Goal: Task Accomplishment & Management: Manage account settings

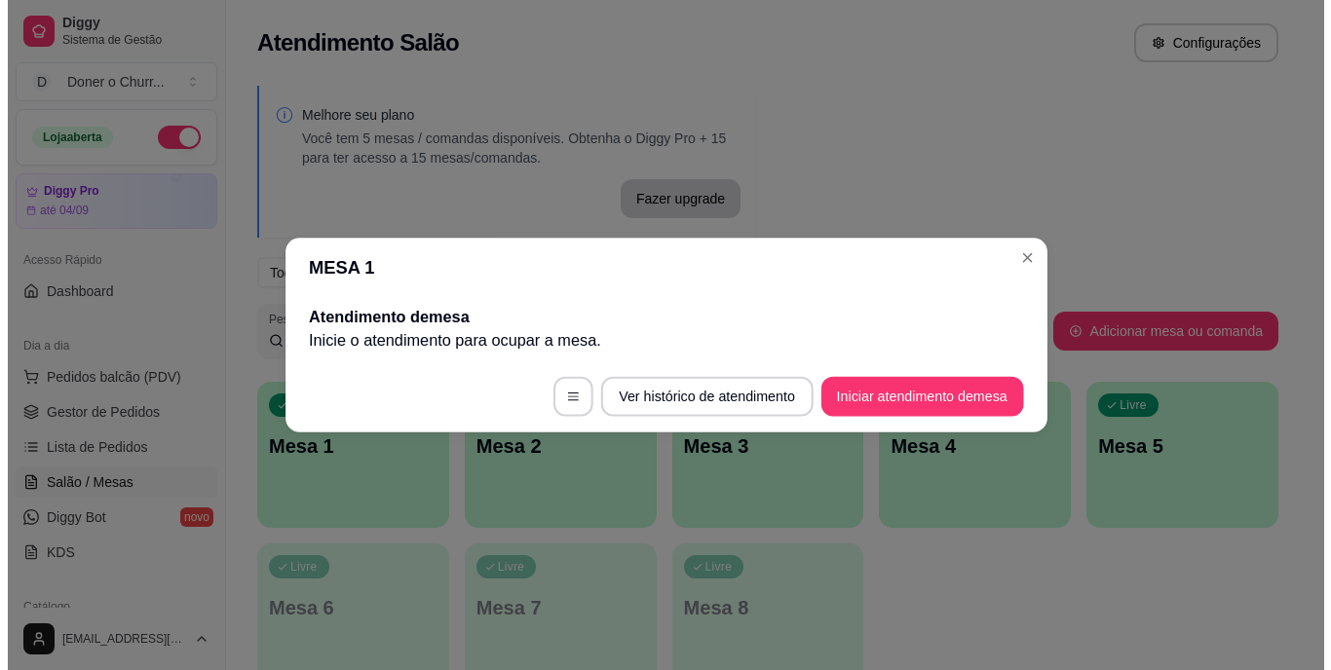
scroll to position [97, 0]
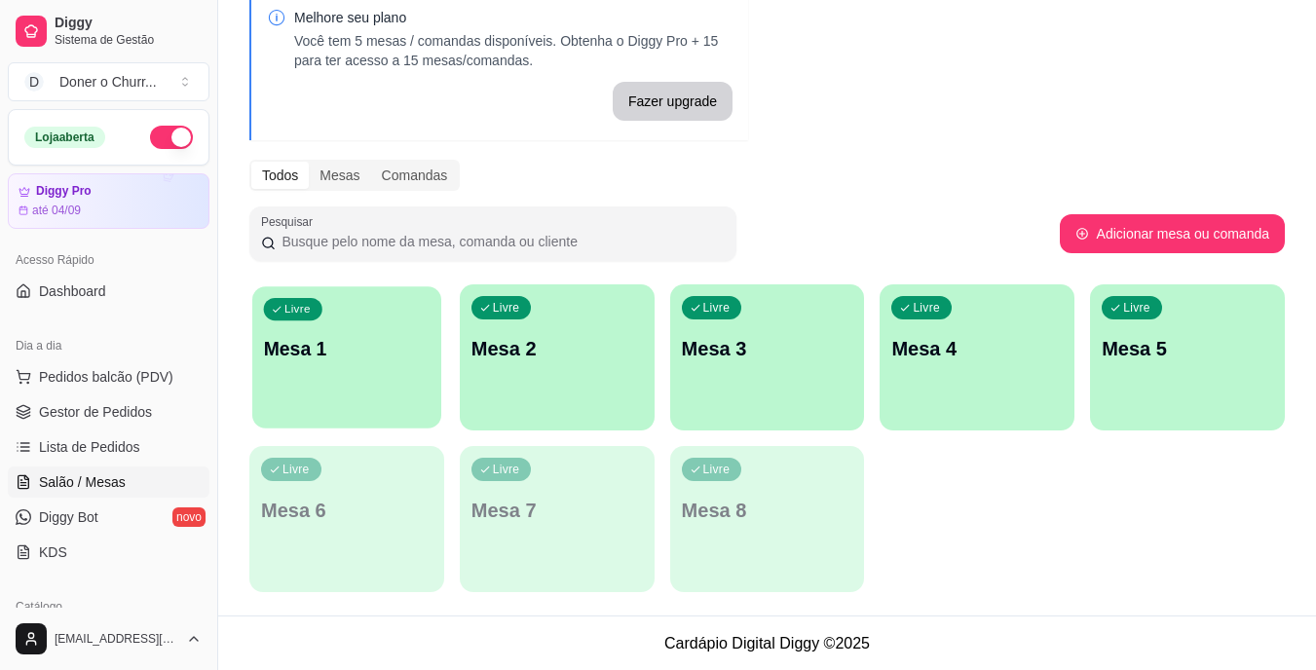
click at [384, 375] on div "Livre Mesa 1" at bounding box center [346, 345] width 189 height 119
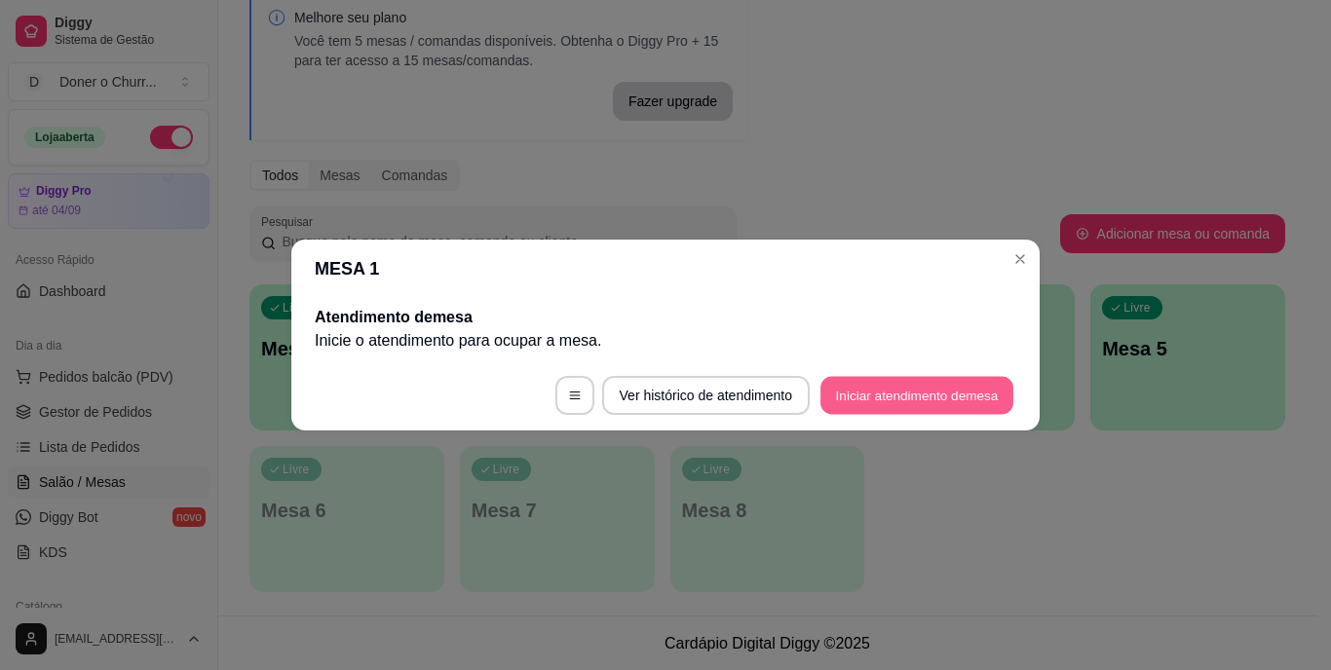
click at [899, 401] on button "Iniciar atendimento de mesa" at bounding box center [916, 396] width 193 height 38
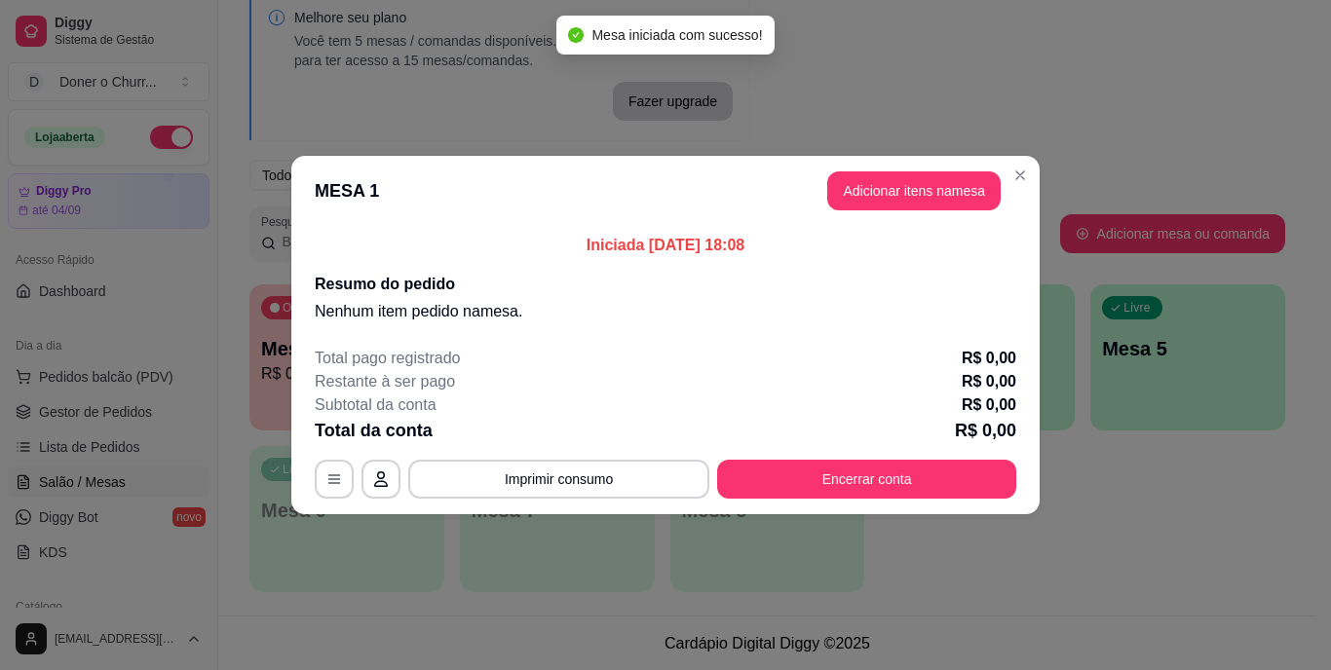
click at [889, 196] on button "Adicionar itens na mesa" at bounding box center [913, 191] width 173 height 39
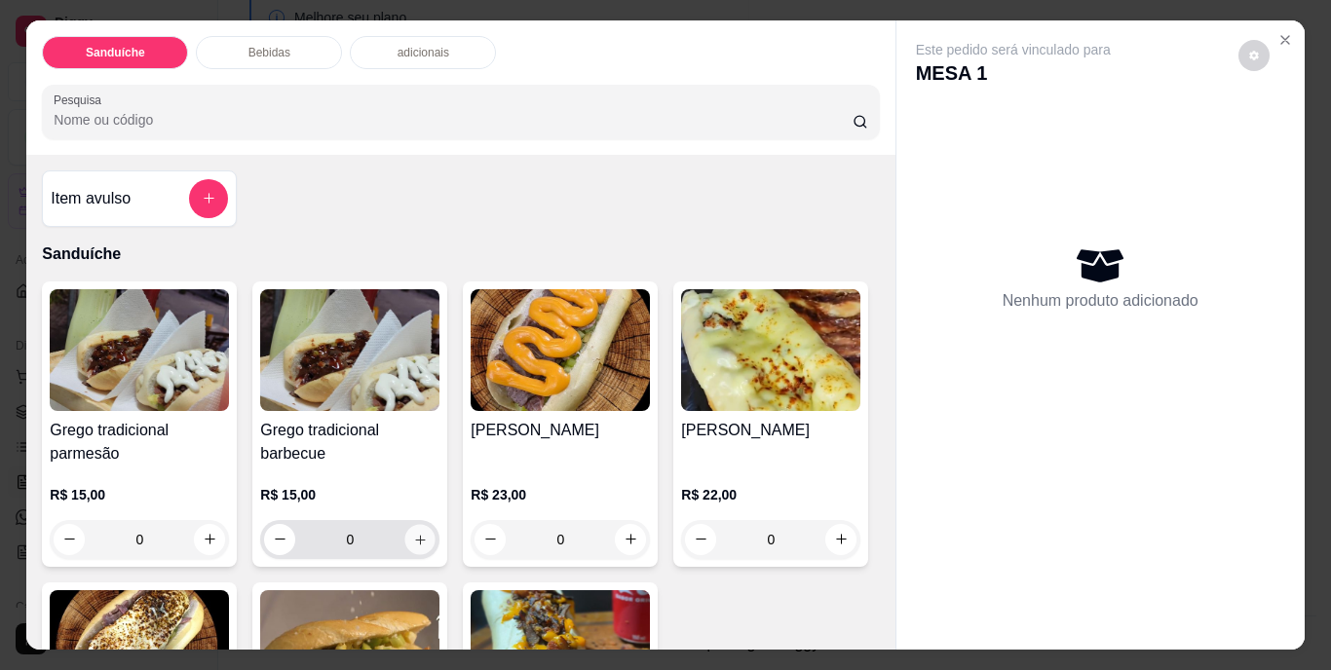
click at [415, 532] on icon "increase-product-quantity" at bounding box center [420, 539] width 15 height 15
type input "1"
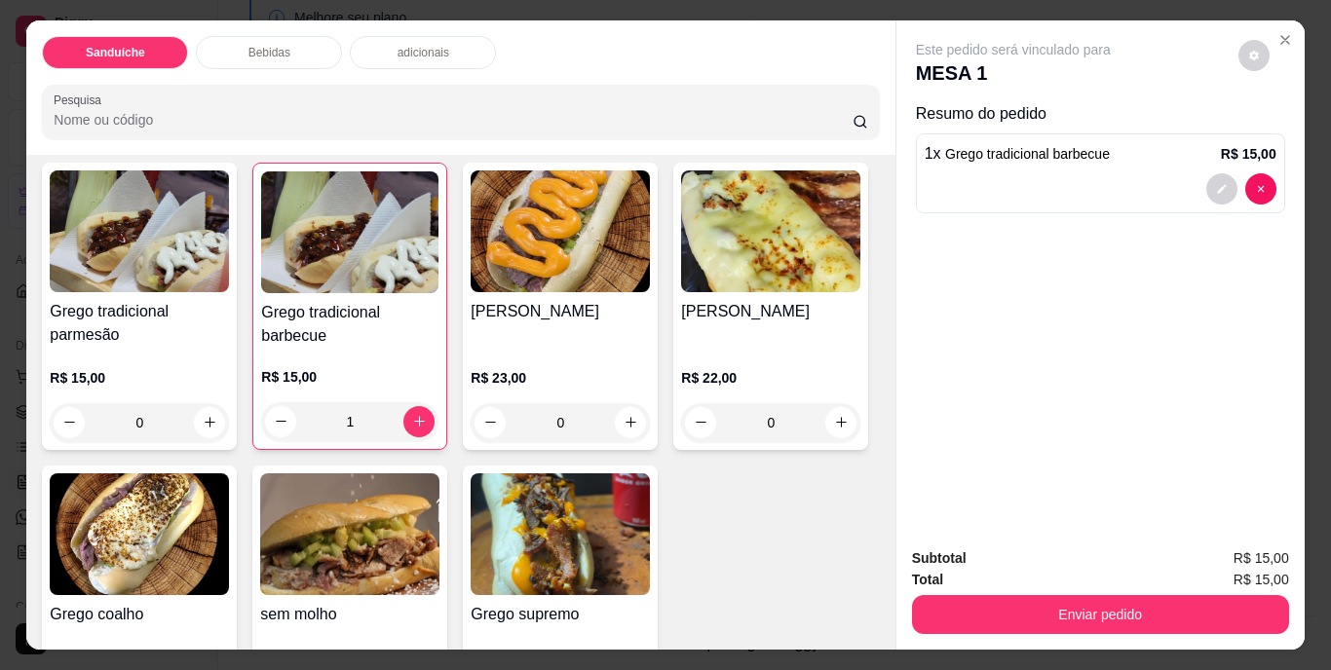
scroll to position [259, 0]
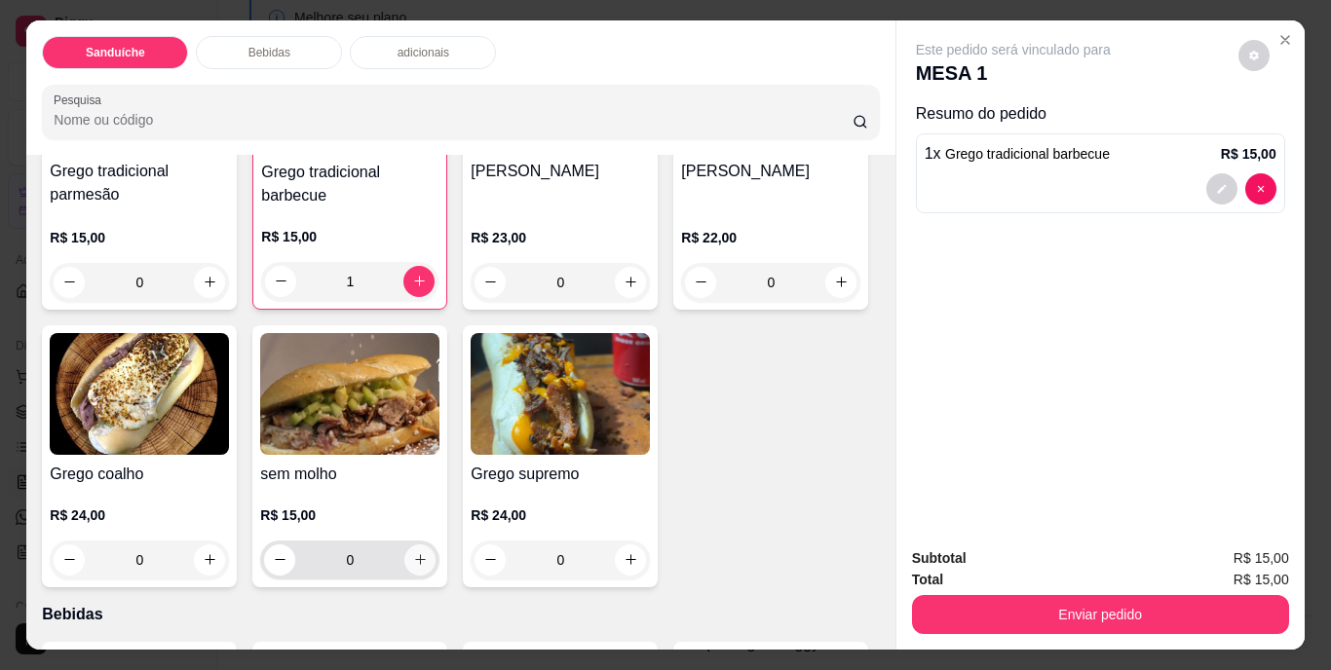
drag, startPoint x: 627, startPoint y: 553, endPoint x: 630, endPoint y: 565, distance: 12.3
click at [630, 565] on div "Grego tradicional parmesão R$ 15,00 0 Grego tradicional barbecue R$ 15,00 1 [PE…" at bounding box center [460, 304] width 837 height 565
click at [436, 565] on button "increase-product-quantity" at bounding box center [420, 560] width 30 height 30
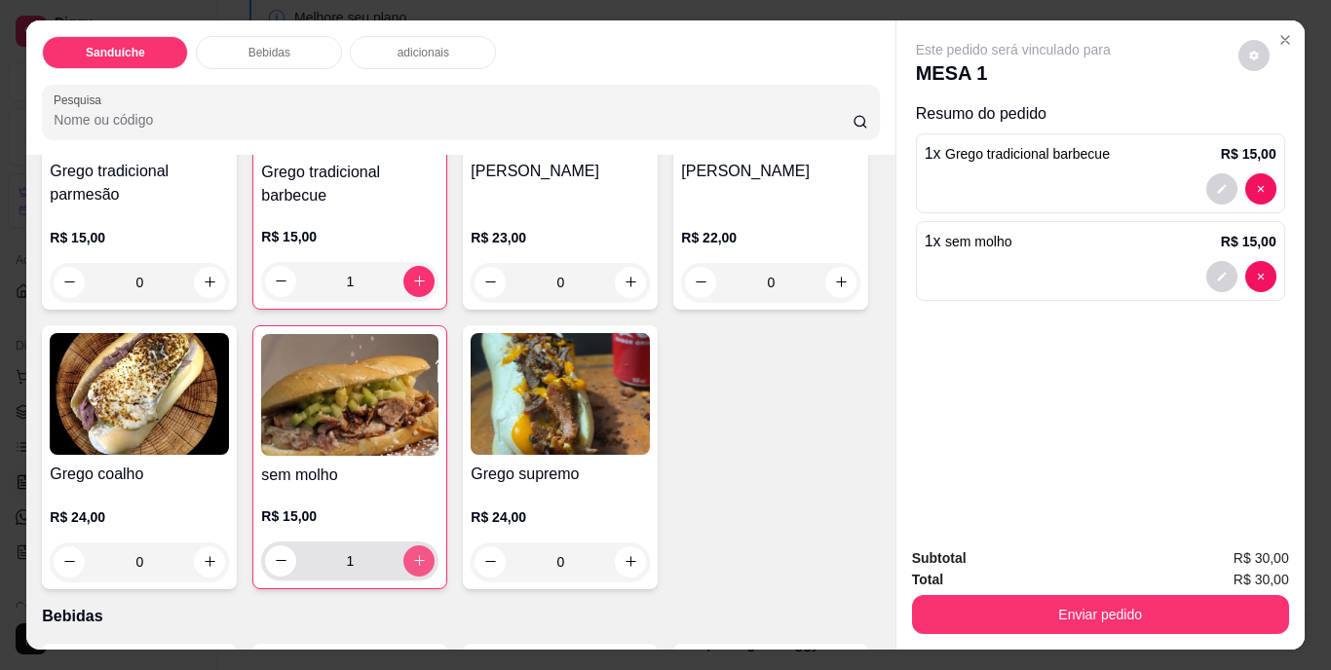
click at [427, 556] on icon "increase-product-quantity" at bounding box center [419, 560] width 15 height 15
click at [288, 553] on icon "decrease-product-quantity" at bounding box center [281, 560] width 15 height 15
type input "1"
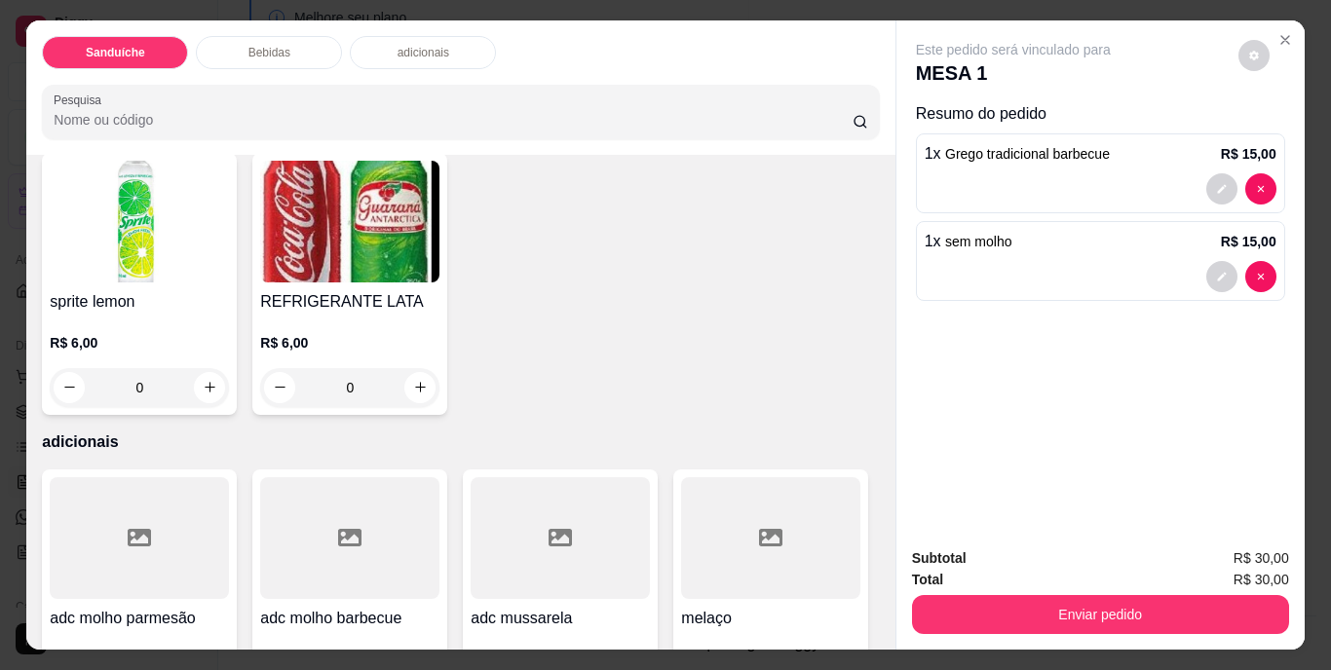
scroll to position [1220, 0]
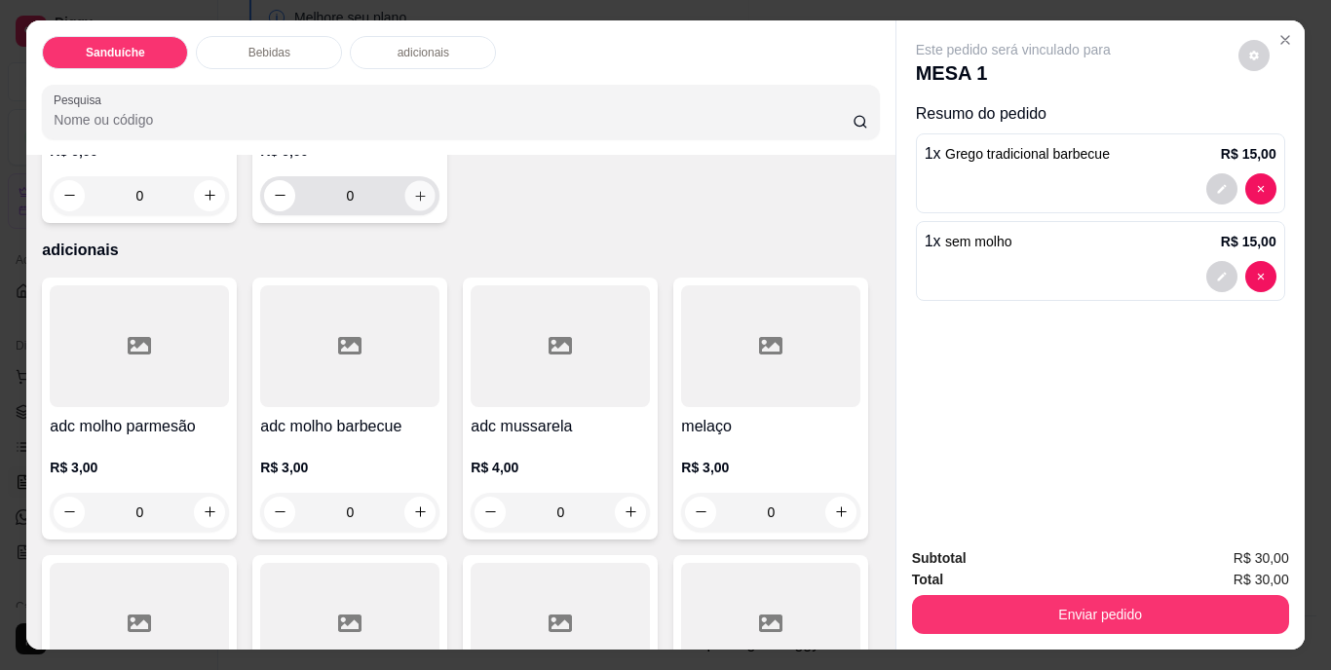
click at [436, 210] on button "increase-product-quantity" at bounding box center [420, 195] width 30 height 30
type input "1"
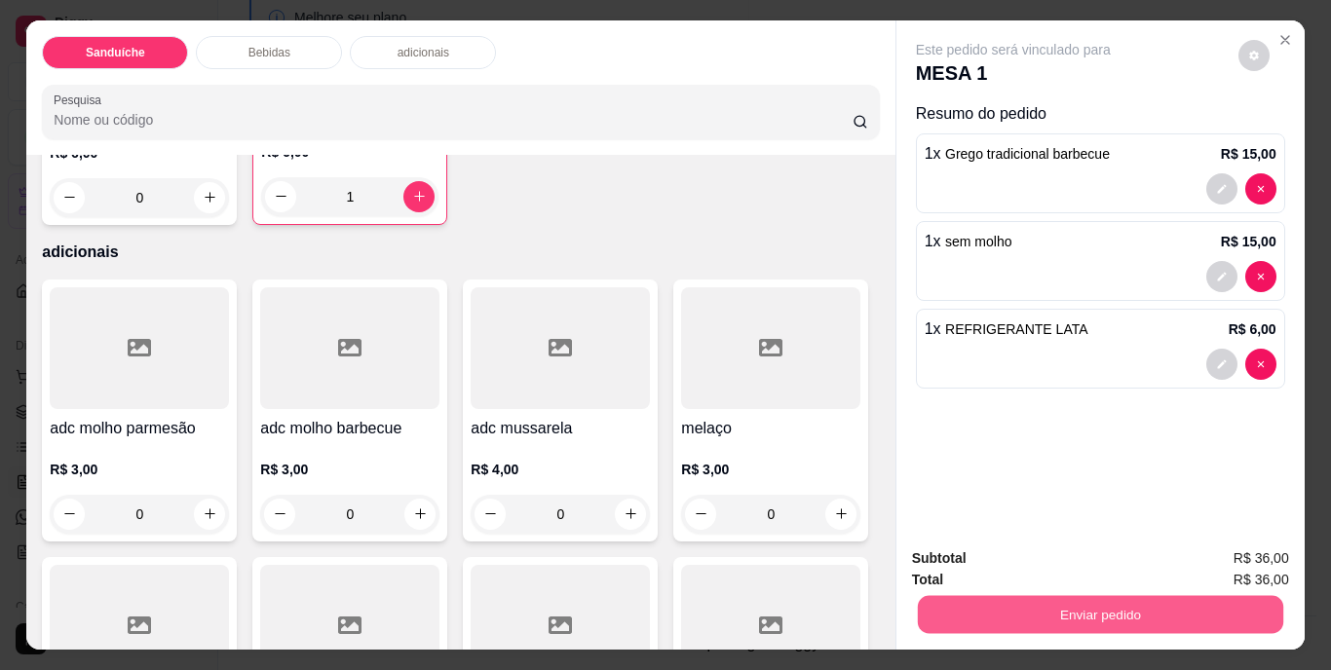
click at [1104, 612] on button "Enviar pedido" at bounding box center [1099, 615] width 365 height 38
click at [1047, 571] on button "Não registrar e enviar pedido" at bounding box center [1035, 560] width 197 height 36
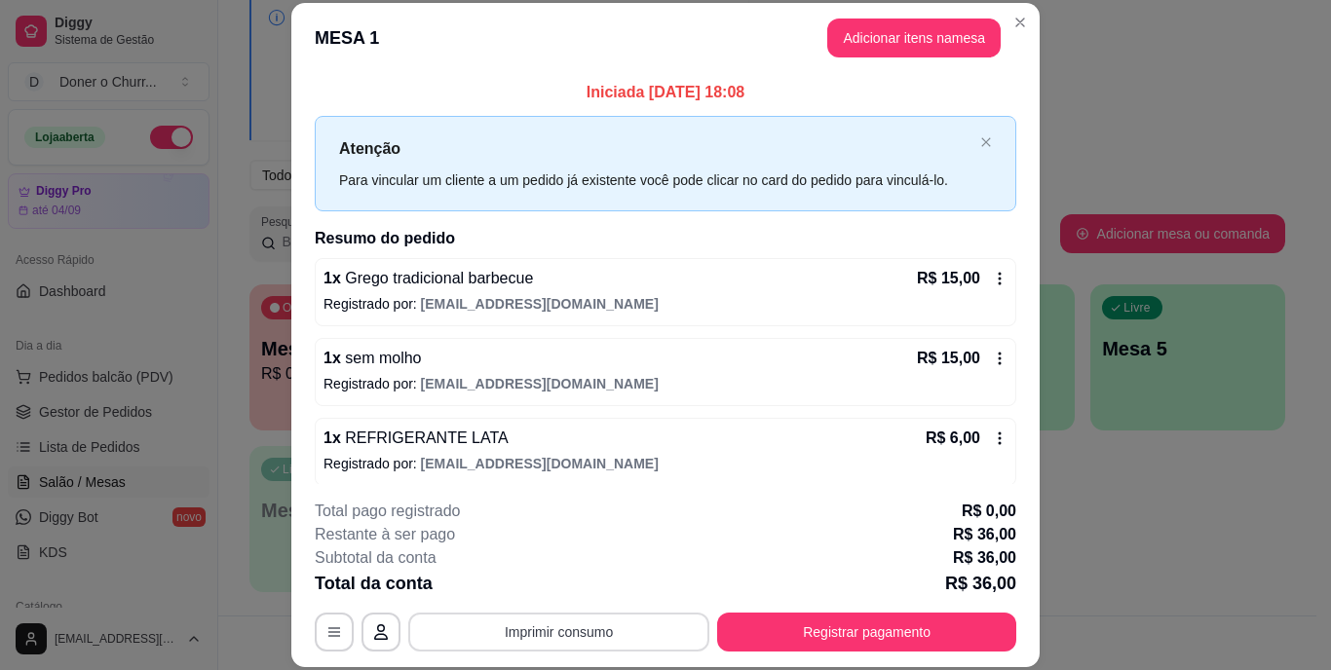
click at [575, 624] on button "Imprimir consumo" at bounding box center [558, 632] width 301 height 39
click at [568, 587] on button "IMPRESSORA" at bounding box center [557, 587] width 136 height 30
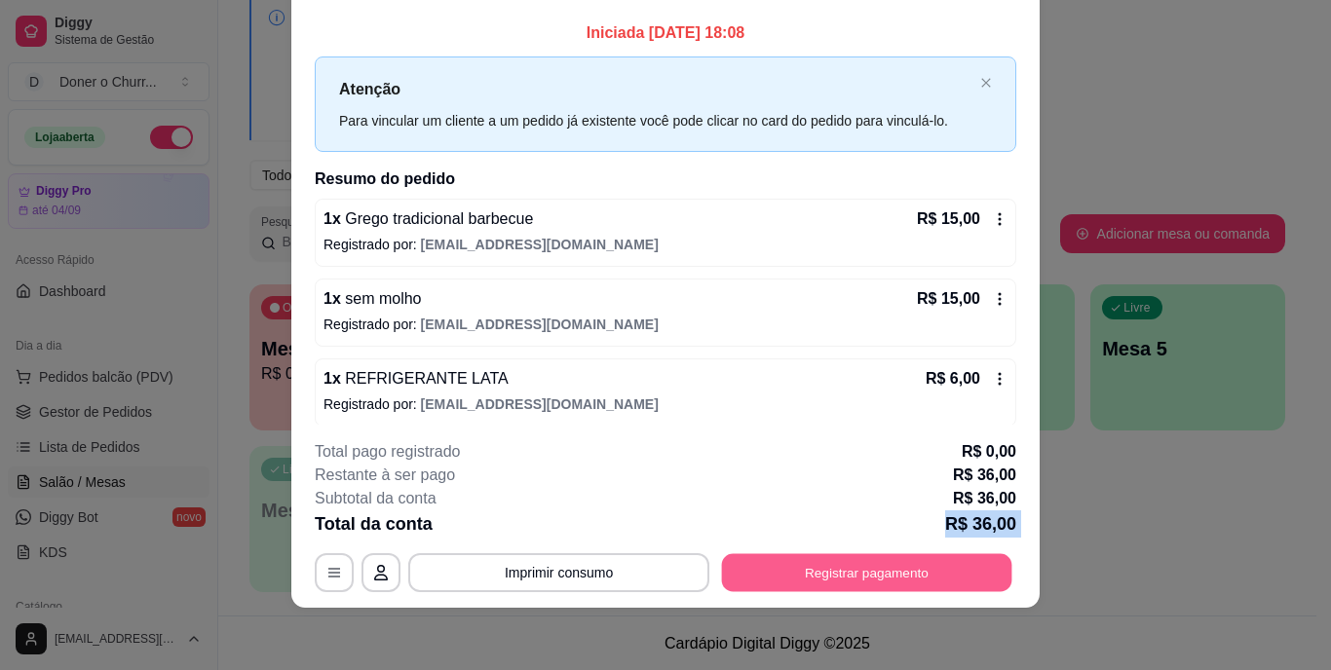
click at [850, 572] on button "Registrar pagamento" at bounding box center [867, 572] width 290 height 38
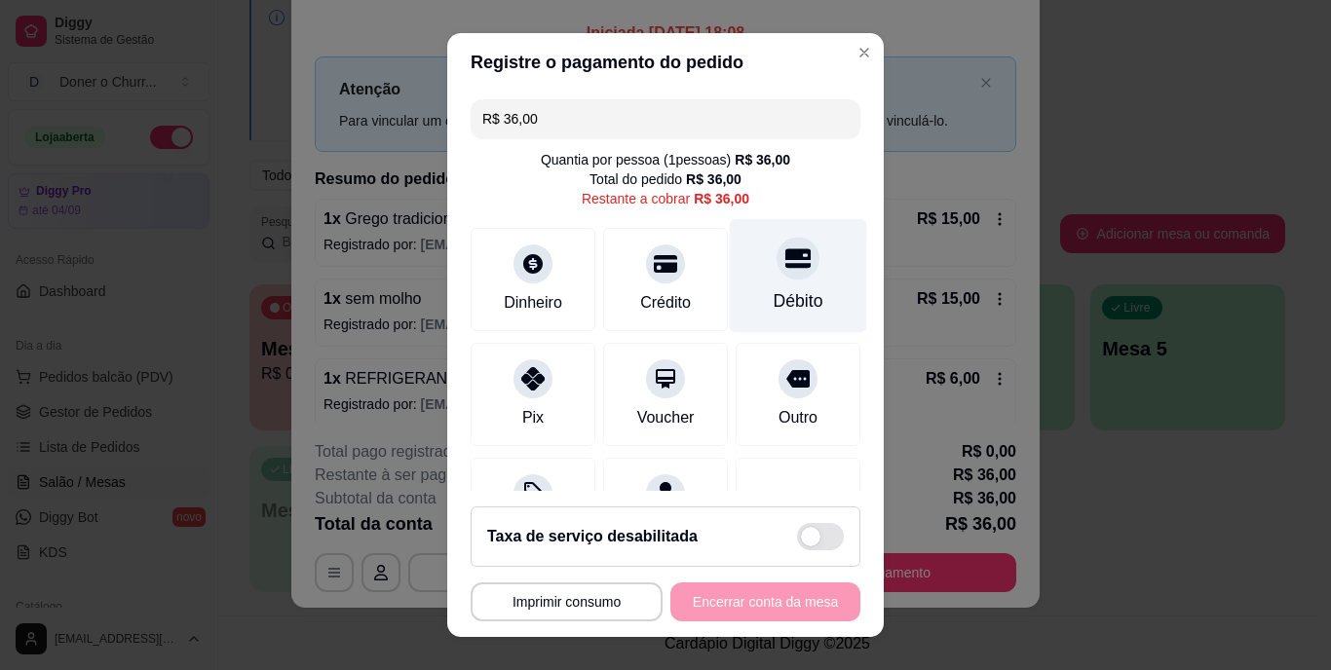
click at [775, 289] on div "Débito" at bounding box center [799, 301] width 50 height 25
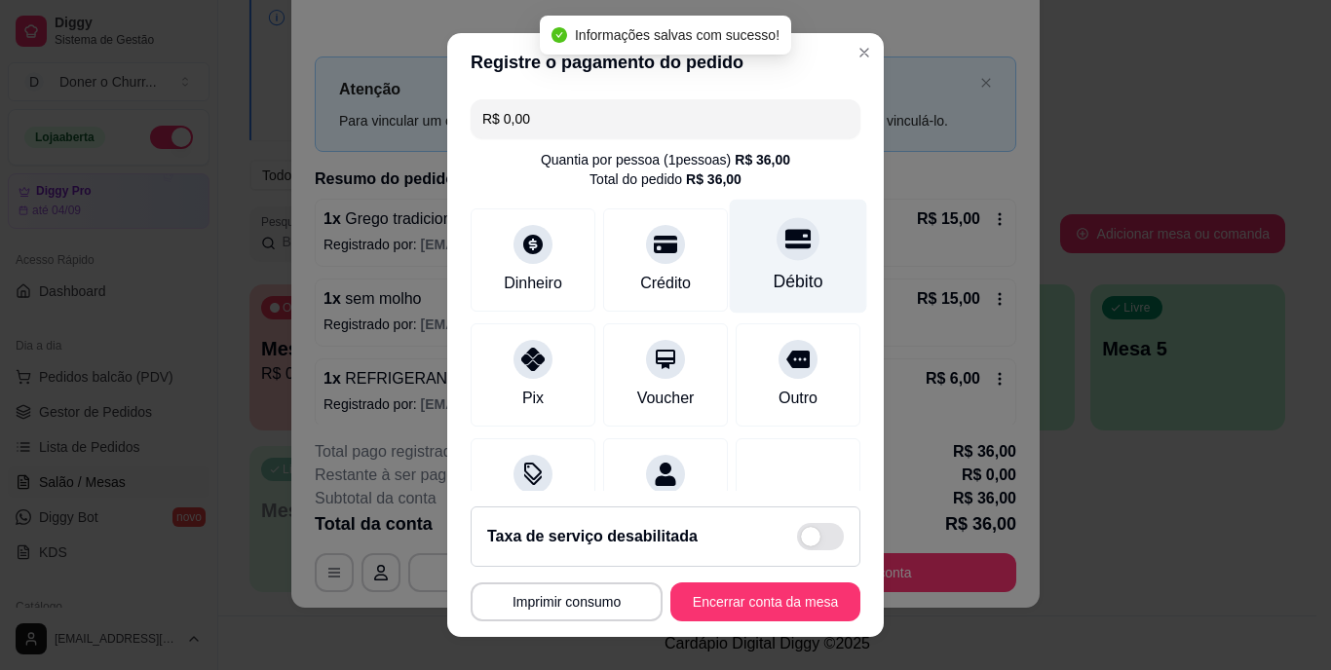
type input "R$ 0,00"
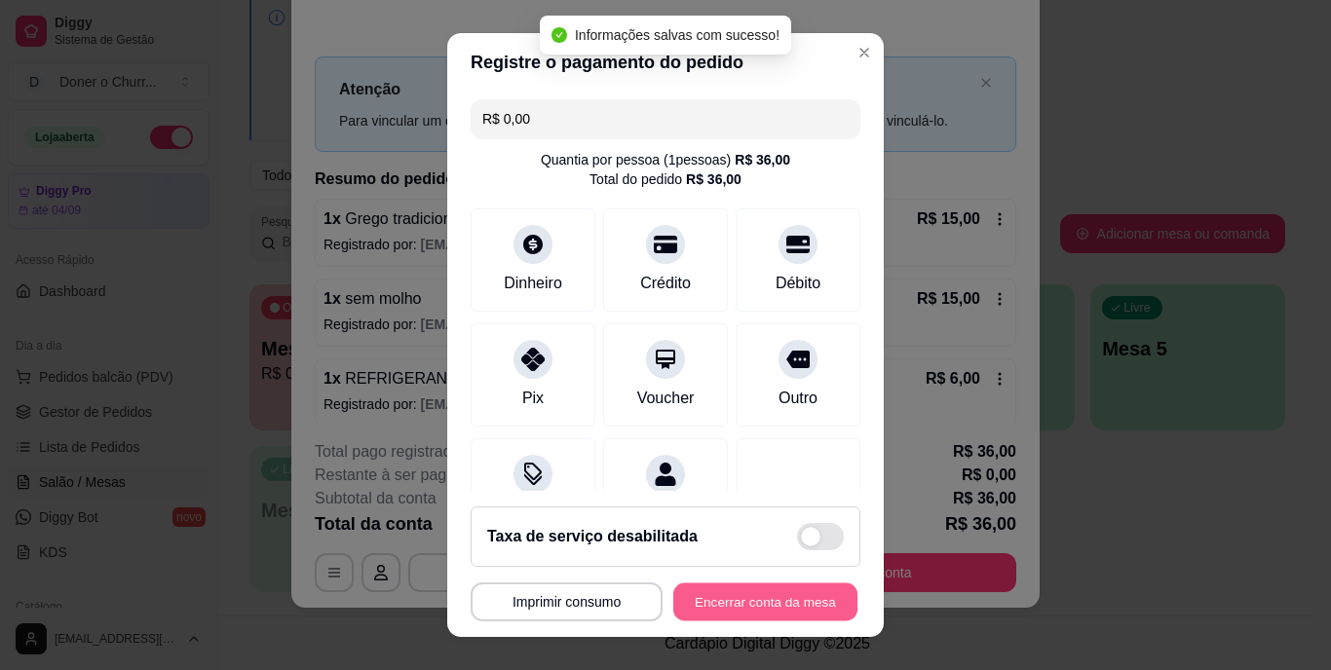
click at [719, 596] on button "Encerrar conta da mesa" at bounding box center [765, 602] width 184 height 38
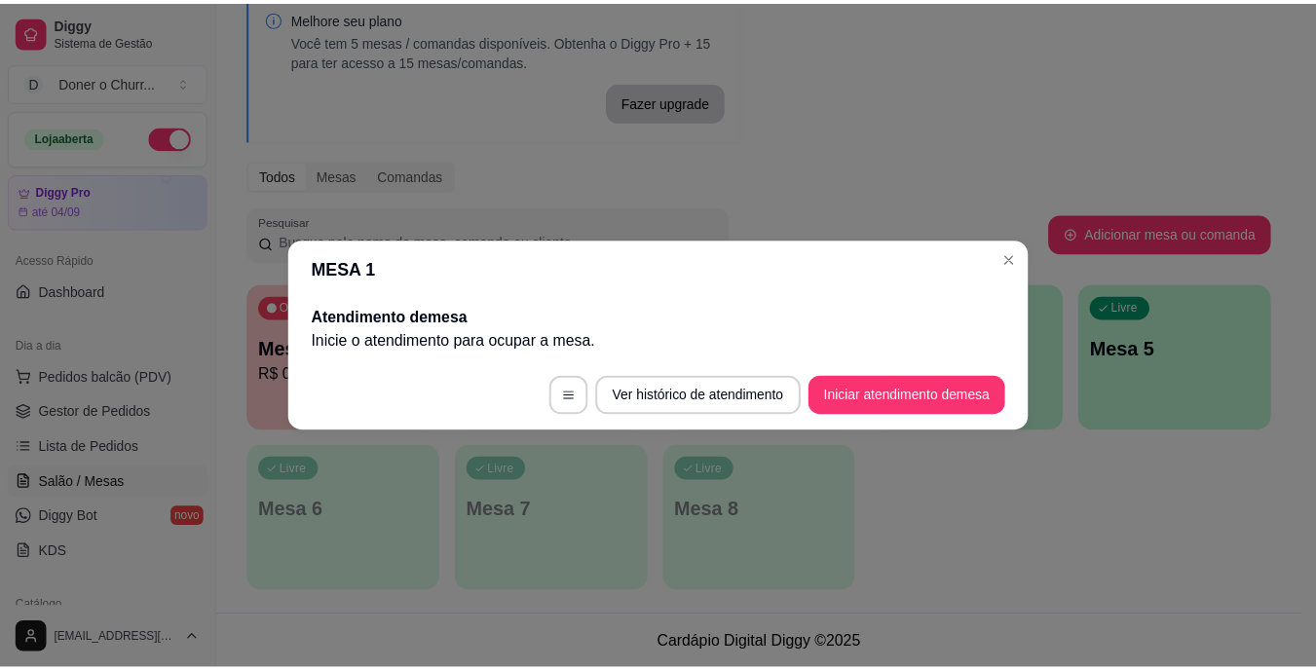
scroll to position [0, 0]
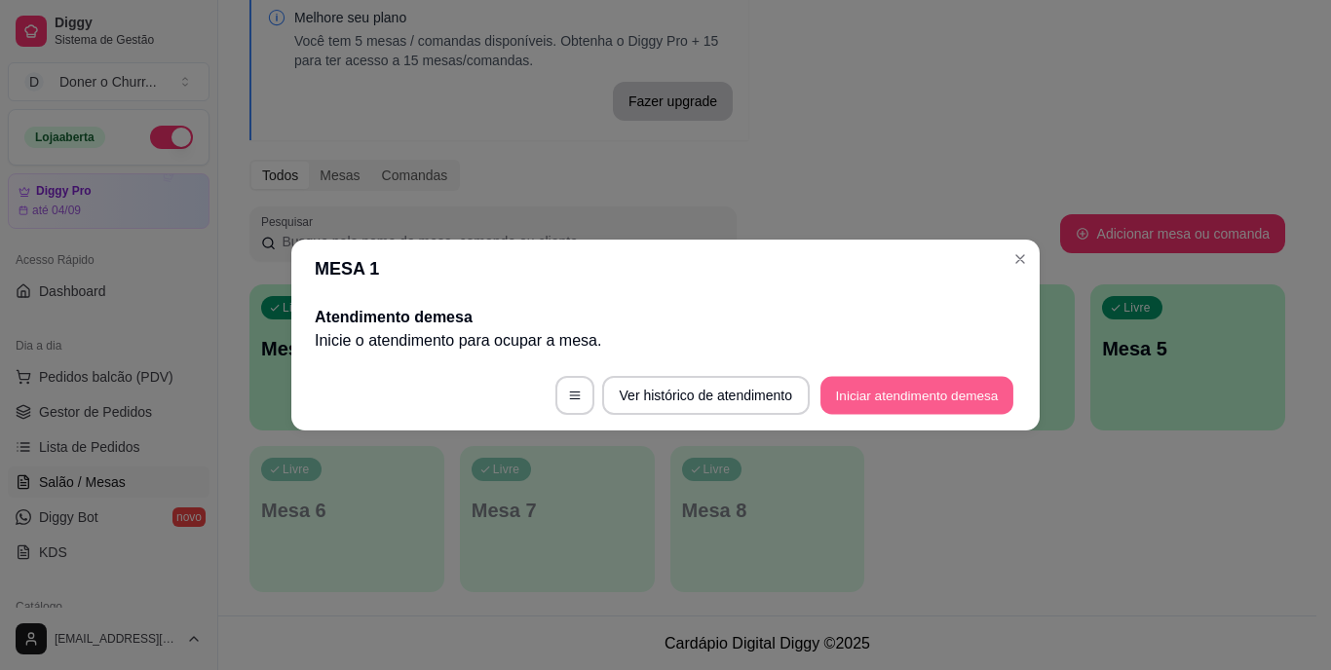
click at [904, 397] on button "Iniciar atendimento de mesa" at bounding box center [916, 396] width 193 height 38
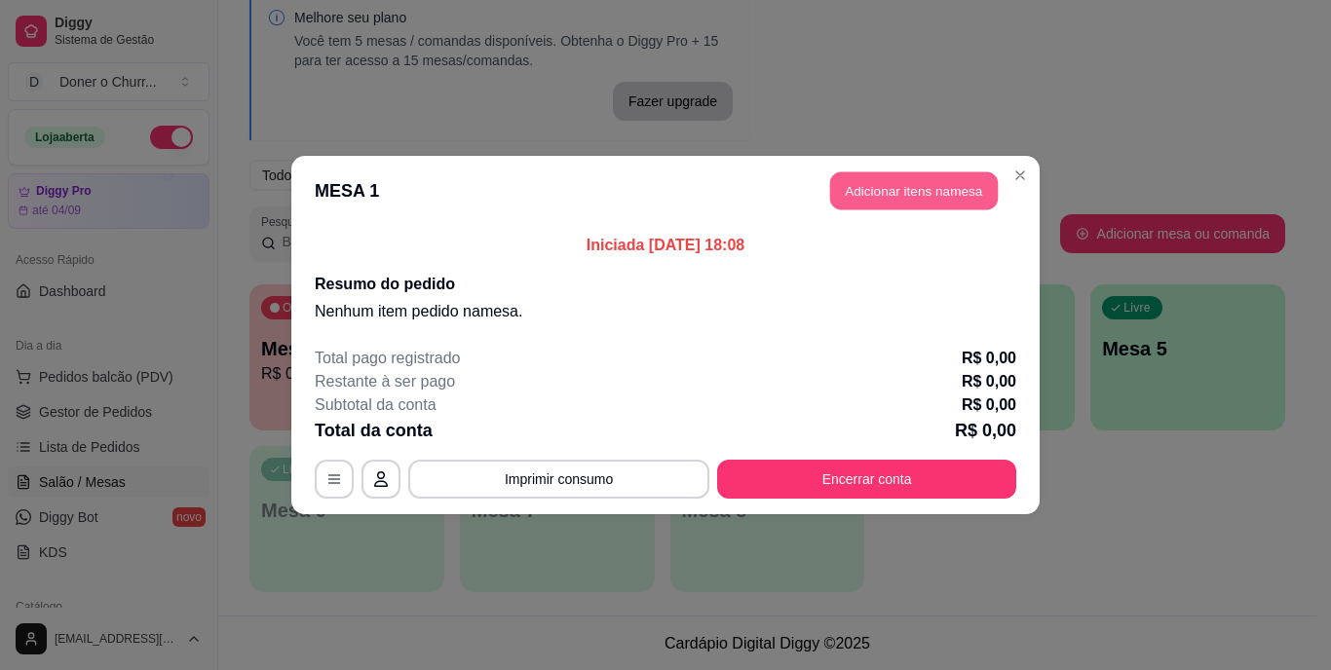
click at [918, 197] on button "Adicionar itens na mesa" at bounding box center [914, 191] width 168 height 38
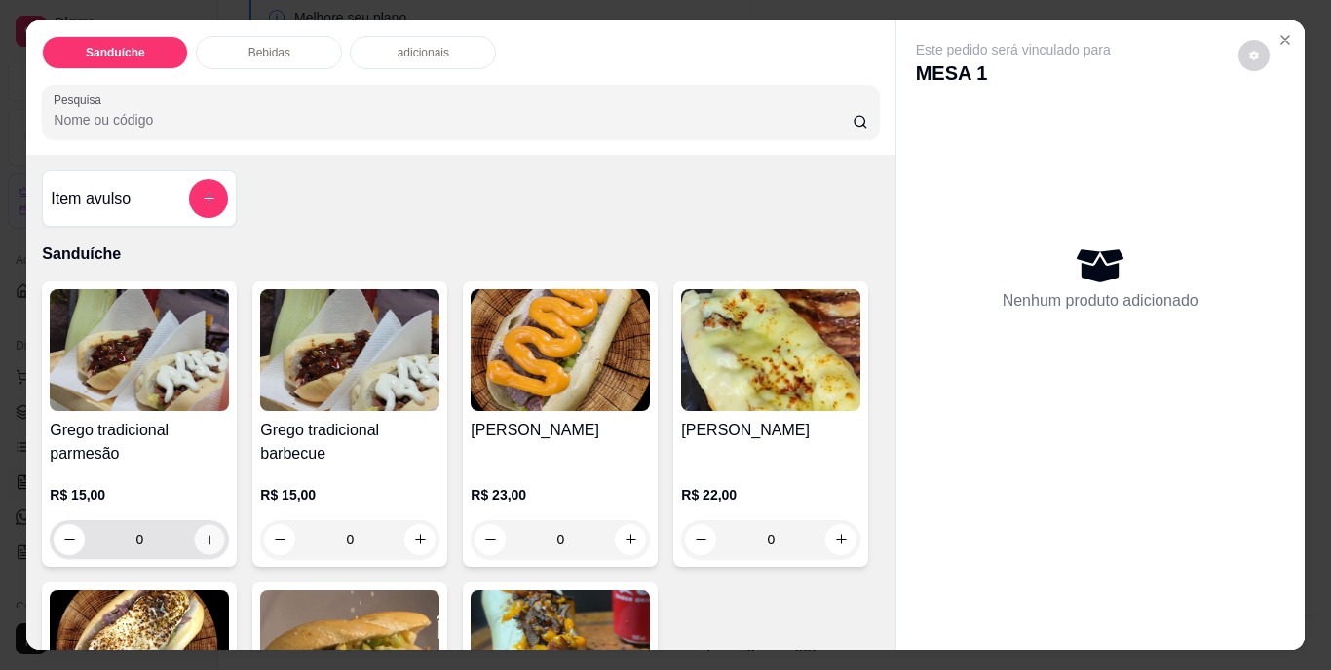
click at [203, 532] on icon "increase-product-quantity" at bounding box center [210, 539] width 15 height 15
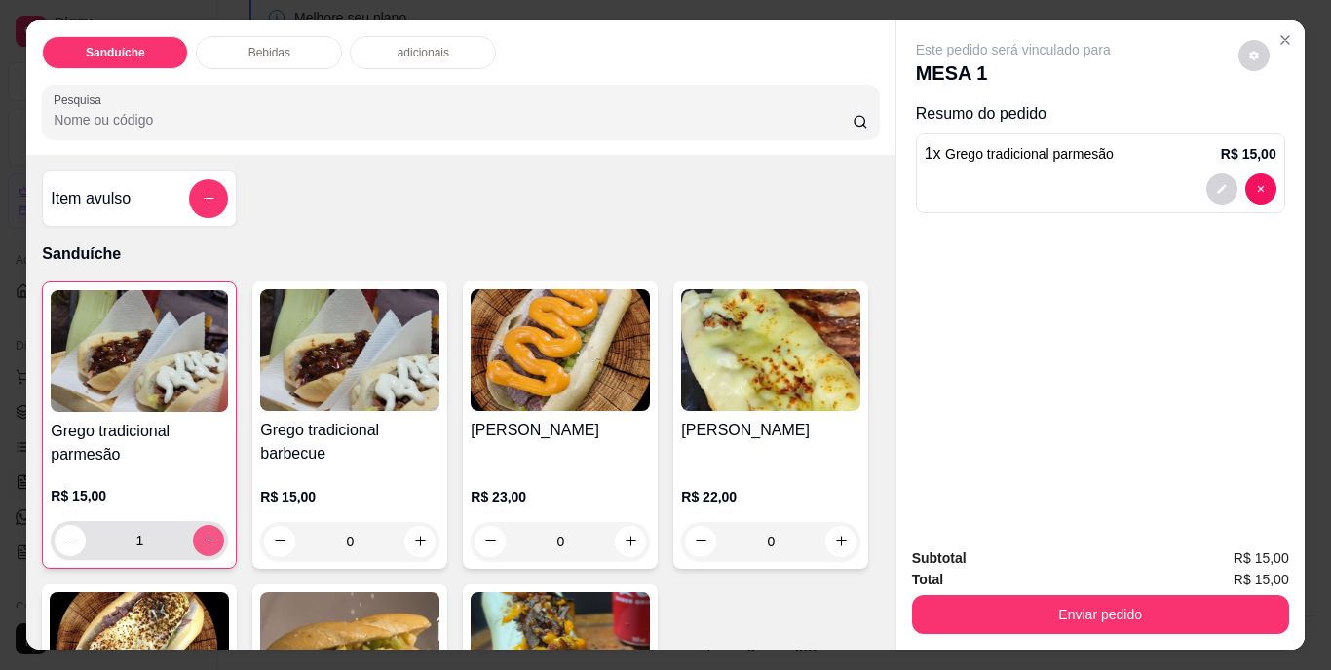
click at [204, 535] on icon "increase-product-quantity" at bounding box center [209, 540] width 11 height 11
type input "2"
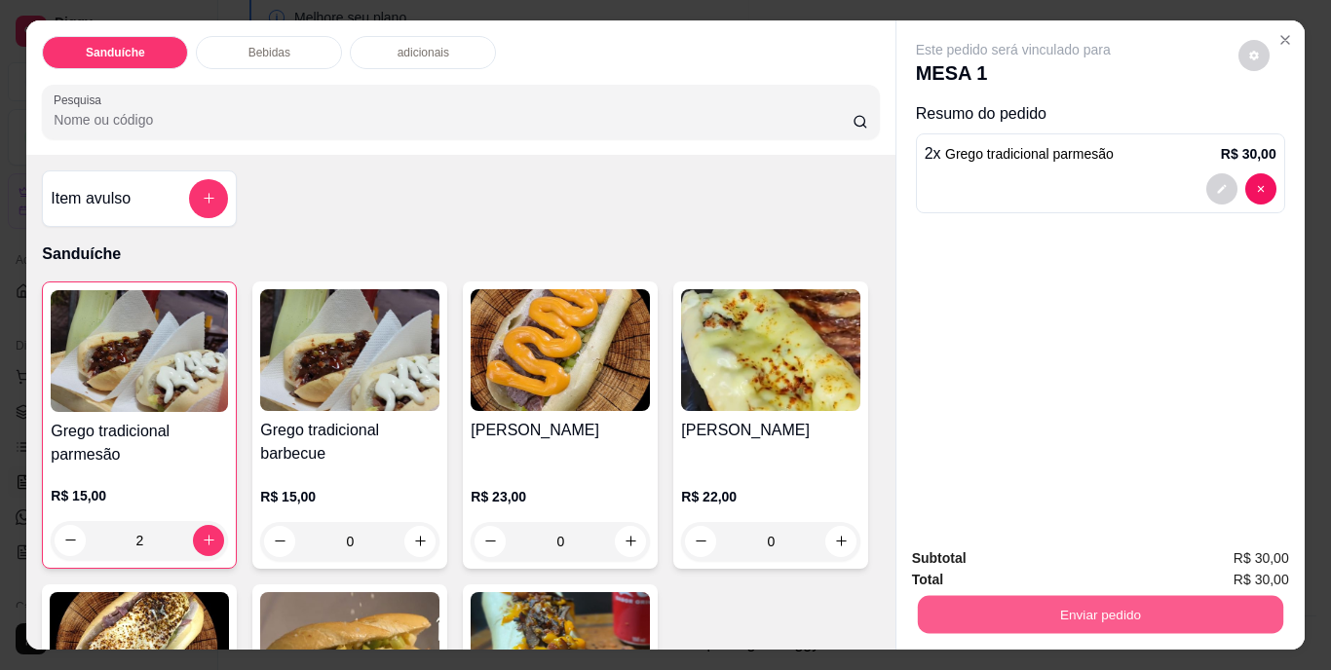
click at [989, 596] on button "Enviar pedido" at bounding box center [1099, 615] width 365 height 38
click at [1035, 549] on button "Não registrar e enviar pedido" at bounding box center [1035, 560] width 197 height 36
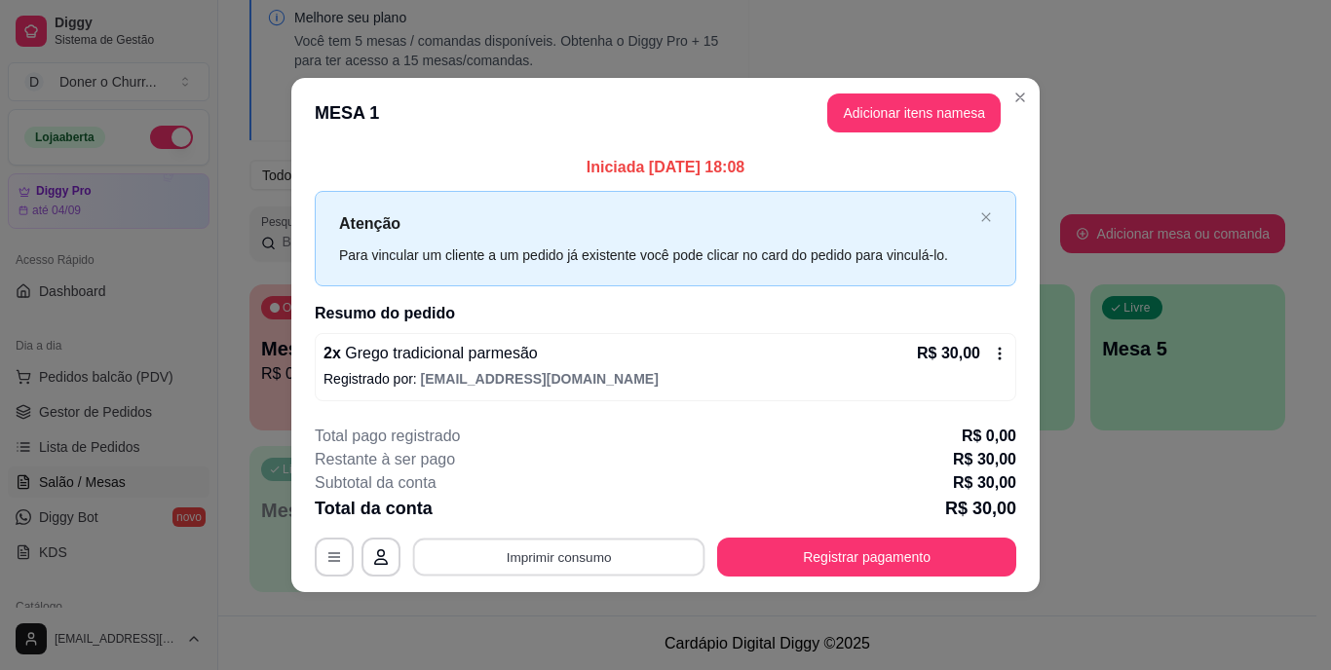
click at [601, 556] on button "Imprimir consumo" at bounding box center [559, 557] width 292 height 38
click at [570, 518] on button "IMPRESSORA" at bounding box center [565, 512] width 136 height 30
drag, startPoint x: 570, startPoint y: 523, endPoint x: 630, endPoint y: 657, distance: 146.5
click at [630, 657] on div "**********" at bounding box center [665, 335] width 1331 height 670
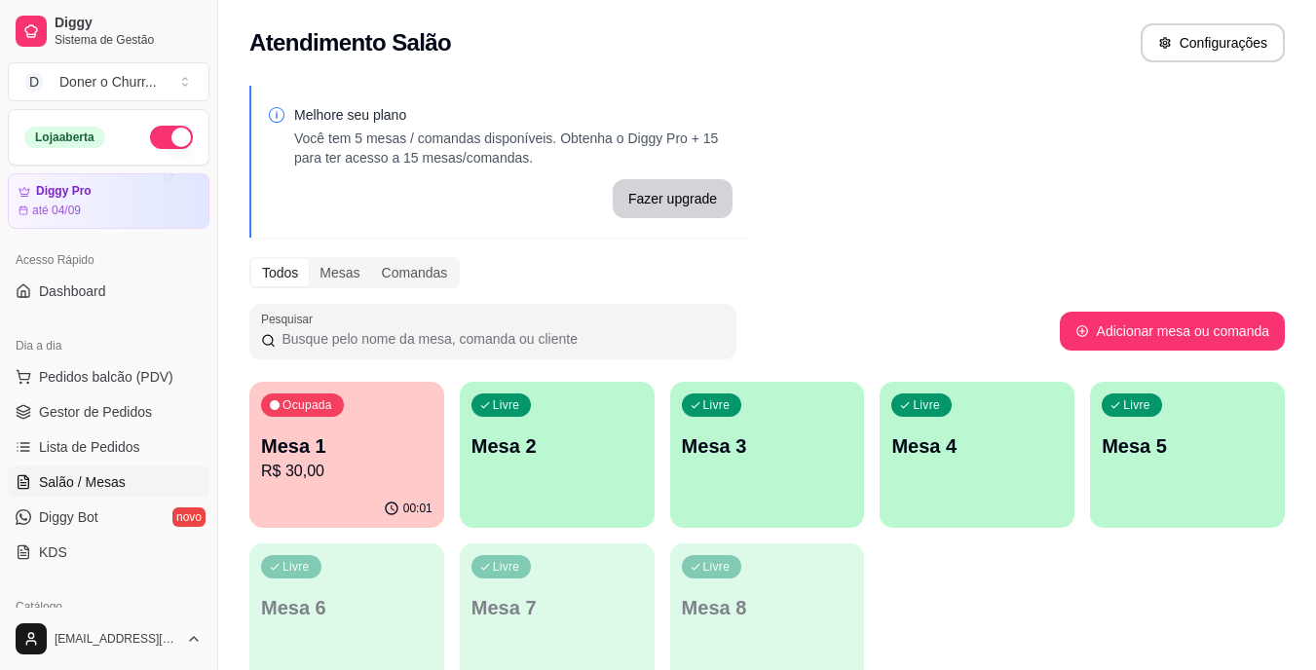
click at [553, 487] on div "Livre Mesa 2" at bounding box center [557, 443] width 195 height 123
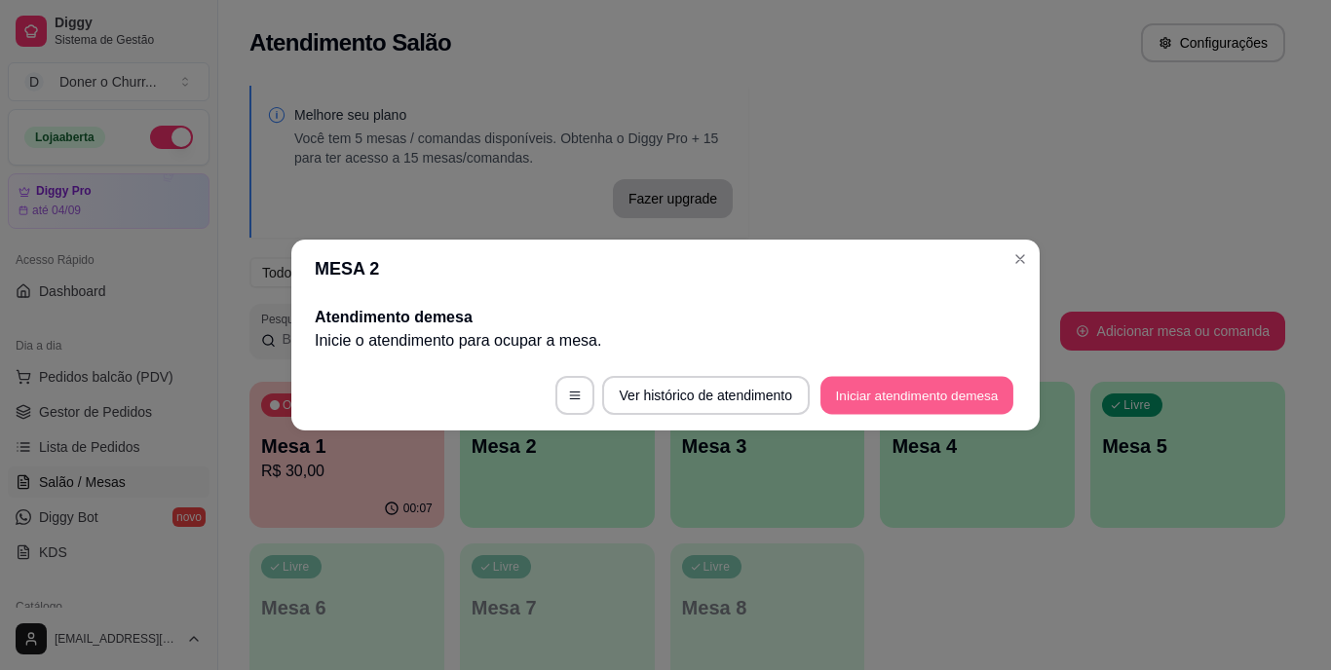
click at [900, 391] on button "Iniciar atendimento de mesa" at bounding box center [916, 396] width 193 height 38
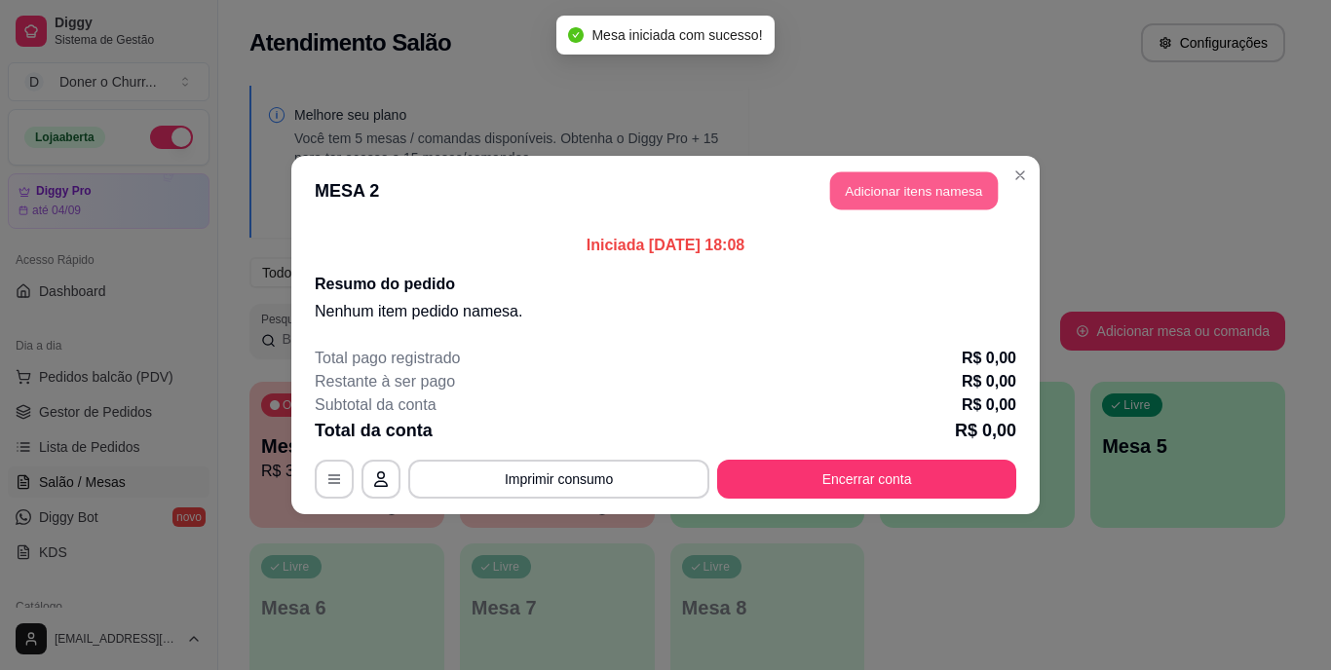
click at [890, 182] on button "Adicionar itens na mesa" at bounding box center [914, 191] width 168 height 38
click at [417, 532] on icon "increase-product-quantity" at bounding box center [420, 539] width 15 height 15
type input "1"
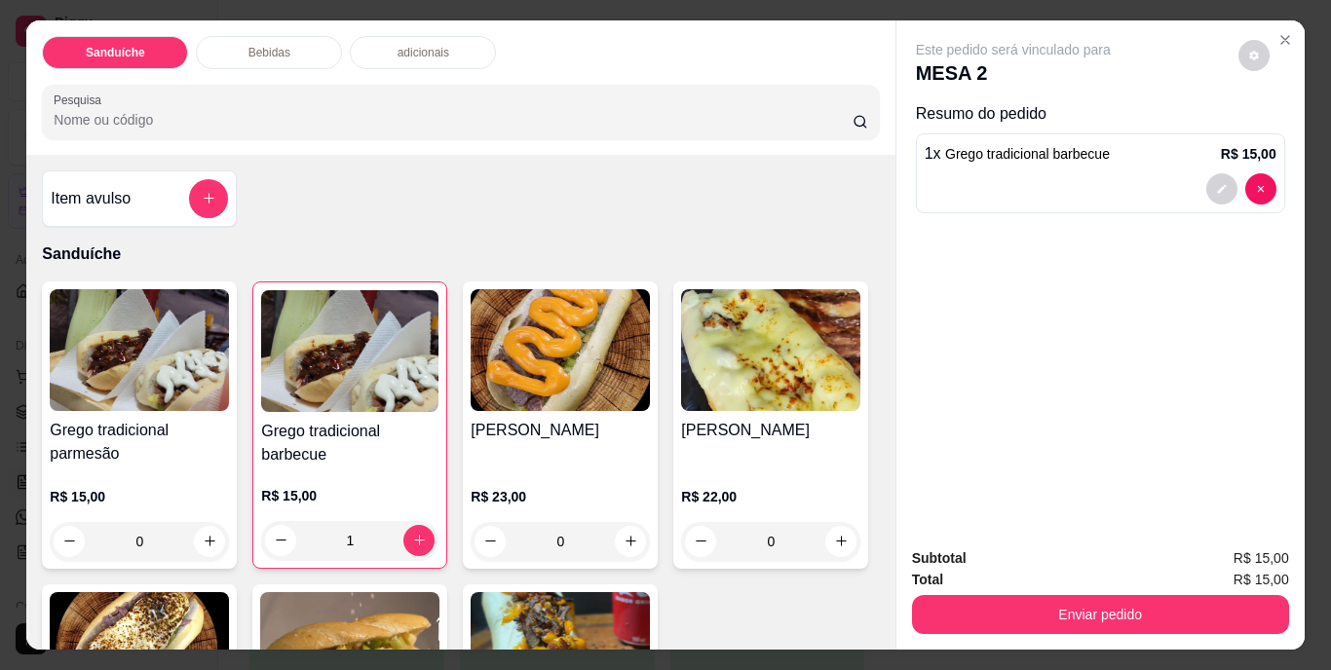
scroll to position [195, 0]
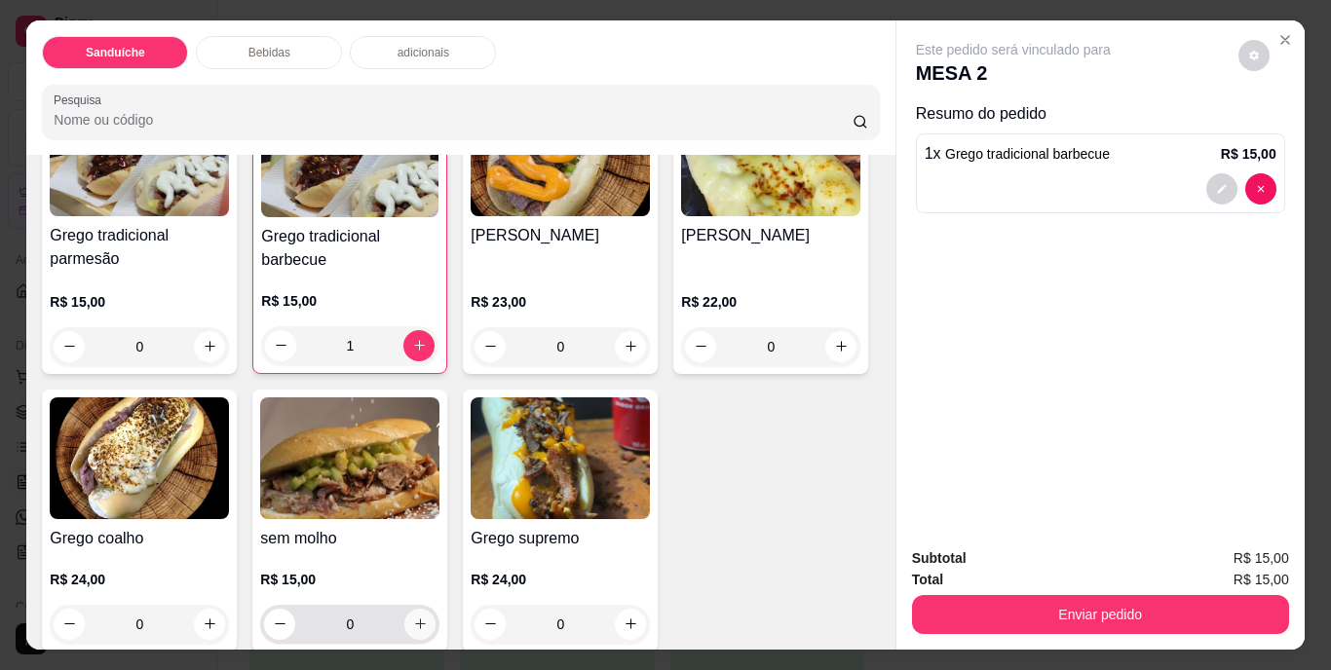
click at [428, 617] on icon "increase-product-quantity" at bounding box center [420, 624] width 15 height 15
type input "1"
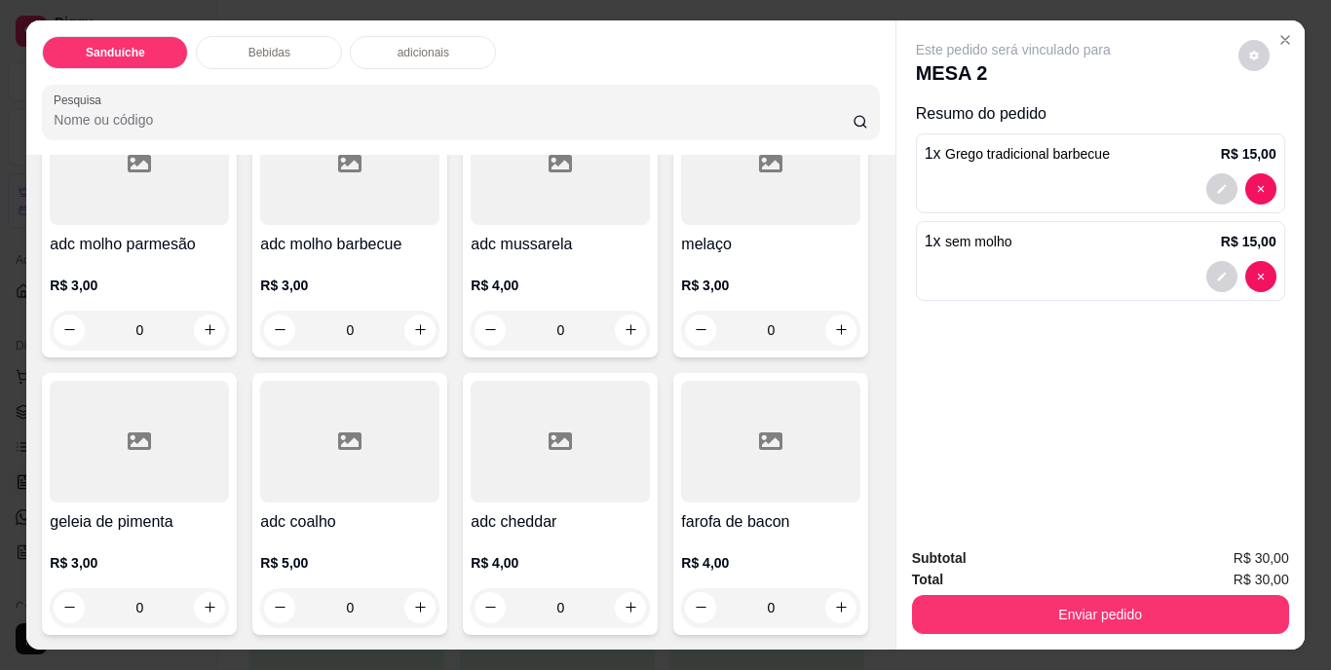
scroll to position [50, 0]
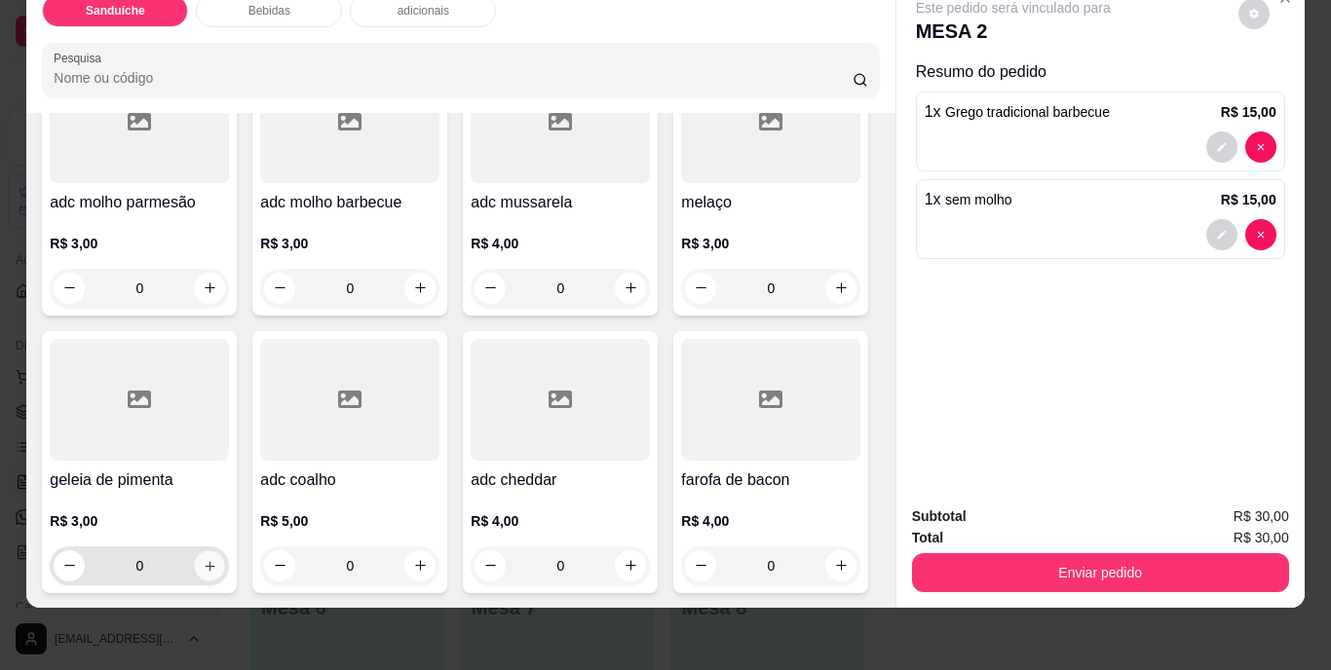
click at [225, 551] on button "increase-product-quantity" at bounding box center [210, 566] width 30 height 30
type input "1"
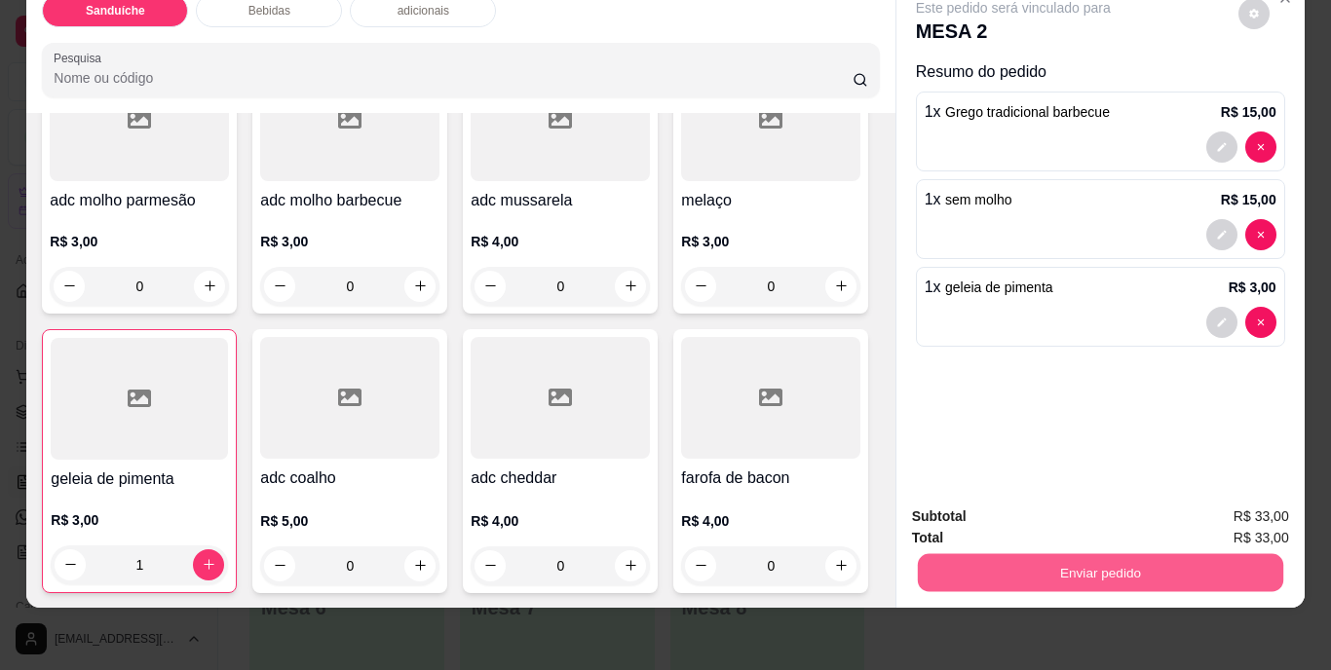
click at [1065, 554] on button "Enviar pedido" at bounding box center [1099, 573] width 365 height 38
click at [1061, 516] on button "Não registrar e enviar pedido" at bounding box center [1035, 510] width 197 height 36
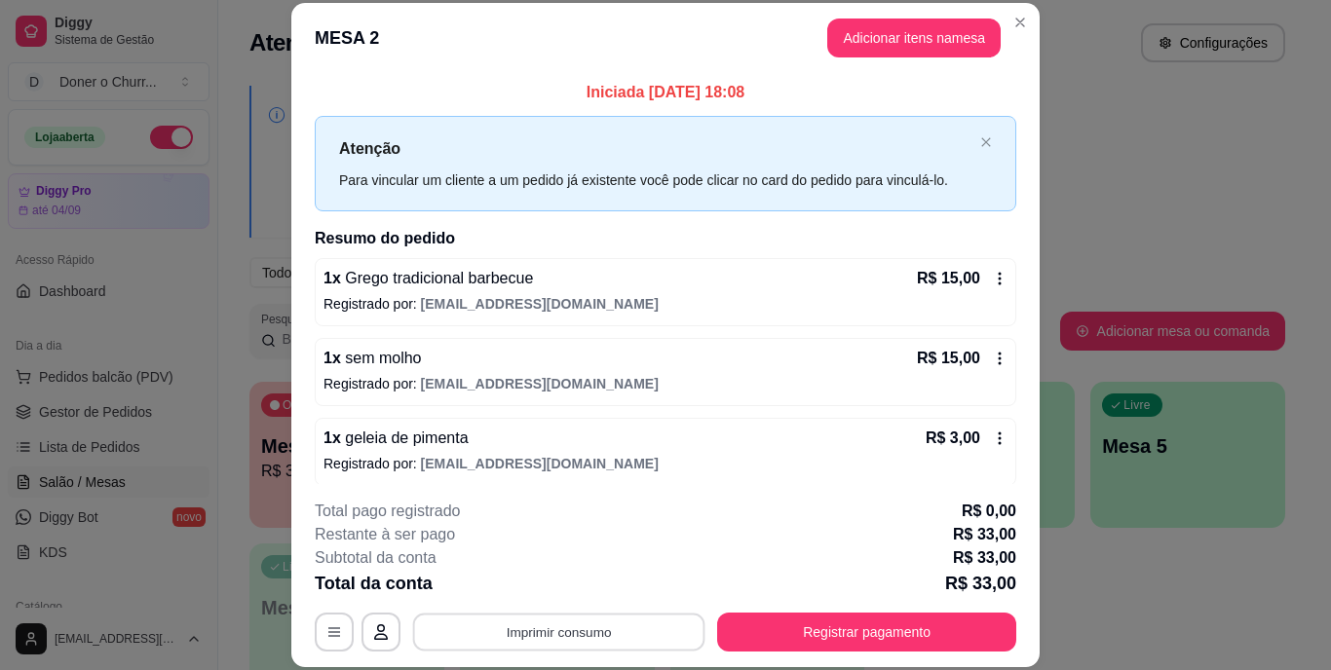
click at [553, 637] on button "Imprimir consumo" at bounding box center [559, 632] width 292 height 38
click at [541, 593] on button "IMPRESSORA" at bounding box center [557, 587] width 136 height 30
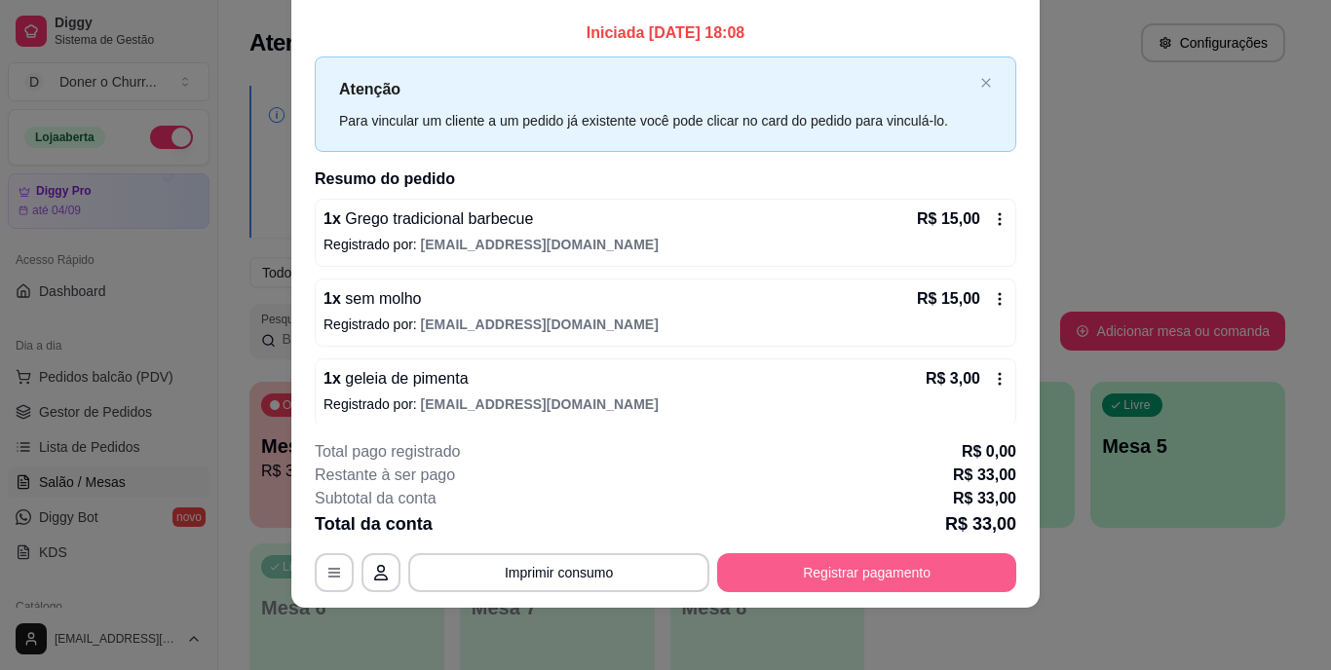
click at [873, 578] on button "Registrar pagamento" at bounding box center [866, 572] width 299 height 39
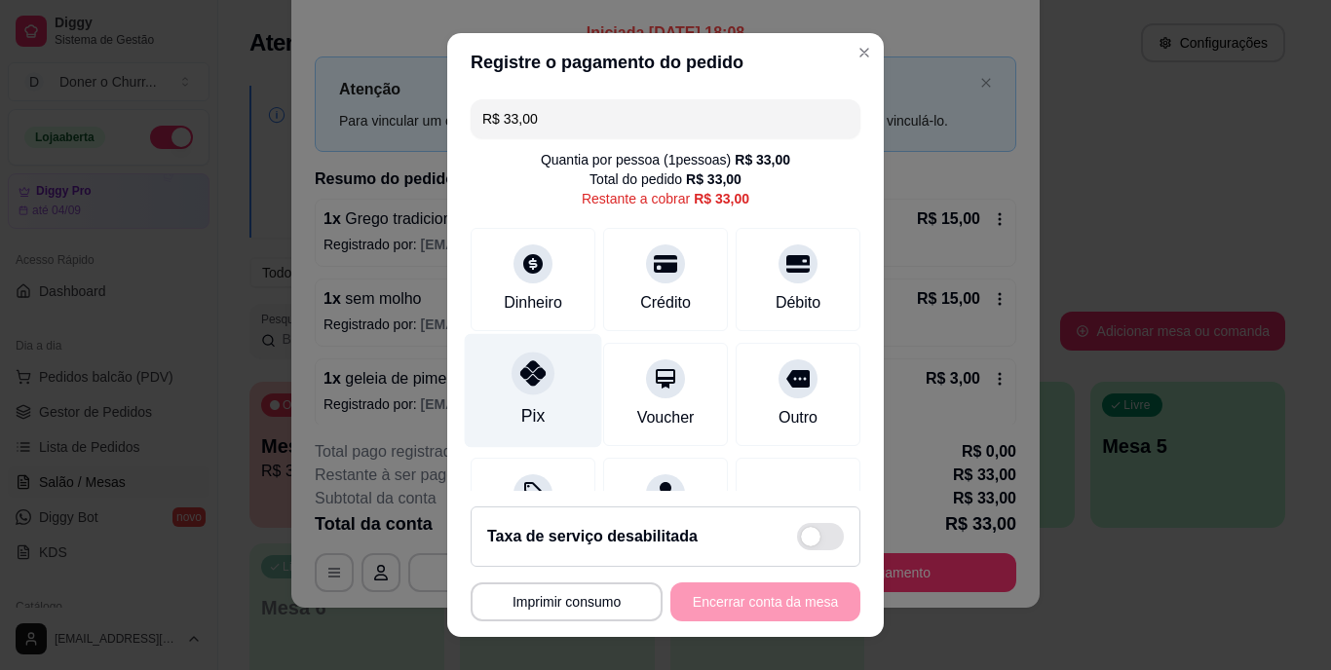
click at [520, 382] on icon at bounding box center [532, 374] width 25 height 25
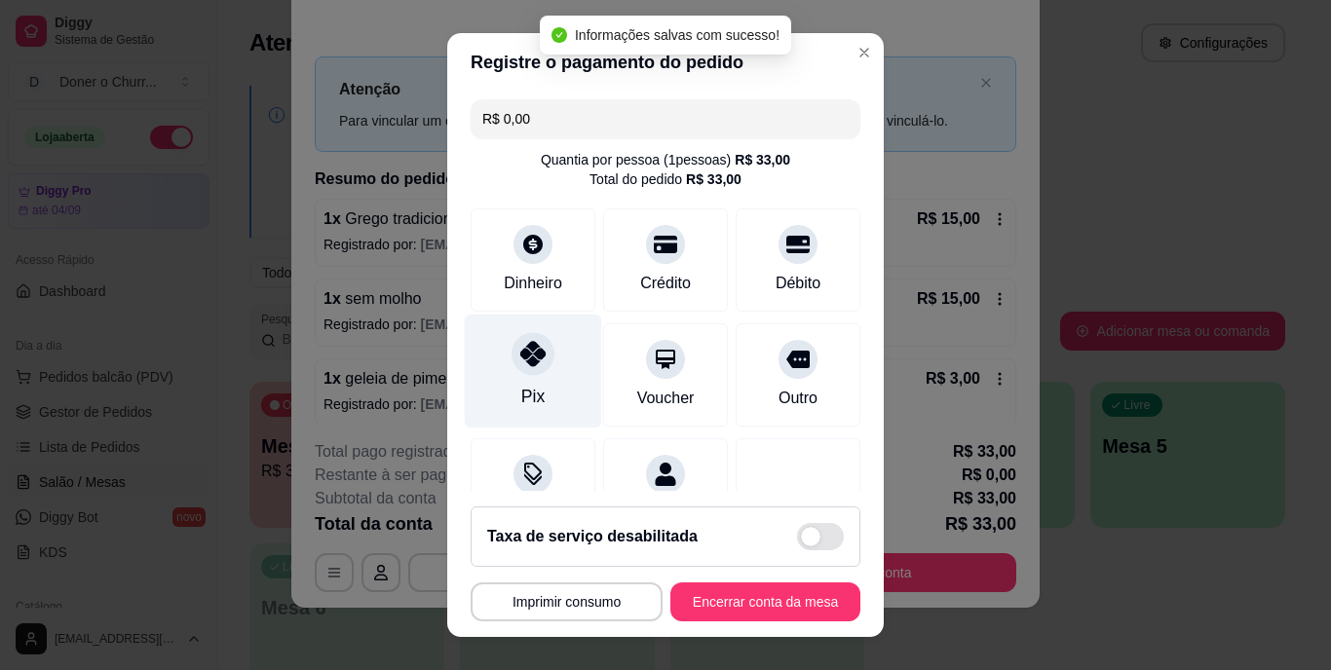
type input "R$ 0,00"
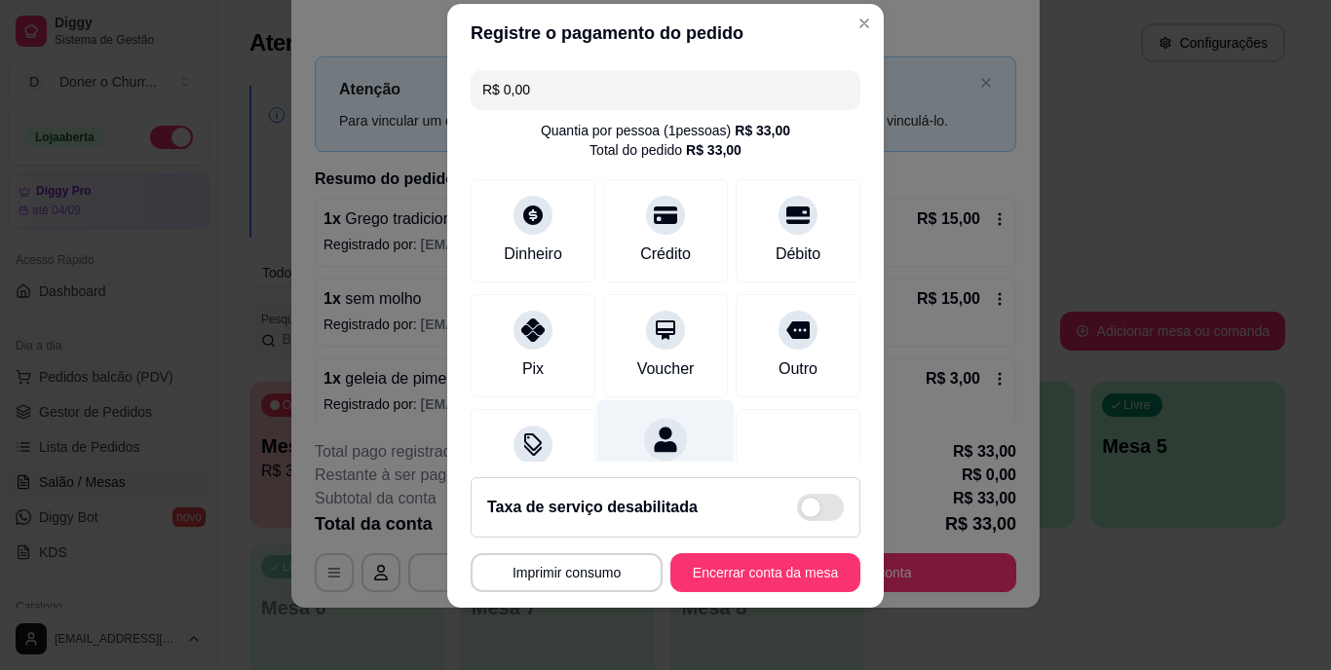
scroll to position [183, 0]
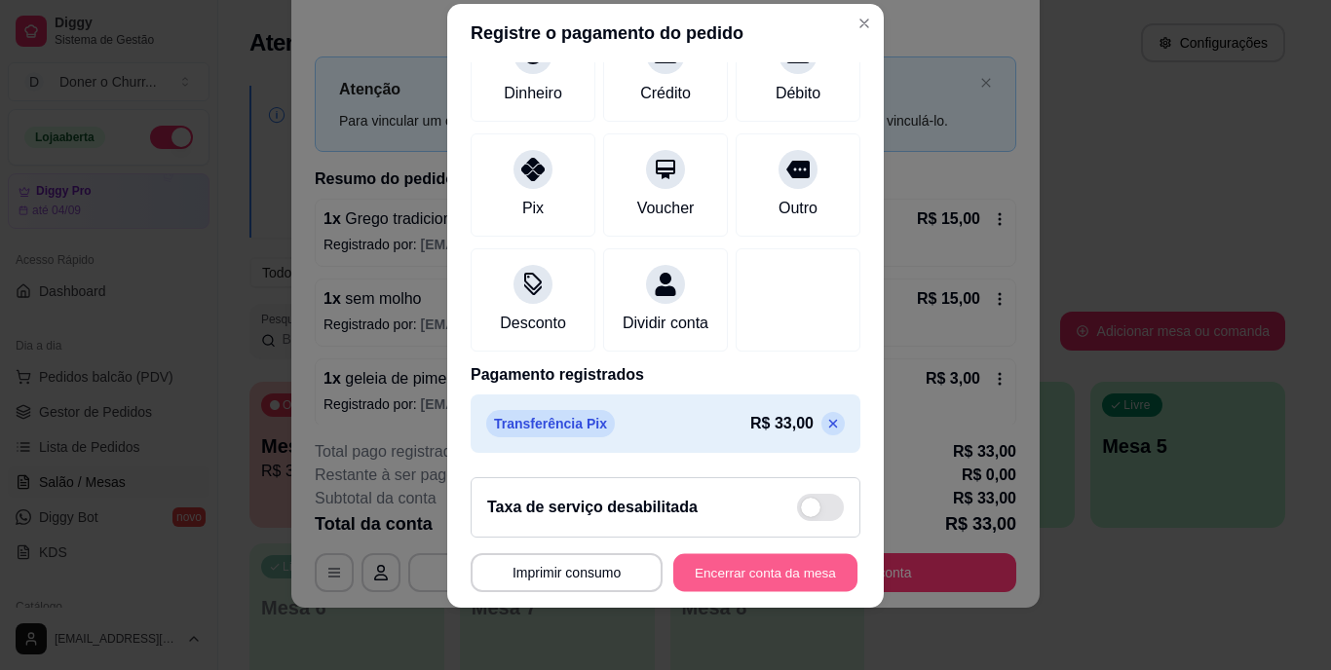
click at [725, 570] on button "Encerrar conta da mesa" at bounding box center [765, 572] width 184 height 38
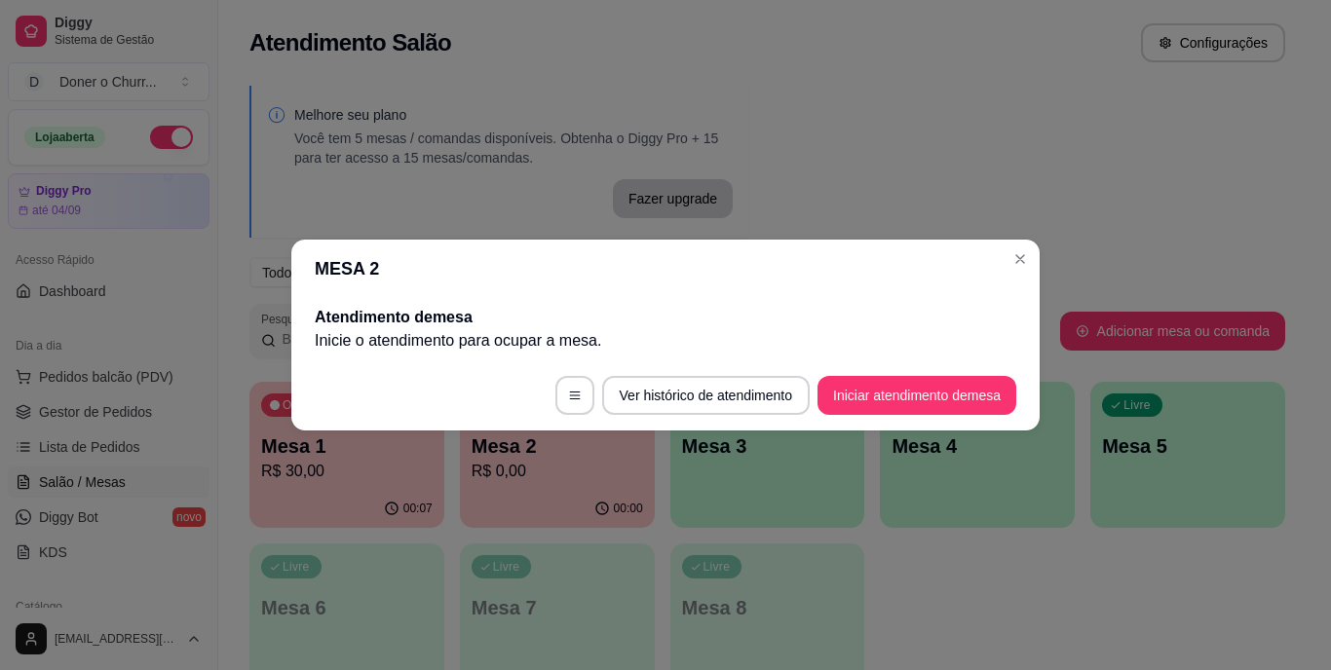
scroll to position [0, 0]
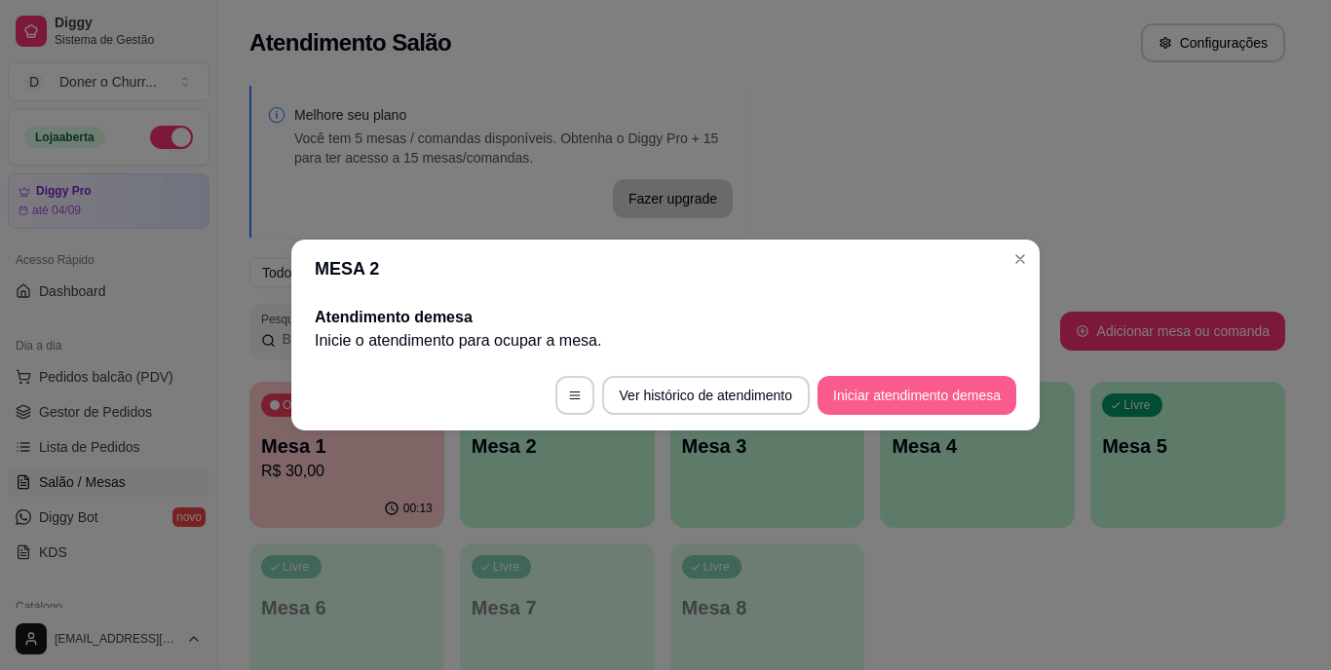
click at [890, 389] on button "Iniciar atendimento de mesa" at bounding box center [917, 395] width 199 height 39
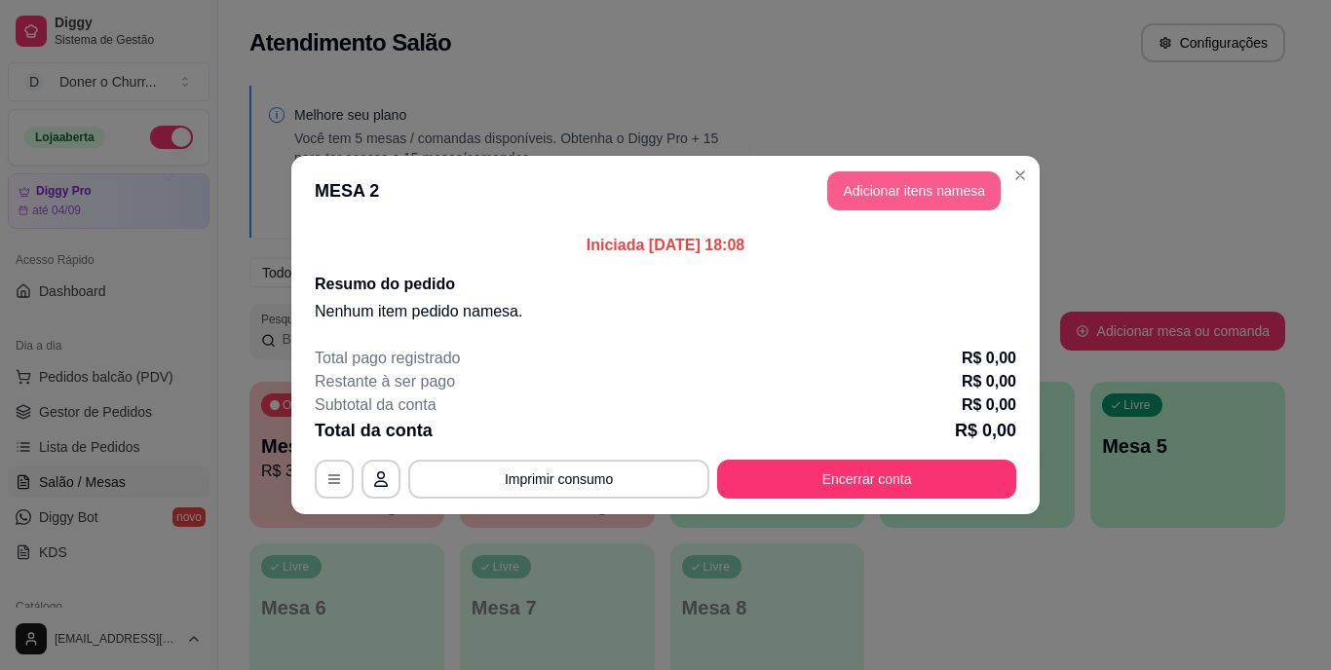
click at [905, 191] on button "Adicionar itens na mesa" at bounding box center [913, 191] width 173 height 39
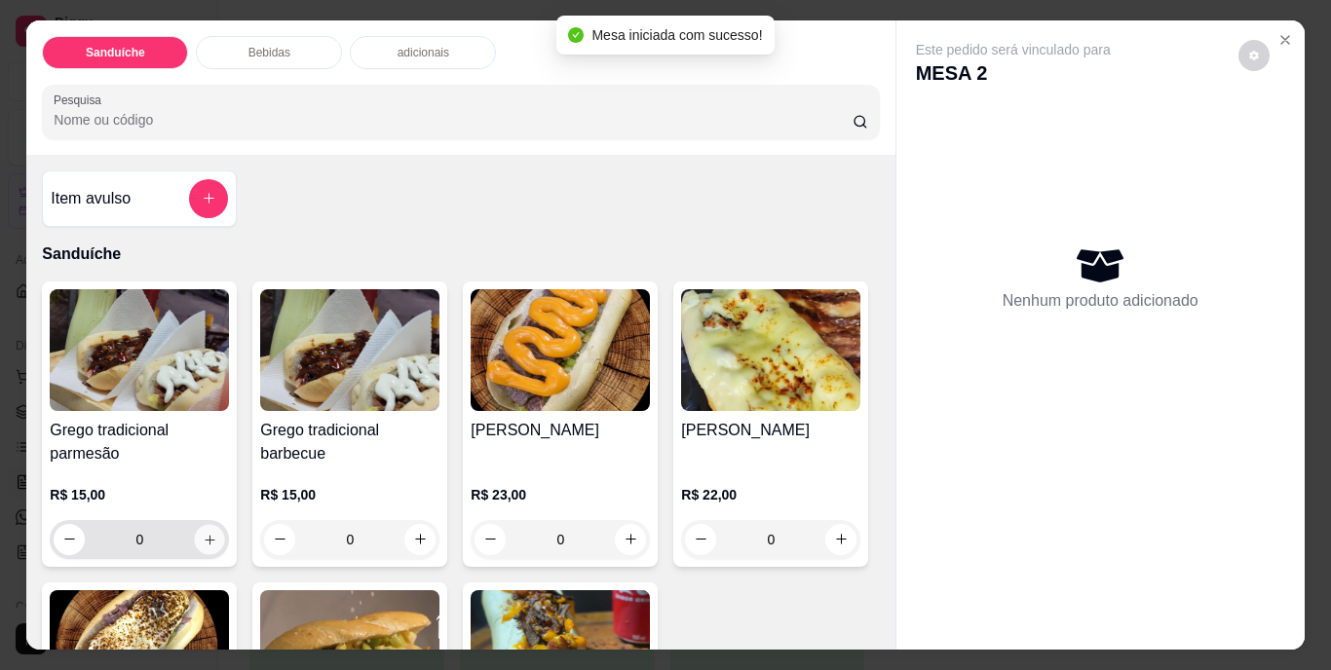
click at [210, 532] on icon "increase-product-quantity" at bounding box center [210, 539] width 15 height 15
click at [210, 530] on button "increase-product-quantity" at bounding box center [210, 539] width 30 height 30
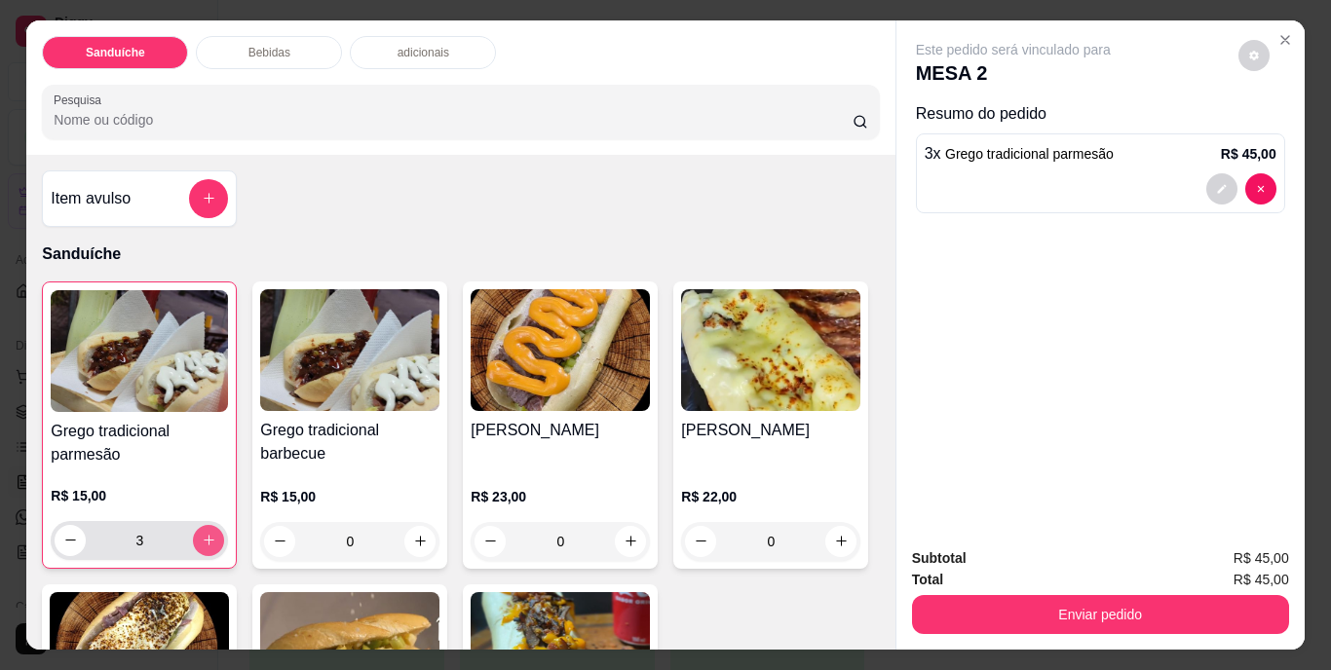
click at [211, 530] on button "increase-product-quantity" at bounding box center [208, 540] width 31 height 31
type input "4"
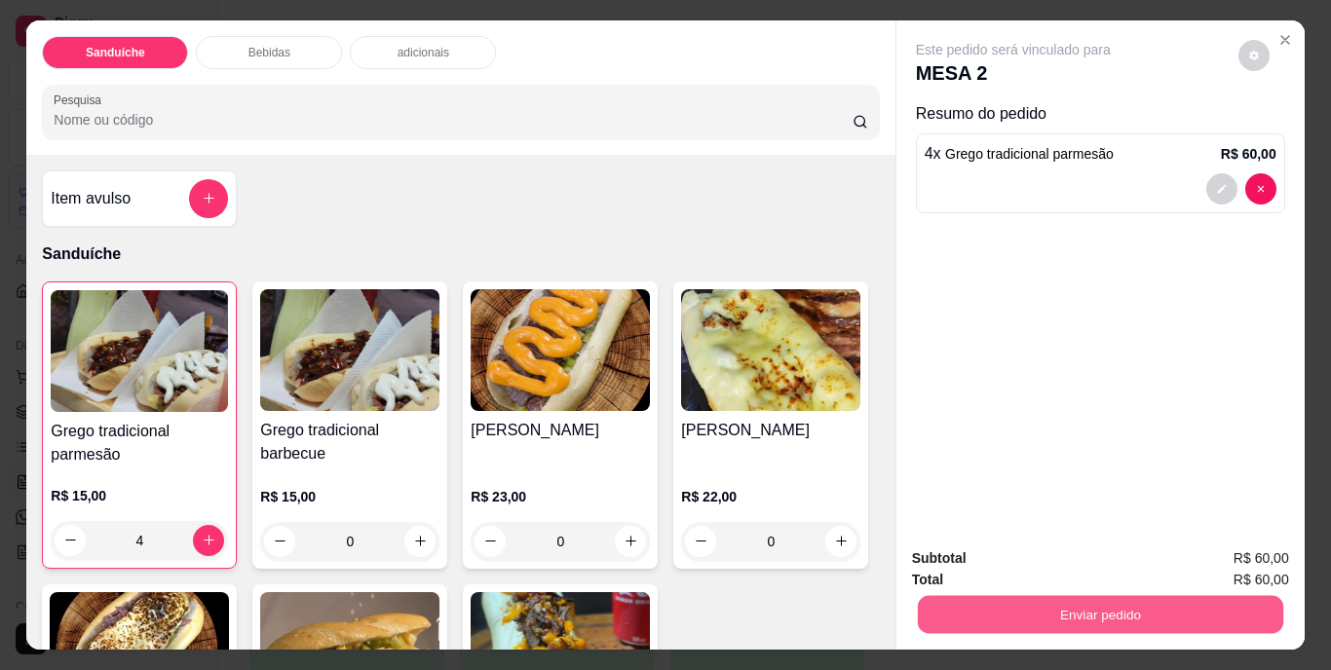
click at [1099, 605] on button "Enviar pedido" at bounding box center [1099, 615] width 365 height 38
click at [1032, 560] on button "Não registrar e enviar pedido" at bounding box center [1035, 560] width 197 height 36
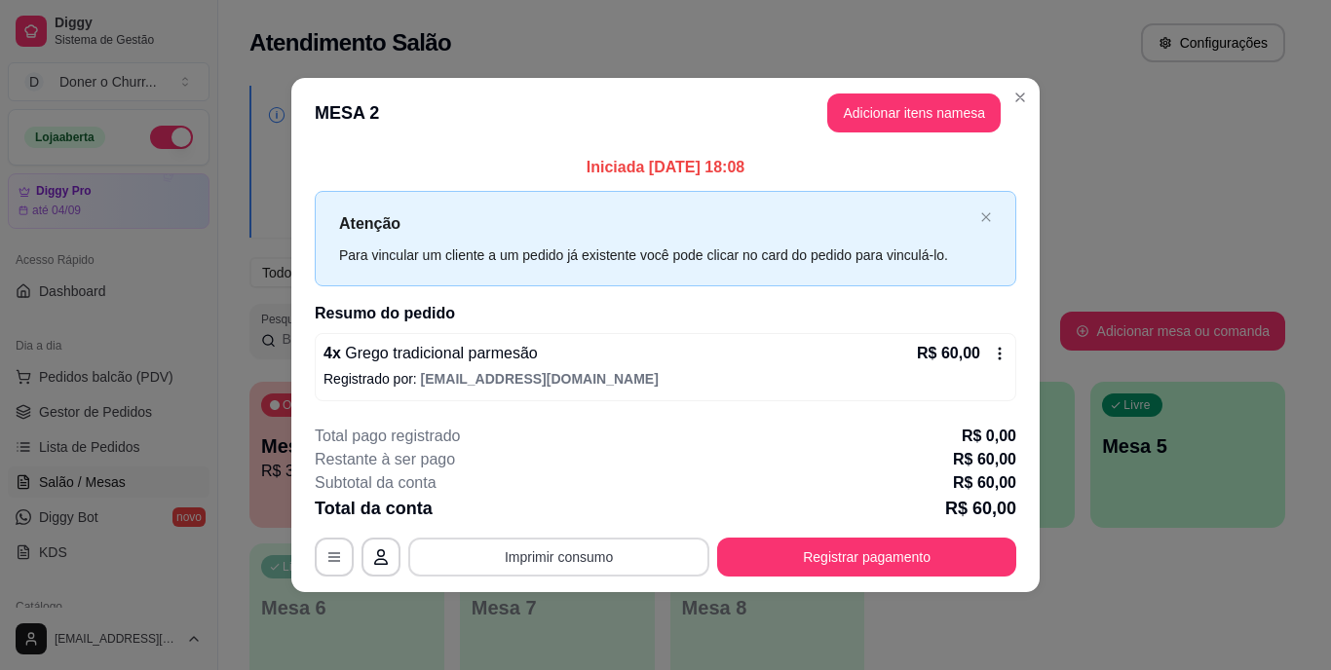
click at [557, 552] on button "Imprimir consumo" at bounding box center [558, 557] width 301 height 39
click at [568, 513] on button "IMPRESSORA" at bounding box center [565, 512] width 136 height 30
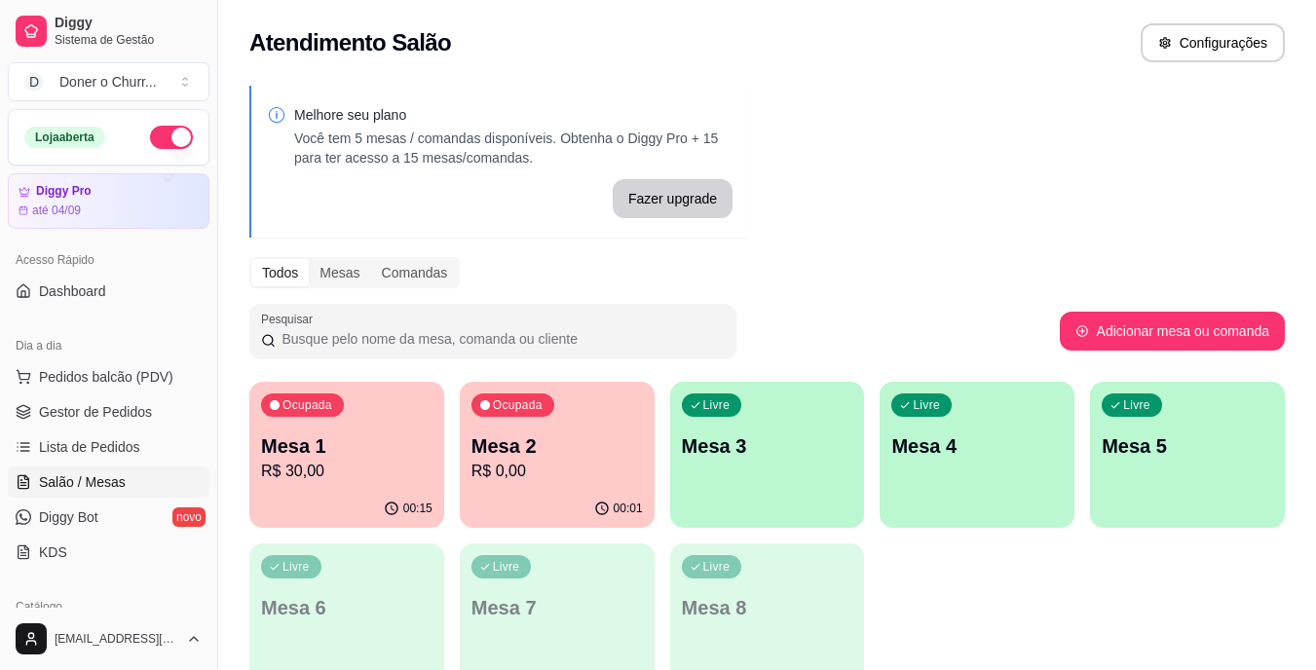
click at [804, 444] on p "Mesa 3" at bounding box center [768, 446] width 172 height 27
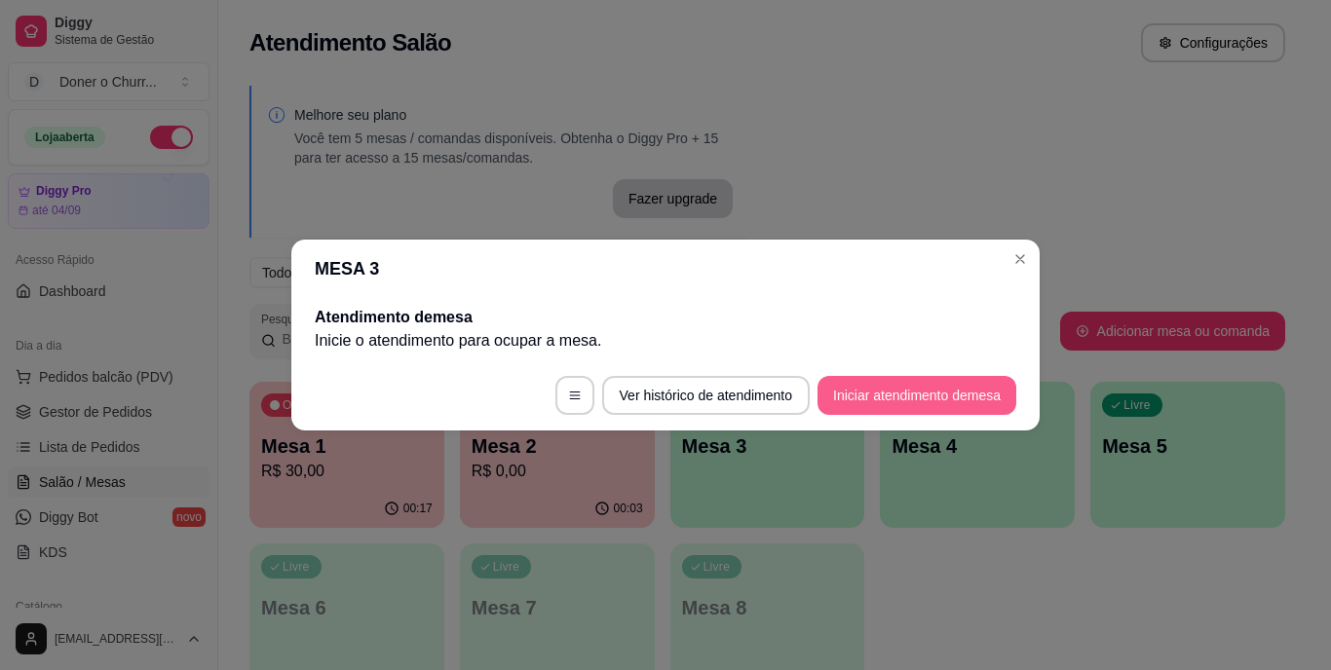
click at [896, 396] on button "Iniciar atendimento de mesa" at bounding box center [917, 395] width 199 height 39
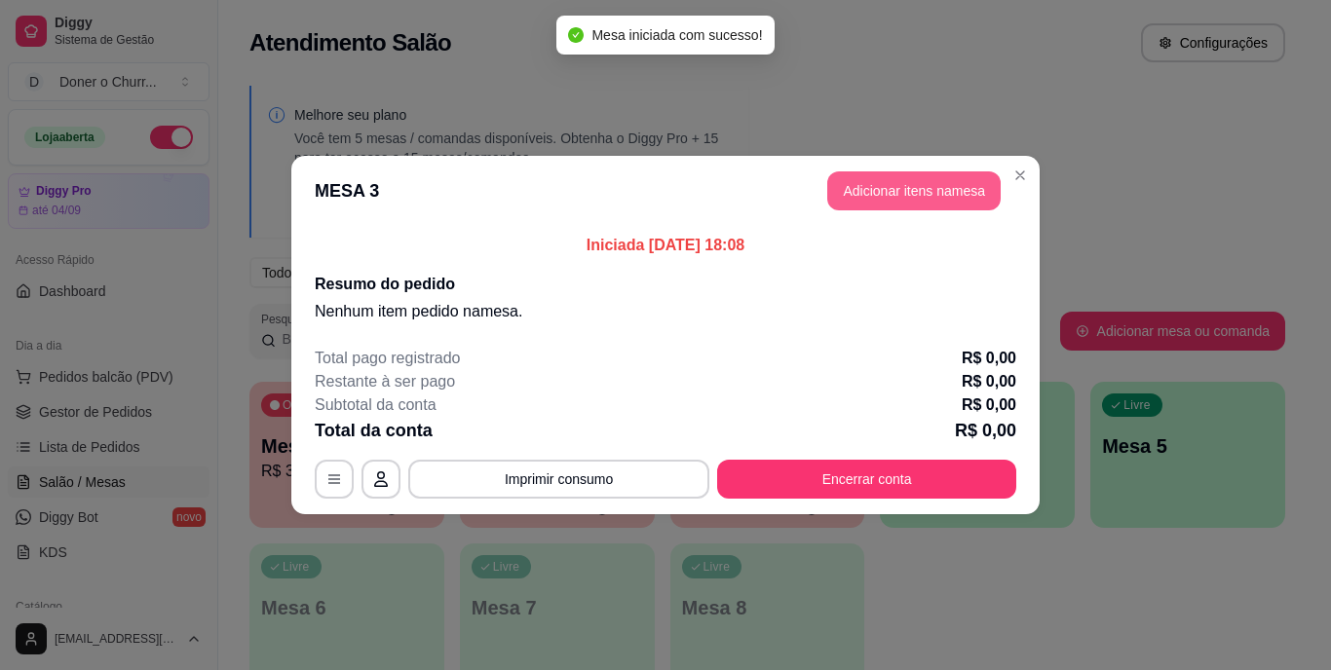
click at [911, 191] on button "Adicionar itens na mesa" at bounding box center [913, 191] width 173 height 39
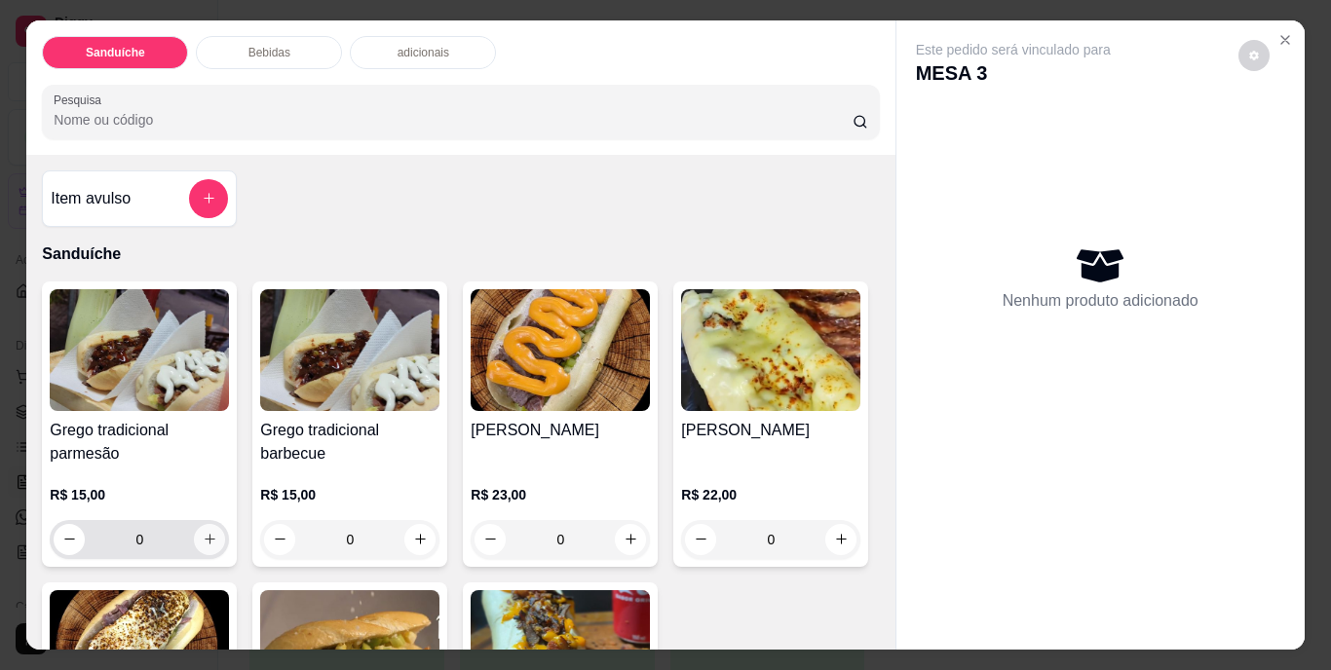
click at [205, 532] on icon "increase-product-quantity" at bounding box center [210, 539] width 15 height 15
type input "1"
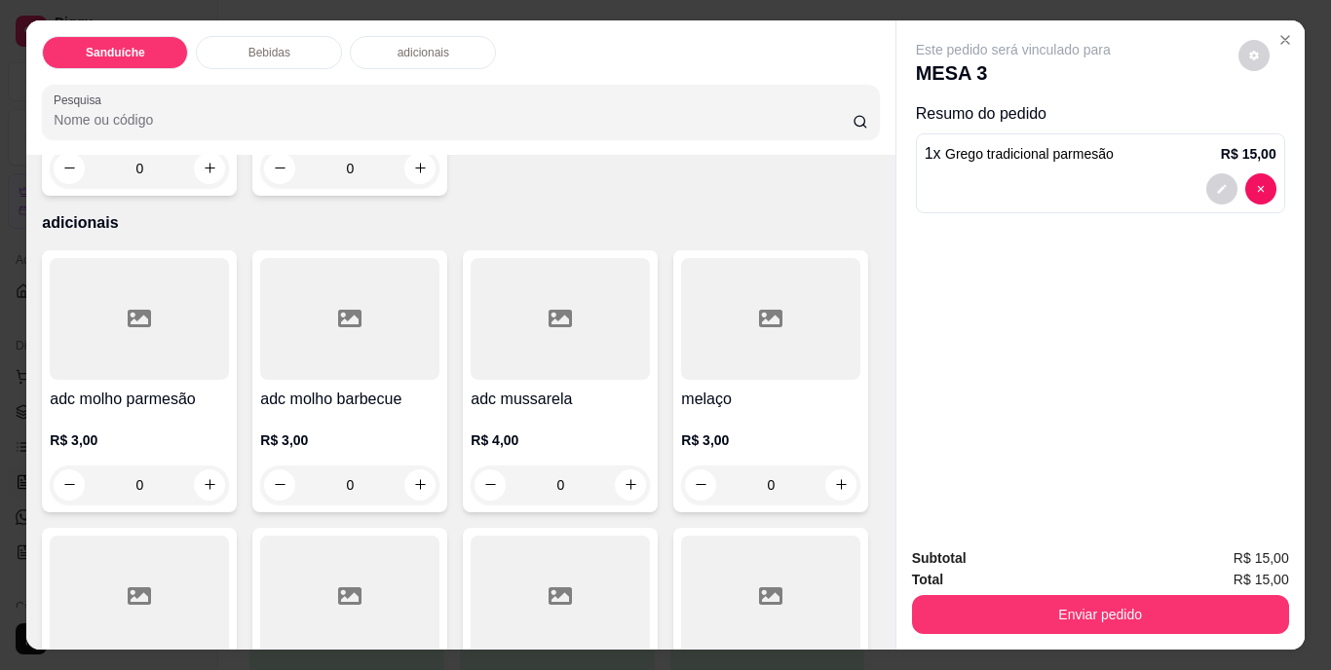
scroll to position [1267, 0]
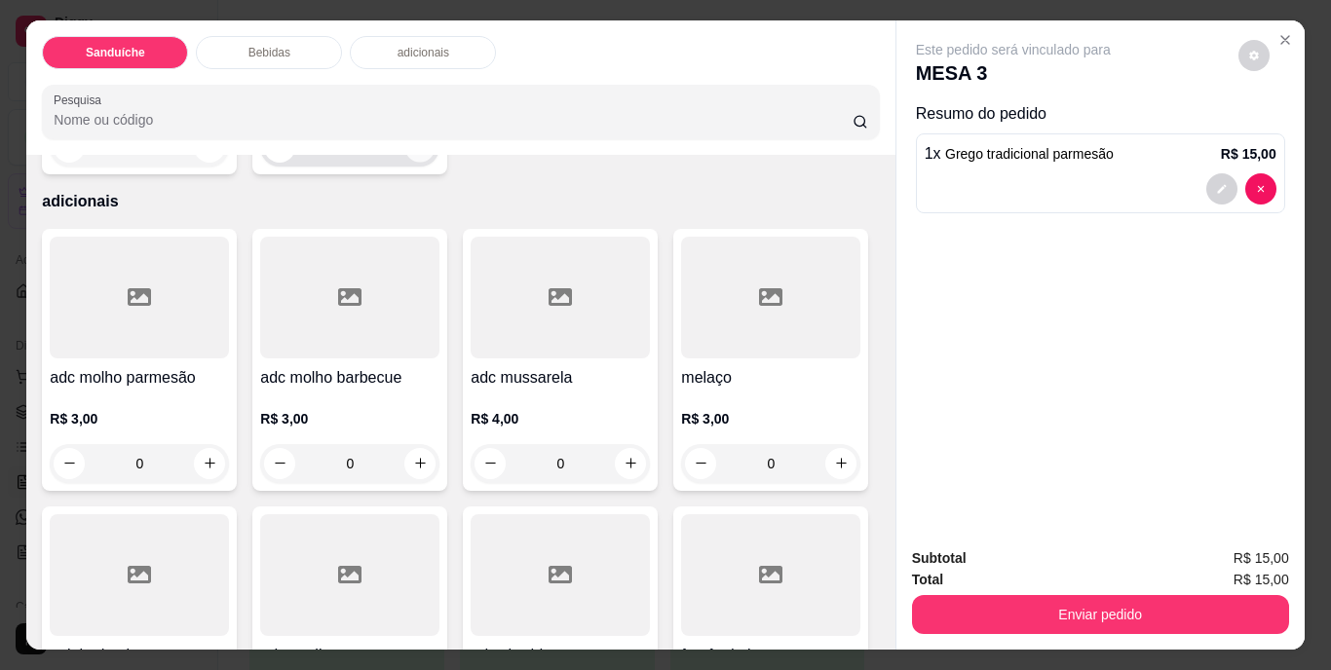
click at [428, 154] on icon "increase-product-quantity" at bounding box center [420, 146] width 15 height 15
type input "1"
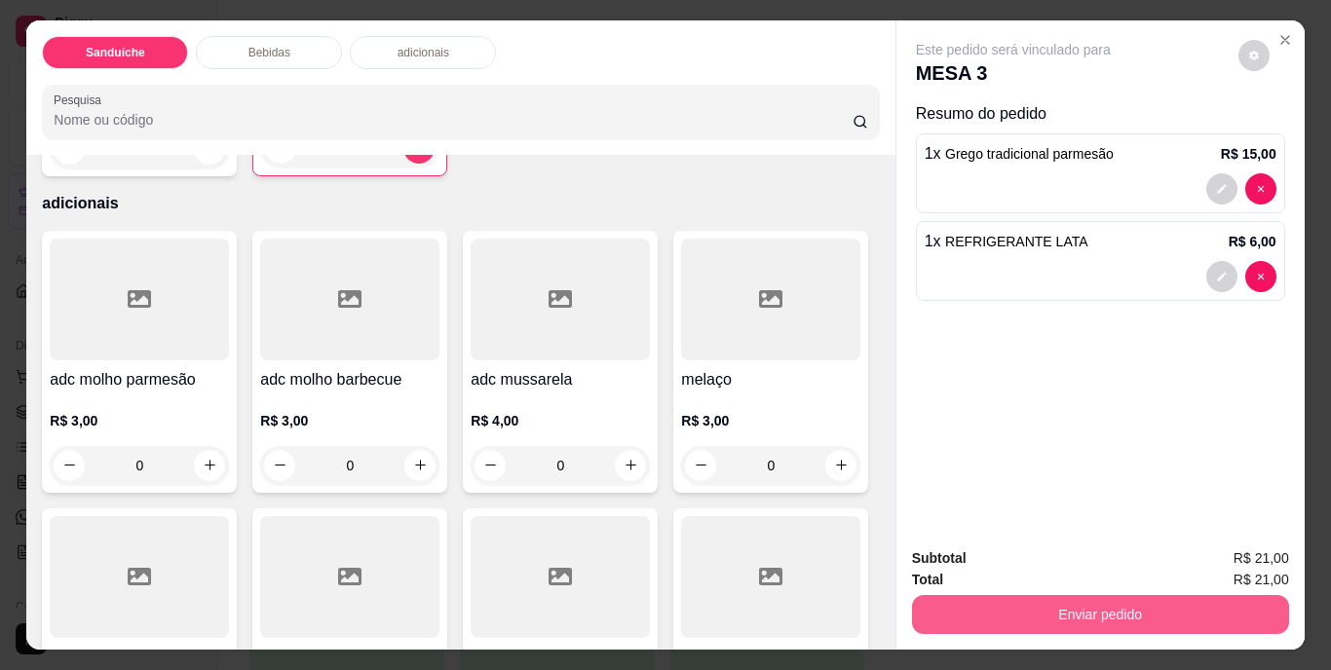
click at [1081, 597] on button "Enviar pedido" at bounding box center [1100, 614] width 377 height 39
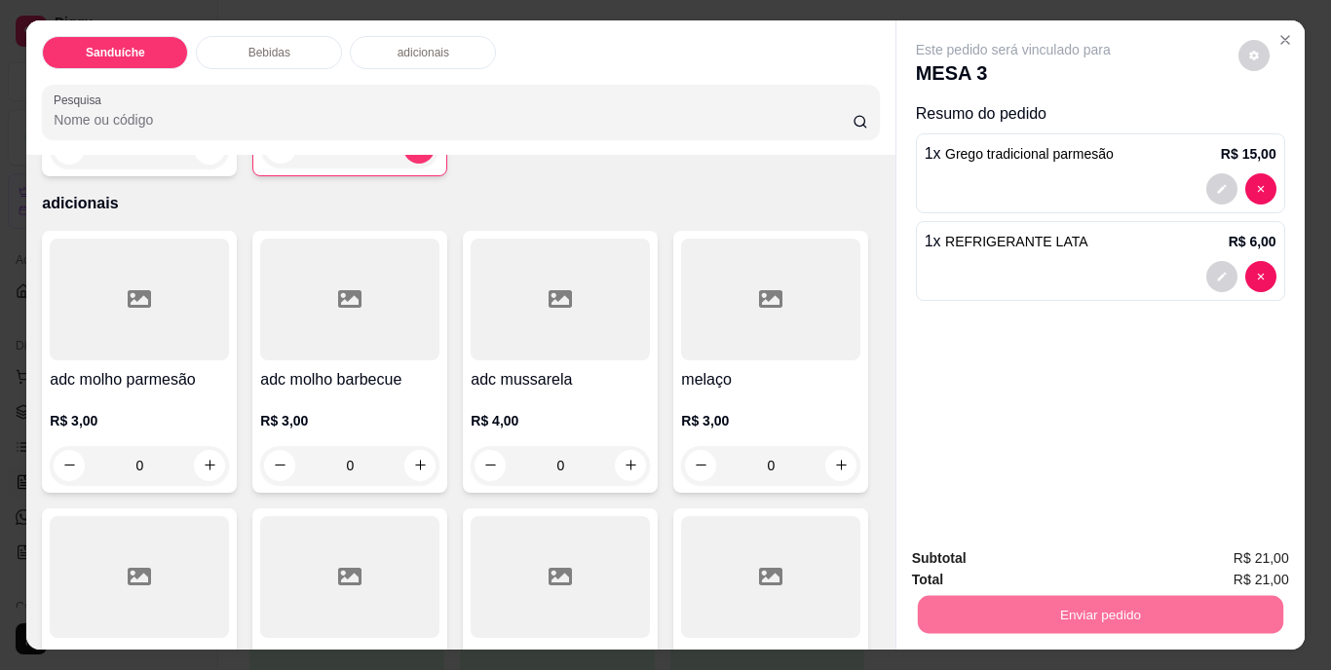
click at [1070, 559] on button "Não registrar e enviar pedido" at bounding box center [1035, 560] width 197 height 36
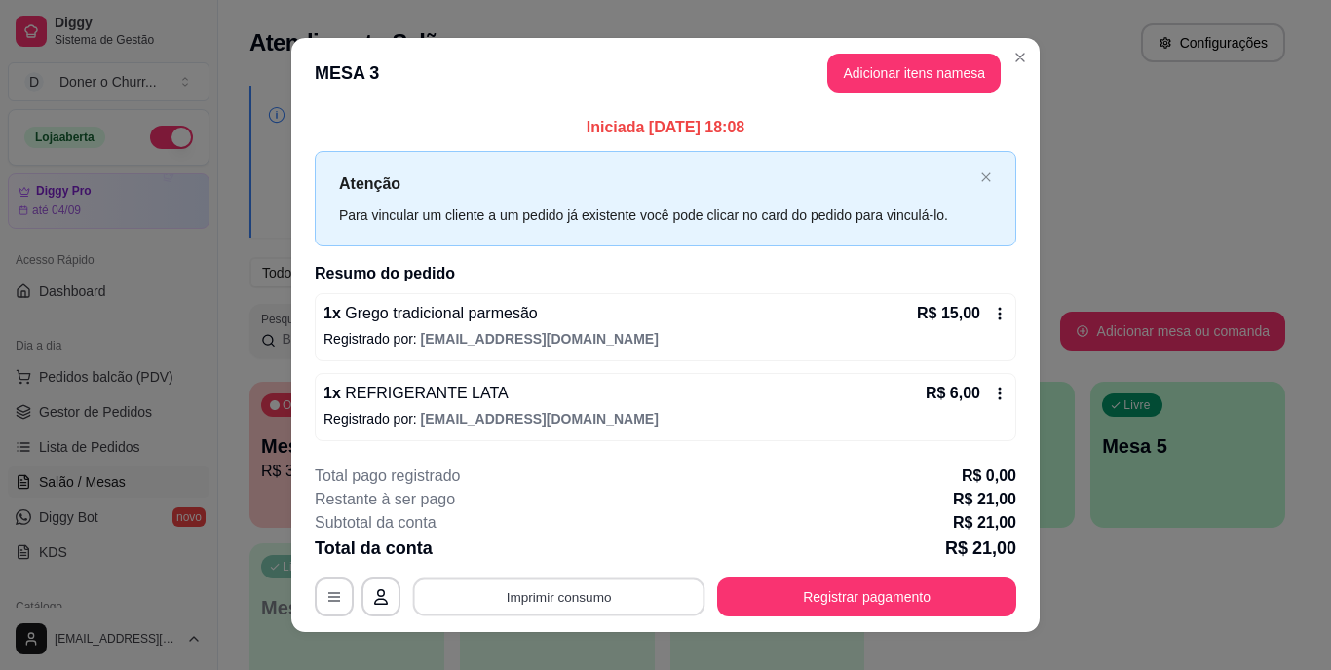
click at [583, 593] on button "Imprimir consumo" at bounding box center [559, 597] width 292 height 38
click at [579, 547] on button "IMPRESSORA" at bounding box center [557, 551] width 141 height 31
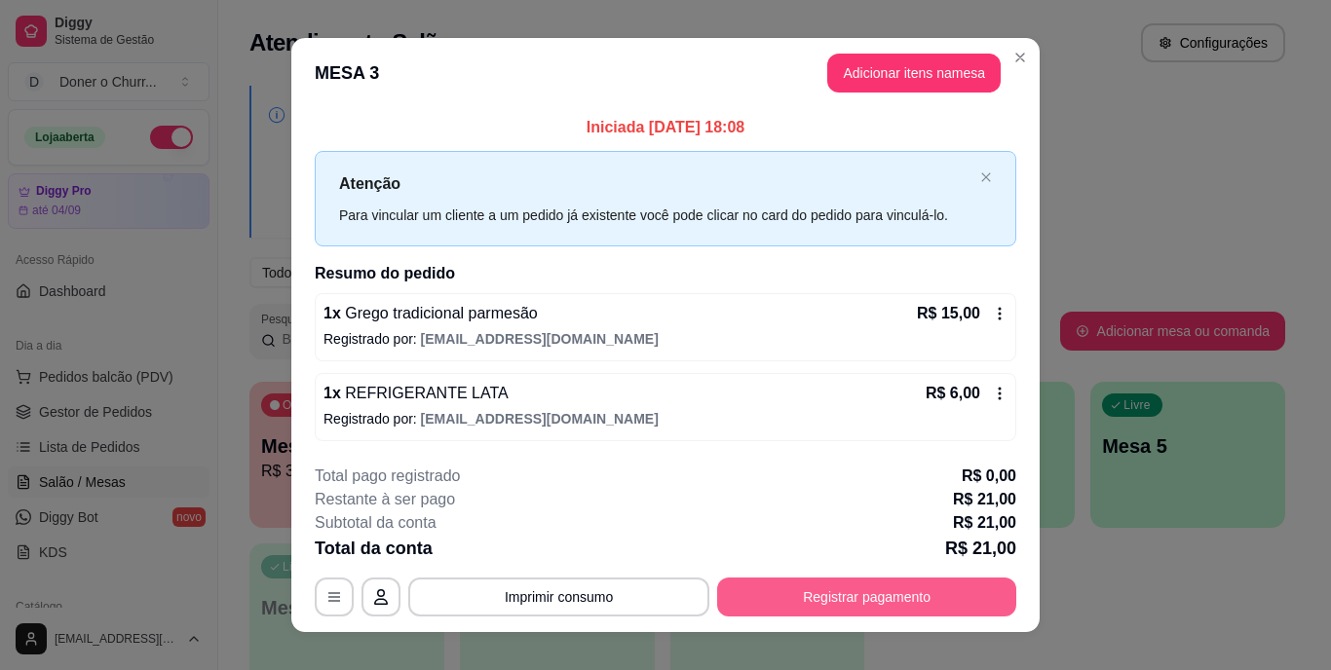
click at [830, 603] on button "Registrar pagamento" at bounding box center [866, 597] width 299 height 39
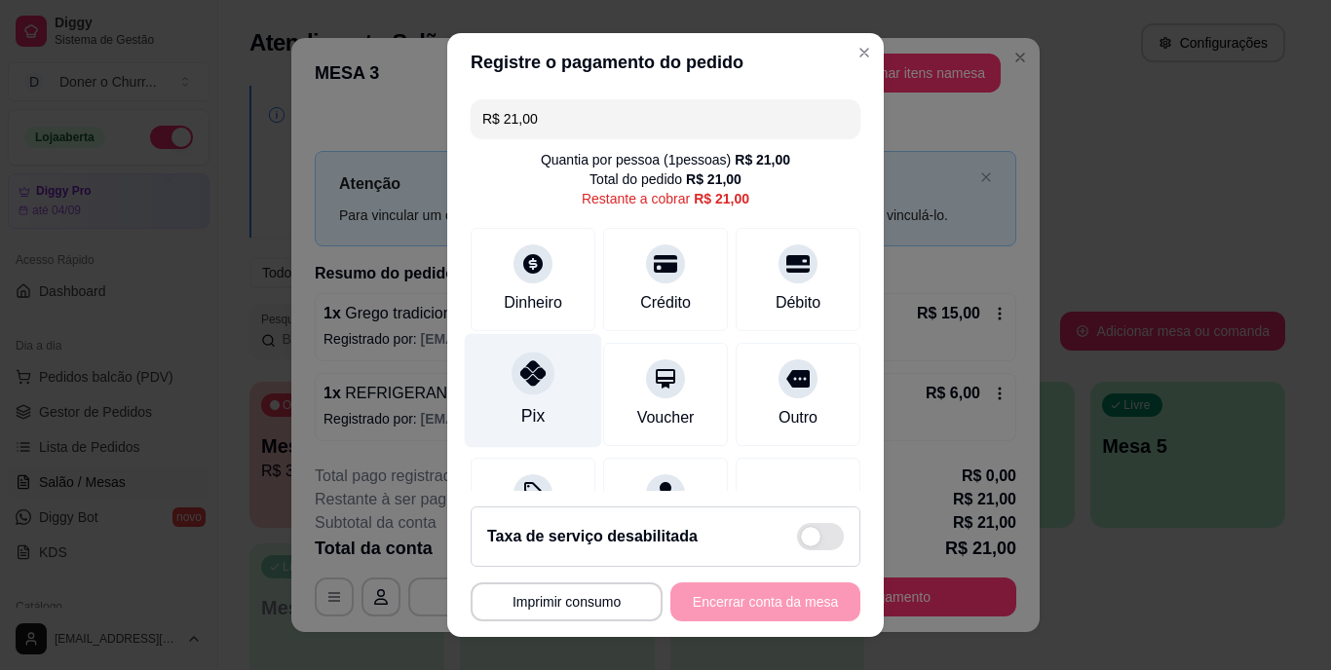
click at [524, 409] on div "Pix" at bounding box center [532, 416] width 23 height 25
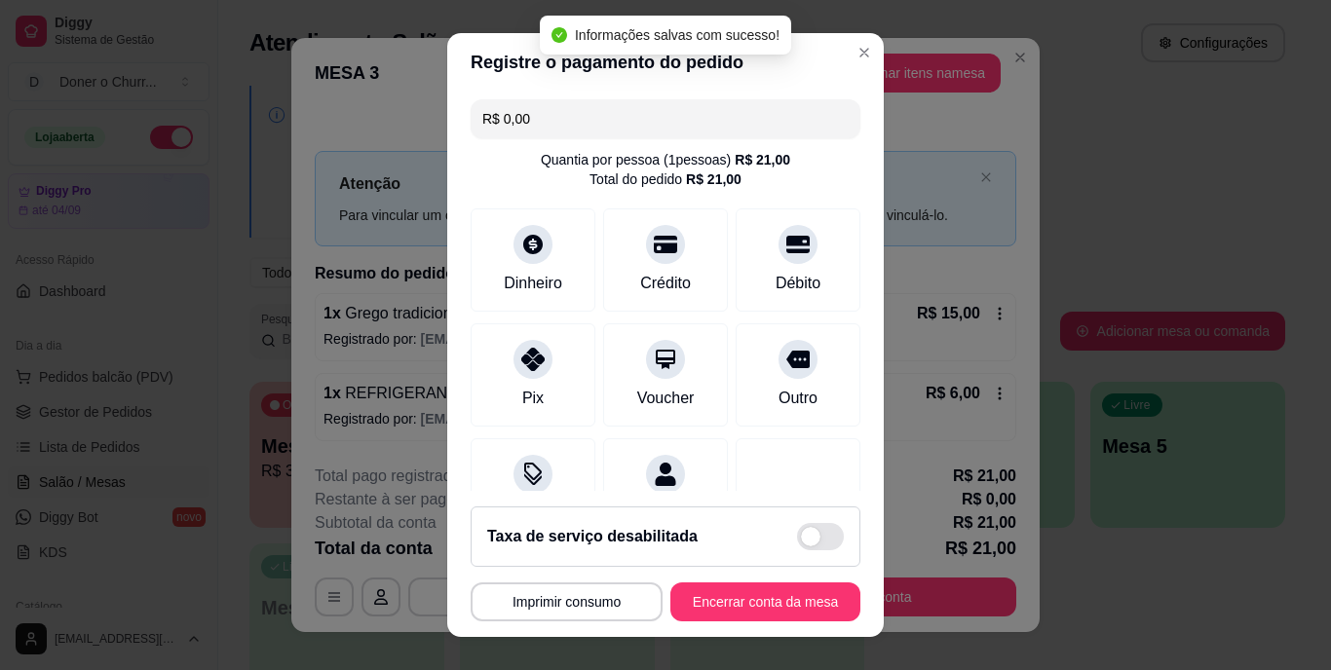
type input "R$ 0,00"
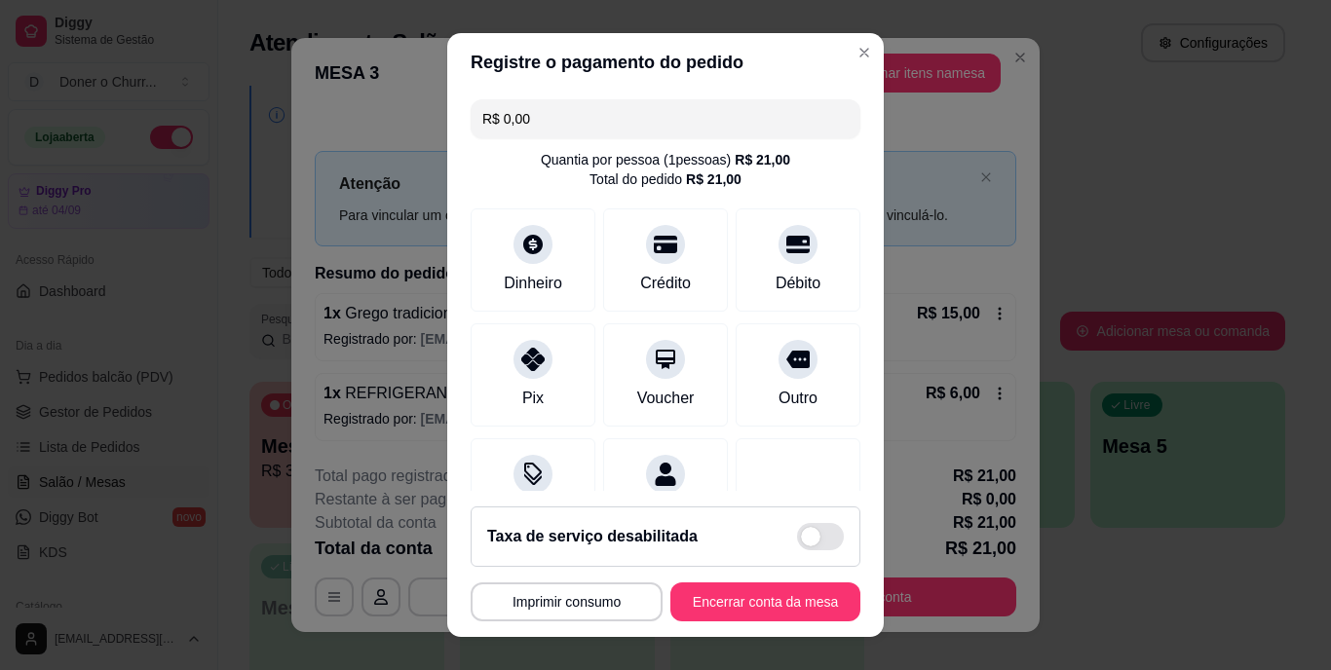
scroll to position [29, 0]
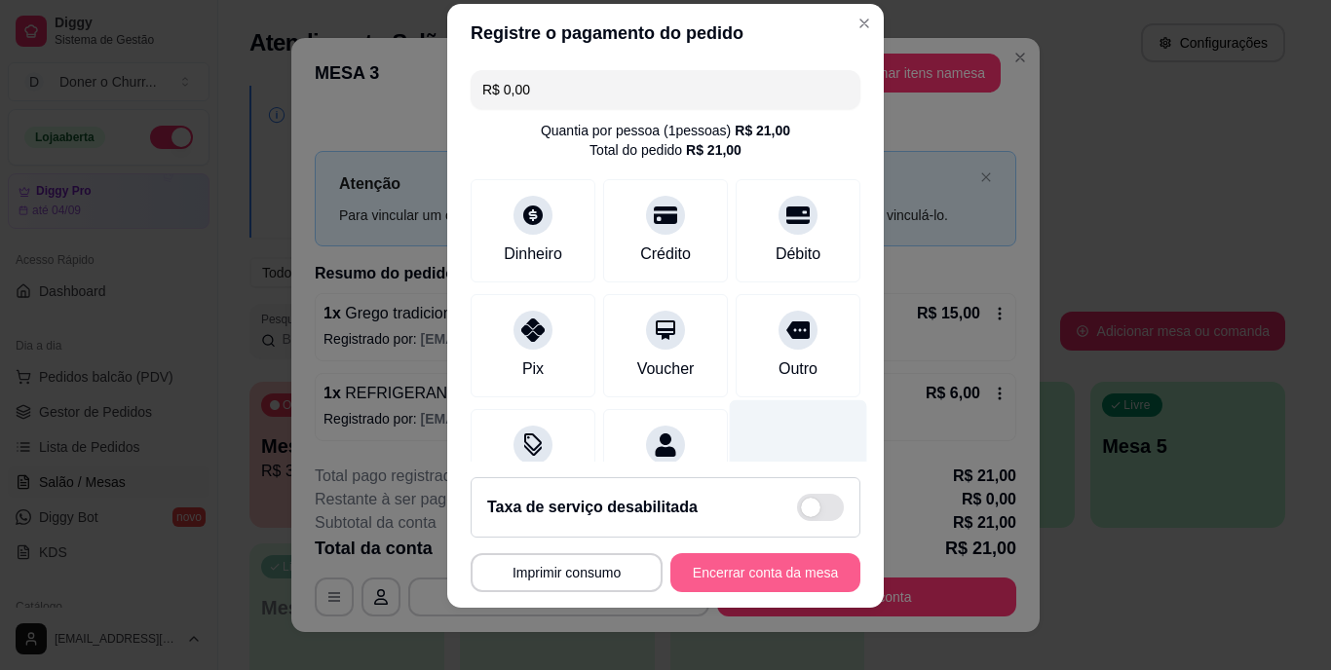
click at [752, 568] on button "Encerrar conta da mesa" at bounding box center [765, 572] width 190 height 39
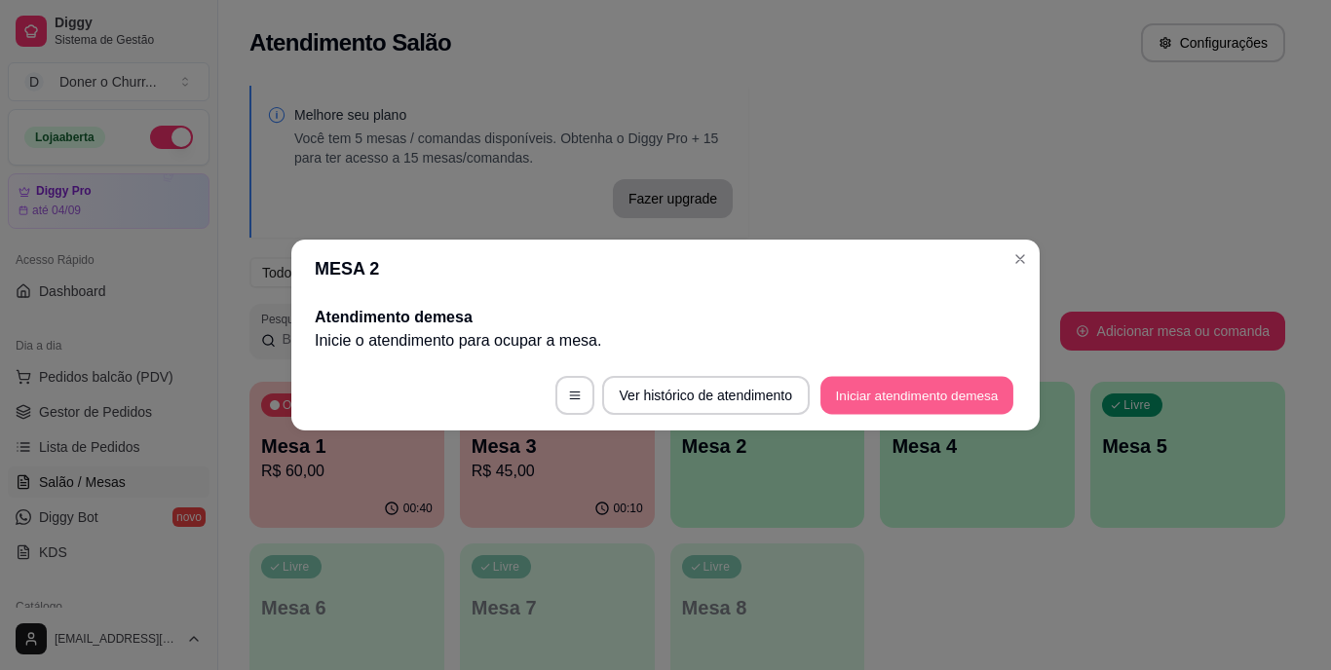
click at [916, 382] on button "Iniciar atendimento de mesa" at bounding box center [916, 396] width 193 height 38
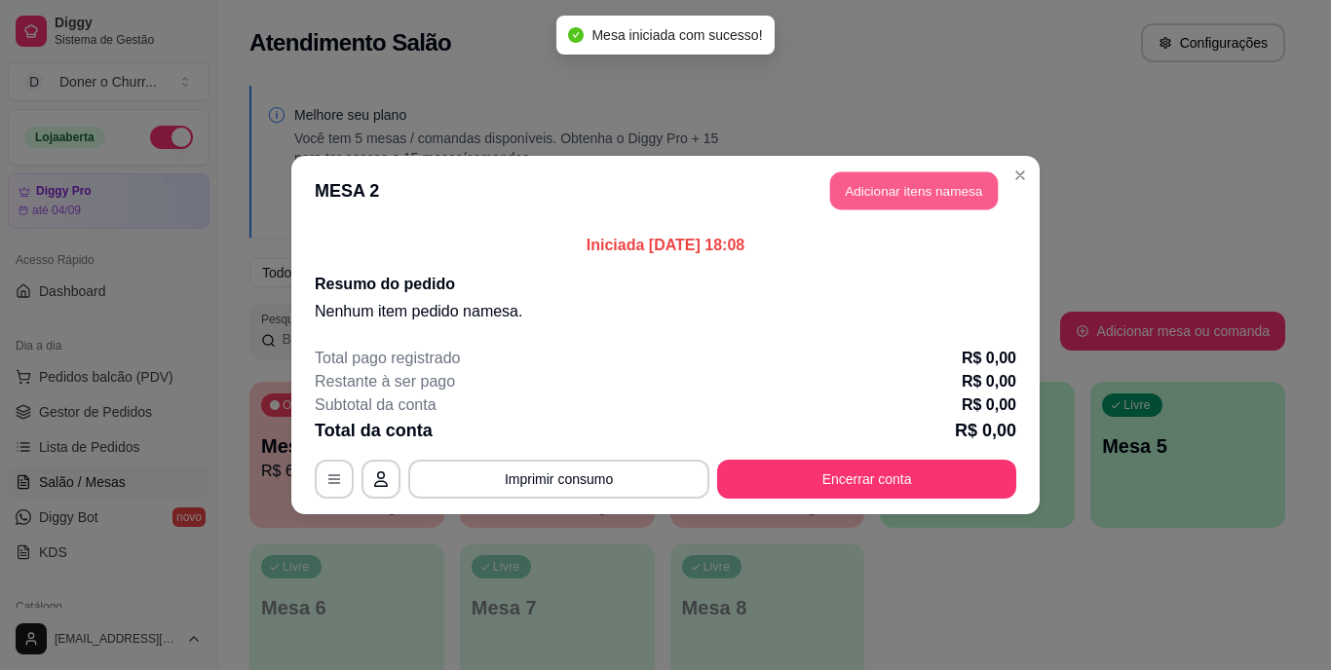
click at [893, 188] on button "Adicionar itens na mesa" at bounding box center [914, 191] width 168 height 38
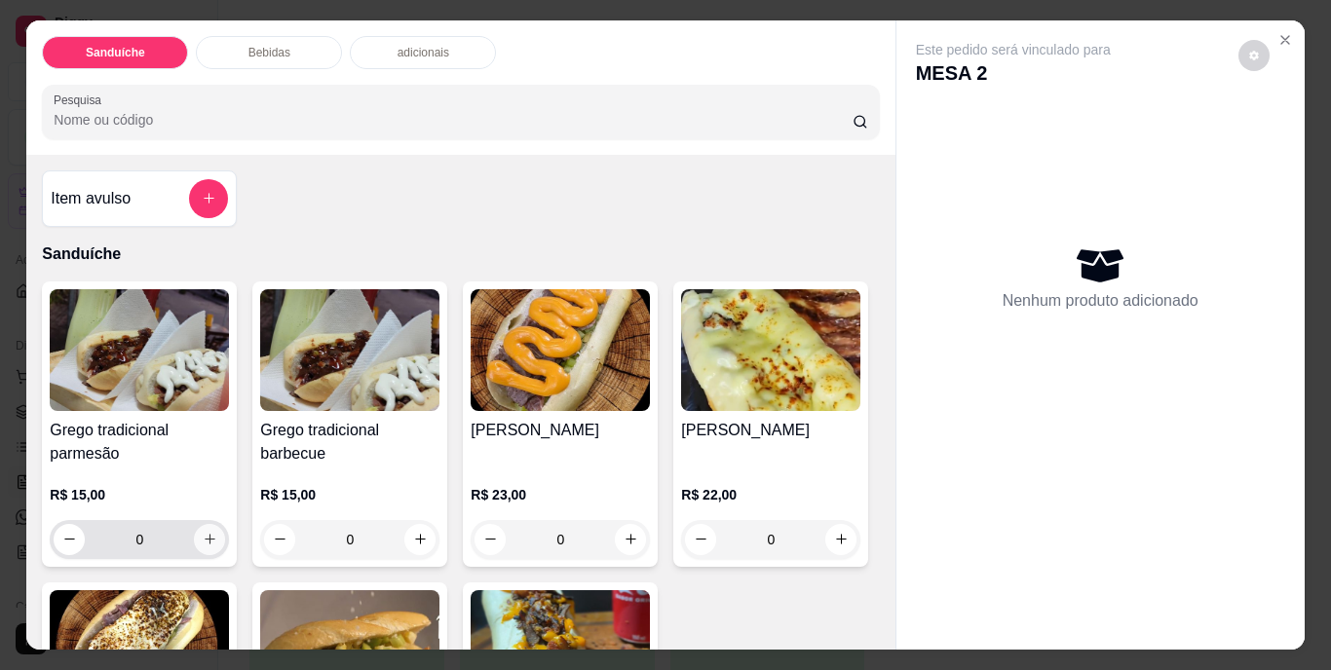
click at [206, 532] on icon "increase-product-quantity" at bounding box center [210, 539] width 15 height 15
type input "1"
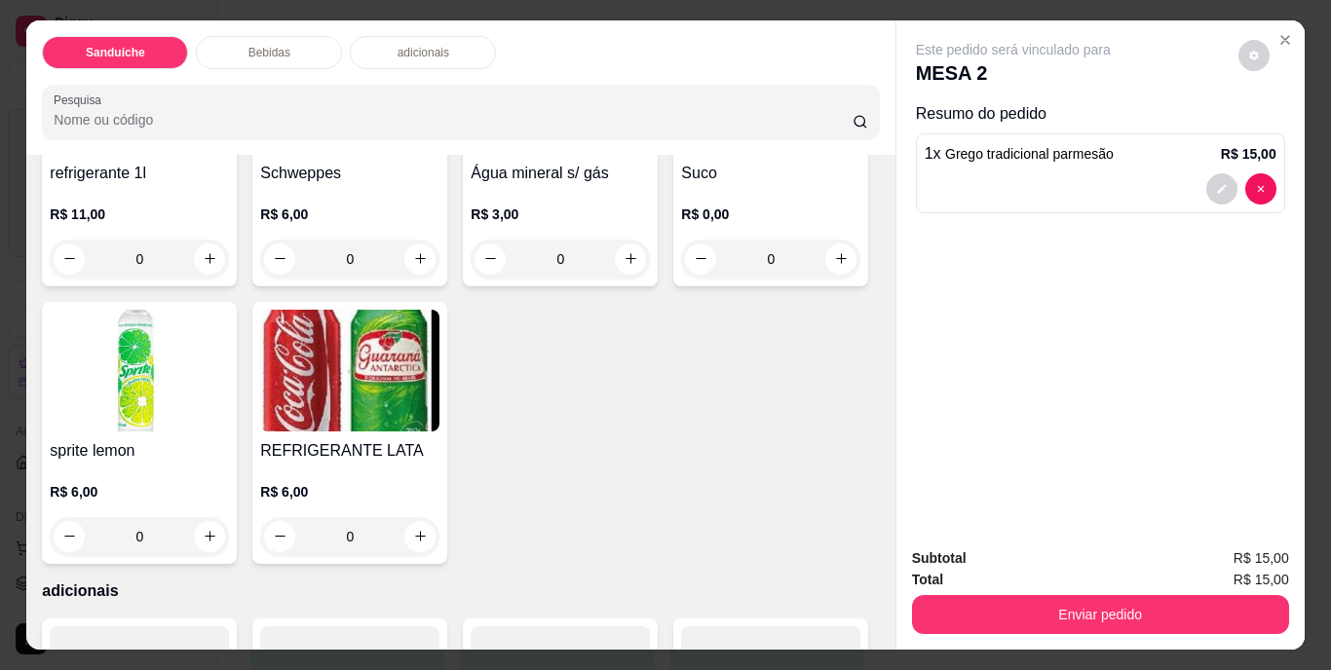
scroll to position [1072, 0]
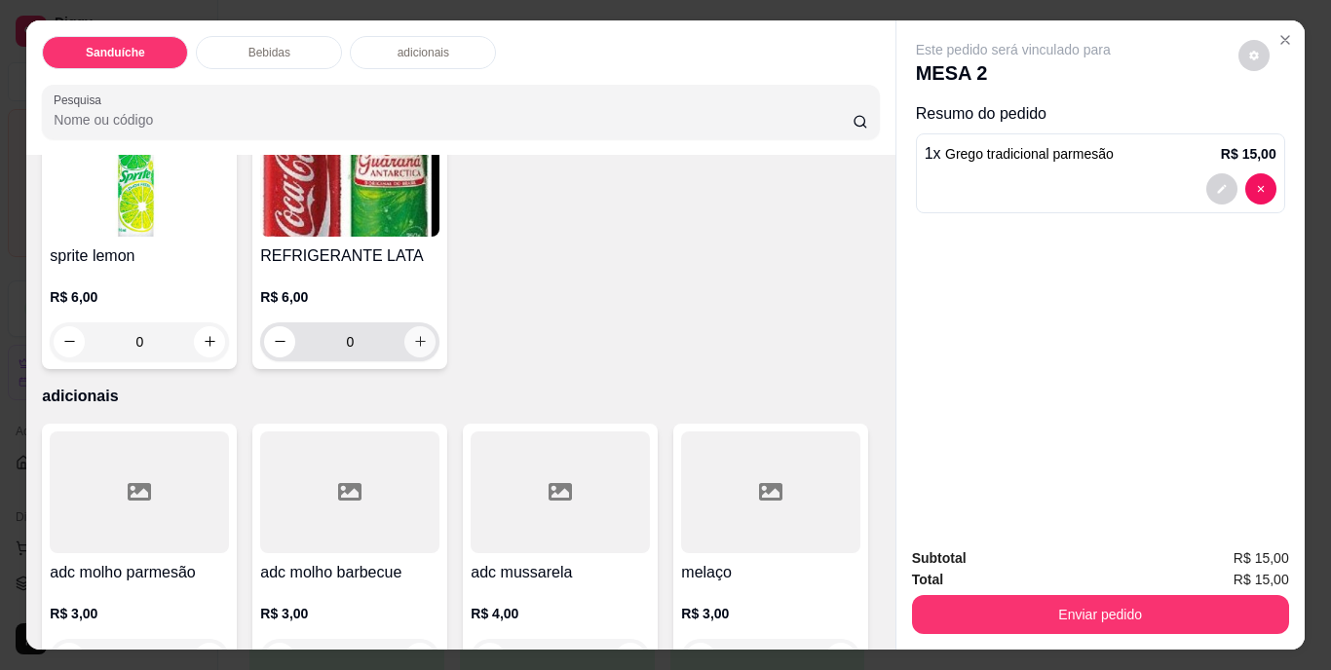
click at [436, 358] on button "increase-product-quantity" at bounding box center [419, 341] width 31 height 31
type input "1"
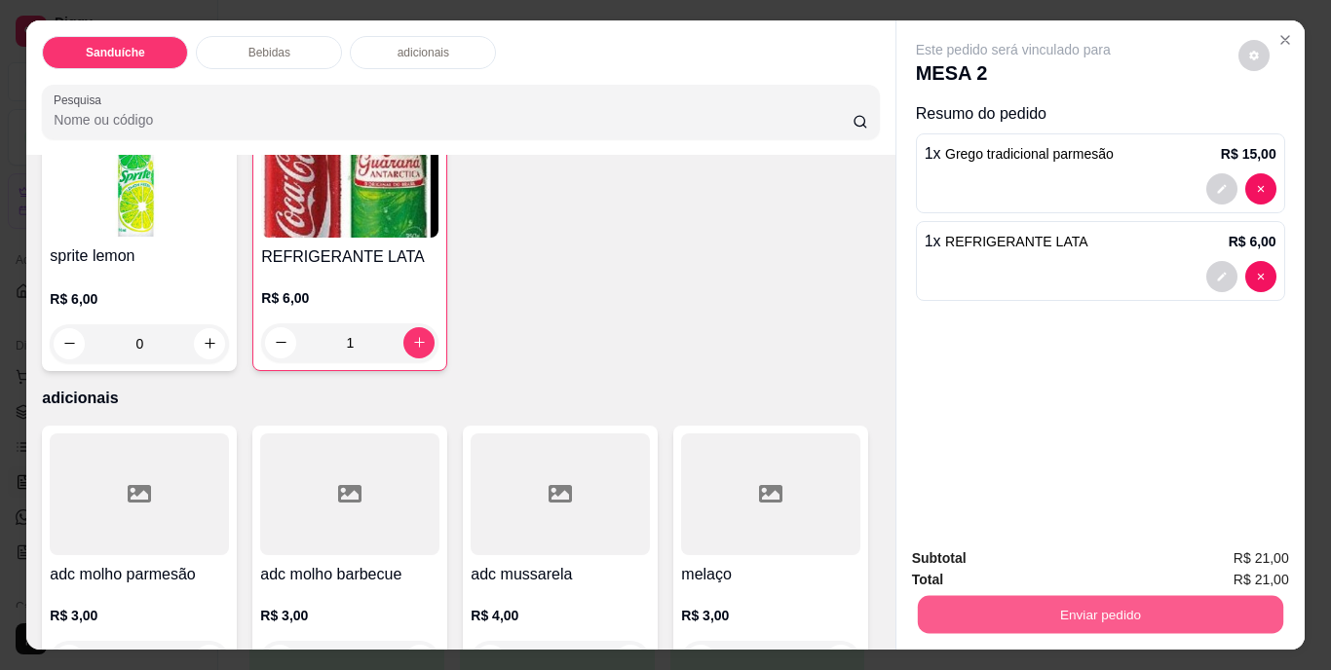
click at [1165, 607] on button "Enviar pedido" at bounding box center [1099, 615] width 365 height 38
click at [1064, 562] on button "Não registrar e enviar pedido" at bounding box center [1035, 560] width 197 height 36
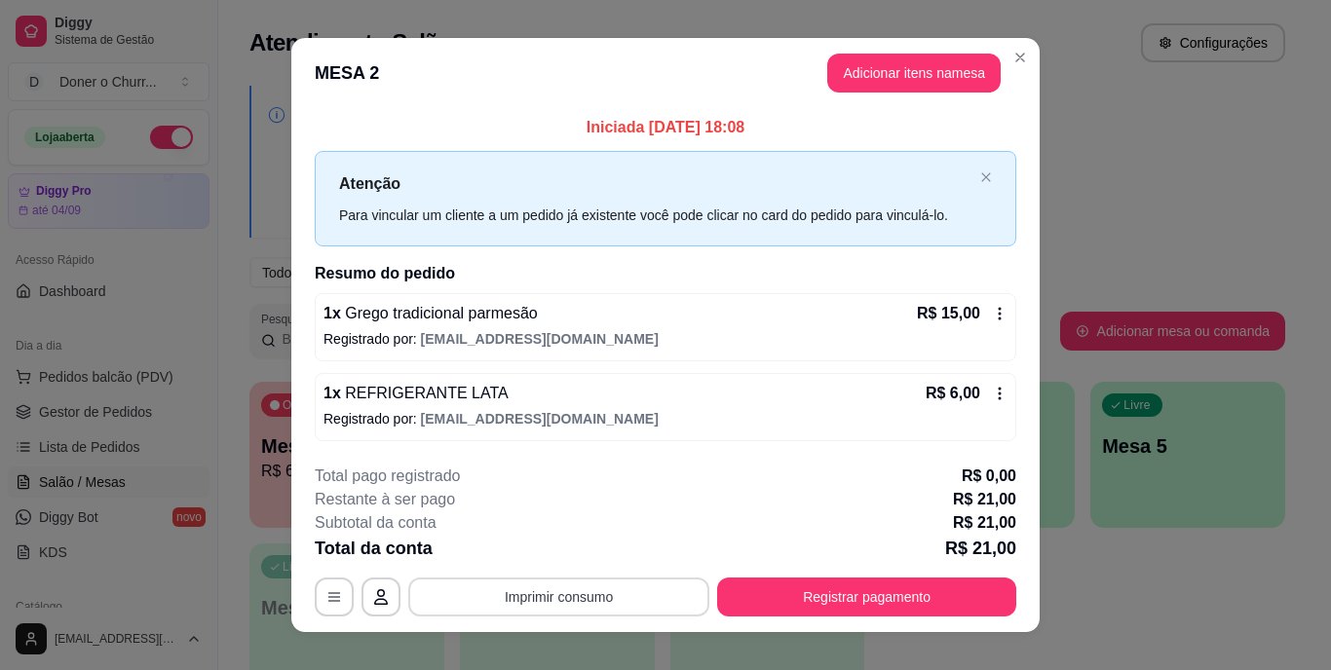
click at [598, 594] on button "Imprimir consumo" at bounding box center [558, 597] width 301 height 39
click at [563, 560] on button "IMPRESSORA" at bounding box center [557, 552] width 136 height 30
click at [577, 588] on button "Imprimir consumo" at bounding box center [558, 597] width 301 height 39
click at [554, 559] on button "IMPRESSORA" at bounding box center [557, 552] width 136 height 30
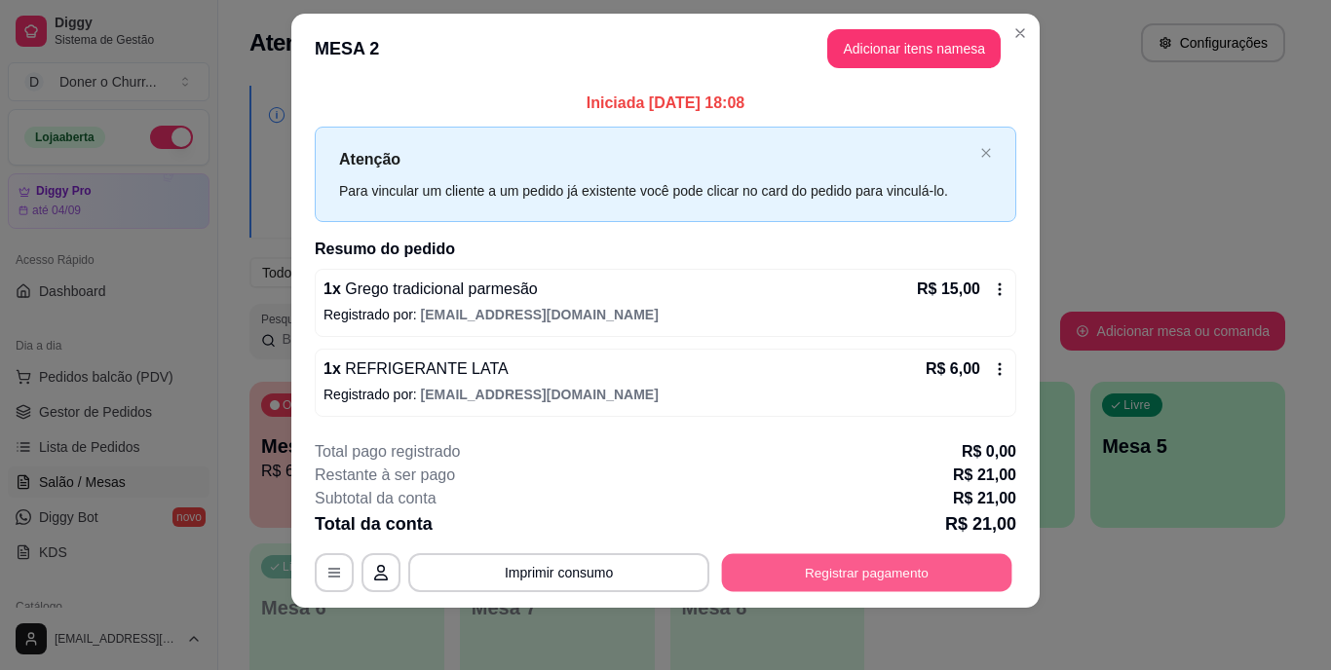
click at [816, 570] on button "Registrar pagamento" at bounding box center [867, 572] width 290 height 38
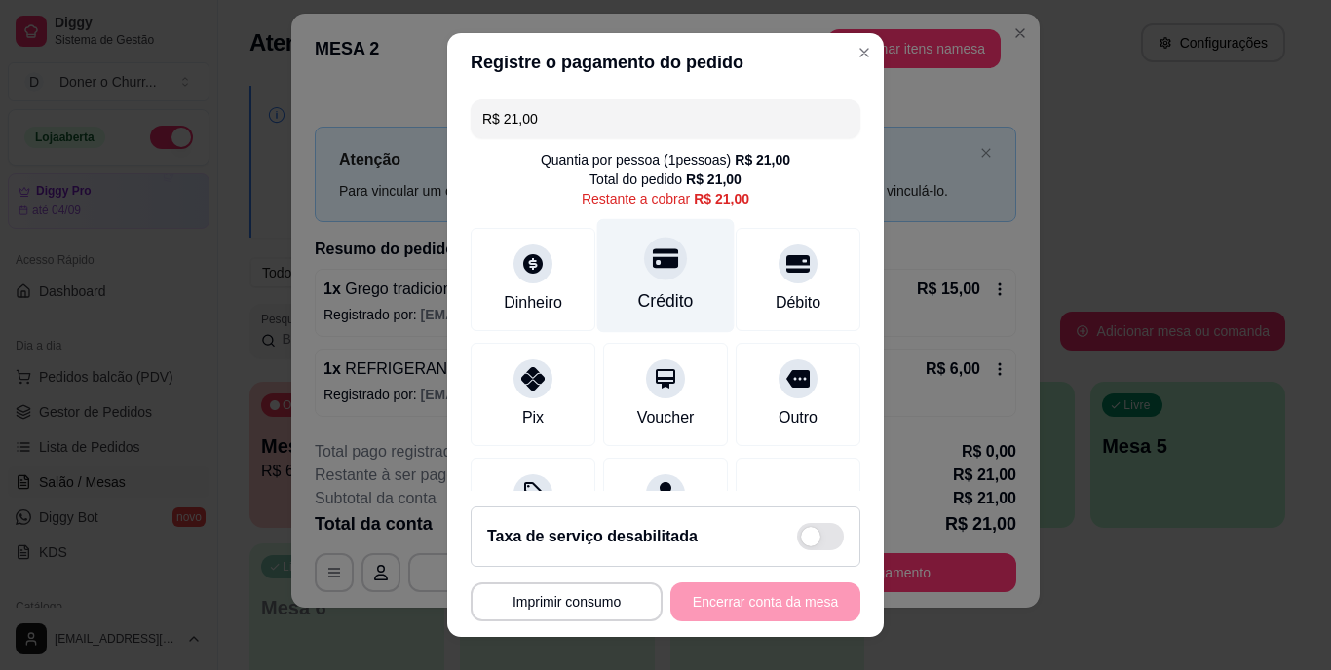
click at [646, 282] on div "Crédito" at bounding box center [665, 276] width 137 height 114
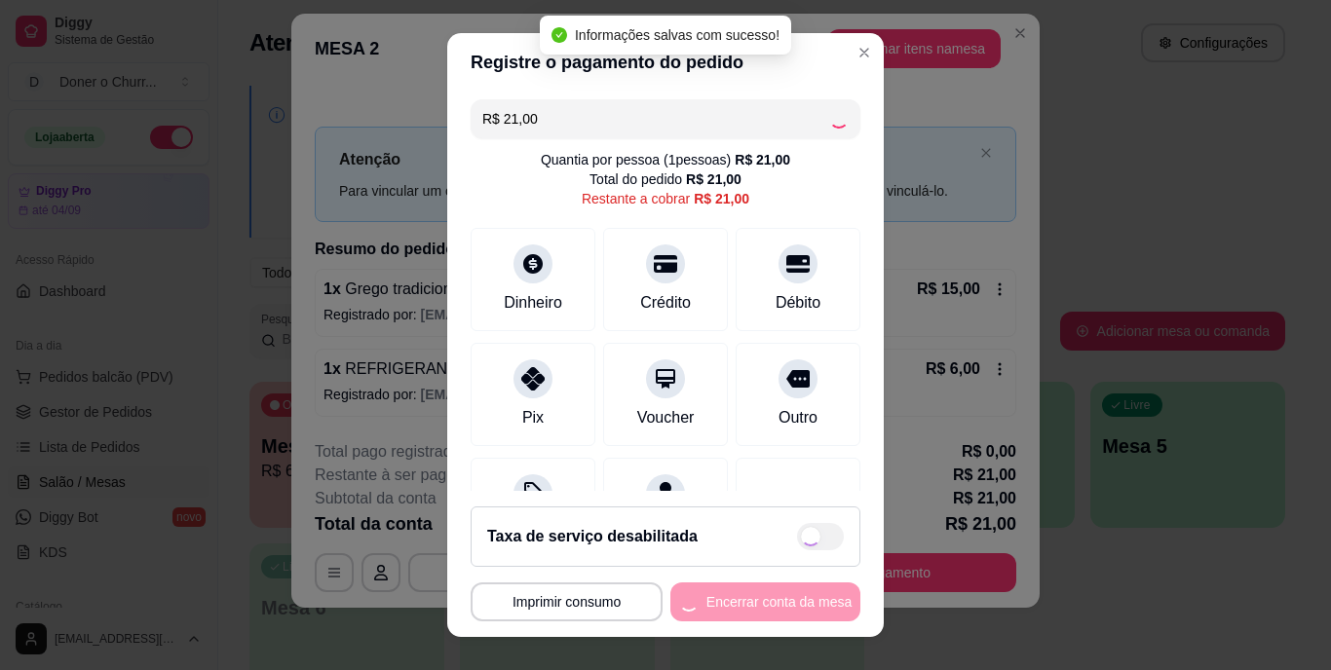
type input "R$ 0,00"
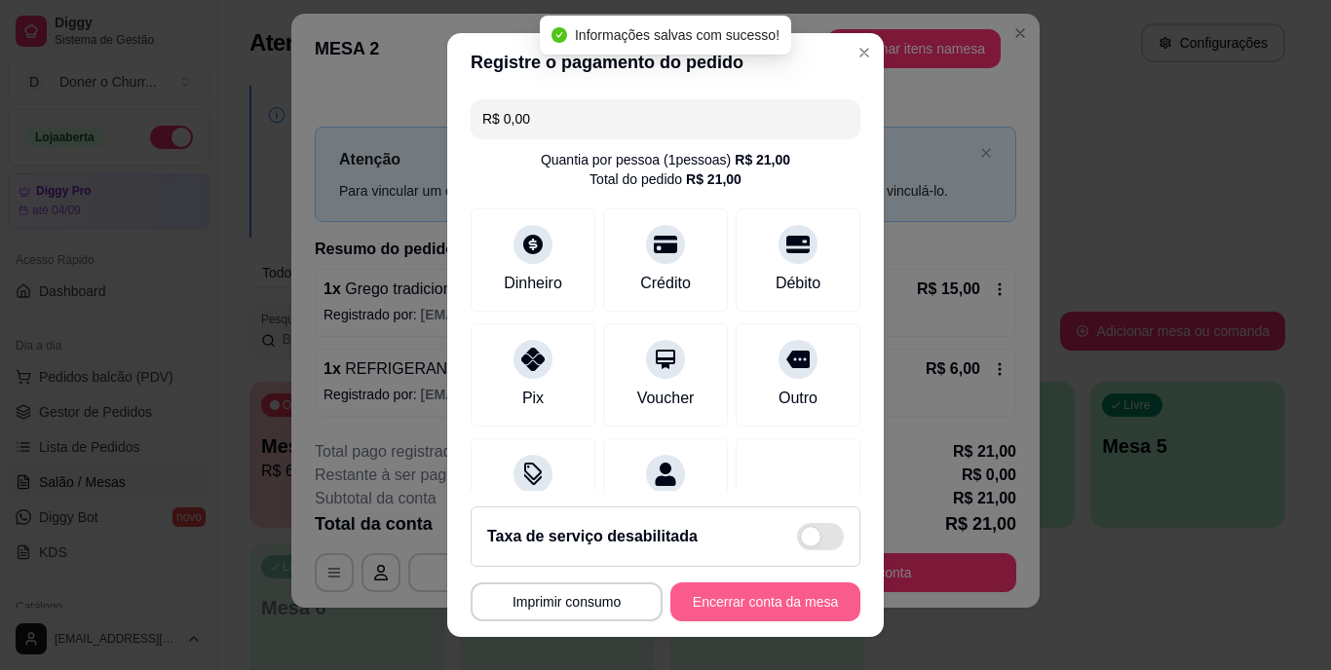
click at [706, 607] on button "Encerrar conta da mesa" at bounding box center [765, 602] width 190 height 39
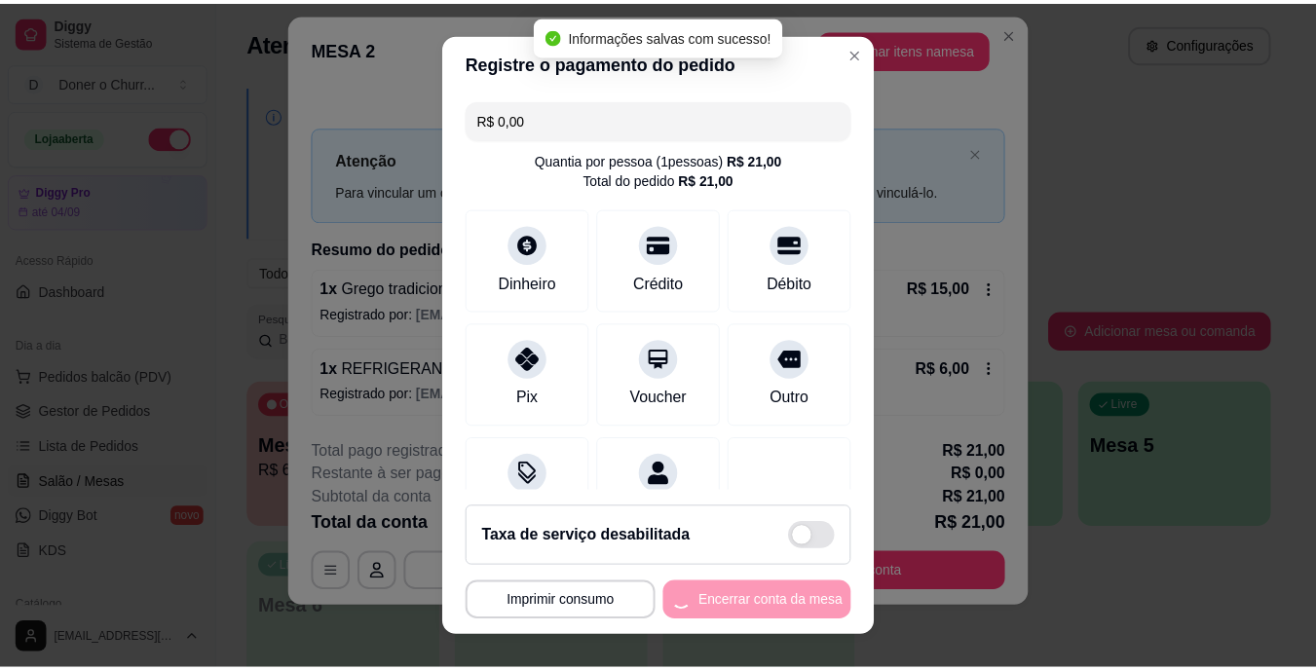
scroll to position [0, 0]
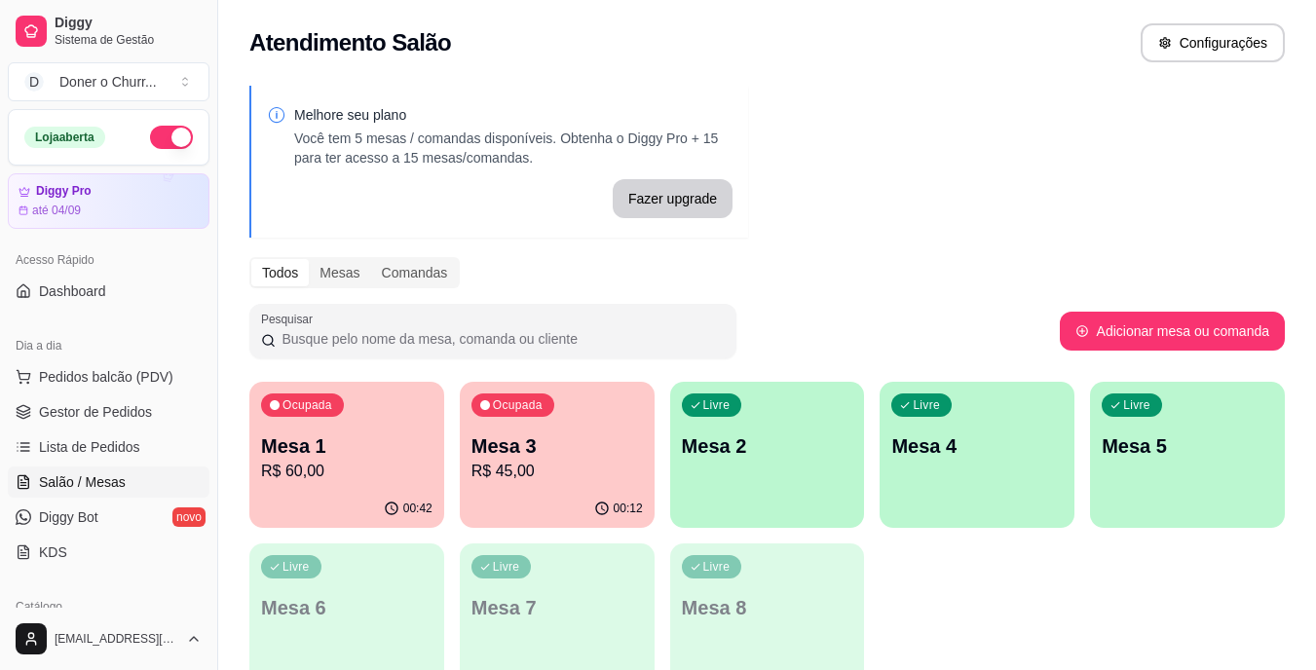
click at [322, 457] on p "Mesa 1" at bounding box center [347, 446] width 172 height 27
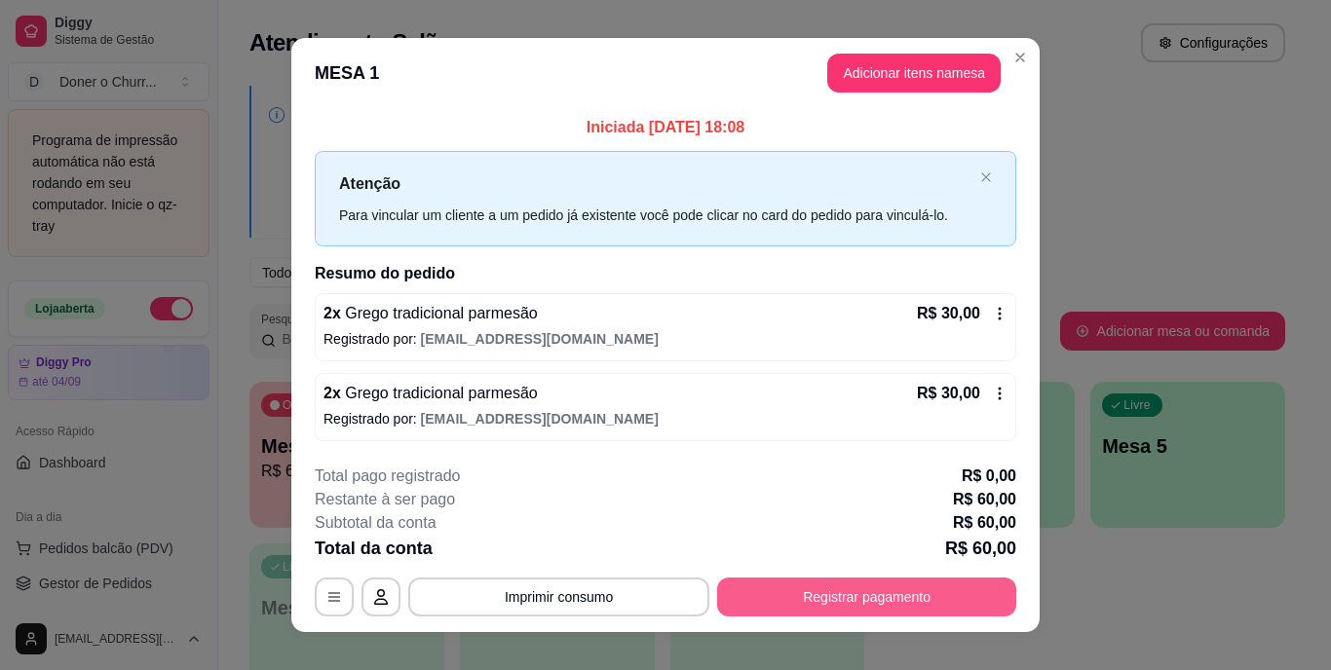
click at [795, 591] on button "Registrar pagamento" at bounding box center [866, 597] width 299 height 39
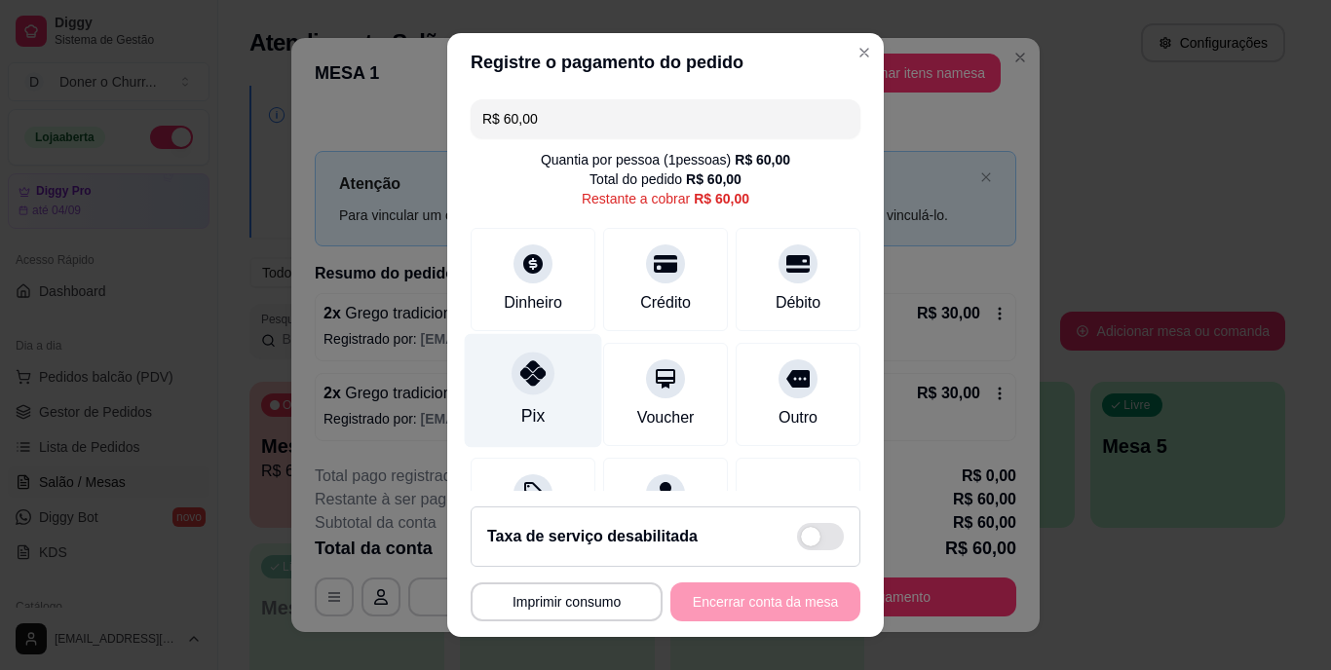
click at [510, 394] on div "Pix" at bounding box center [533, 391] width 137 height 114
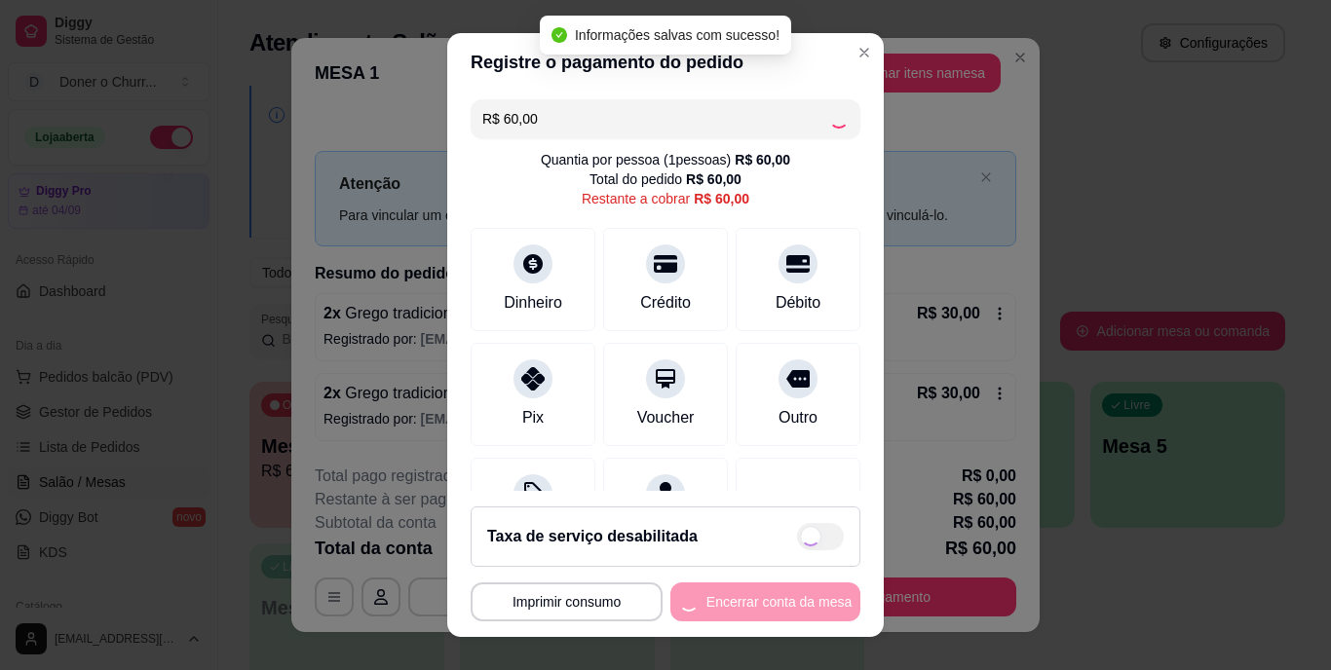
type input "R$ 0,00"
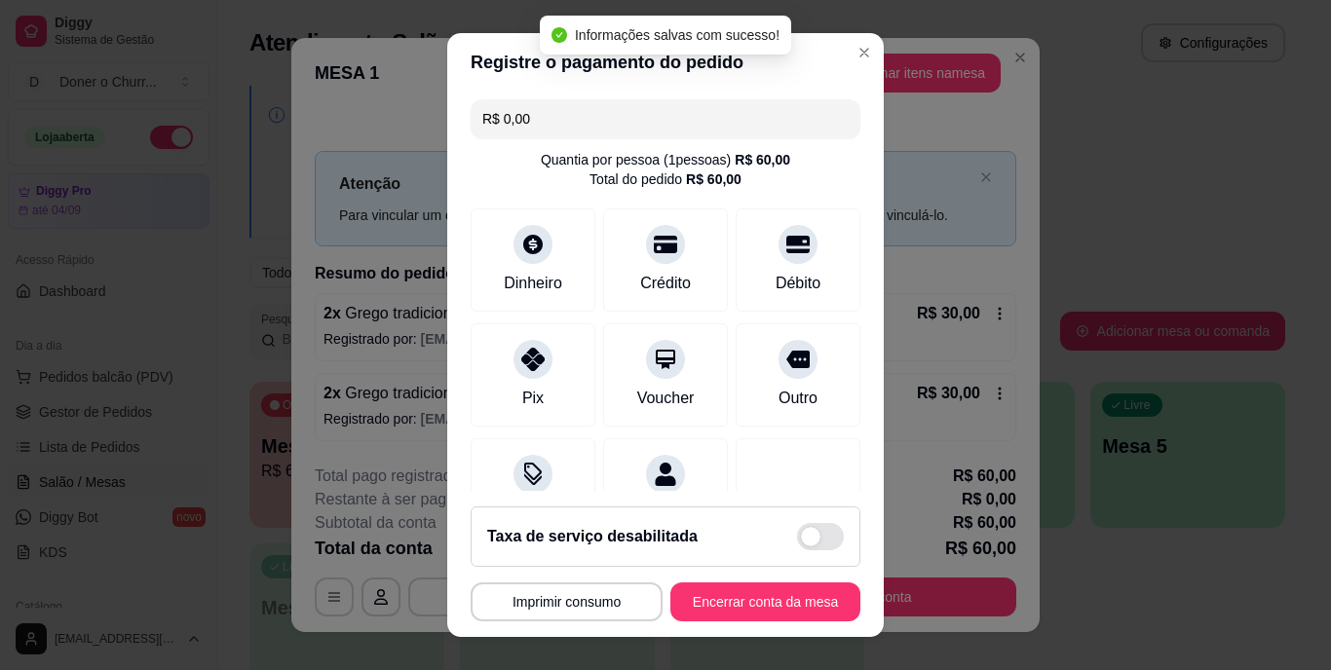
click at [726, 602] on button "Encerrar conta da mesa" at bounding box center [765, 602] width 190 height 39
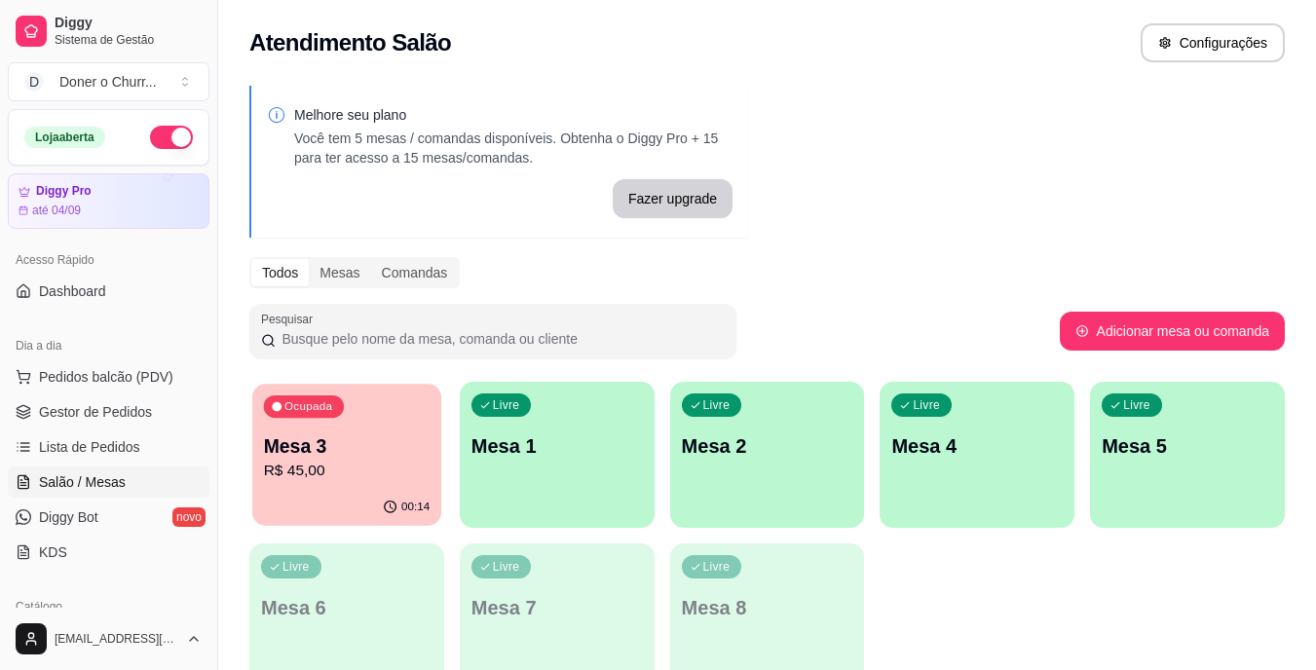
click at [349, 482] on p "R$ 45,00" at bounding box center [347, 471] width 167 height 22
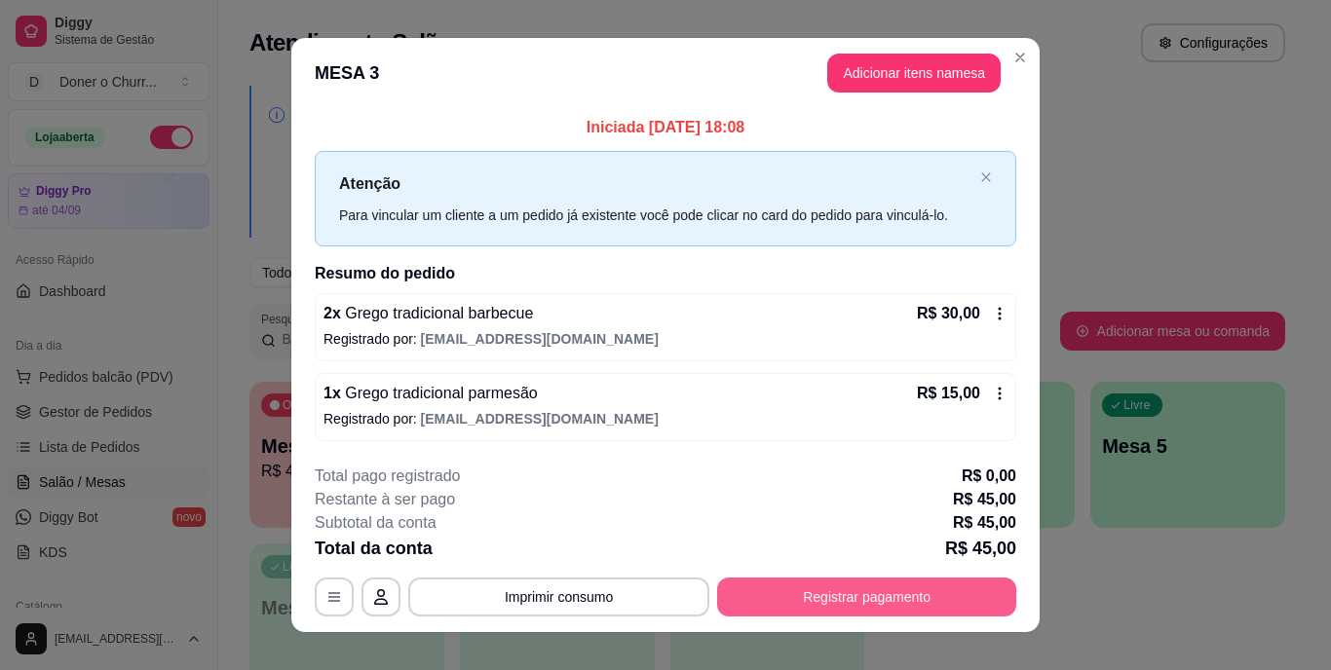
click at [815, 580] on button "Registrar pagamento" at bounding box center [866, 597] width 299 height 39
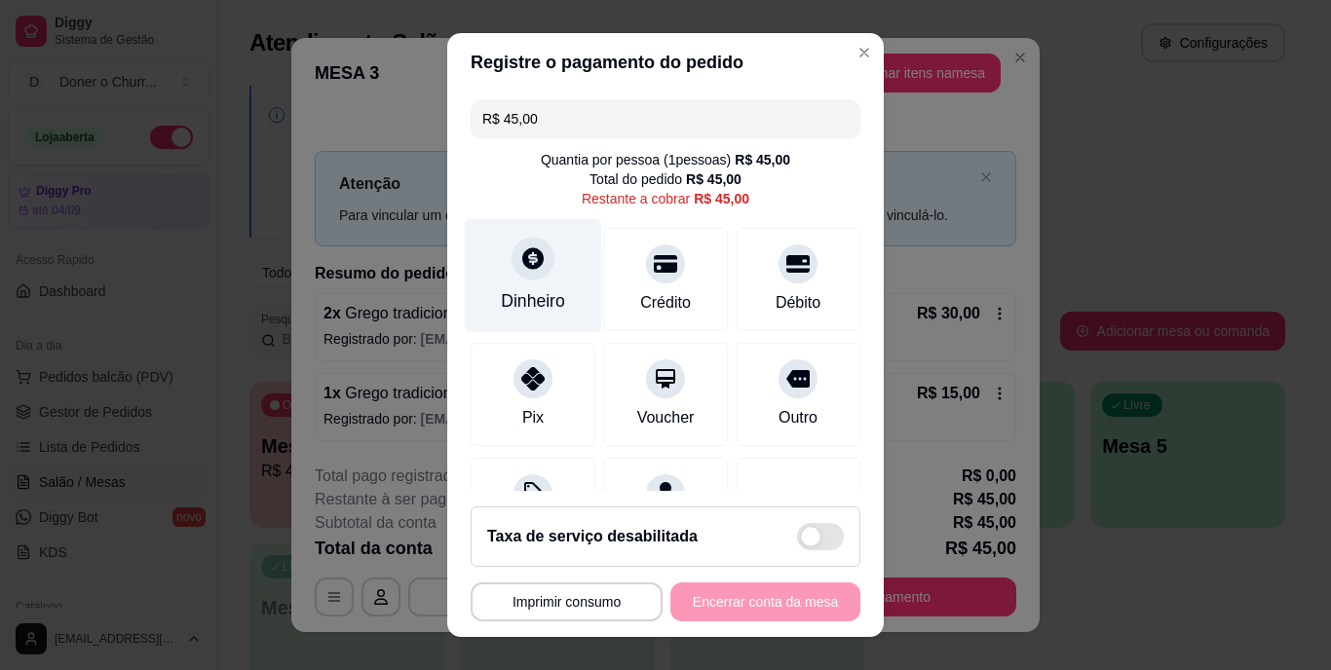
click at [535, 274] on div at bounding box center [533, 259] width 43 height 43
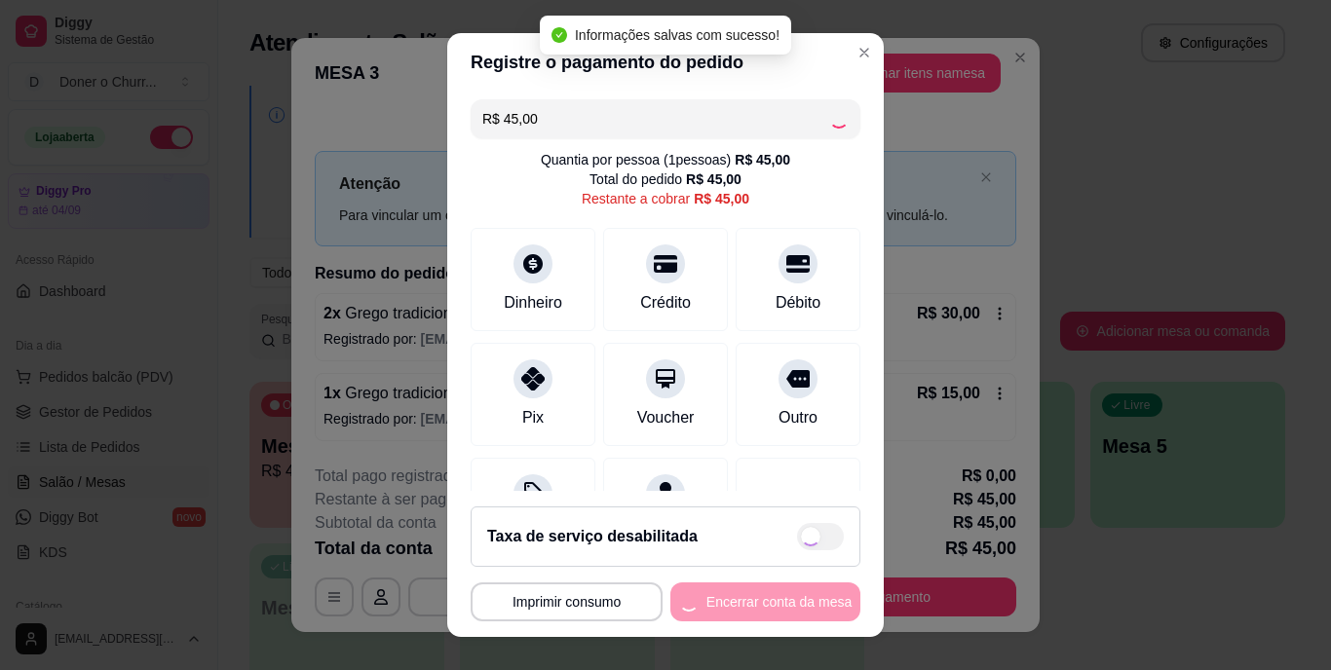
type input "R$ 0,00"
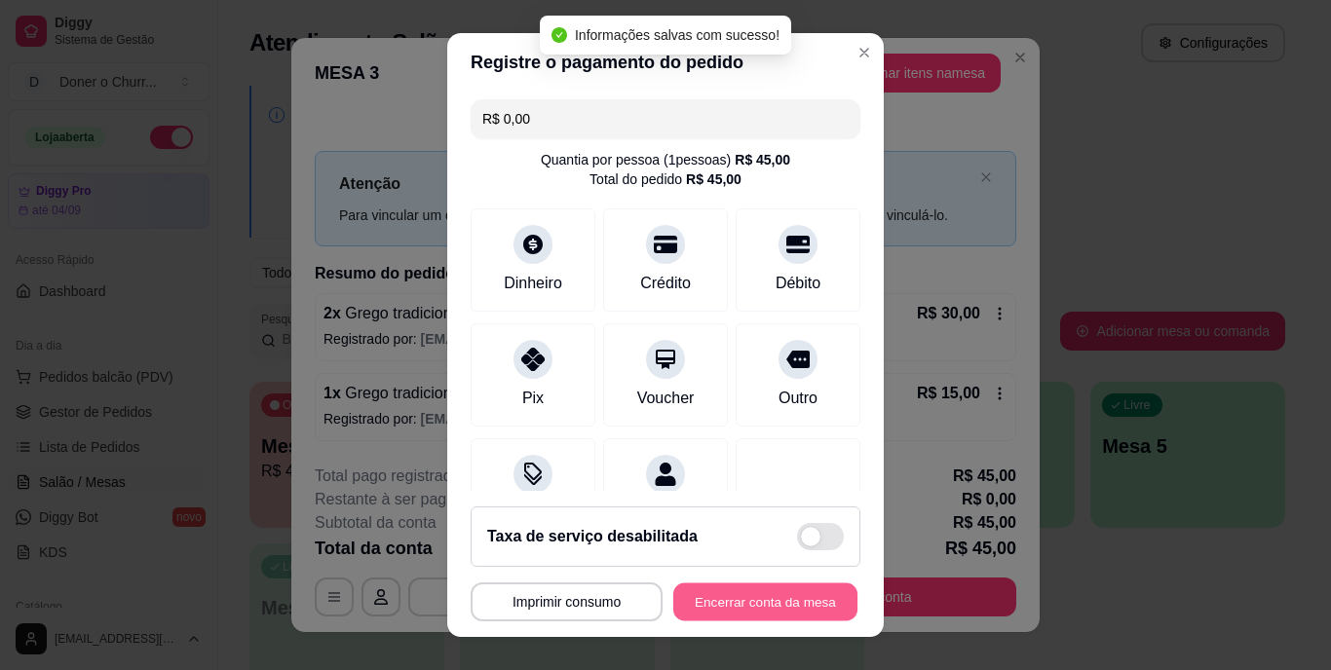
click at [775, 605] on button "Encerrar conta da mesa" at bounding box center [765, 602] width 184 height 38
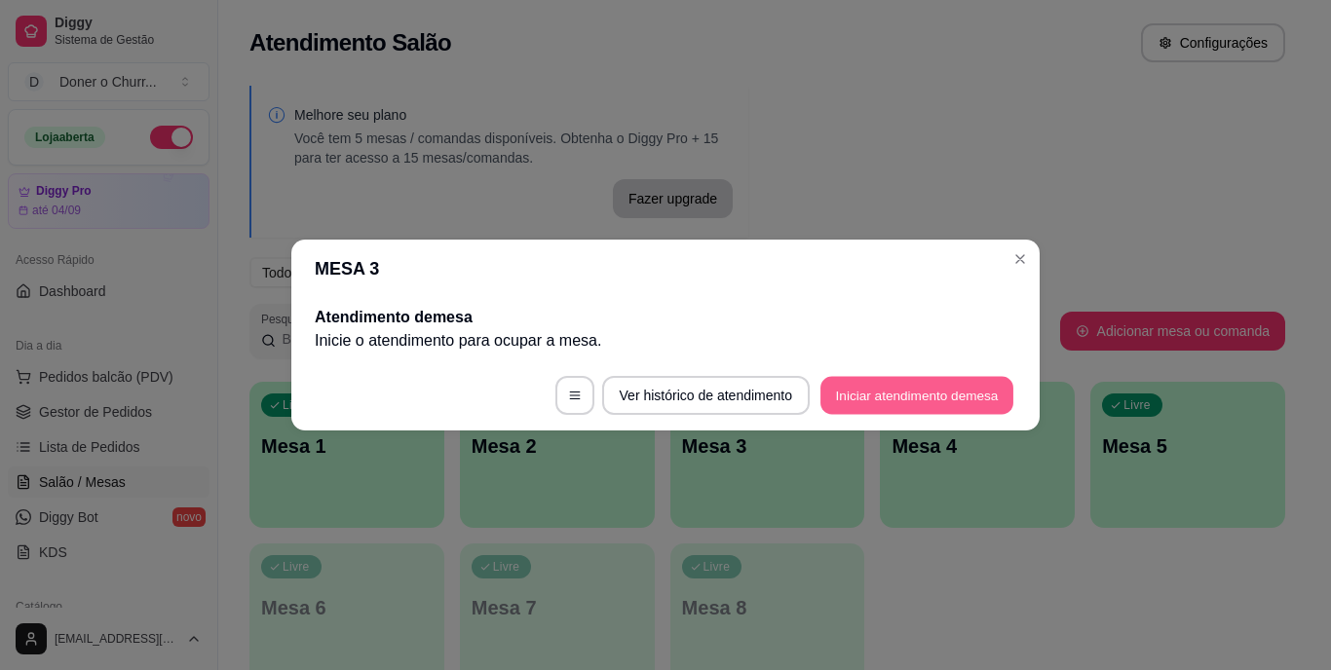
click at [936, 410] on button "Iniciar atendimento de mesa" at bounding box center [916, 396] width 193 height 38
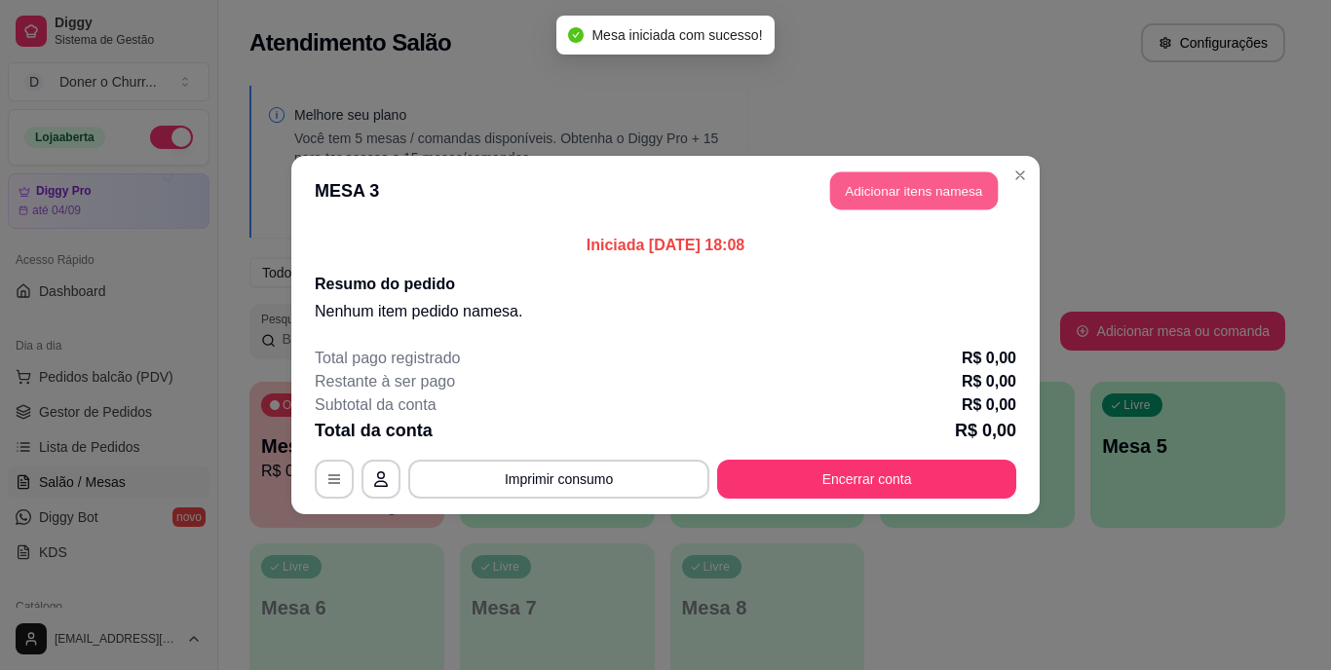
click at [902, 193] on button "Adicionar itens na mesa" at bounding box center [914, 191] width 168 height 38
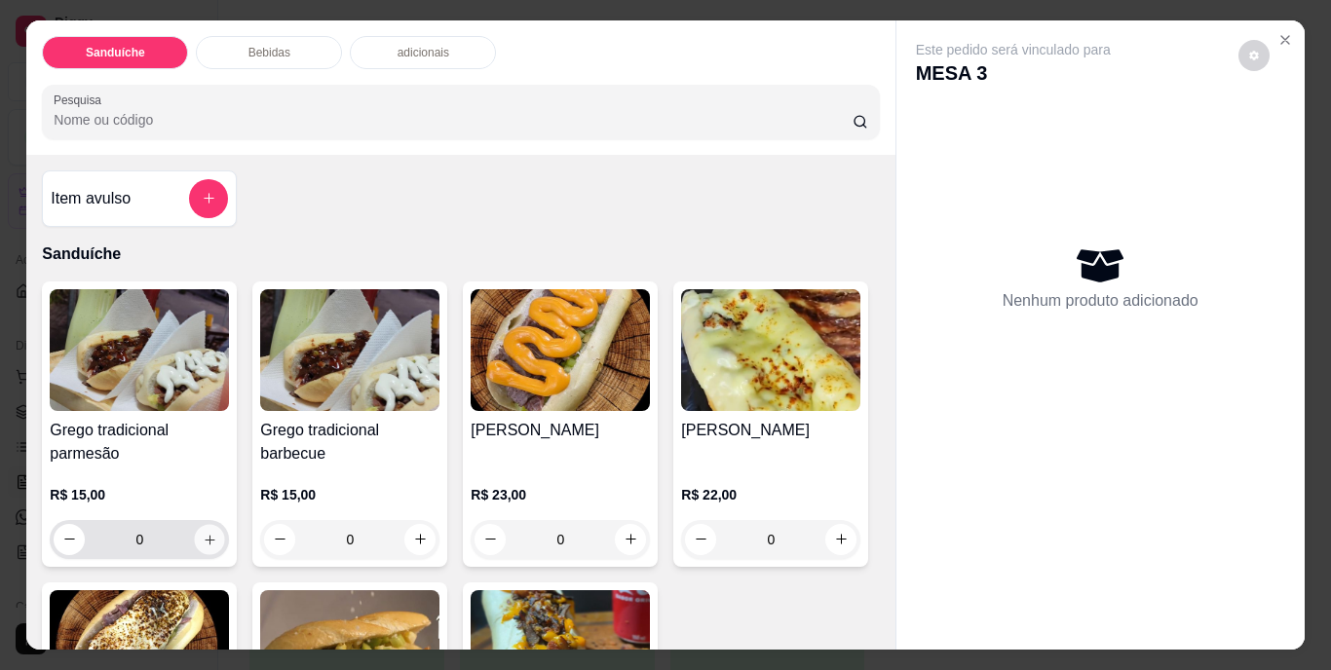
click at [205, 533] on icon "increase-product-quantity" at bounding box center [210, 539] width 15 height 15
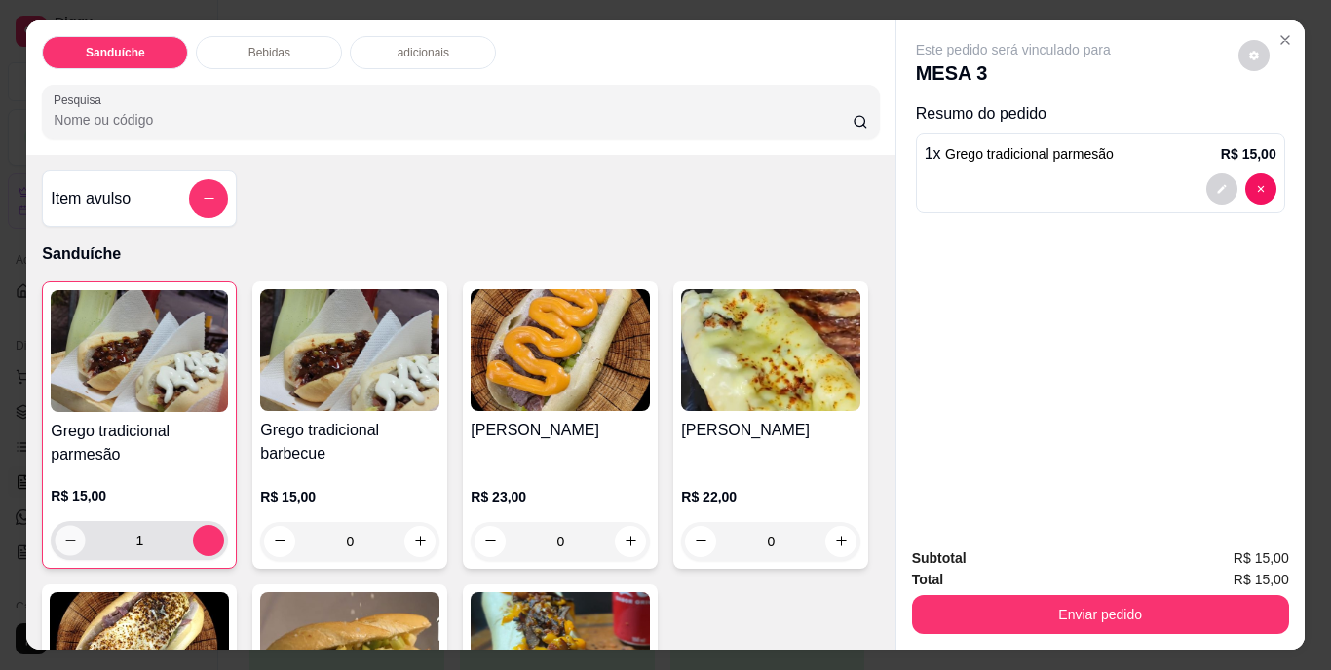
click at [70, 538] on icon "decrease-product-quantity" at bounding box center [70, 540] width 15 height 15
type input "0"
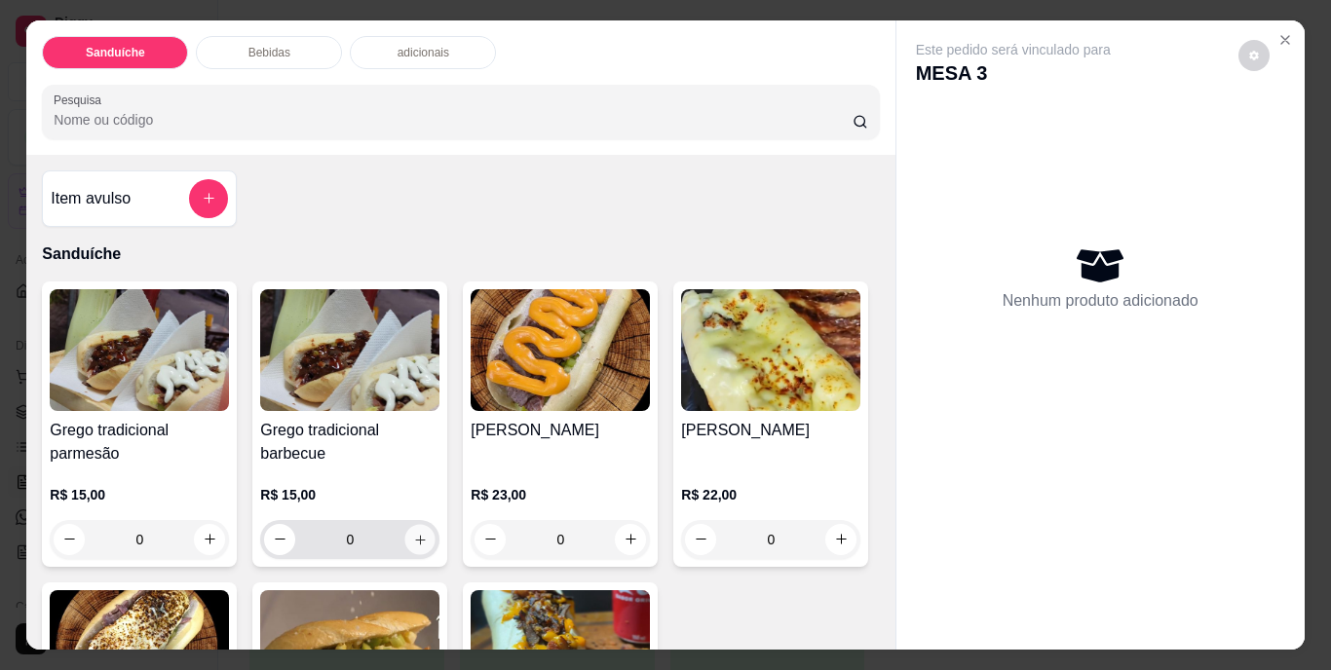
click at [413, 536] on icon "increase-product-quantity" at bounding box center [420, 539] width 15 height 15
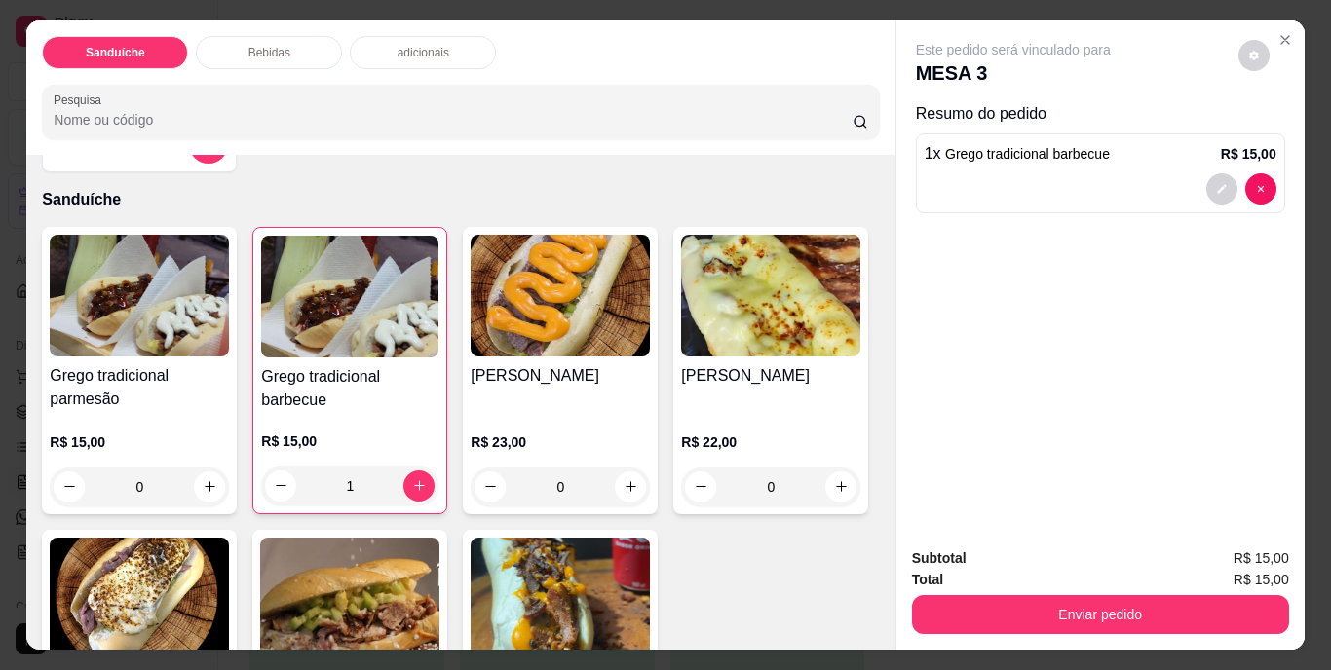
scroll to position [195, 0]
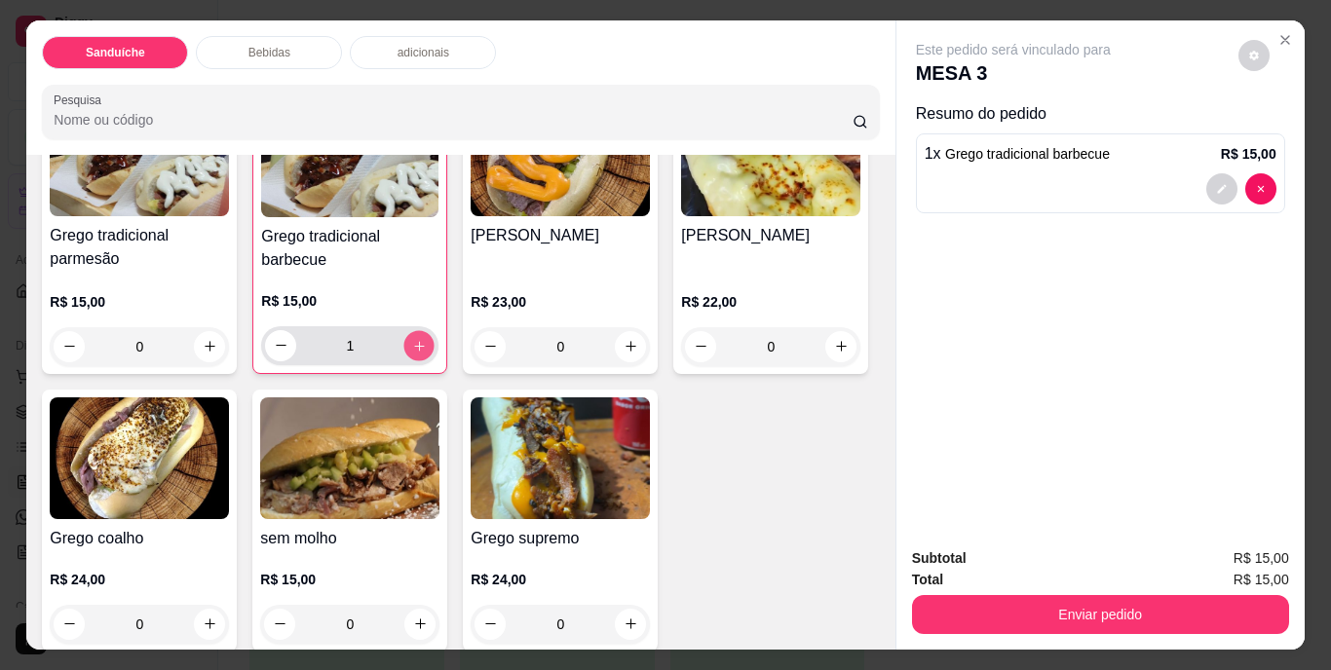
click at [413, 330] on button "increase-product-quantity" at bounding box center [419, 345] width 30 height 30
type input "2"
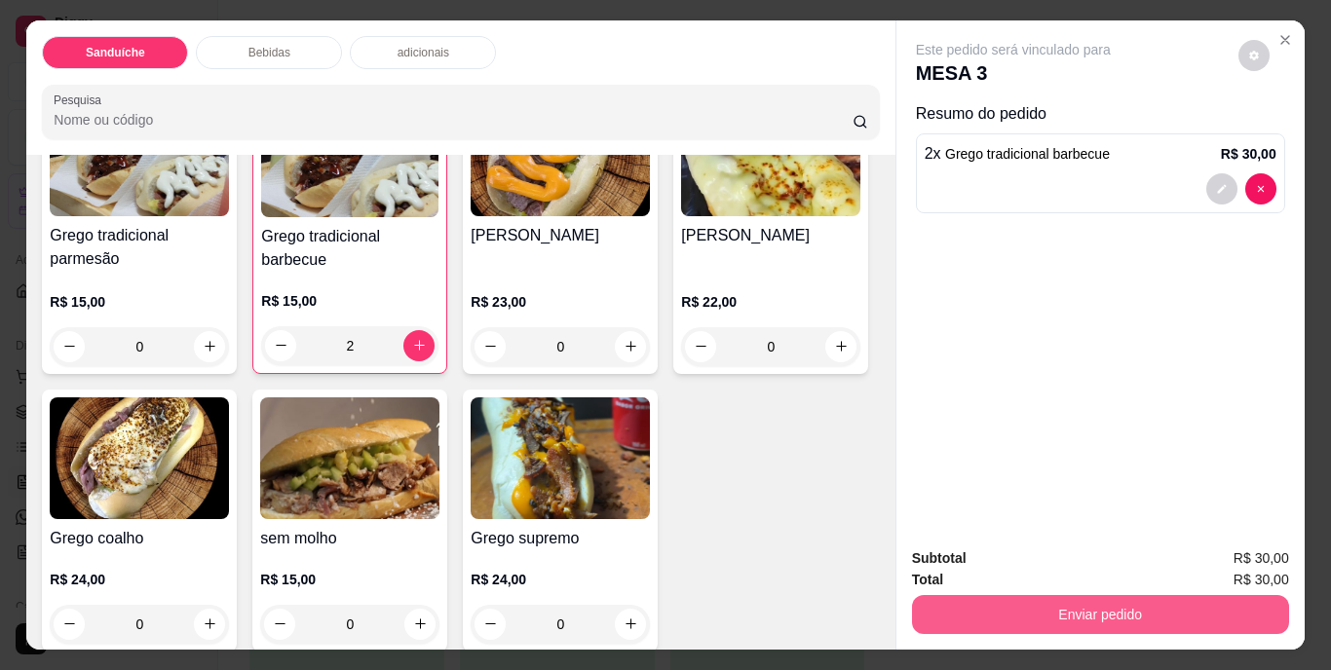
click at [1067, 599] on button "Enviar pedido" at bounding box center [1100, 614] width 377 height 39
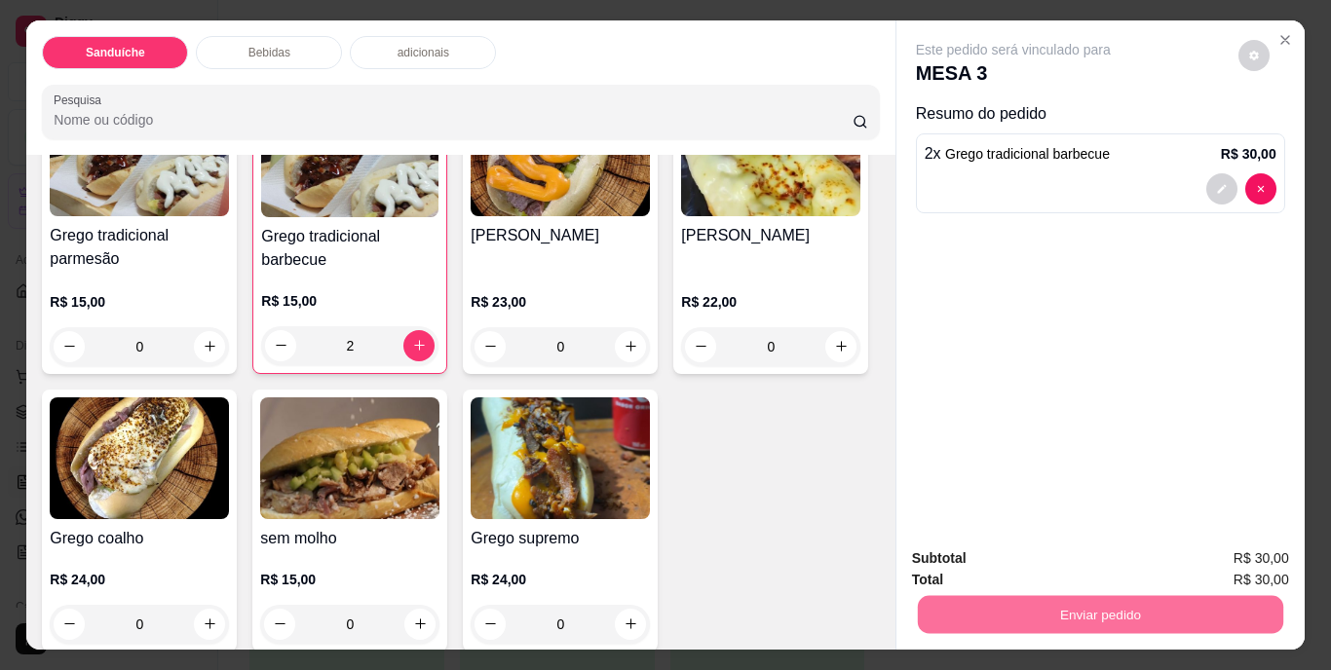
click at [1066, 560] on button "Não registrar e enviar pedido" at bounding box center [1035, 560] width 197 height 36
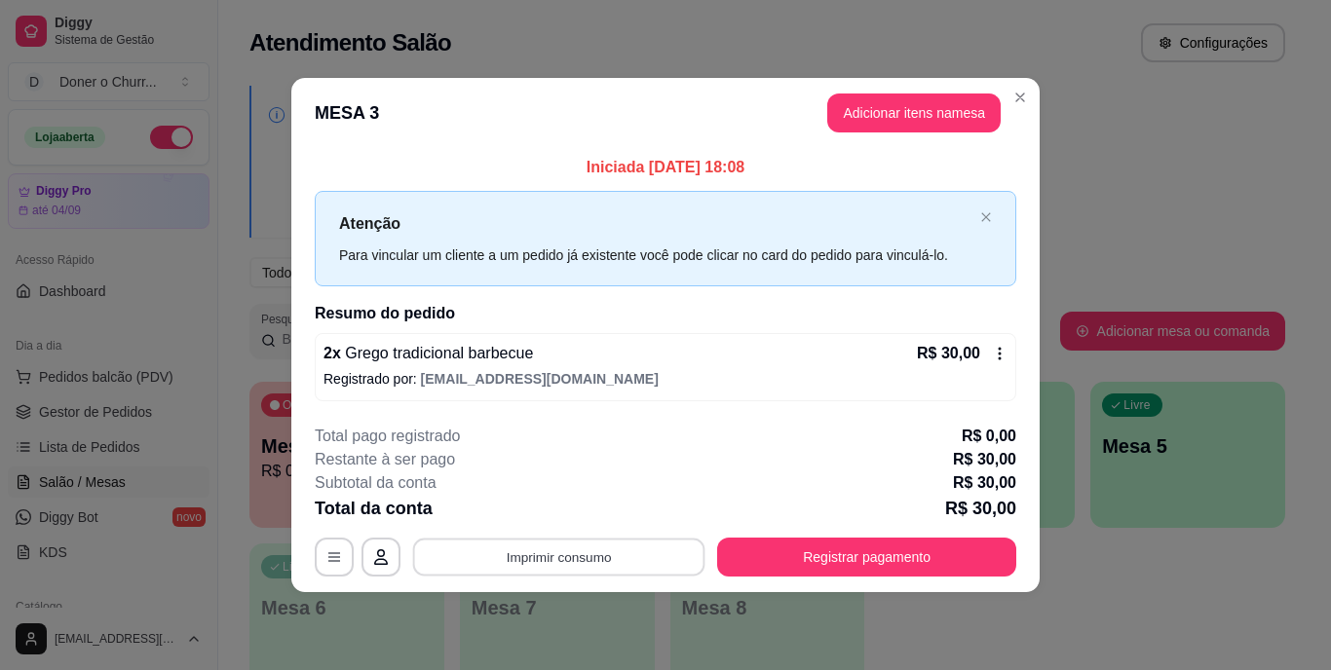
click at [556, 561] on button "Imprimir consumo" at bounding box center [559, 557] width 292 height 38
click at [575, 520] on button "IMPRESSORA" at bounding box center [565, 512] width 136 height 30
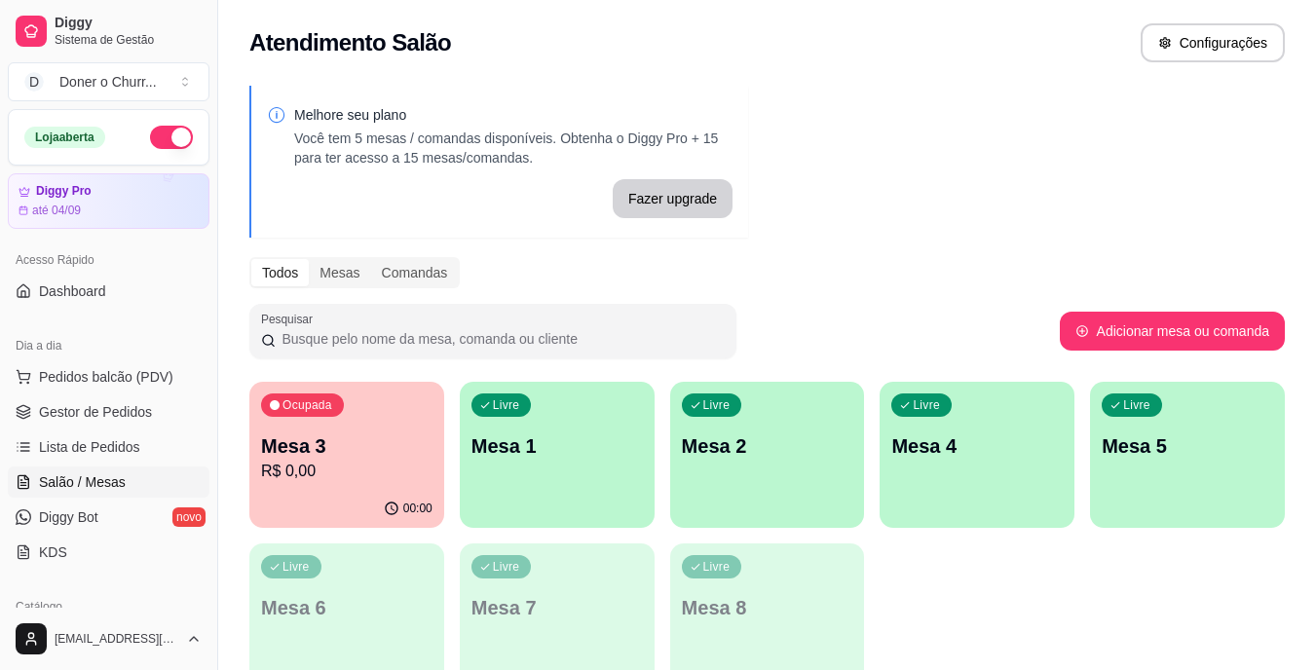
click at [332, 424] on div "Ocupada Mesa 3 R$ 0,00" at bounding box center [346, 436] width 195 height 108
click at [532, 469] on div "Livre Mesa 1" at bounding box center [557, 443] width 189 height 119
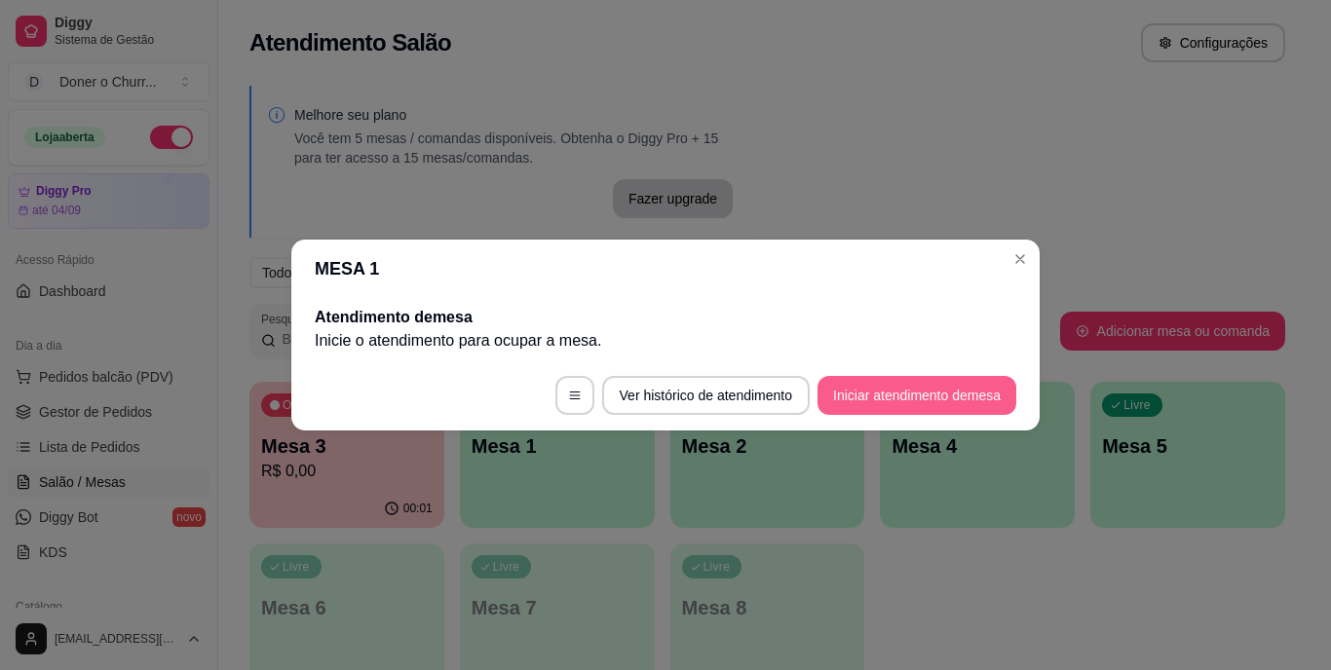
click at [882, 382] on button "Iniciar atendimento de mesa" at bounding box center [917, 395] width 199 height 39
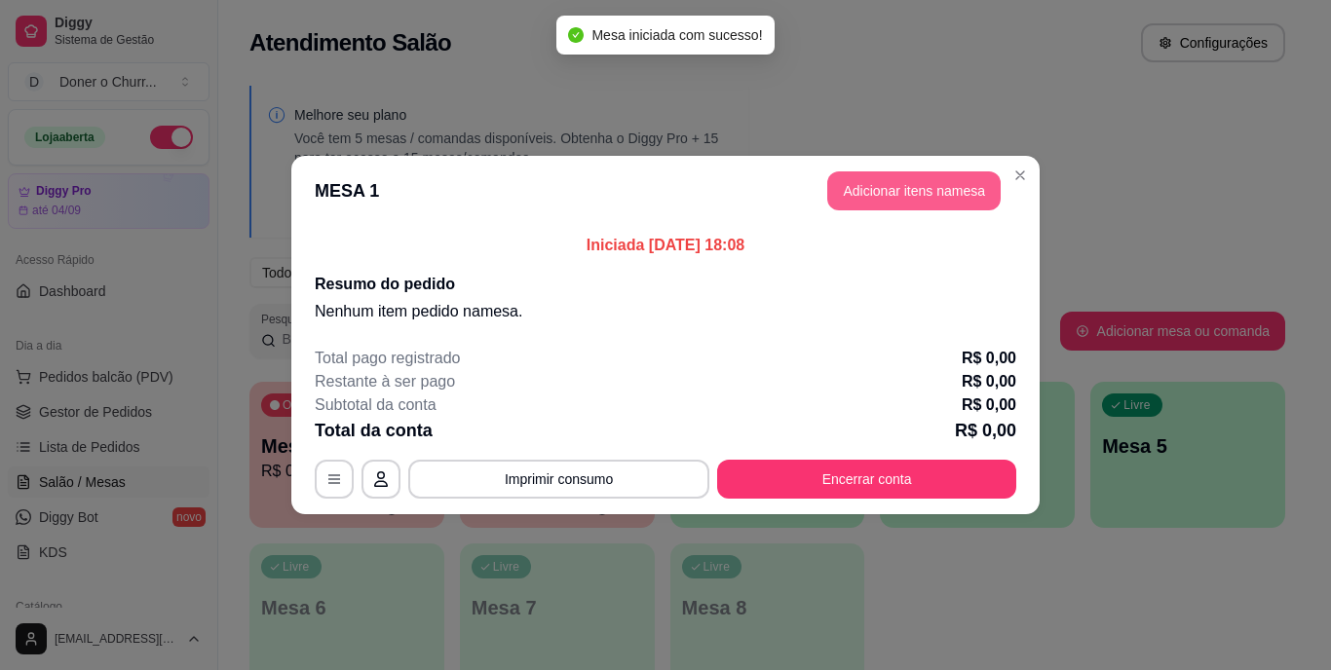
click at [907, 187] on button "Adicionar itens na mesa" at bounding box center [913, 191] width 173 height 39
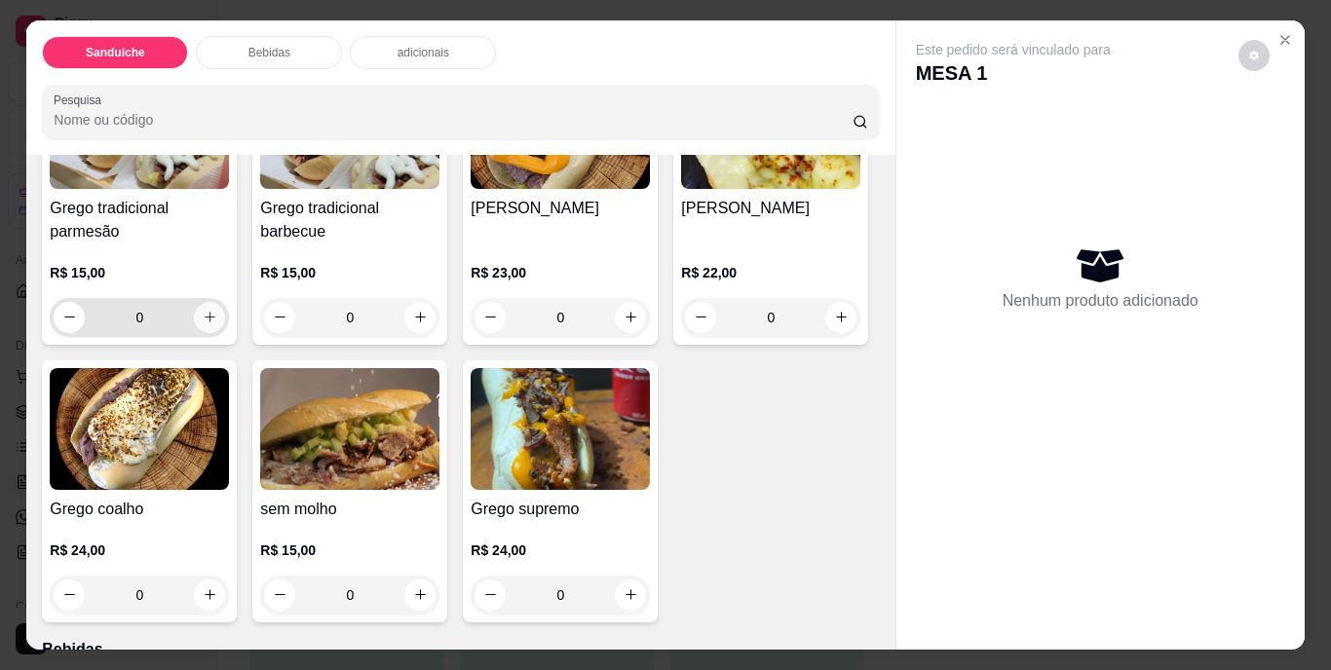
scroll to position [292, 0]
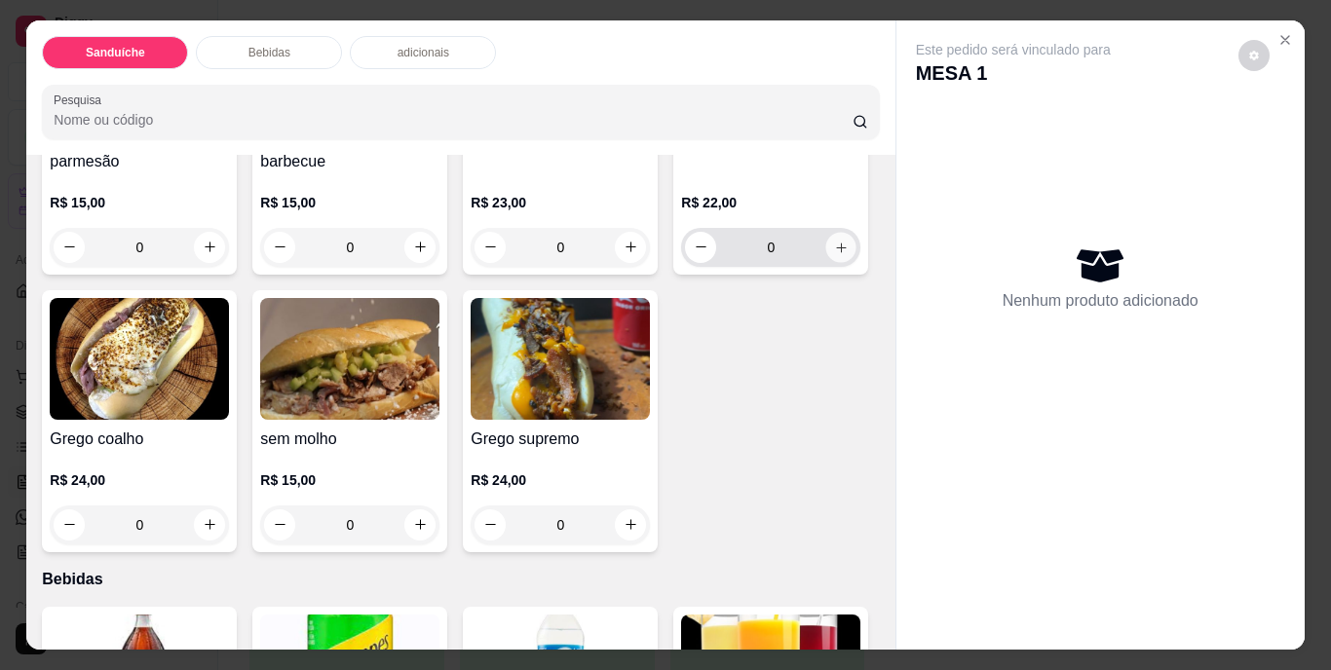
click at [834, 254] on icon "increase-product-quantity" at bounding box center [841, 247] width 15 height 15
type input "1"
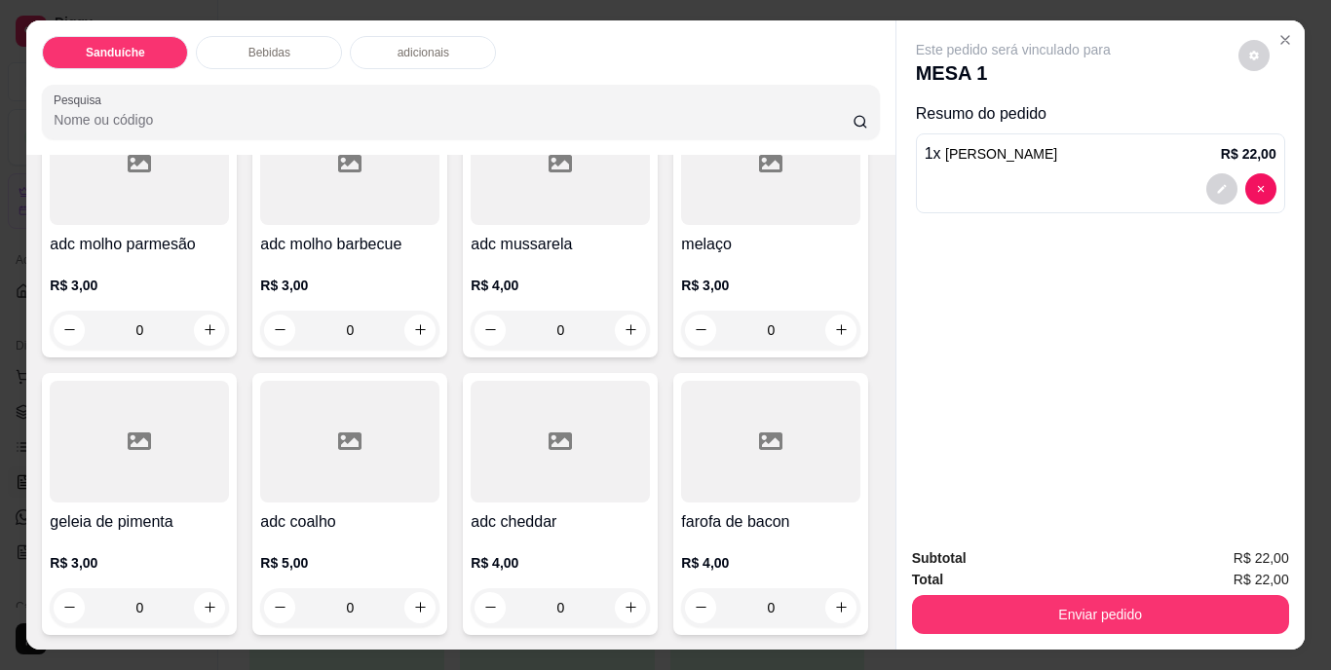
scroll to position [1657, 0]
click at [209, 337] on icon "increase-product-quantity" at bounding box center [210, 330] width 15 height 15
type input "1"
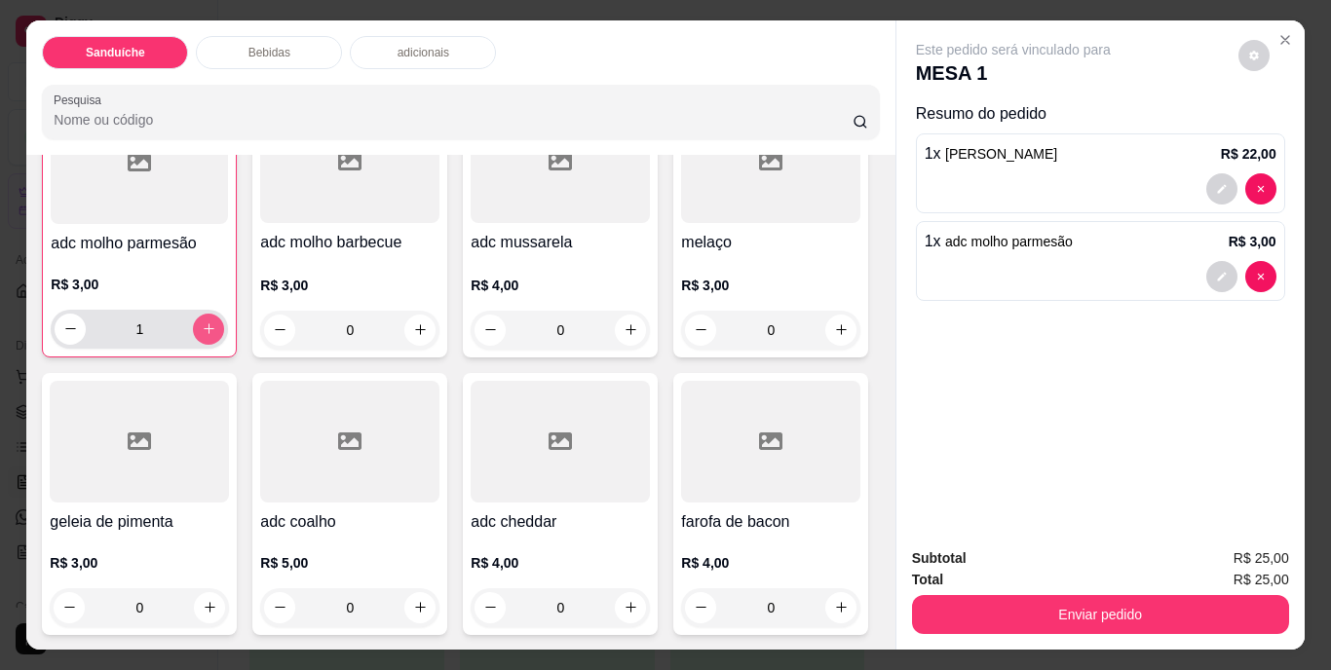
scroll to position [1658, 0]
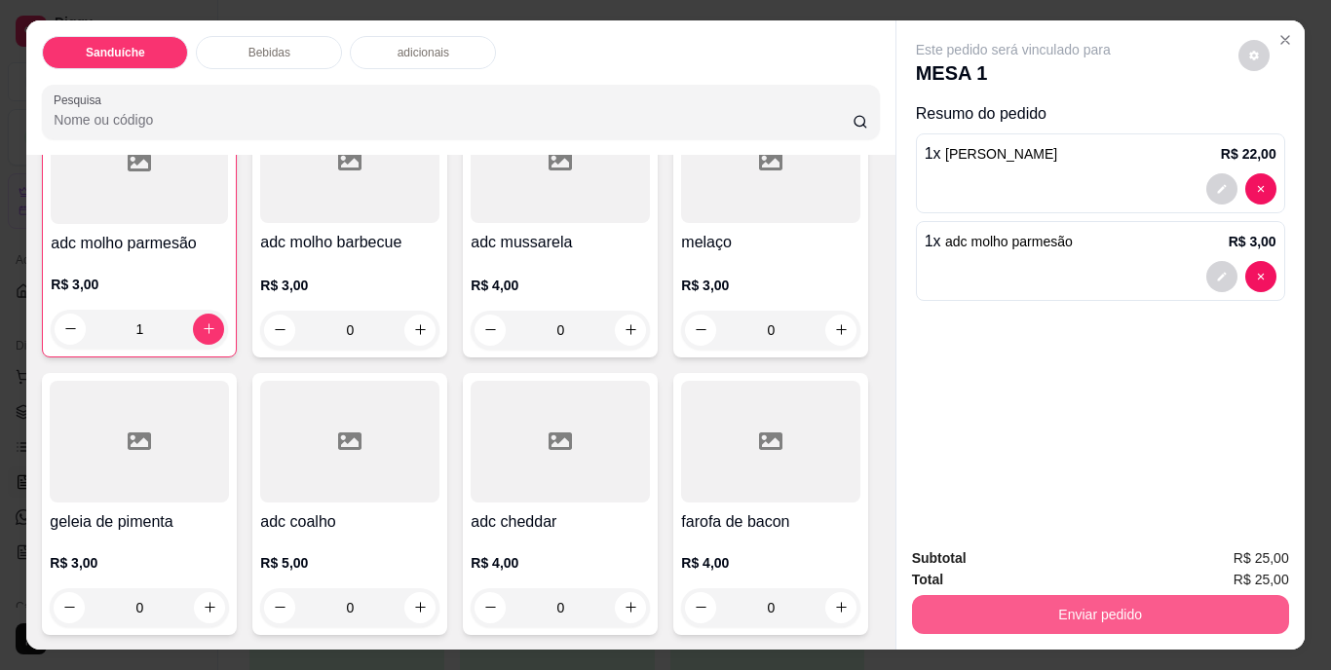
click at [1042, 605] on button "Enviar pedido" at bounding box center [1100, 614] width 377 height 39
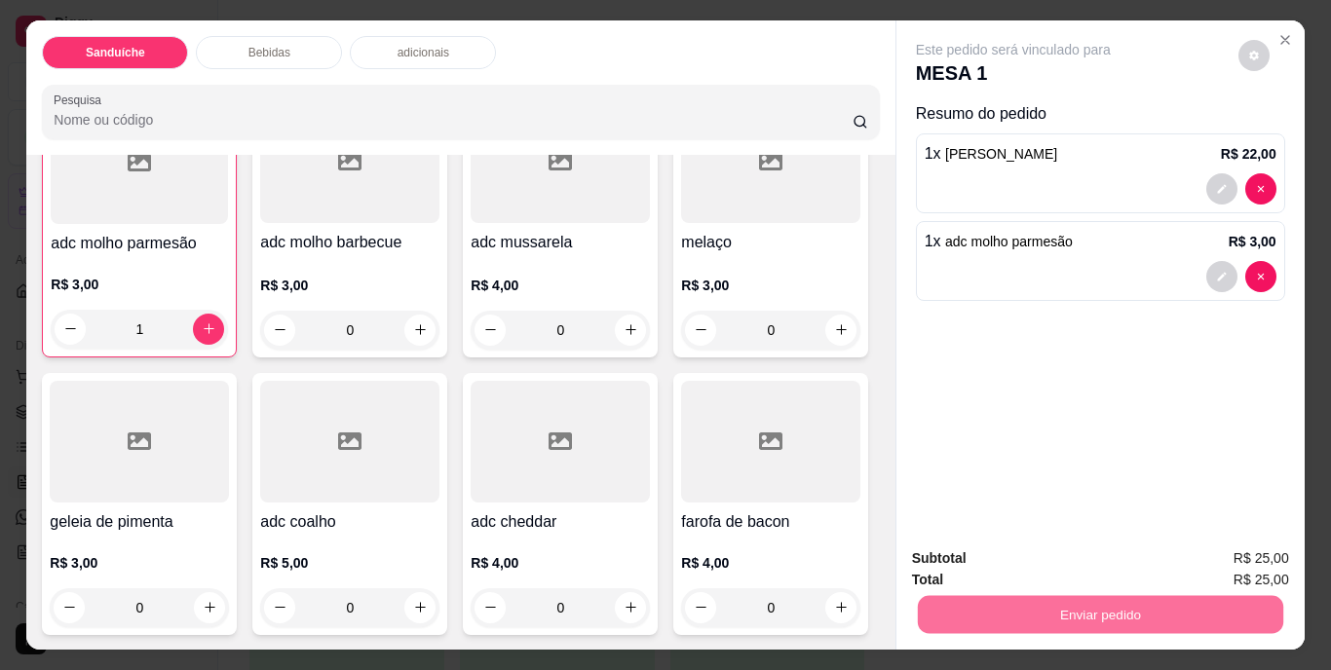
click at [1052, 555] on button "Não registrar e enviar pedido" at bounding box center [1035, 560] width 203 height 37
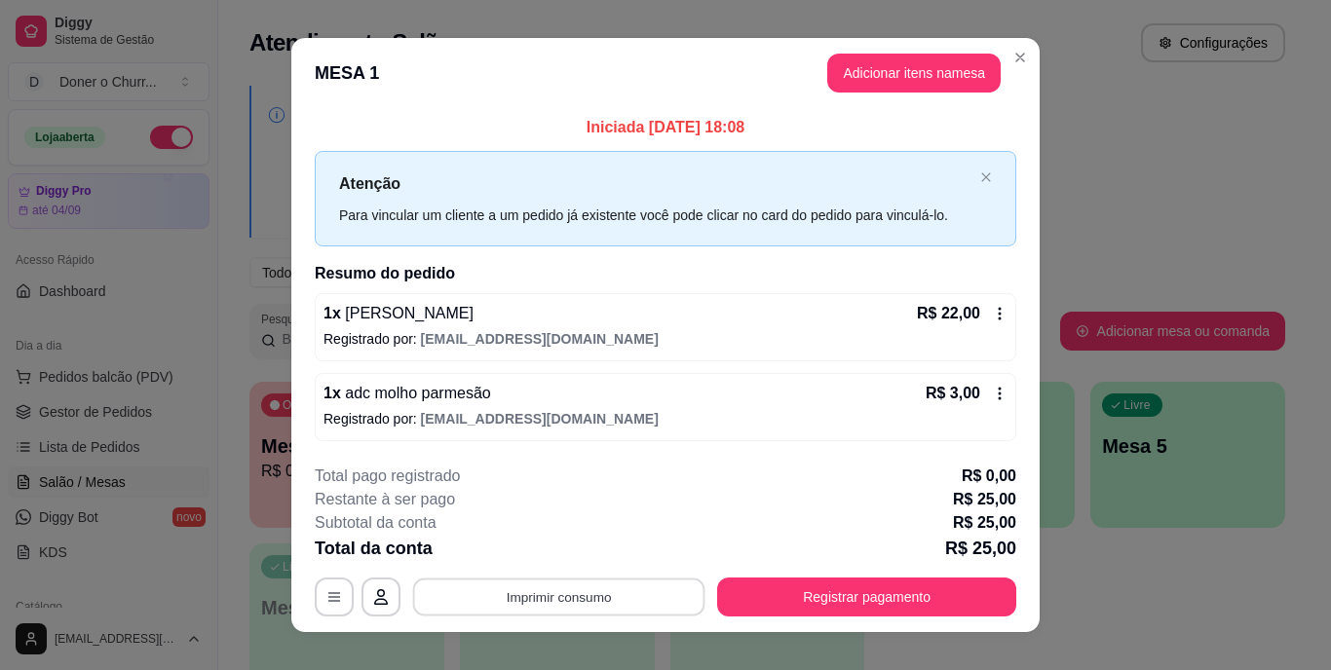
click at [515, 591] on button "Imprimir consumo" at bounding box center [559, 597] width 292 height 38
click at [554, 559] on button "IMPRESSORA" at bounding box center [557, 552] width 136 height 30
click at [890, 617] on footer "**********" at bounding box center [665, 540] width 748 height 183
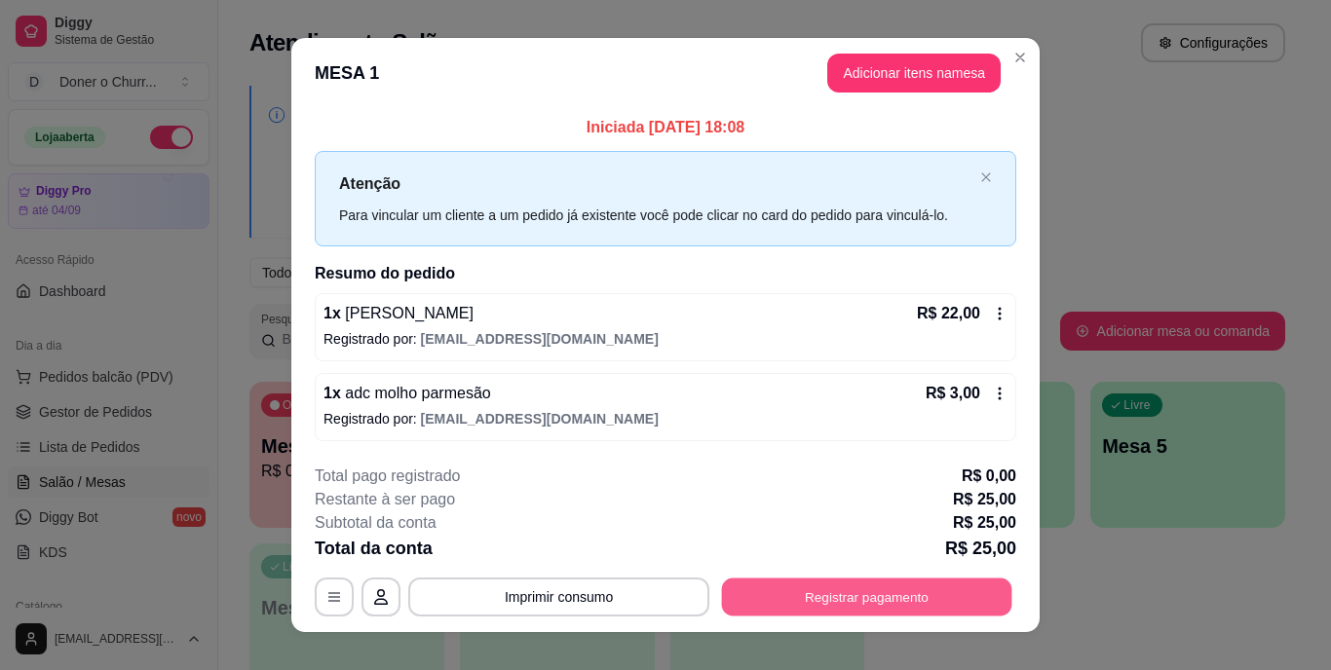
click at [872, 598] on button "Registrar pagamento" at bounding box center [867, 597] width 290 height 38
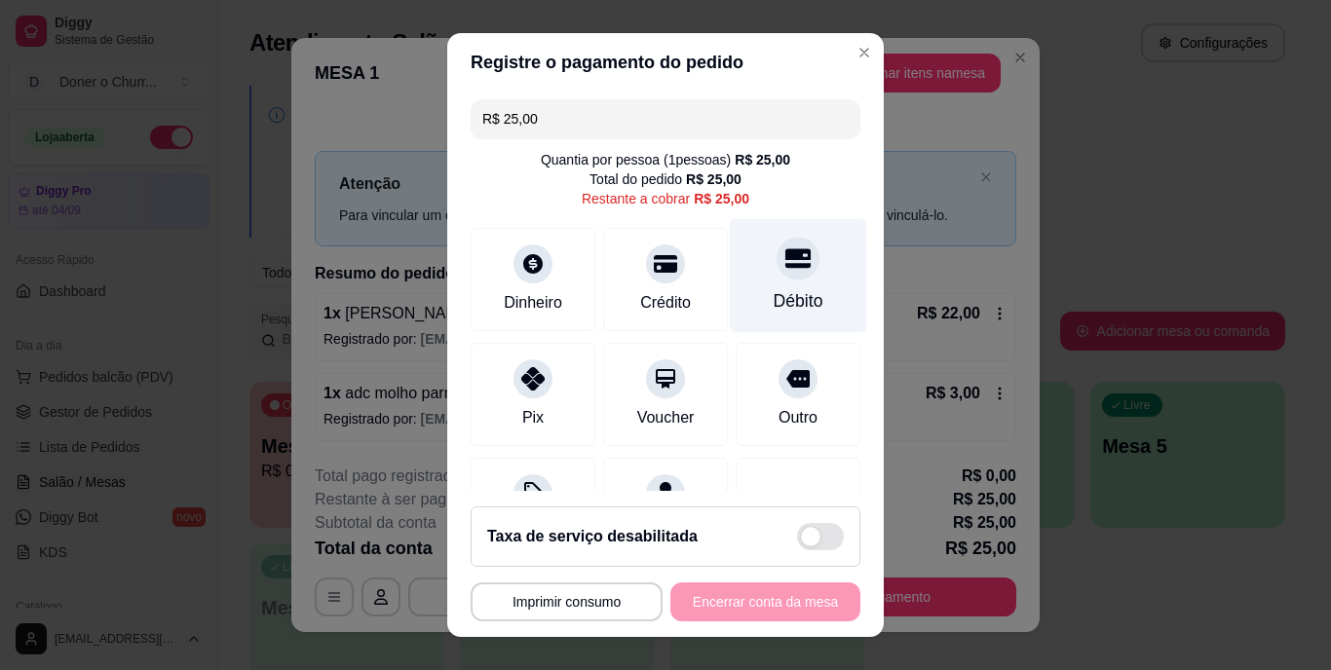
click at [752, 284] on div "Débito" at bounding box center [798, 276] width 137 height 114
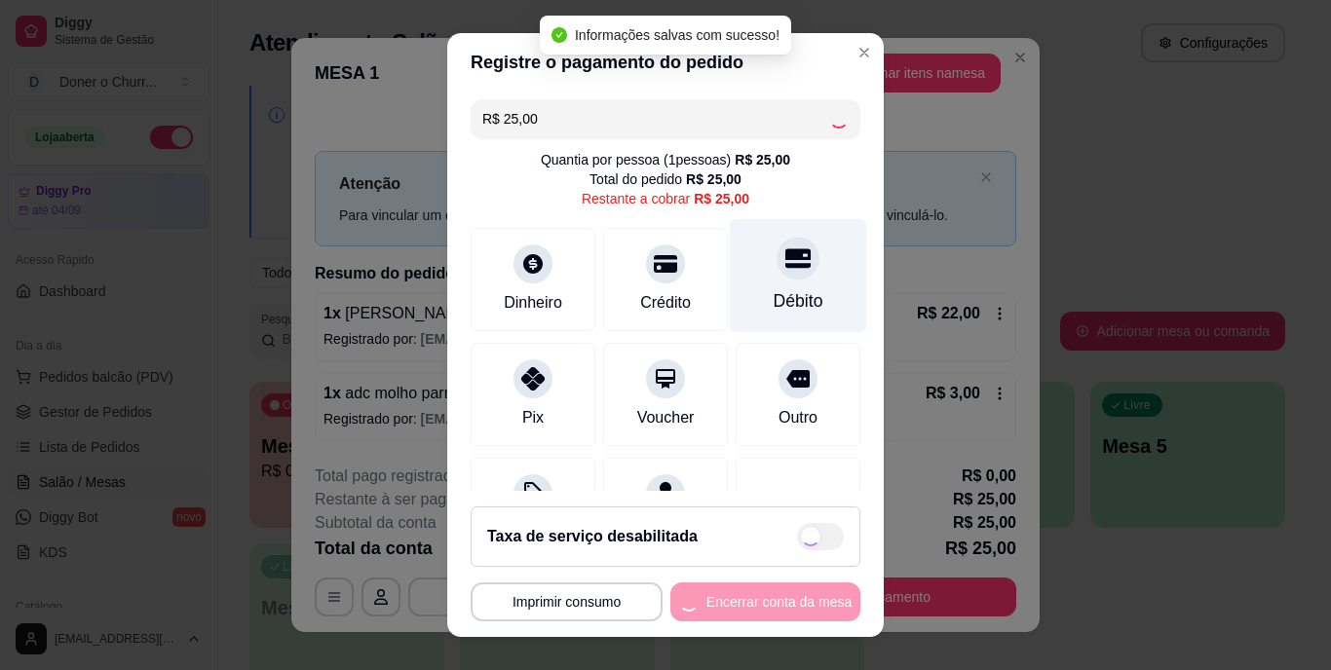
type input "R$ 0,00"
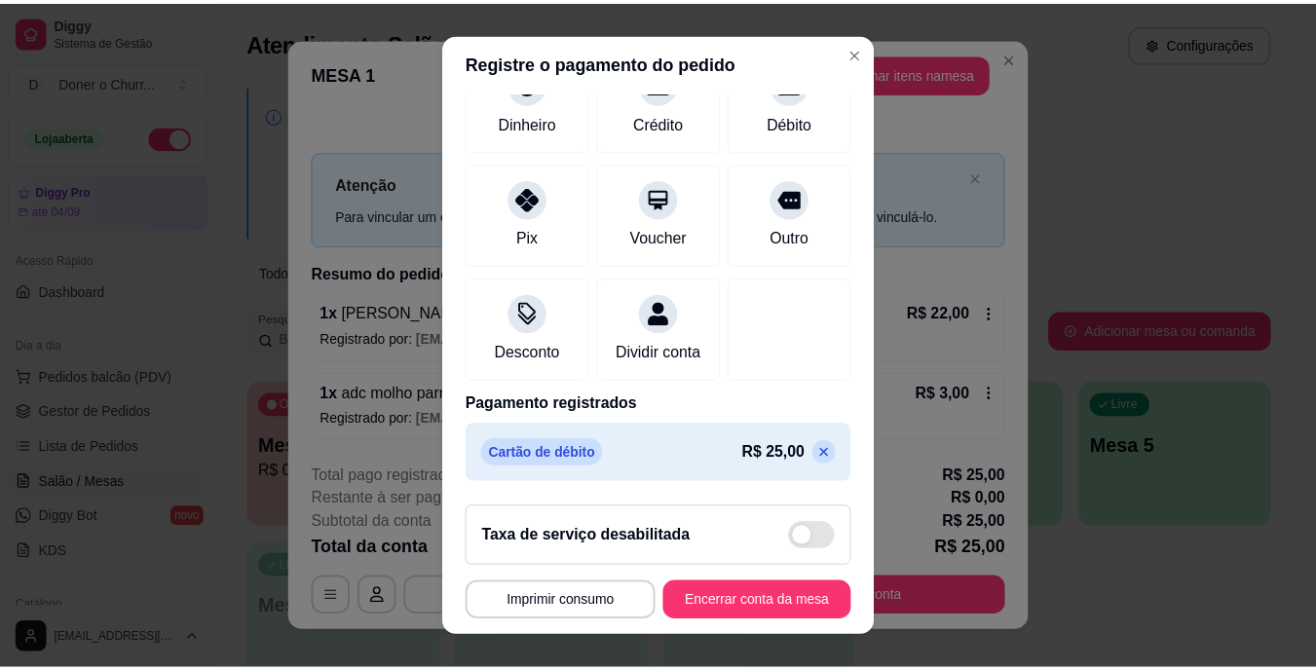
scroll to position [183, 0]
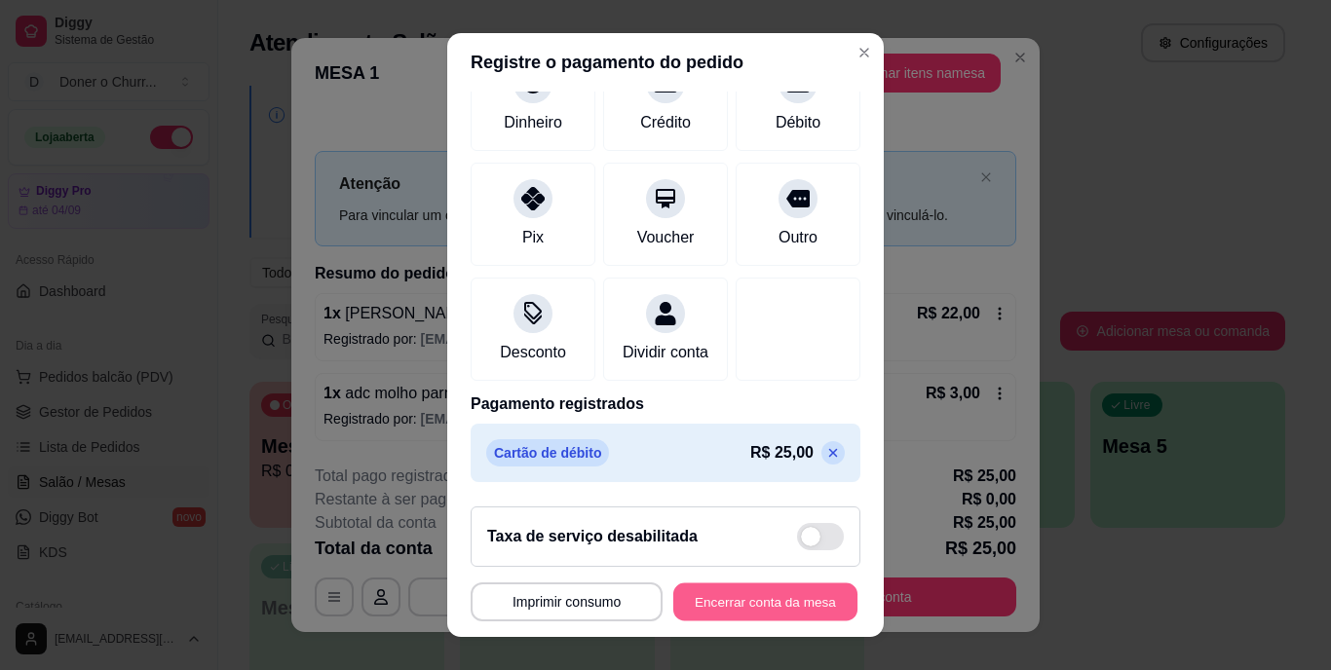
click at [712, 592] on button "Encerrar conta da mesa" at bounding box center [765, 602] width 184 height 38
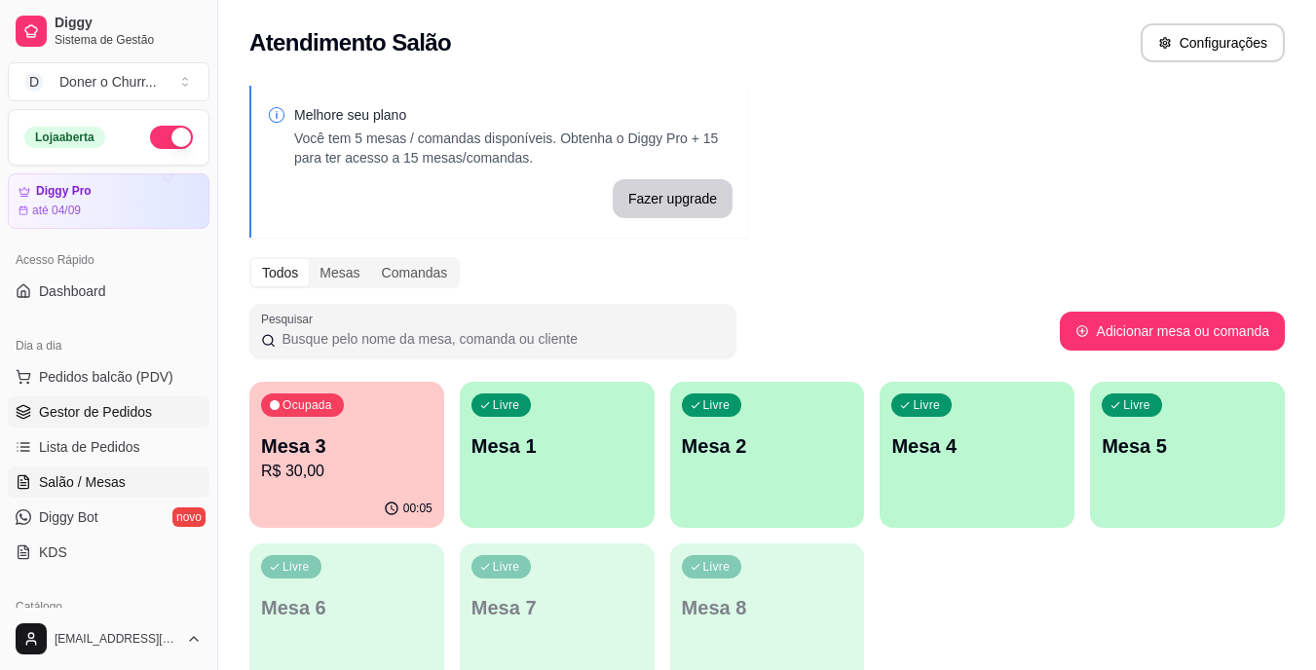
click at [80, 414] on span "Gestor de Pedidos" at bounding box center [95, 411] width 113 height 19
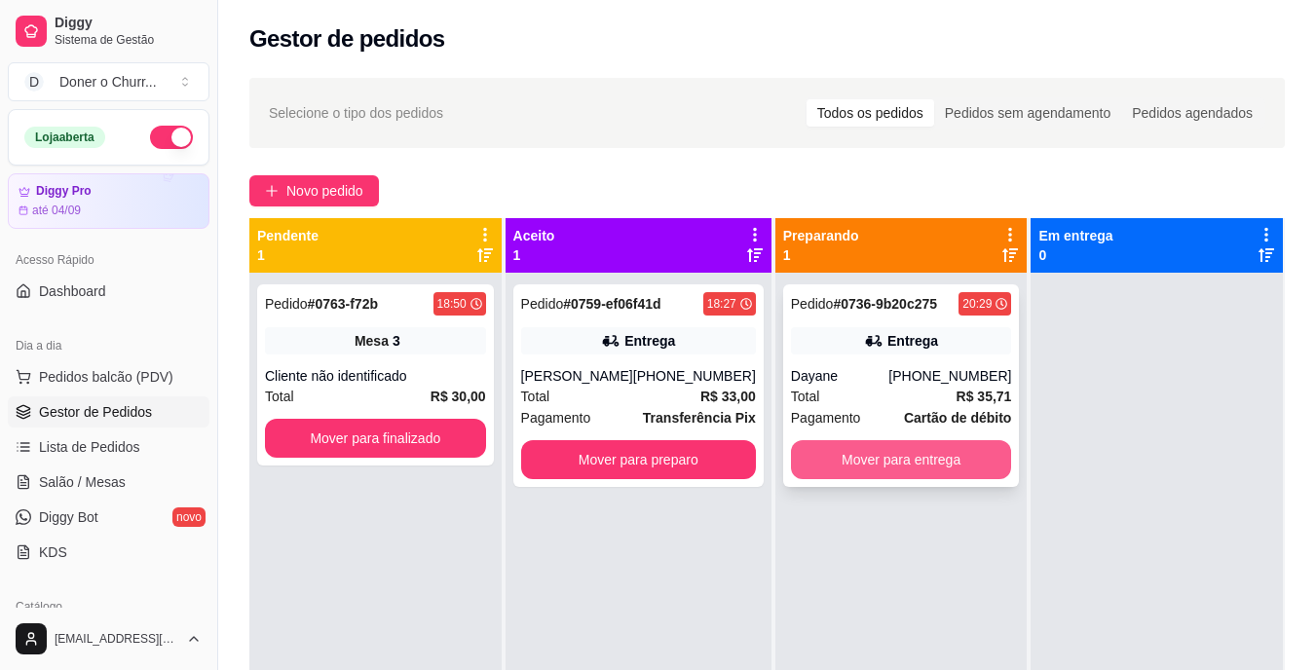
click at [916, 454] on button "Mover para entrega" at bounding box center [901, 459] width 221 height 39
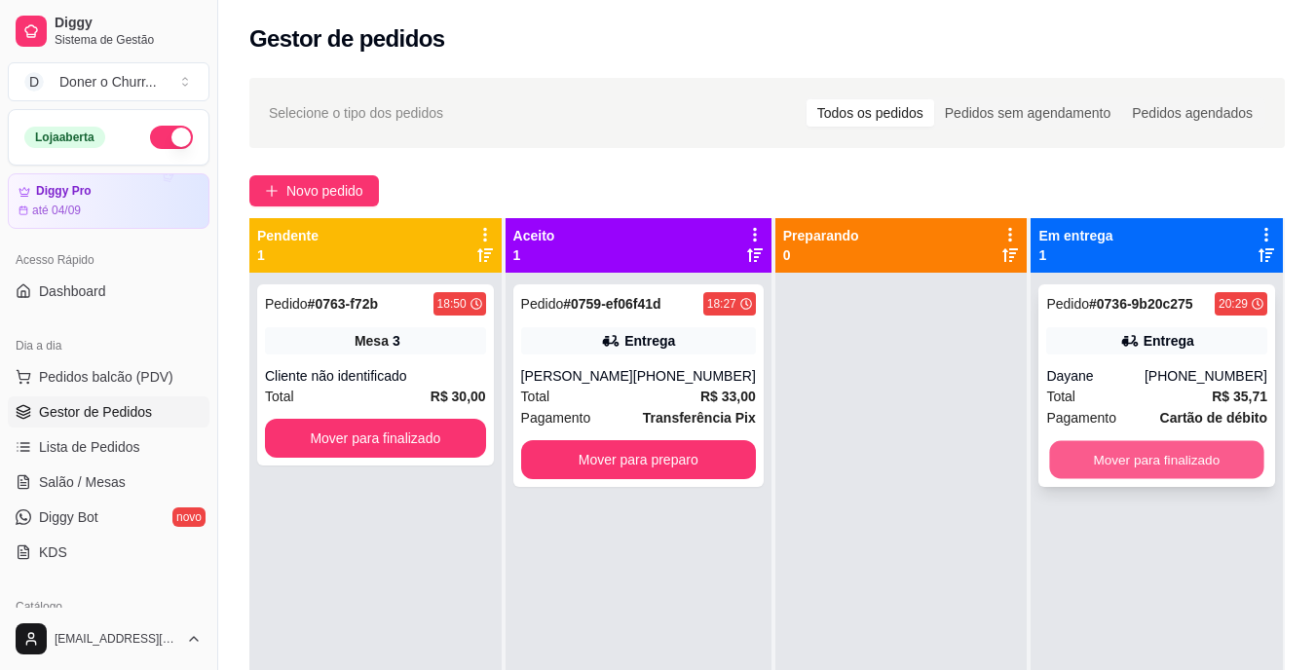
click at [1140, 448] on button "Mover para finalizado" at bounding box center [1157, 460] width 214 height 38
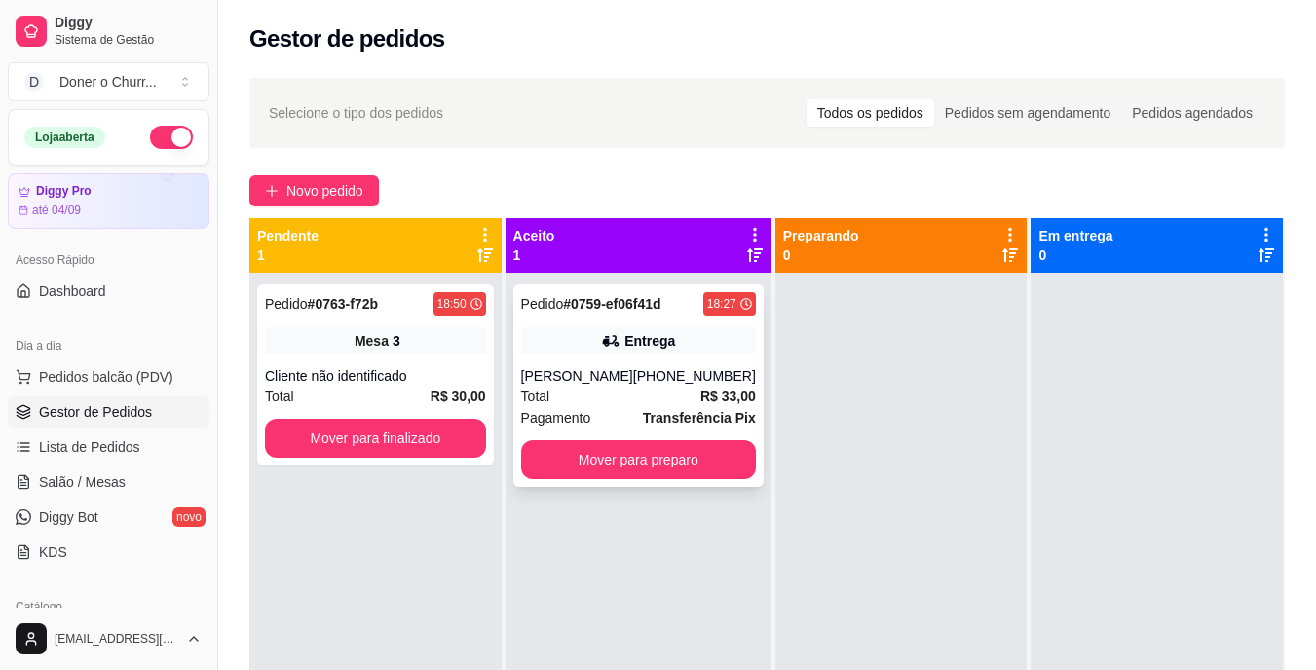
click at [613, 382] on div "Douglas Lopes" at bounding box center [577, 375] width 112 height 19
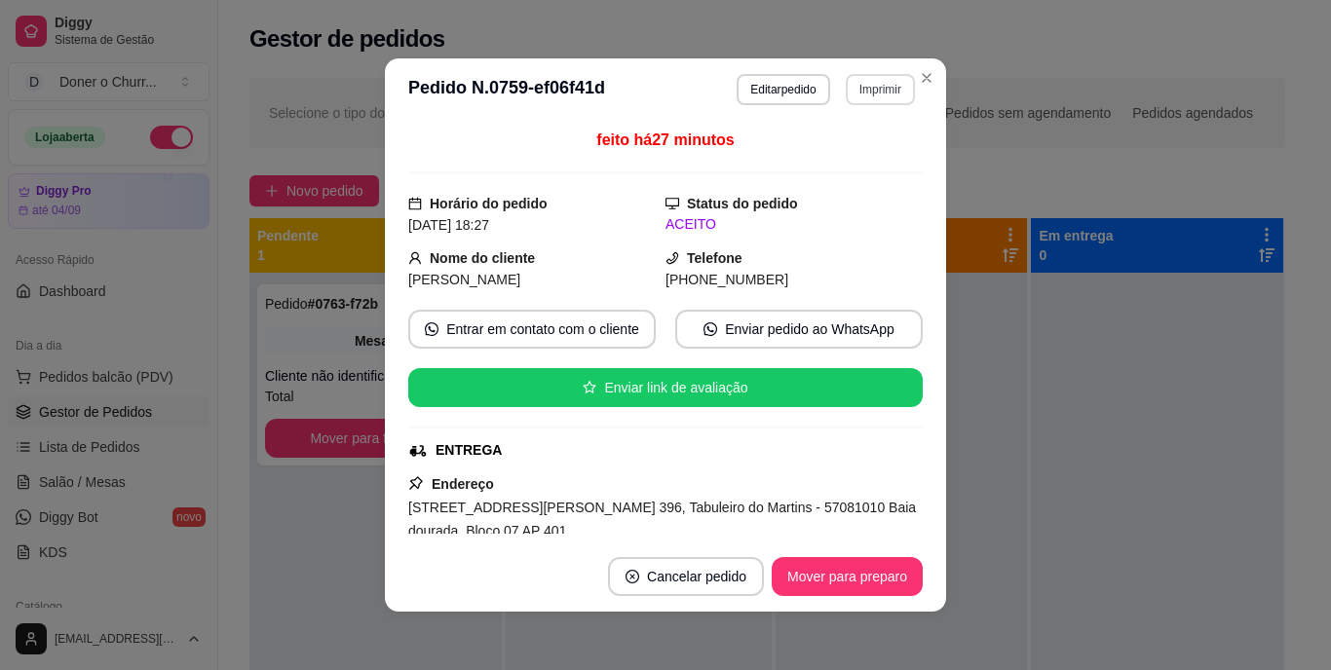
click at [879, 89] on button "Imprimir" at bounding box center [880, 89] width 69 height 31
click at [842, 159] on button "IMPRESSORA" at bounding box center [838, 157] width 141 height 31
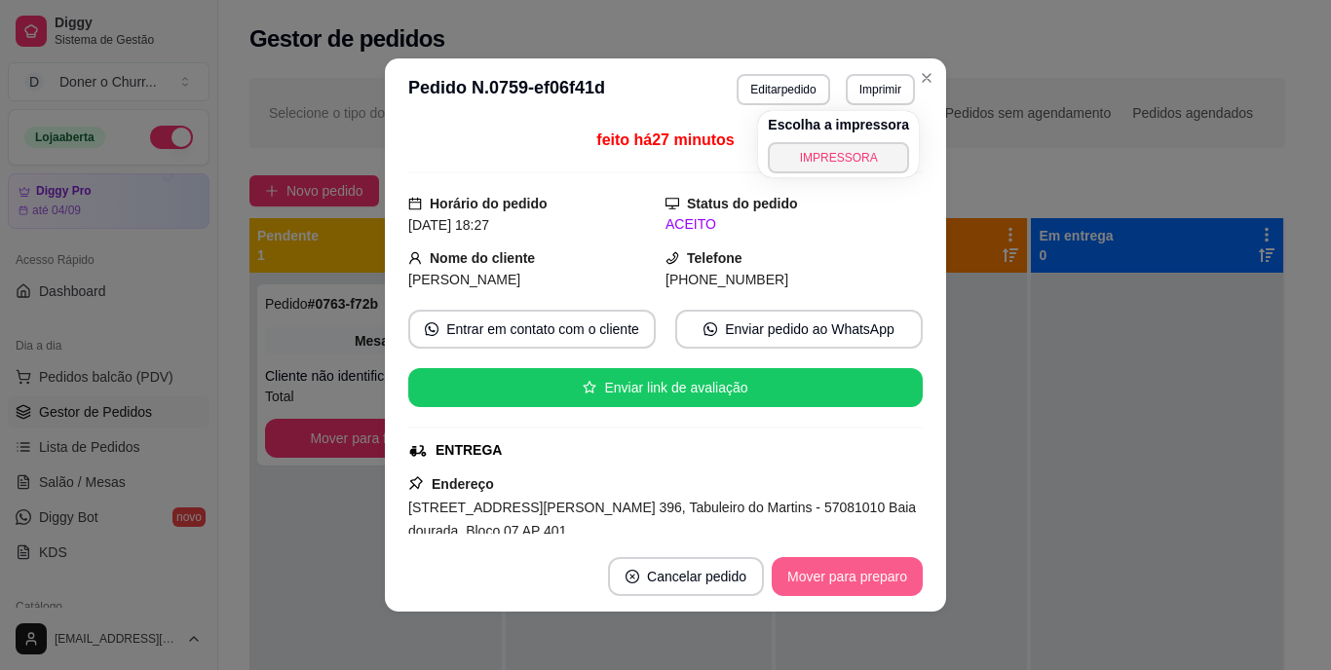
click at [857, 569] on button "Mover para preparo" at bounding box center [847, 576] width 151 height 39
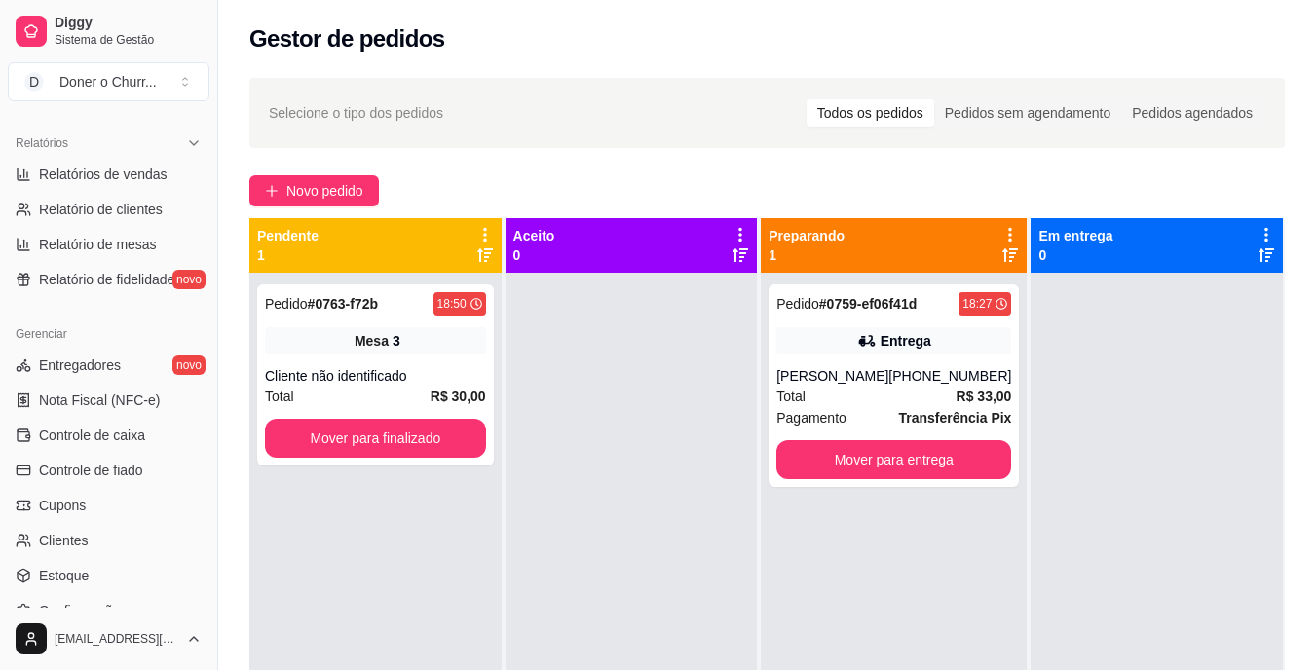
scroll to position [732, 0]
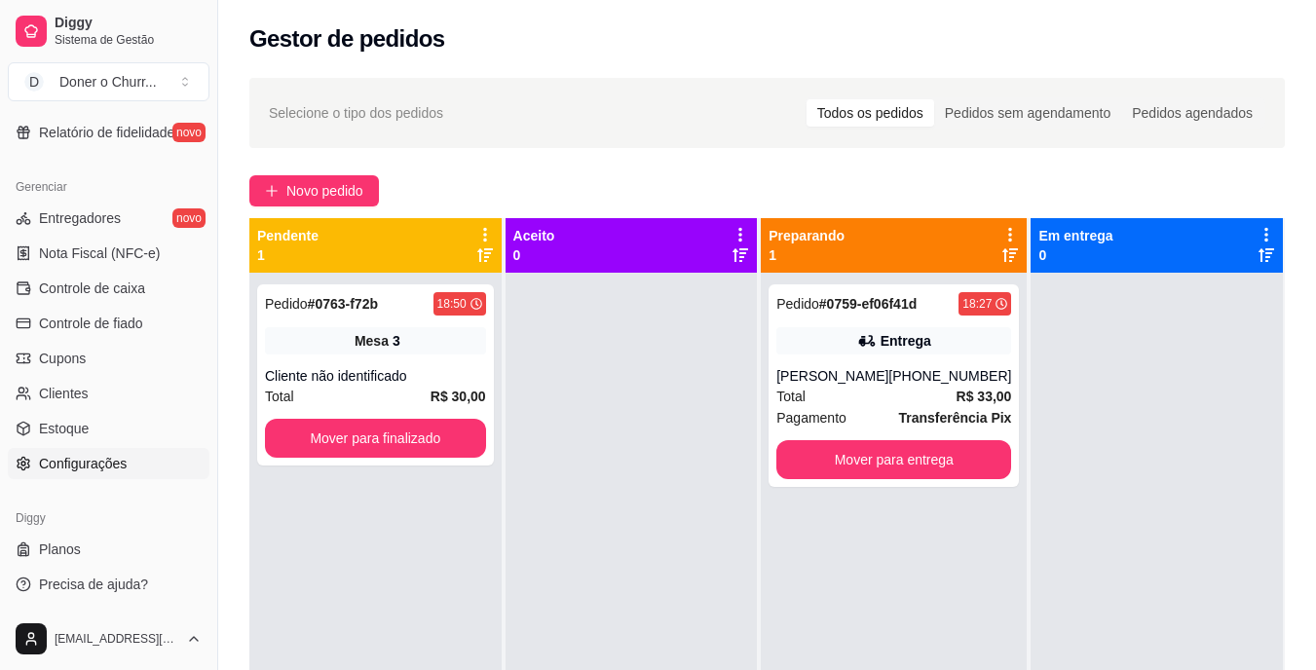
click at [109, 460] on span "Configurações" at bounding box center [83, 463] width 88 height 19
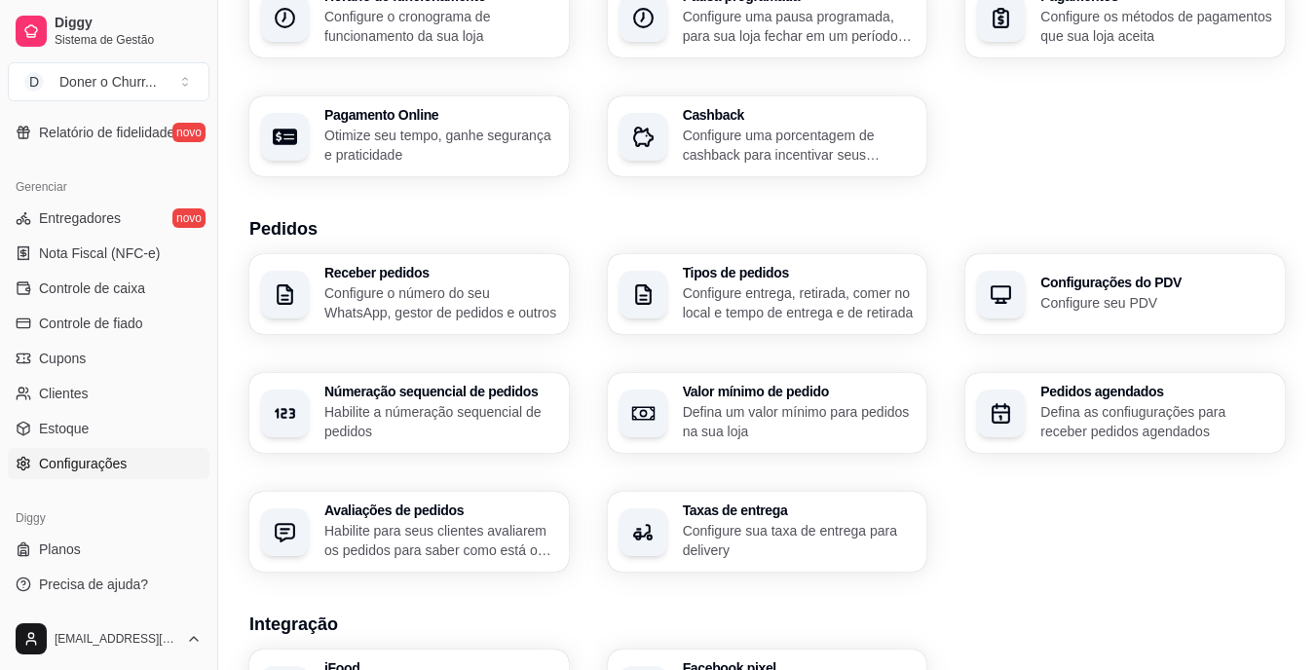
scroll to position [292, 0]
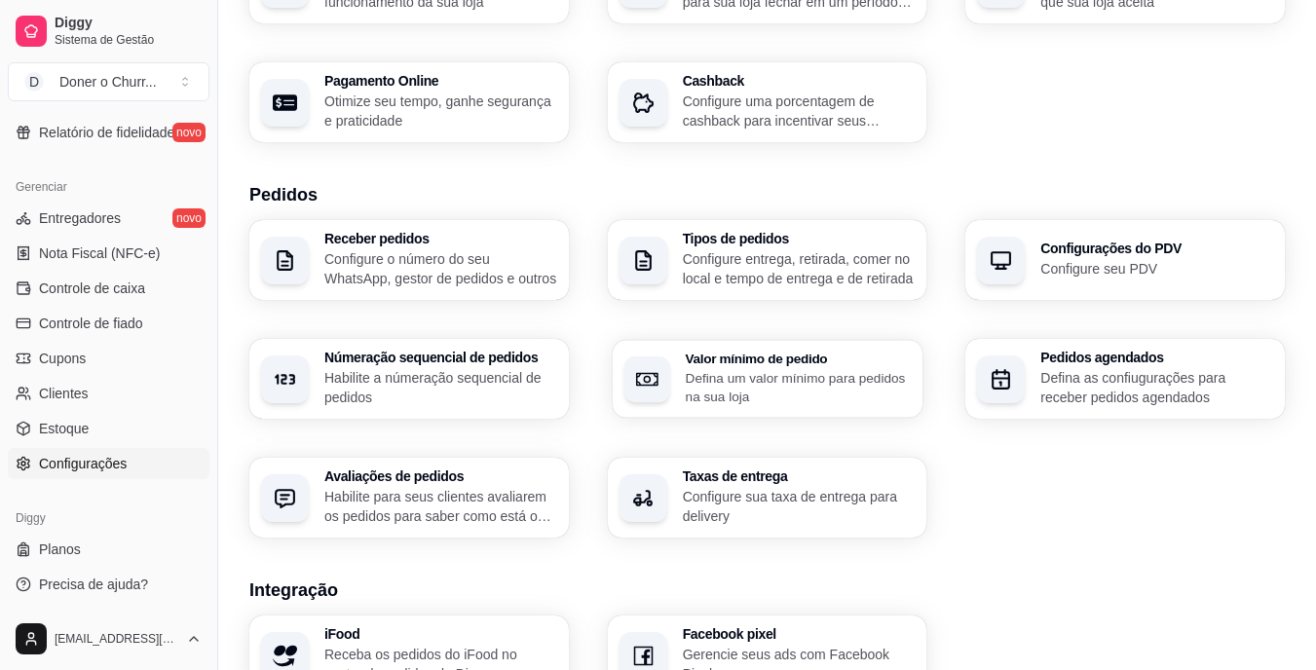
click at [742, 367] on div "Valor mínimo de pedido Defina um valor mínimo para pedidos na sua loja" at bounding box center [798, 379] width 226 height 55
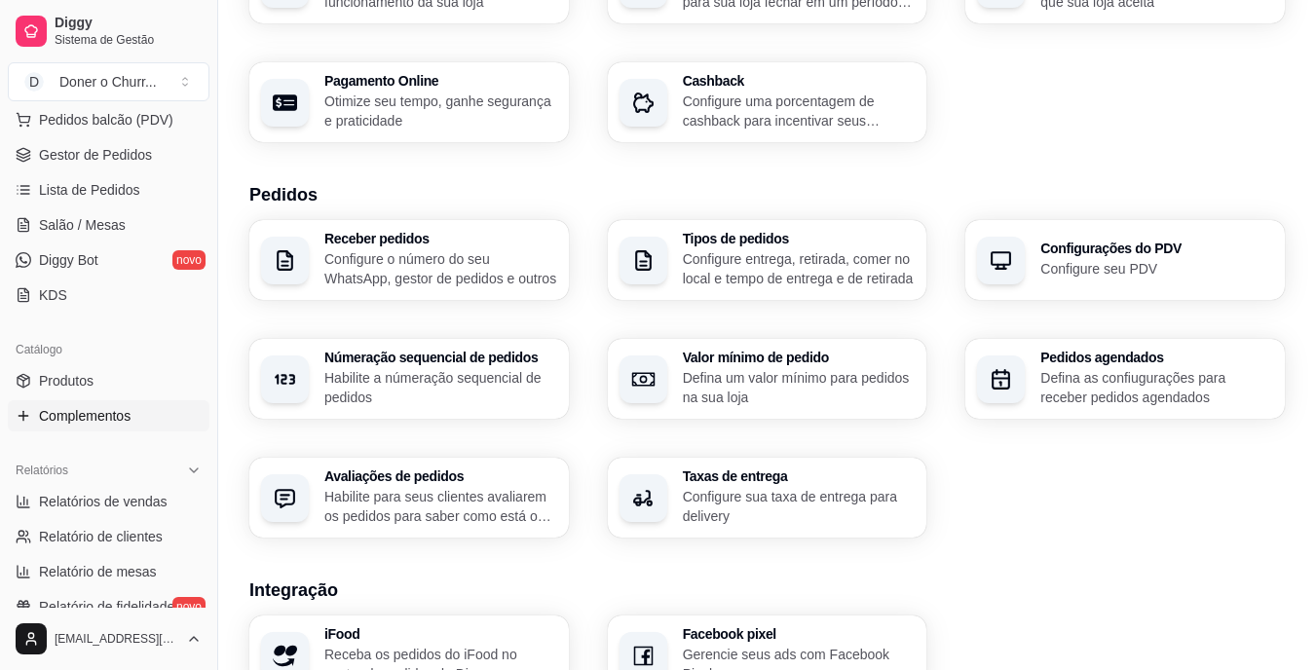
scroll to position [50, 0]
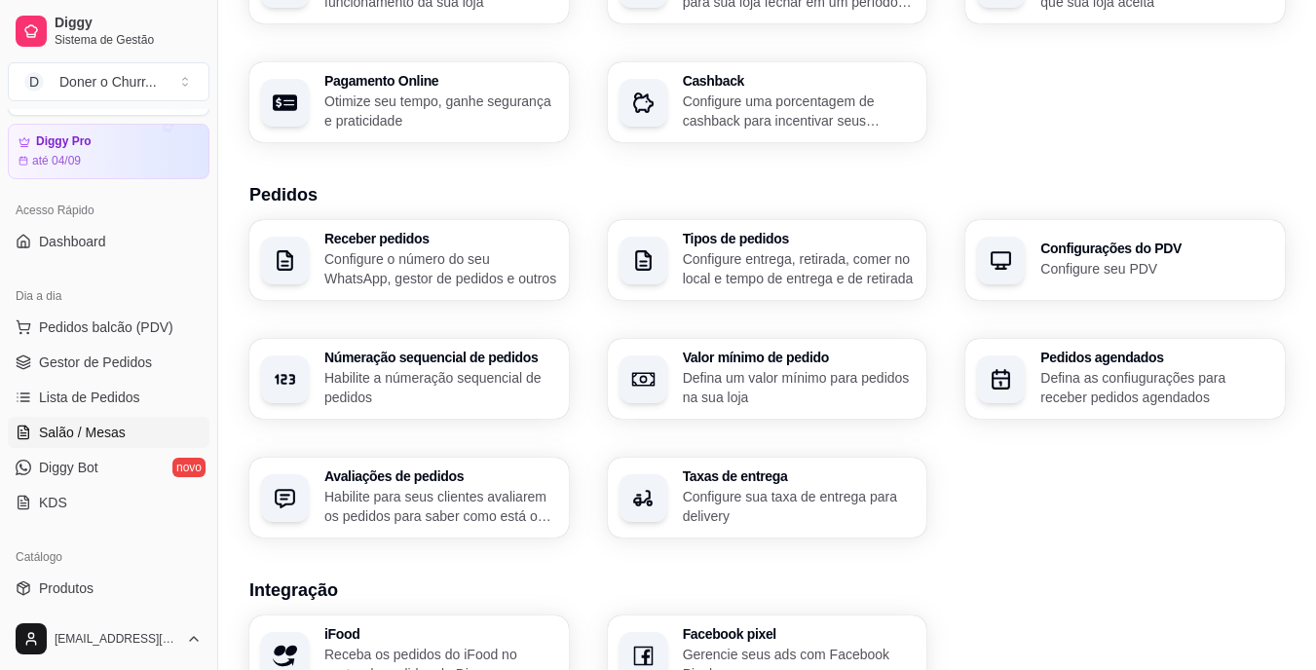
click at [87, 423] on span "Salão / Mesas" at bounding box center [82, 432] width 87 height 19
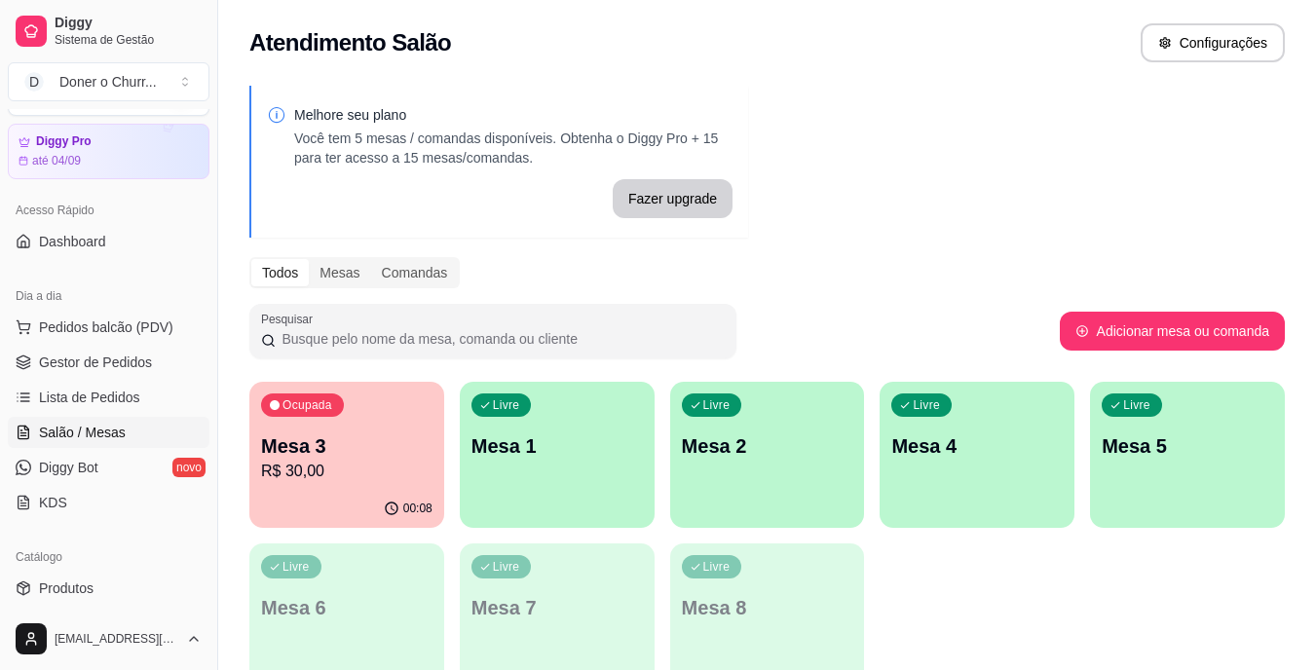
click at [8, 417] on link "Salão / Mesas" at bounding box center [109, 432] width 202 height 31
click at [1054, 81] on div "Melhore seu plano Você tem 5 mesas / comandas disponíveis. Obtenha o Diggy Pro …" at bounding box center [767, 393] width 1098 height 639
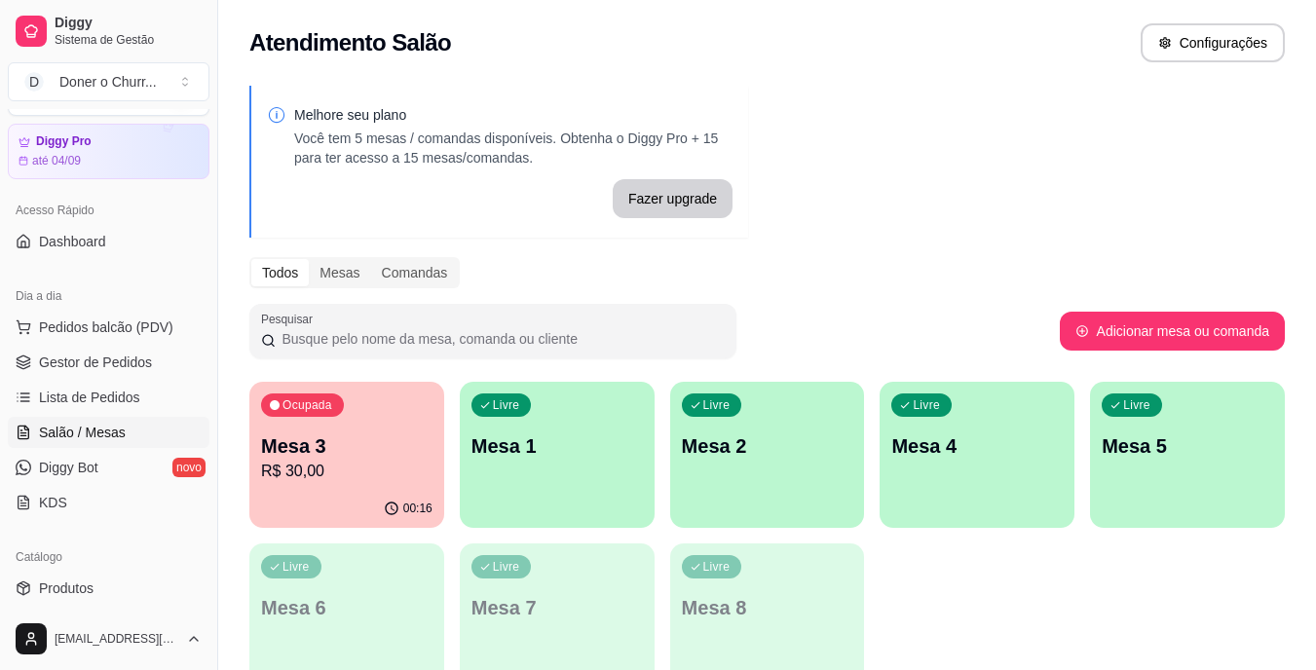
click at [590, 463] on div "Livre Mesa 1" at bounding box center [557, 443] width 195 height 123
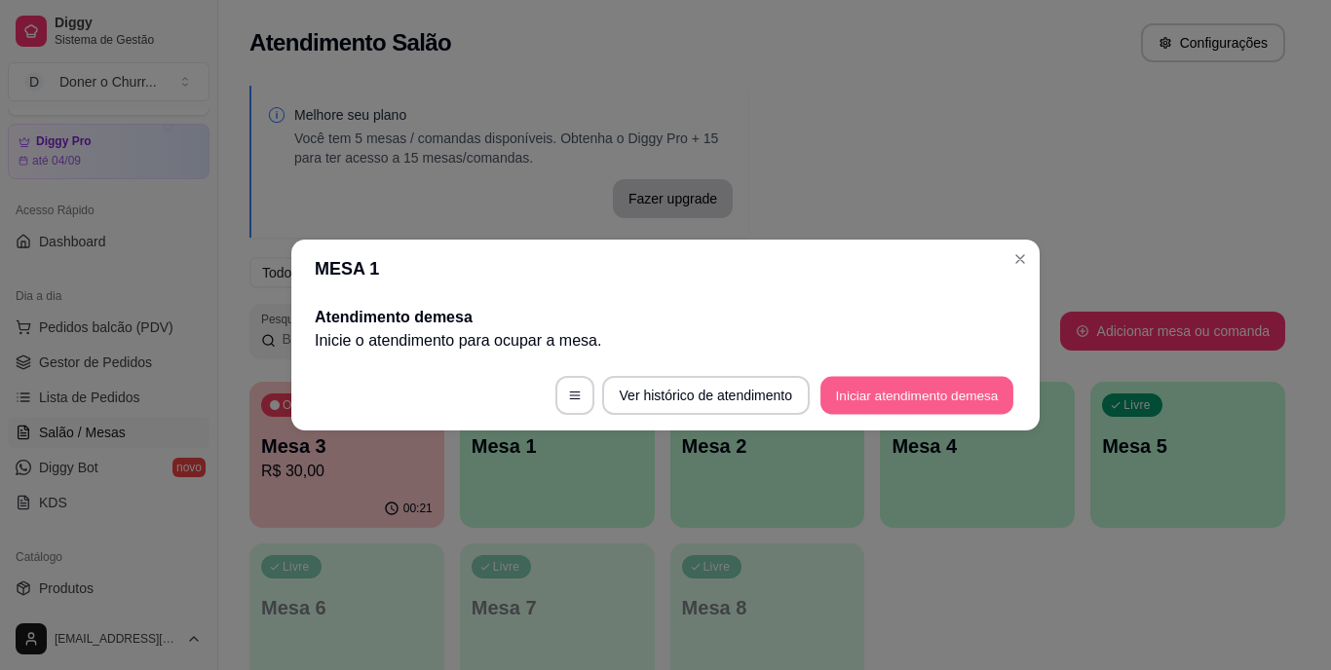
click at [896, 392] on button "Iniciar atendimento de mesa" at bounding box center [916, 396] width 193 height 38
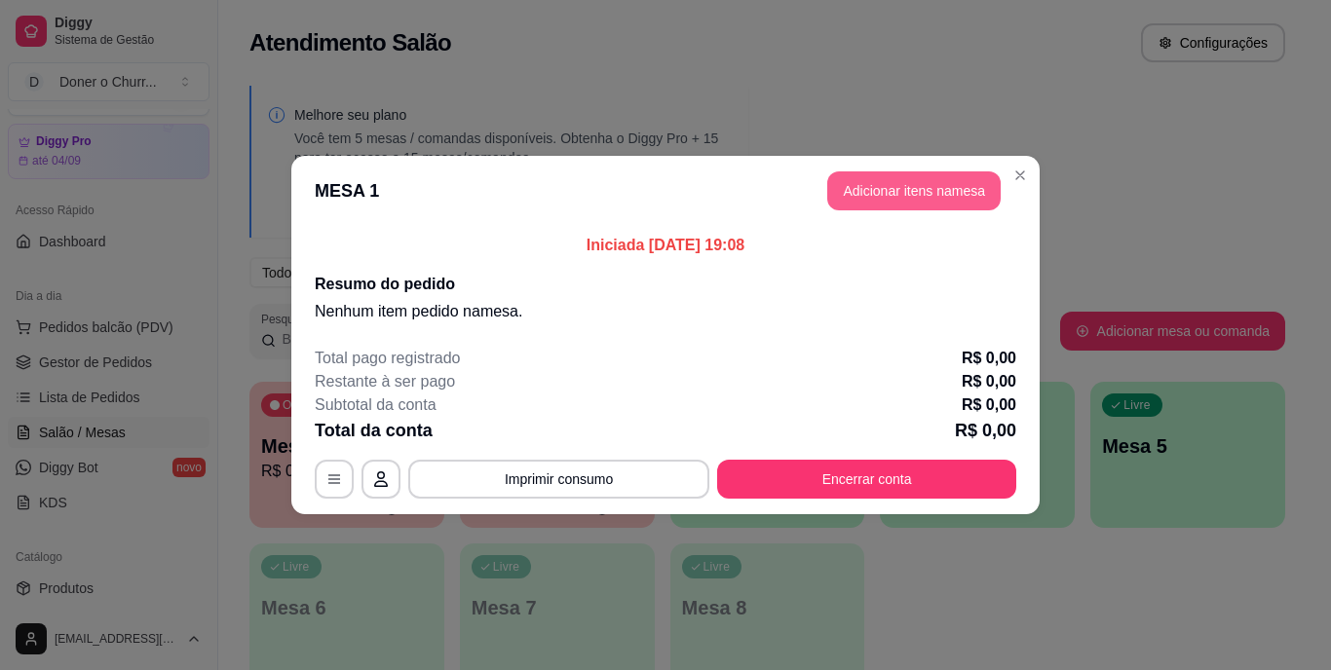
click at [926, 183] on button "Adicionar itens na mesa" at bounding box center [913, 191] width 173 height 39
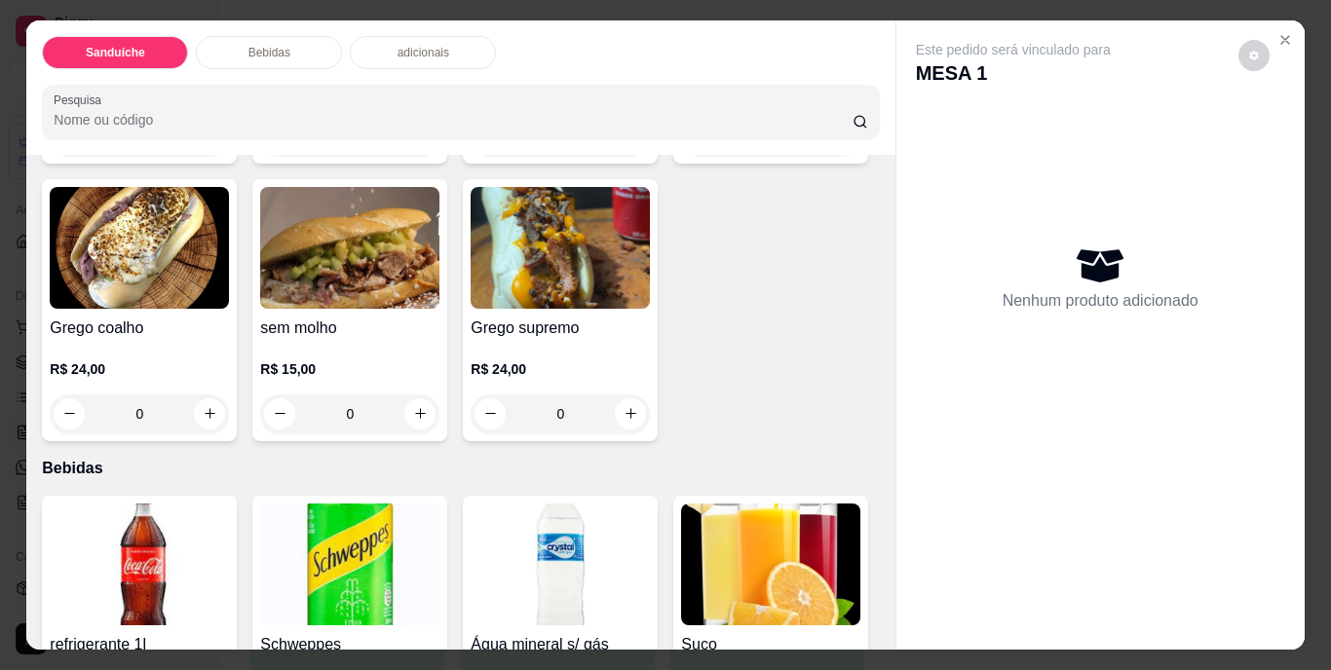
scroll to position [487, 0]
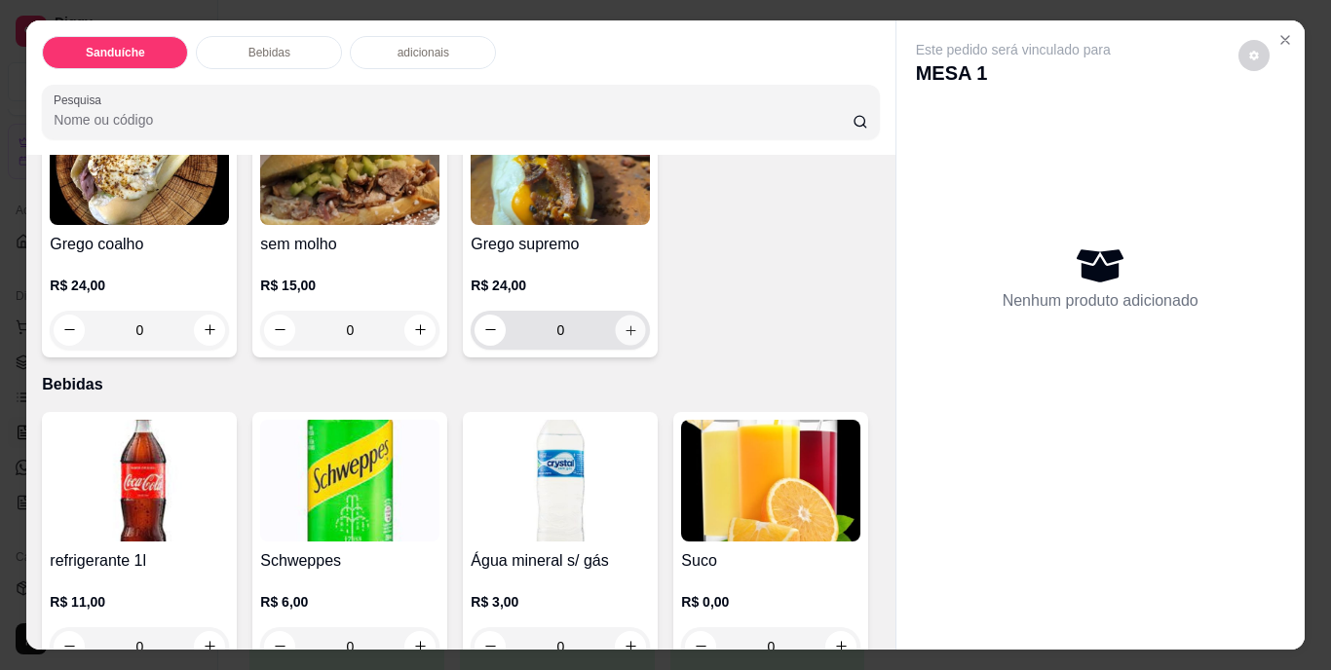
click at [624, 337] on icon "increase-product-quantity" at bounding box center [631, 330] width 15 height 15
type input "1"
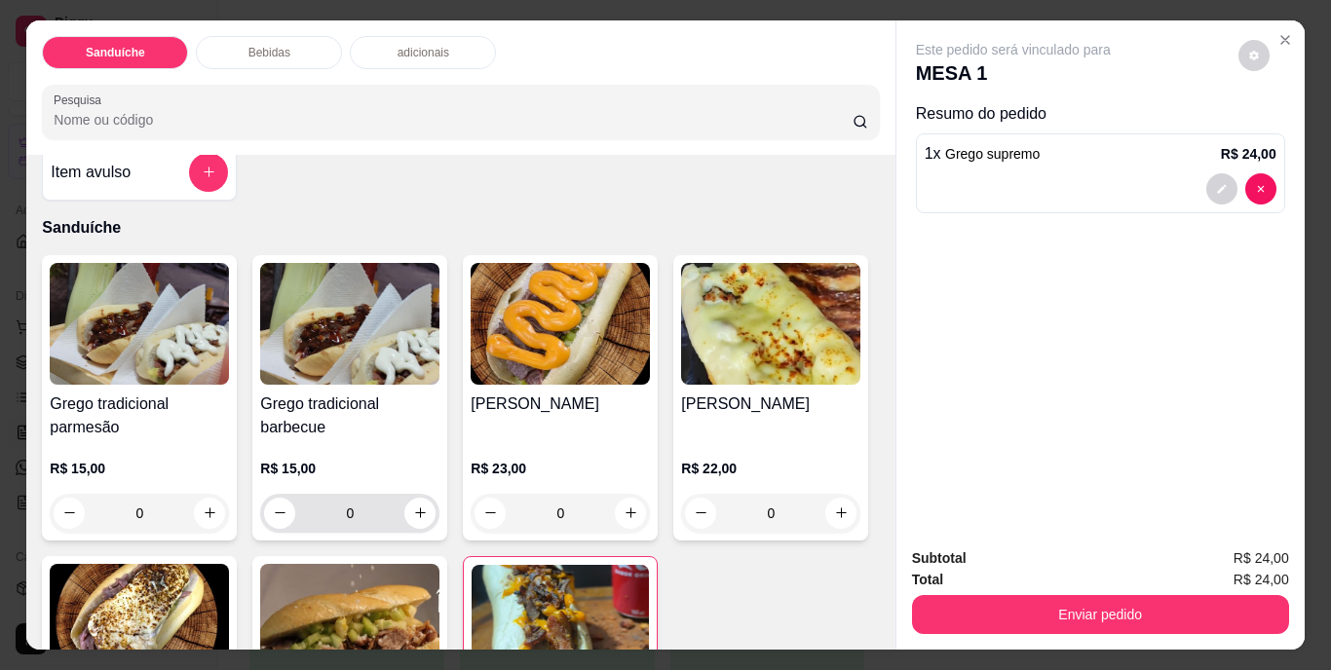
scroll to position [0, 0]
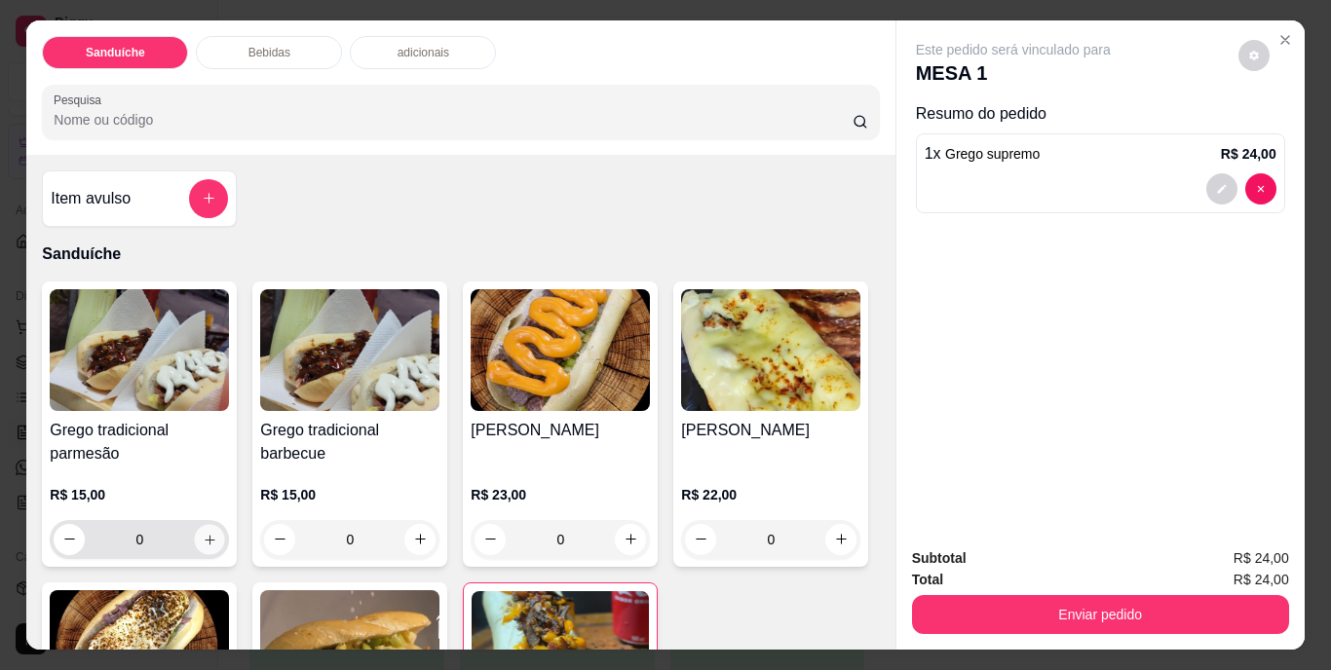
click at [207, 533] on icon "increase-product-quantity" at bounding box center [210, 539] width 15 height 15
type input "1"
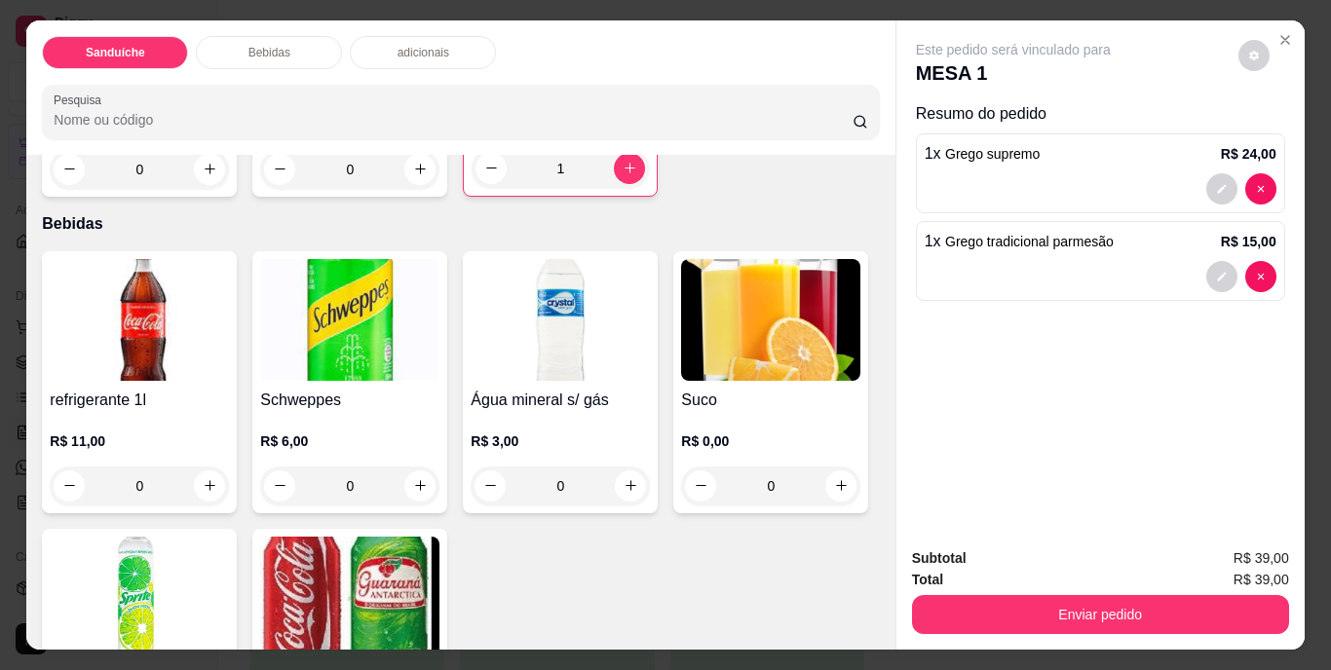
scroll to position [682, 0]
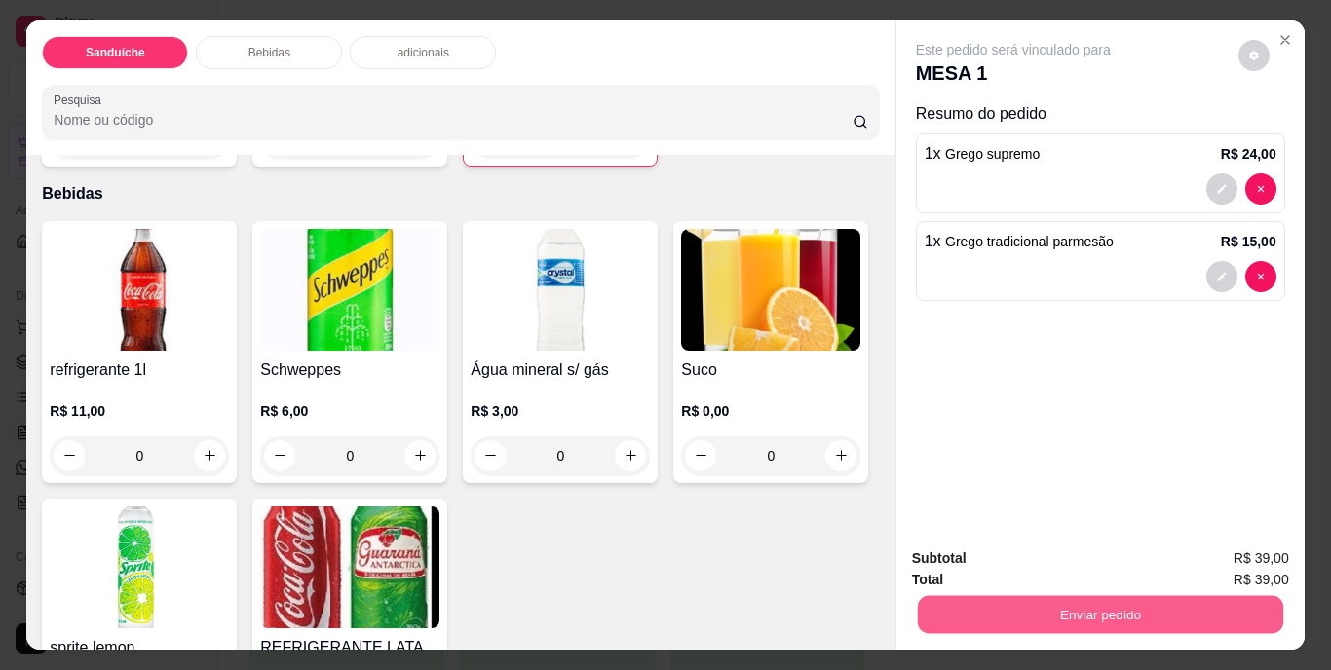
click at [1035, 614] on button "Enviar pedido" at bounding box center [1099, 615] width 365 height 38
click at [1013, 559] on button "Não registrar e enviar pedido" at bounding box center [1035, 560] width 197 height 36
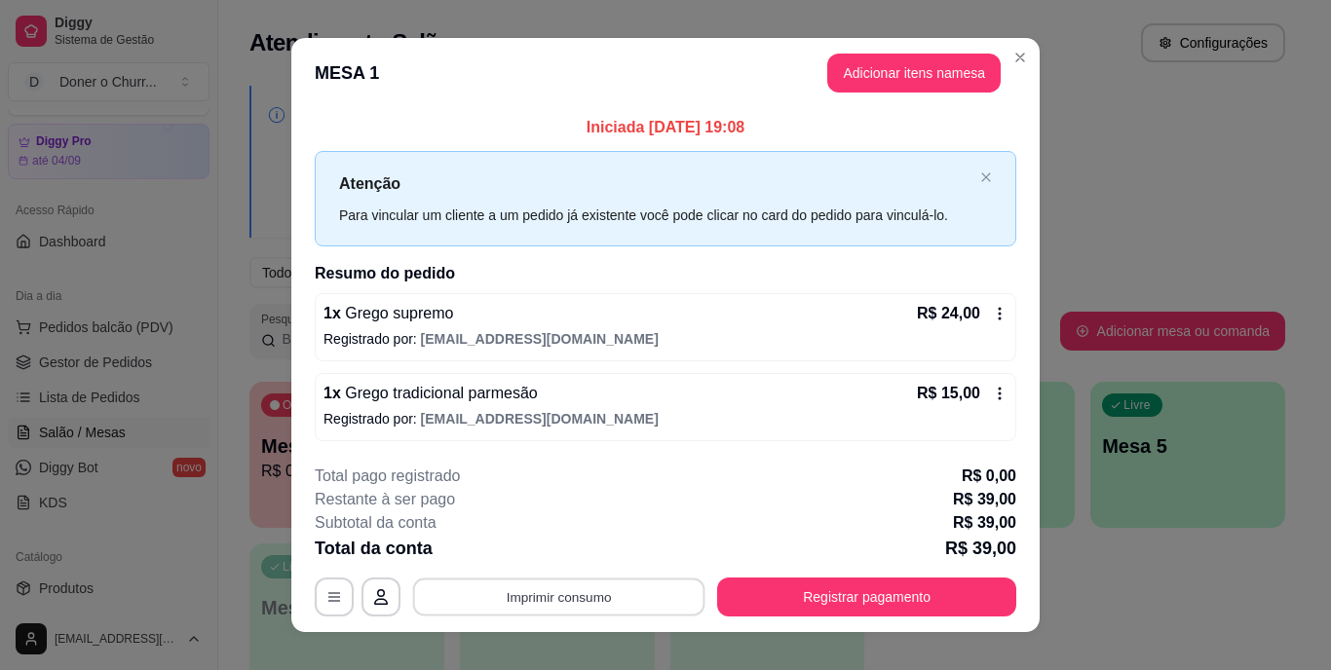
click at [553, 594] on button "Imprimir consumo" at bounding box center [559, 597] width 292 height 38
click at [575, 545] on button "IMPRESSORA" at bounding box center [557, 551] width 136 height 30
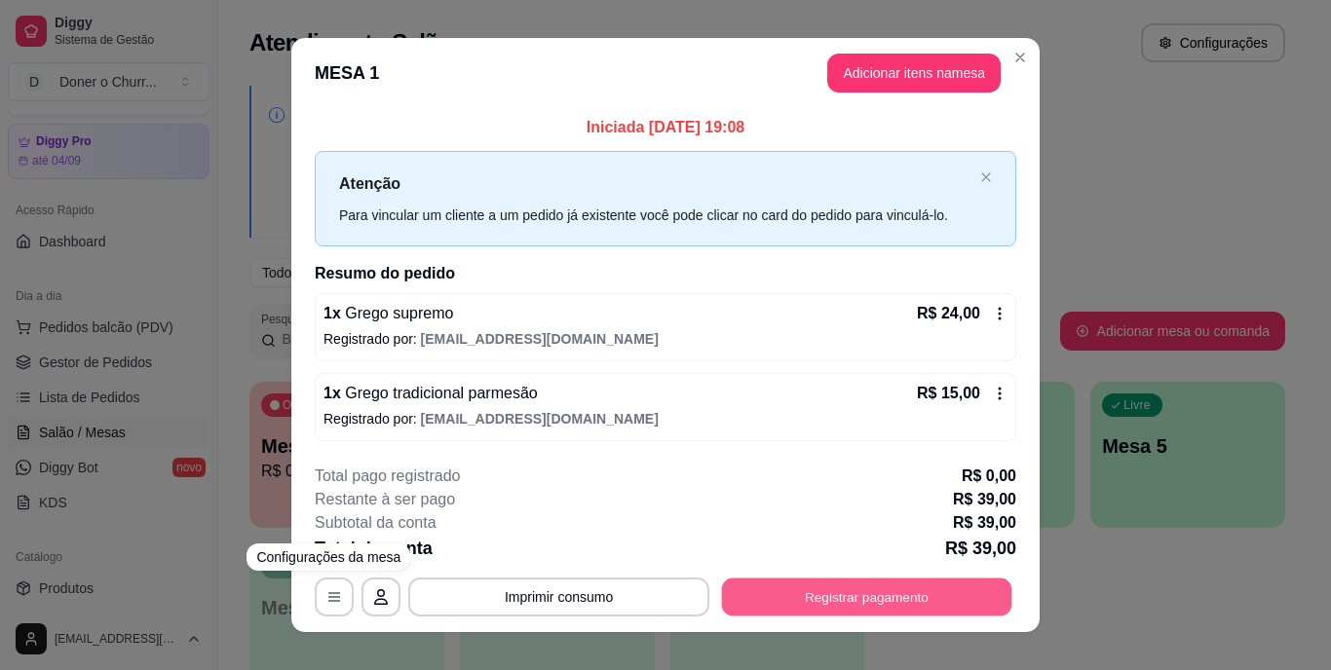
click at [787, 593] on button "Registrar pagamento" at bounding box center [867, 597] width 290 height 38
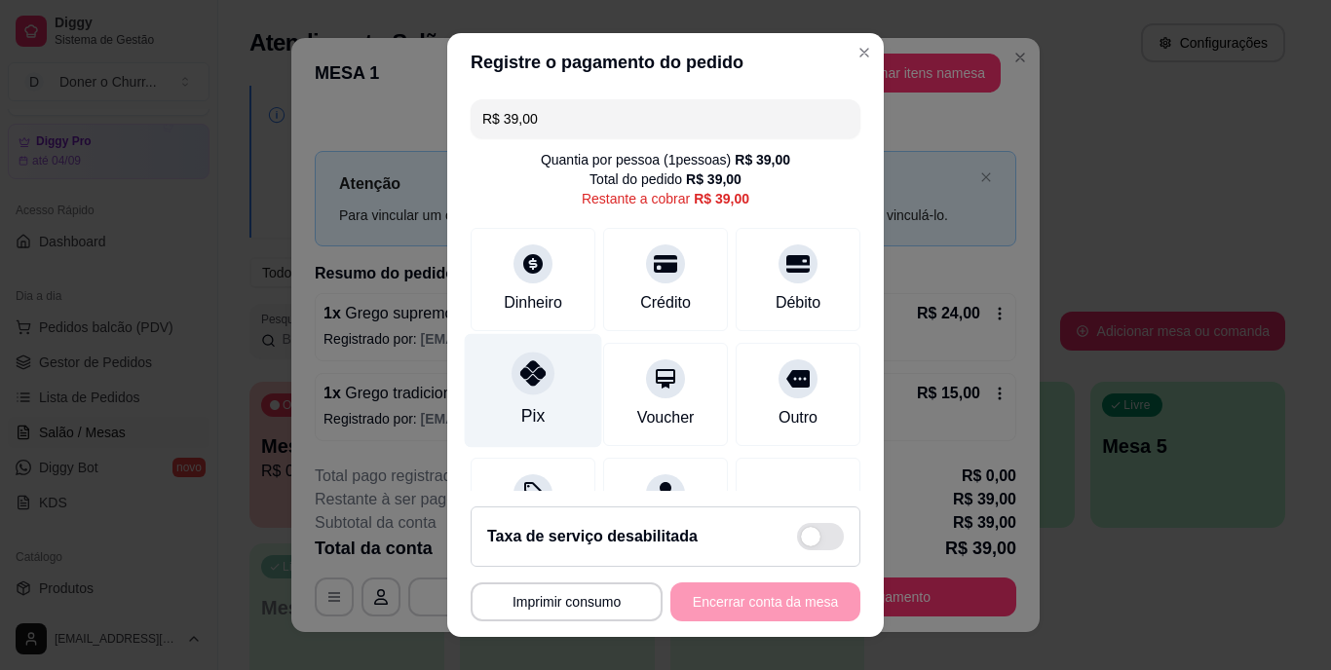
click at [521, 383] on icon at bounding box center [532, 374] width 25 height 25
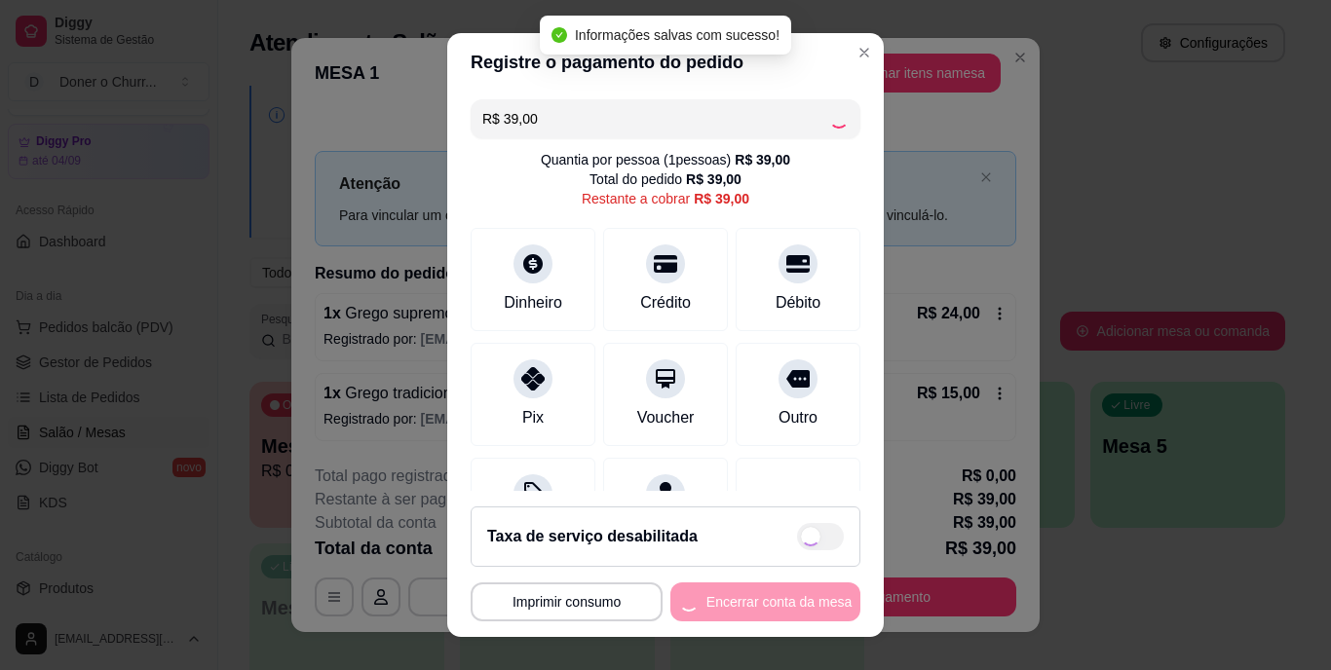
type input "R$ 0,00"
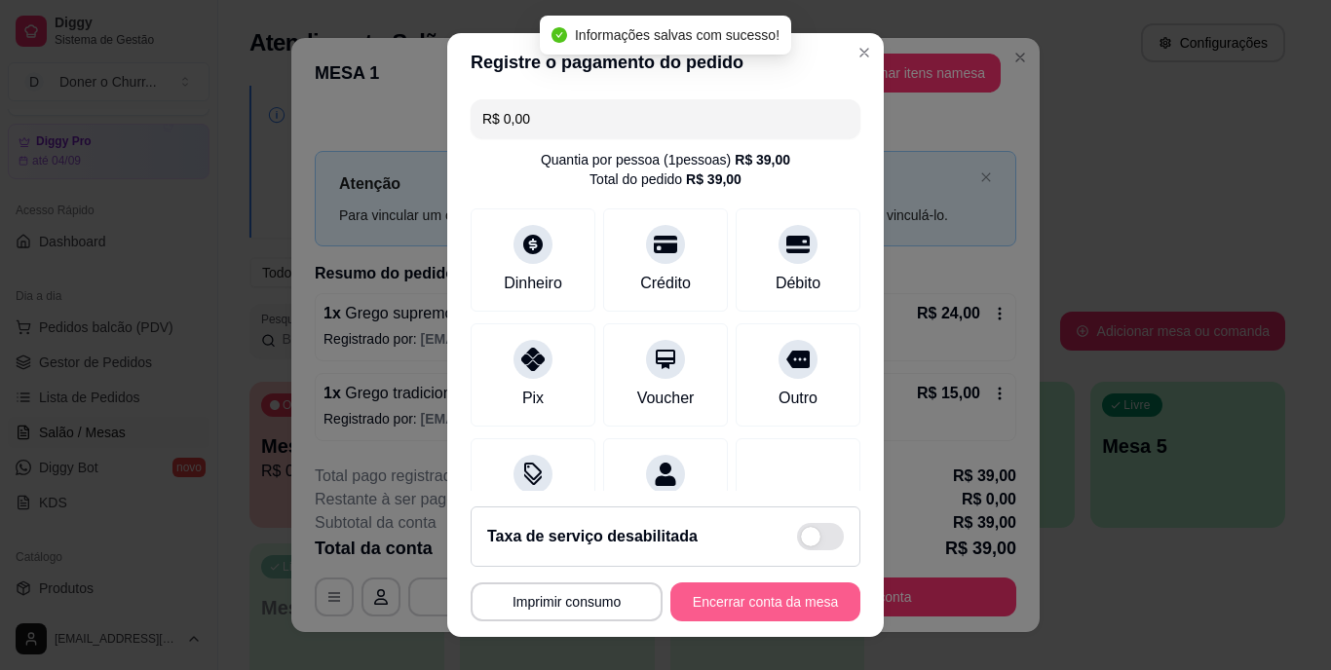
click at [761, 591] on button "Encerrar conta da mesa" at bounding box center [765, 602] width 190 height 39
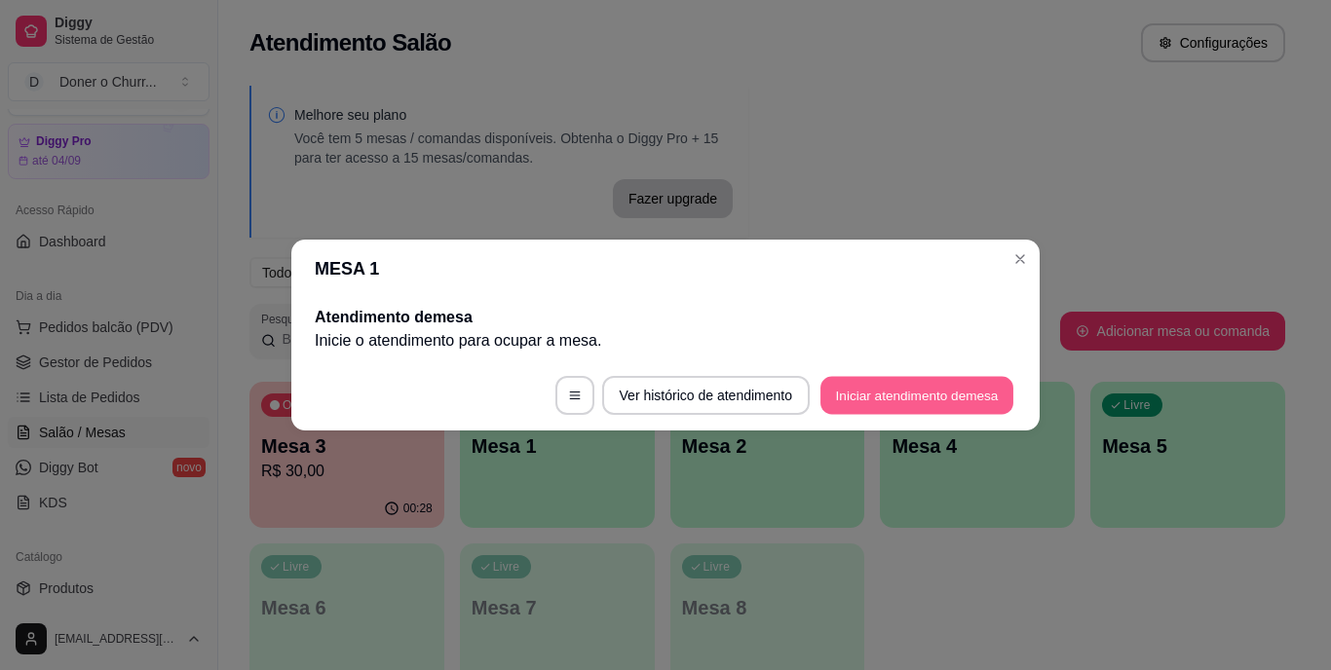
click at [931, 396] on button "Iniciar atendimento de mesa" at bounding box center [916, 396] width 193 height 38
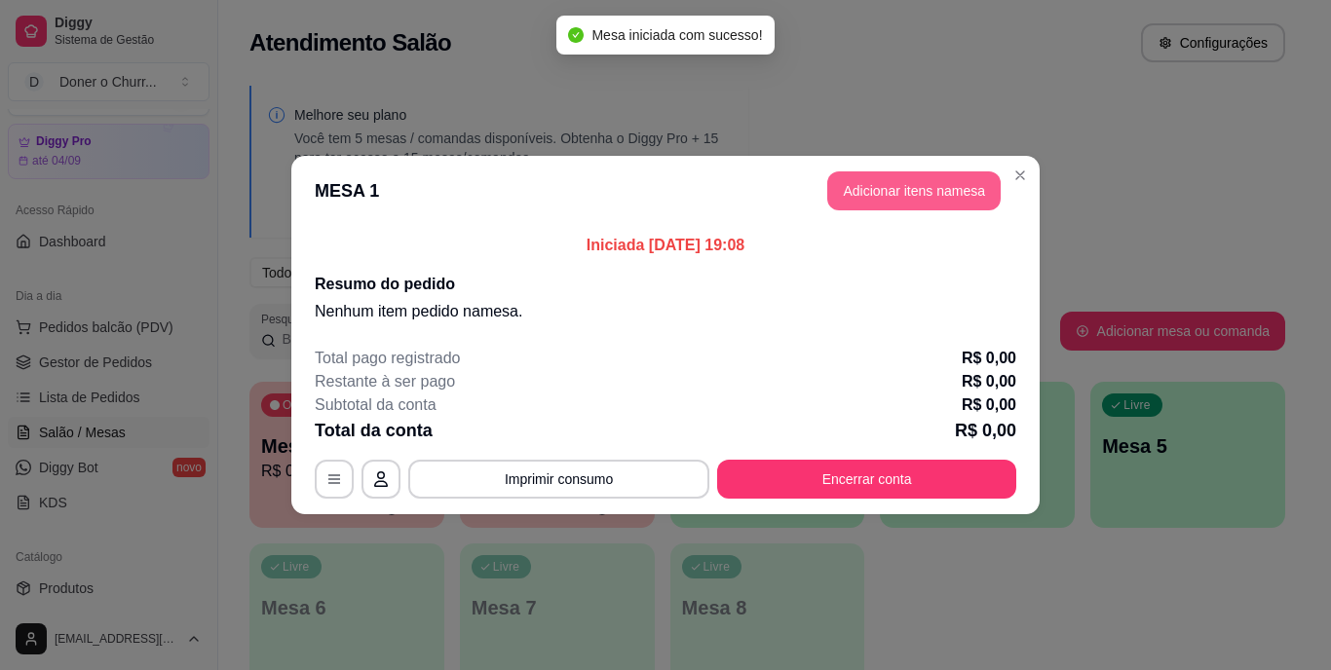
click at [898, 188] on button "Adicionar itens na mesa" at bounding box center [913, 191] width 173 height 39
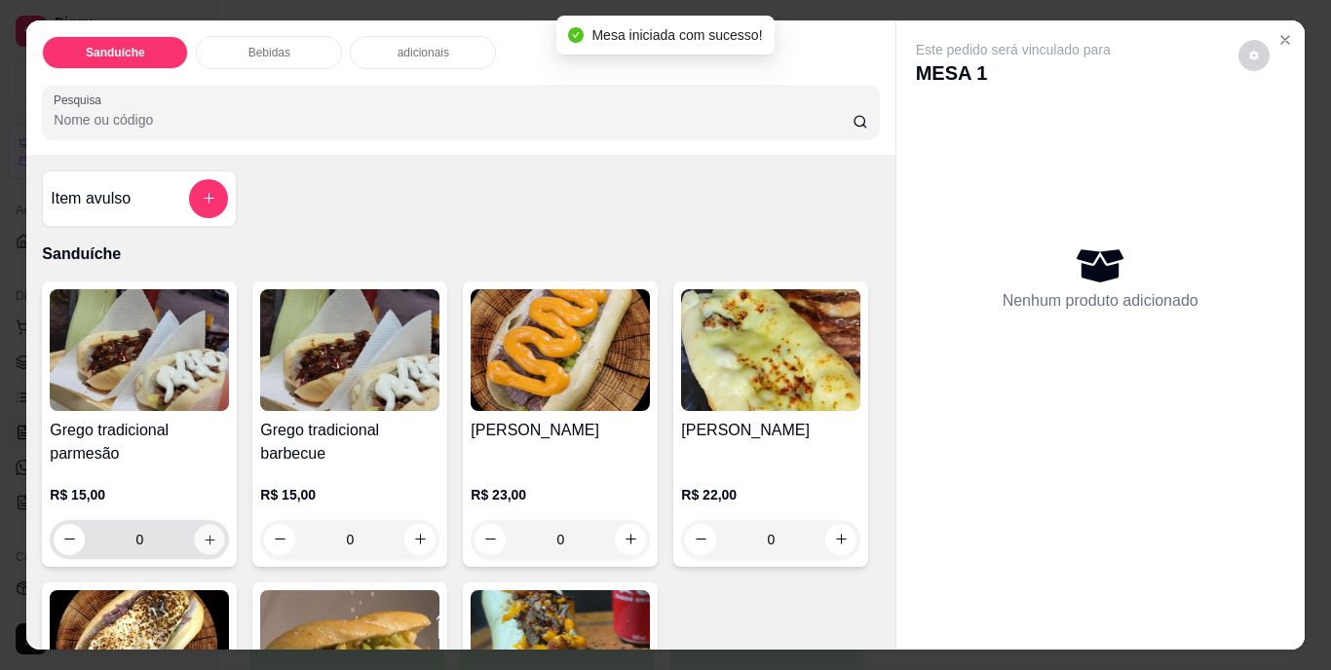
click at [210, 534] on icon "increase-product-quantity" at bounding box center [210, 539] width 15 height 15
type input "1"
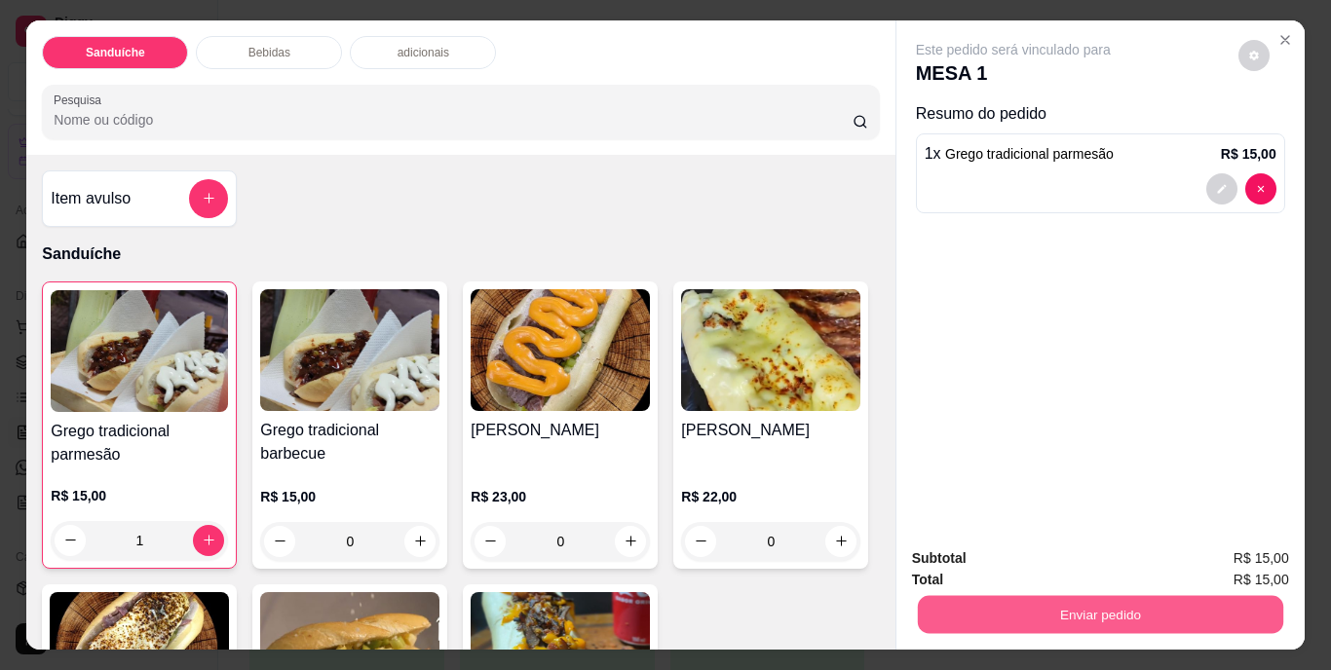
click at [1116, 597] on button "Enviar pedido" at bounding box center [1099, 615] width 365 height 38
click at [1074, 567] on button "Não registrar e enviar pedido" at bounding box center [1035, 560] width 197 height 36
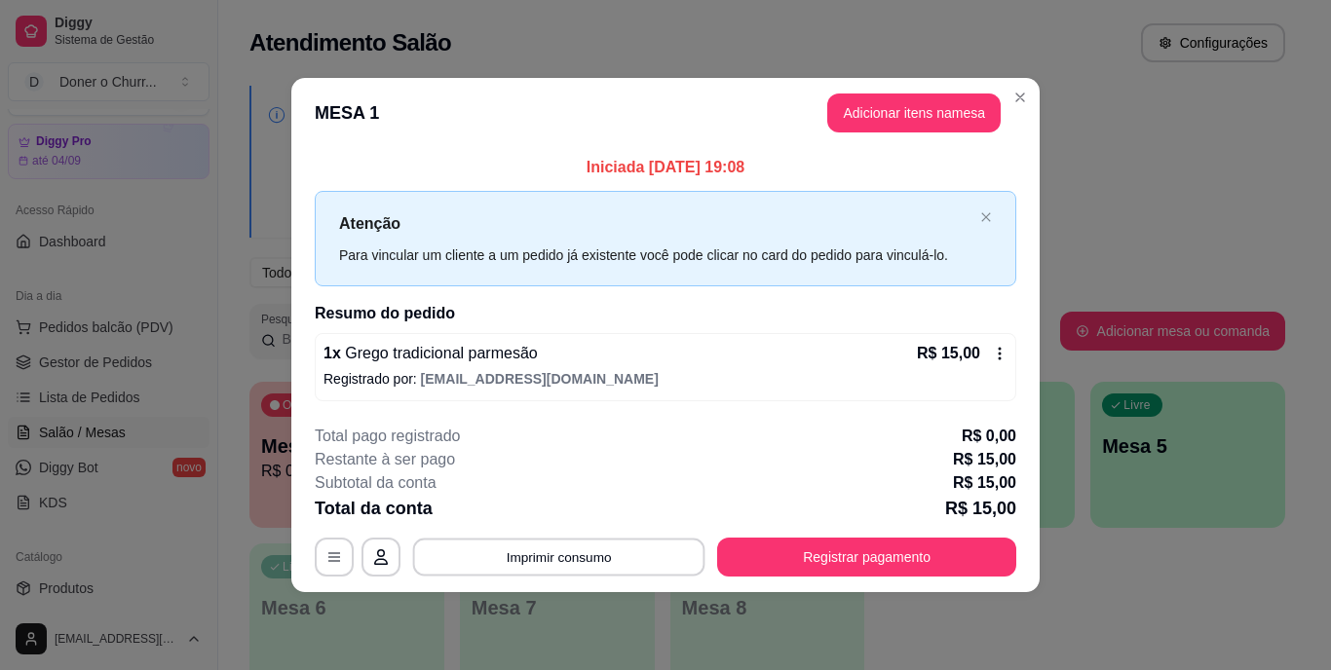
click at [585, 568] on button "Imprimir consumo" at bounding box center [559, 557] width 292 height 38
click at [569, 516] on button "IMPRESSORA" at bounding box center [565, 512] width 136 height 30
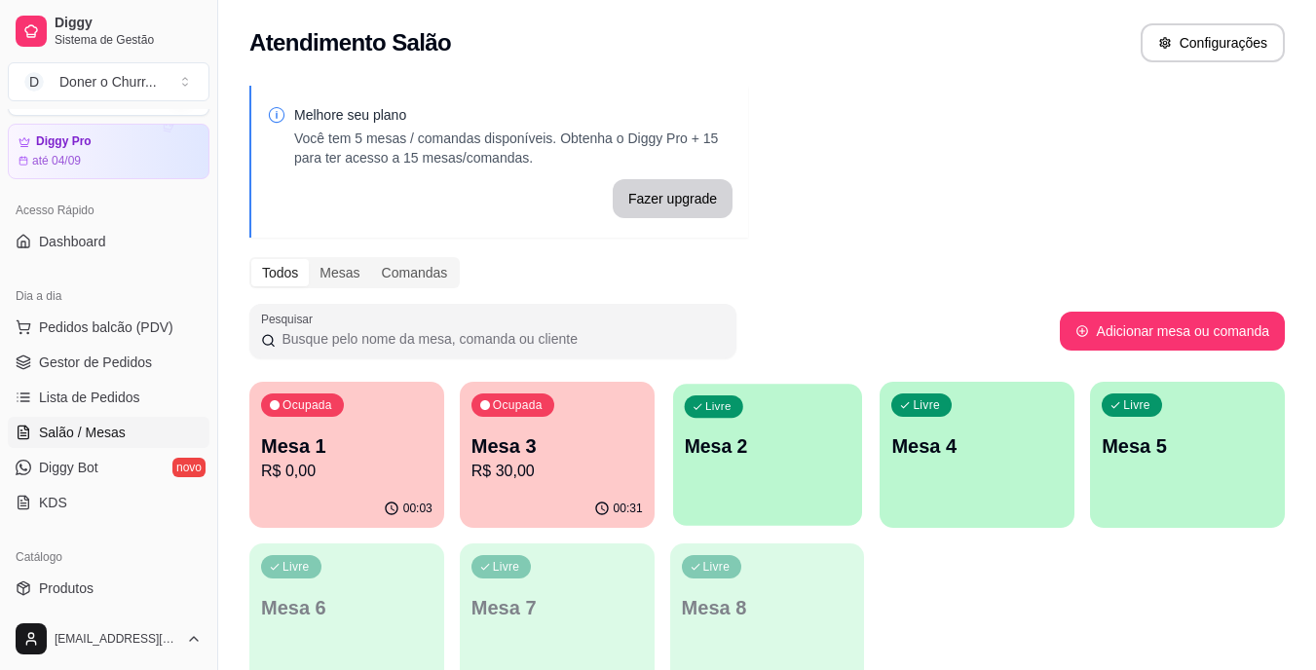
click at [744, 447] on p "Mesa 2" at bounding box center [767, 447] width 167 height 26
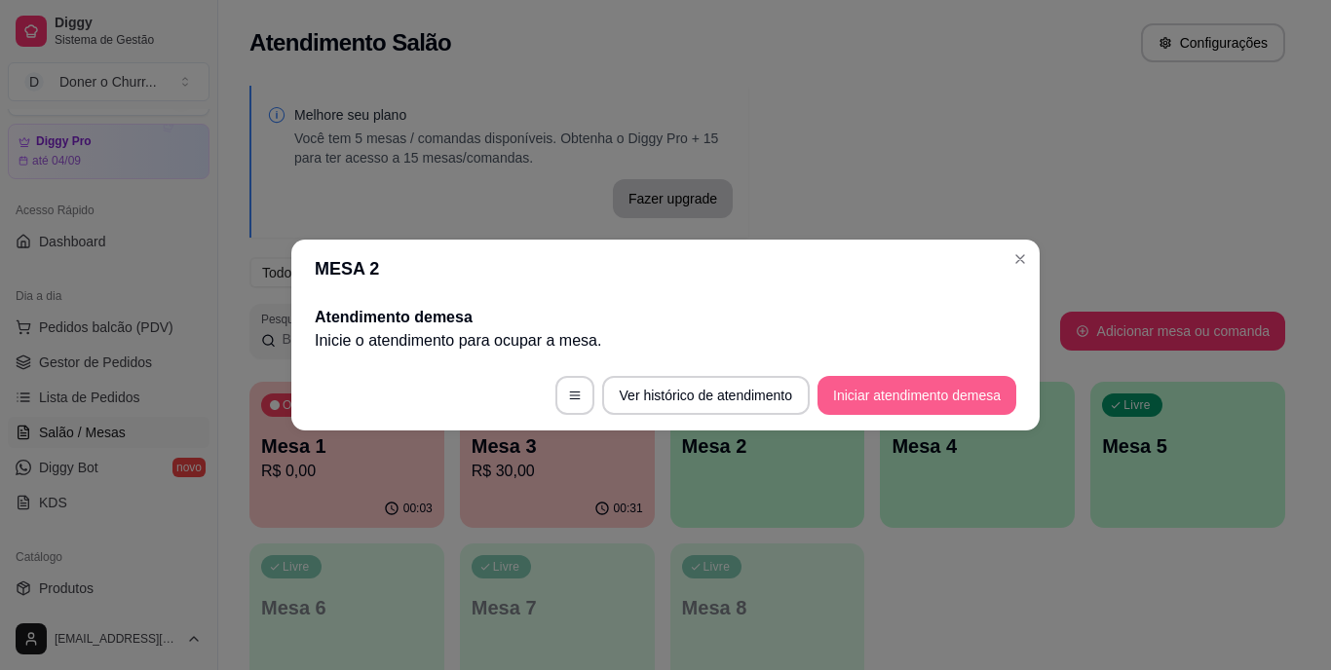
click at [929, 392] on button "Iniciar atendimento de mesa" at bounding box center [917, 395] width 199 height 39
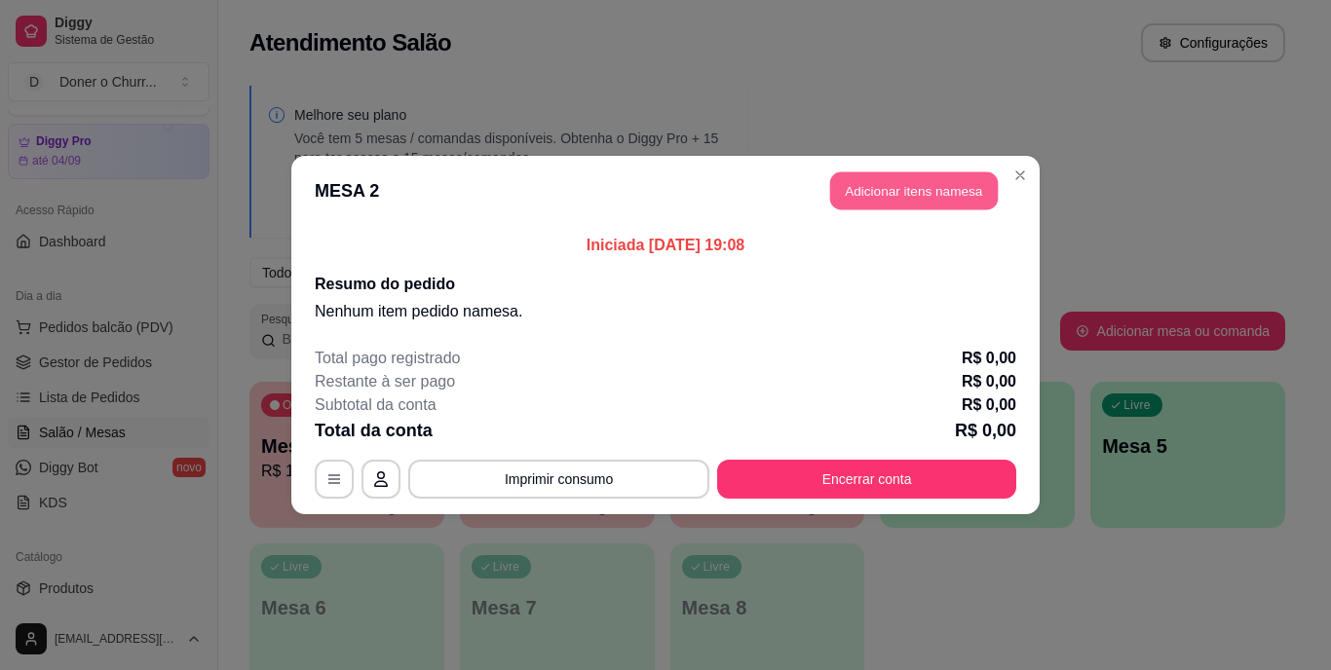
click at [923, 183] on button "Adicionar itens na mesa" at bounding box center [914, 191] width 168 height 38
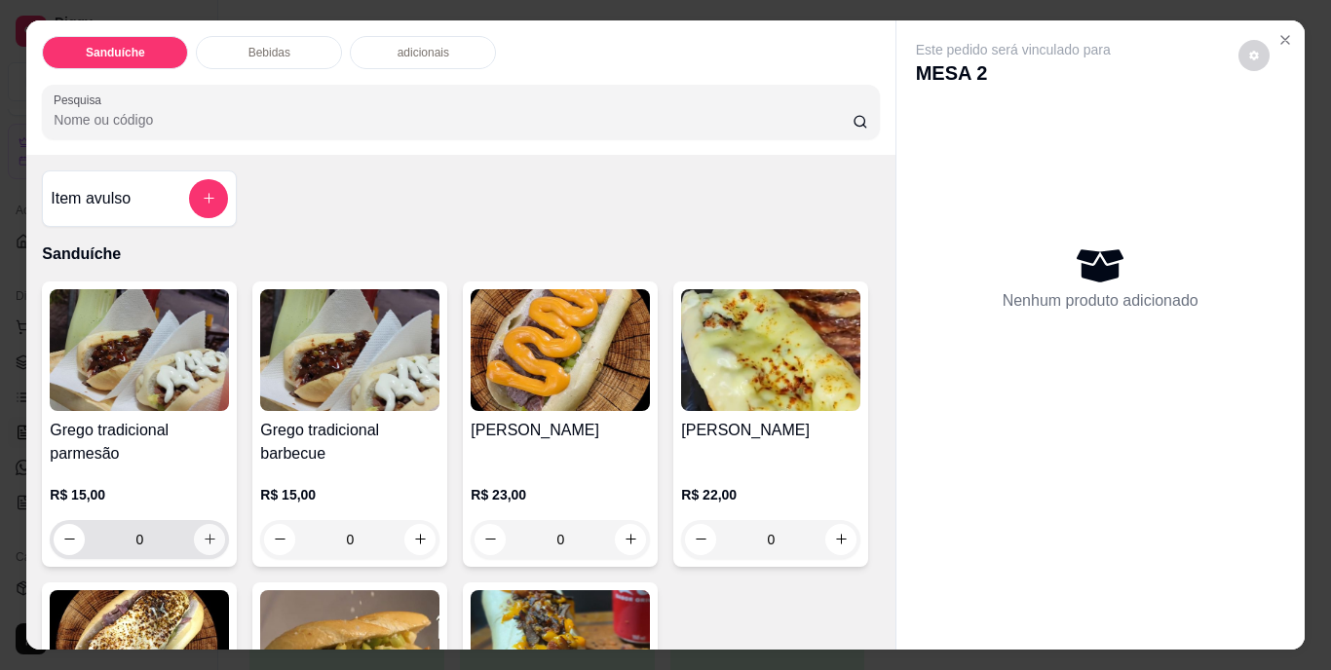
click at [205, 534] on icon "increase-product-quantity" at bounding box center [210, 539] width 11 height 11
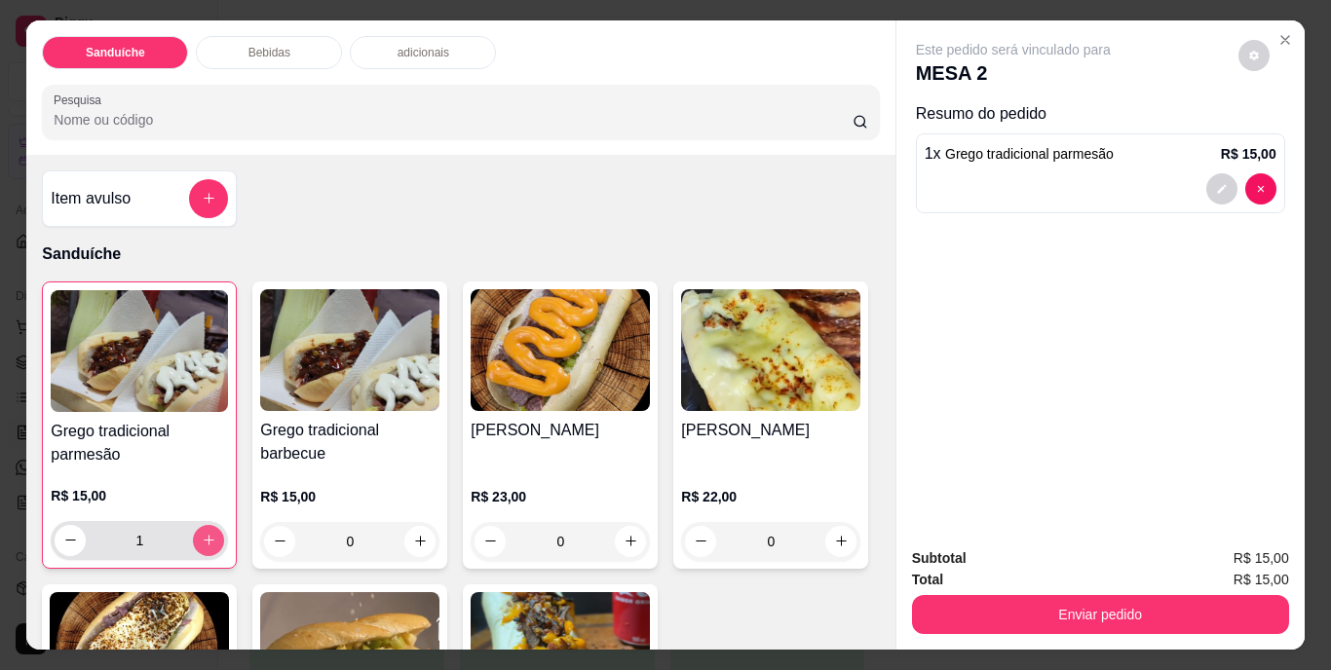
click at [202, 533] on icon "increase-product-quantity" at bounding box center [209, 540] width 15 height 15
type input "2"
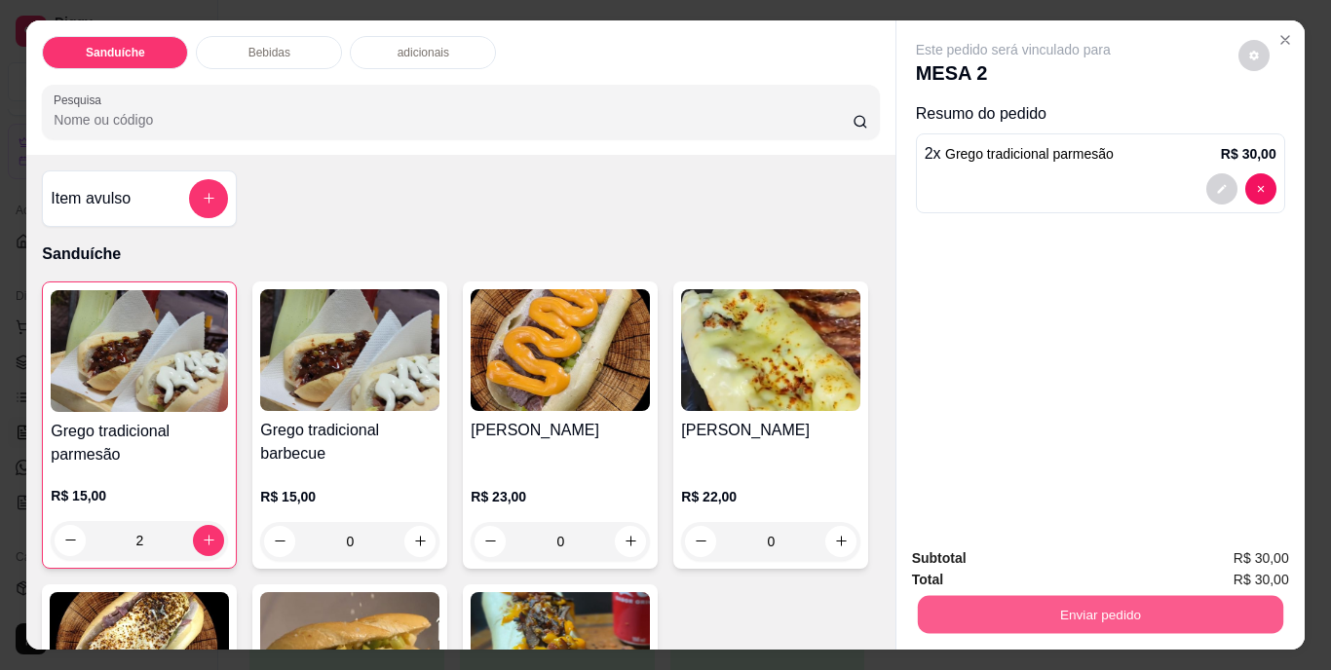
click at [1107, 602] on button "Enviar pedido" at bounding box center [1099, 615] width 365 height 38
click at [1011, 555] on button "Não registrar e enviar pedido" at bounding box center [1035, 560] width 203 height 37
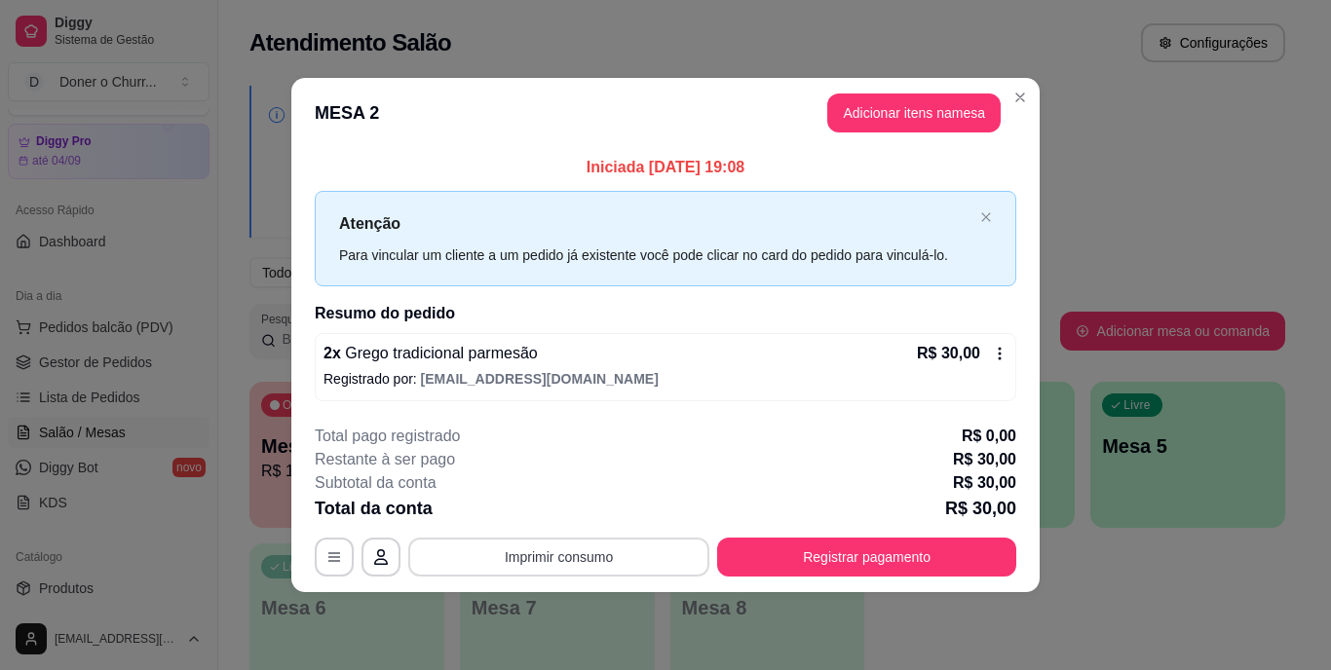
click at [571, 558] on button "Imprimir consumo" at bounding box center [558, 557] width 301 height 39
click at [576, 514] on button "IMPRESSORA" at bounding box center [565, 512] width 136 height 30
click at [576, 514] on div "Total da conta R$ 30,00" at bounding box center [666, 508] width 702 height 27
drag, startPoint x: 576, startPoint y: 514, endPoint x: 612, endPoint y: 446, distance: 76.3
click at [577, 510] on div "Total da conta R$ 30,00" at bounding box center [666, 508] width 702 height 27
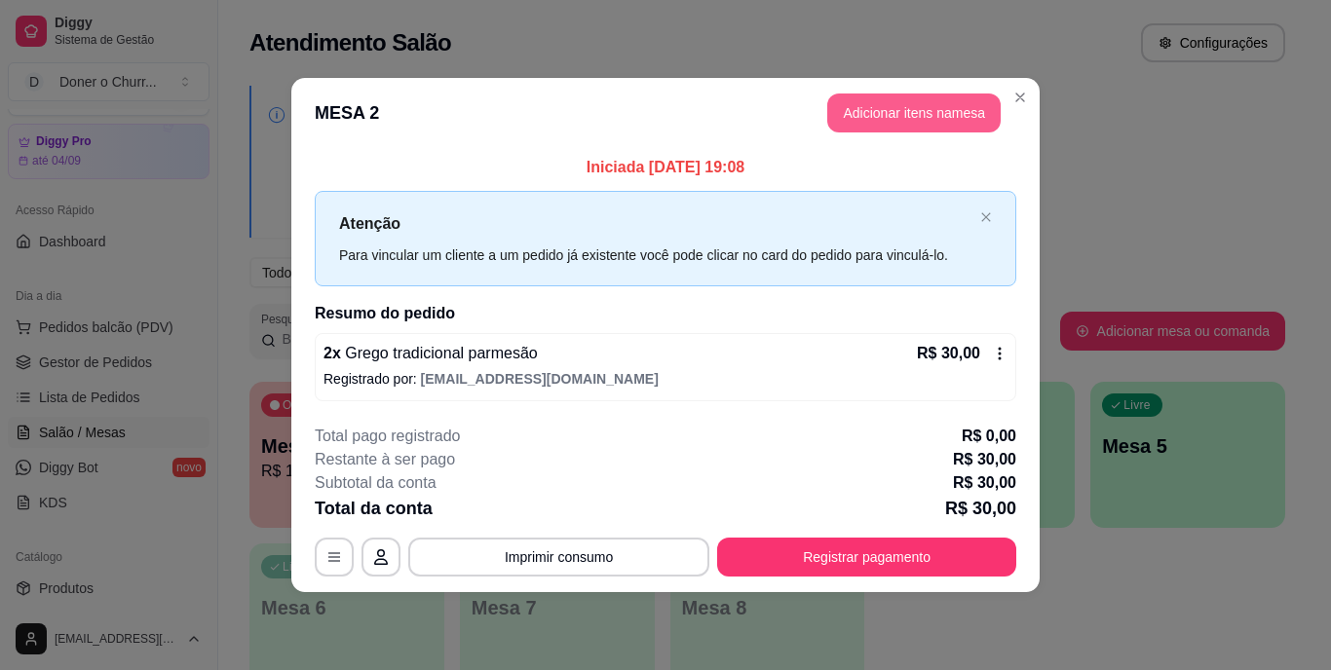
click at [932, 113] on button "Adicionar itens na mesa" at bounding box center [913, 113] width 173 height 39
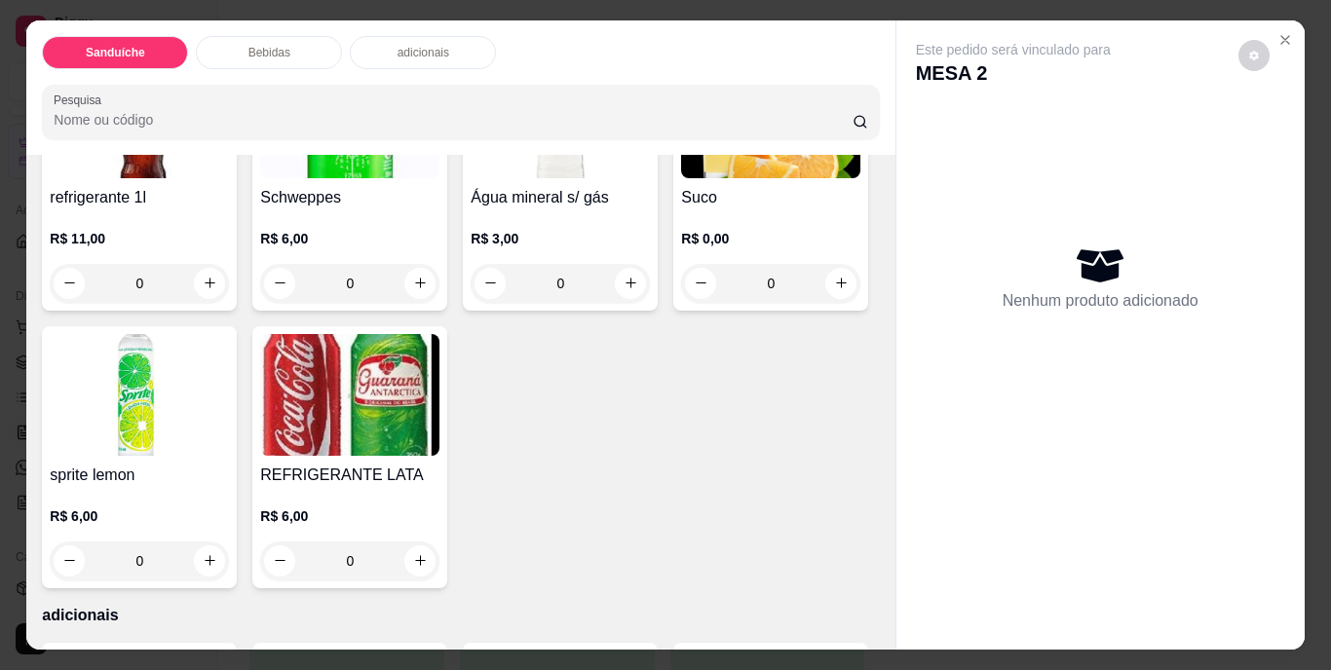
scroll to position [877, 0]
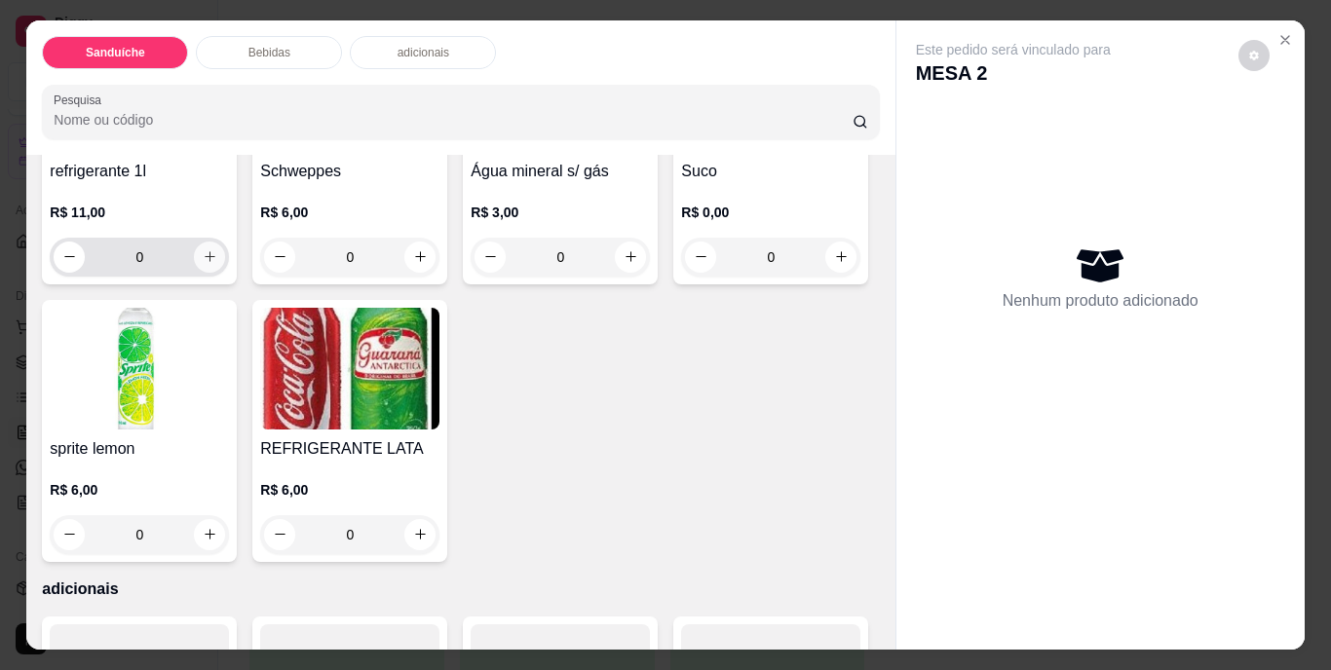
click at [203, 264] on icon "increase-product-quantity" at bounding box center [210, 256] width 15 height 15
type input "1"
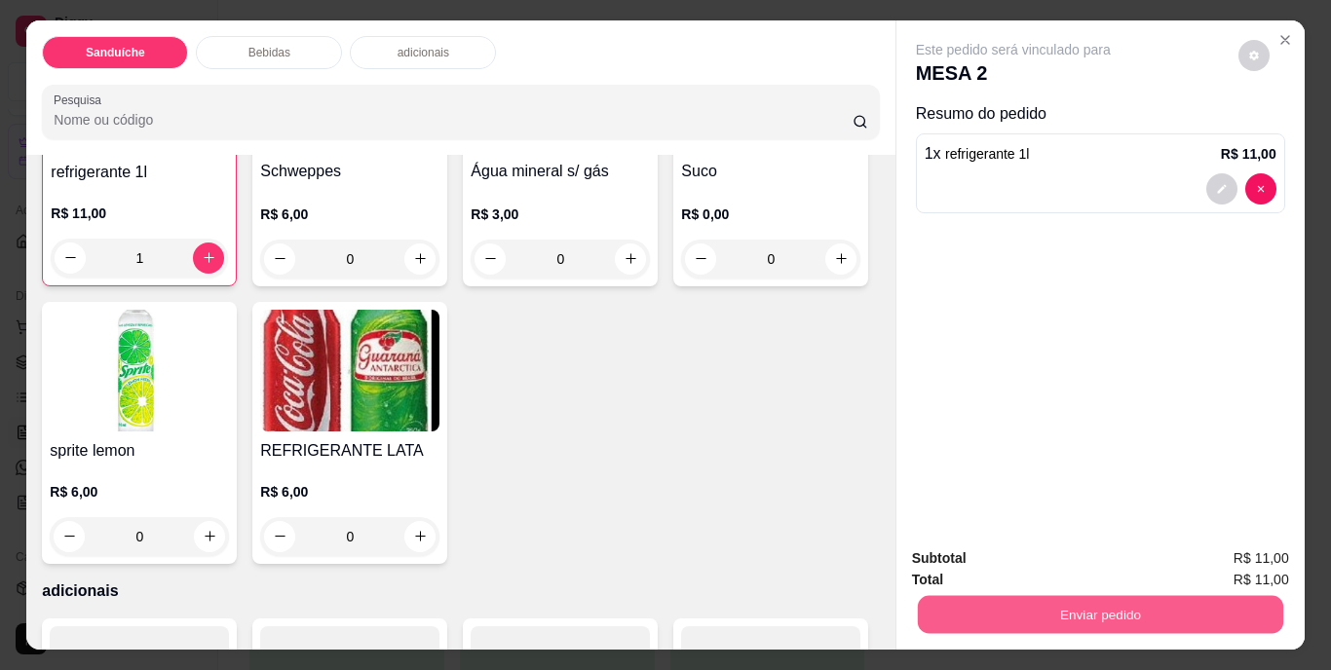
click at [1174, 607] on button "Enviar pedido" at bounding box center [1099, 615] width 365 height 38
click at [1025, 553] on button "Não registrar e enviar pedido" at bounding box center [1035, 560] width 197 height 36
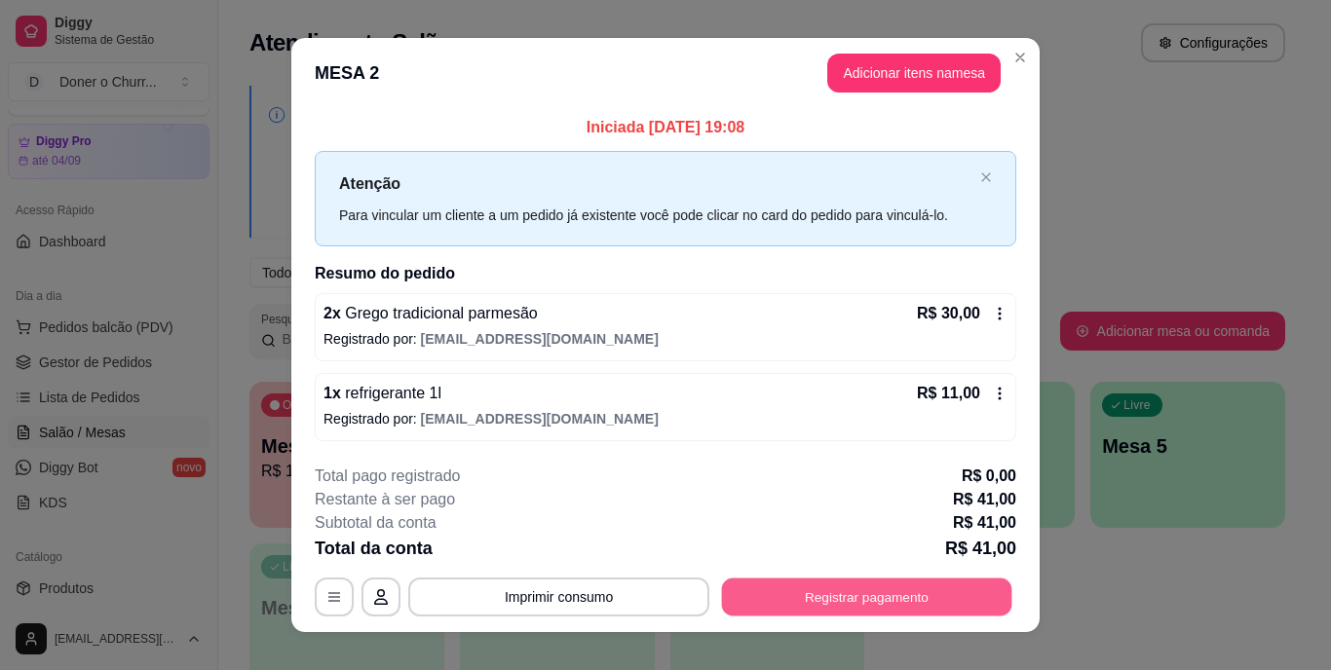
click at [891, 595] on button "Registrar pagamento" at bounding box center [867, 597] width 290 height 38
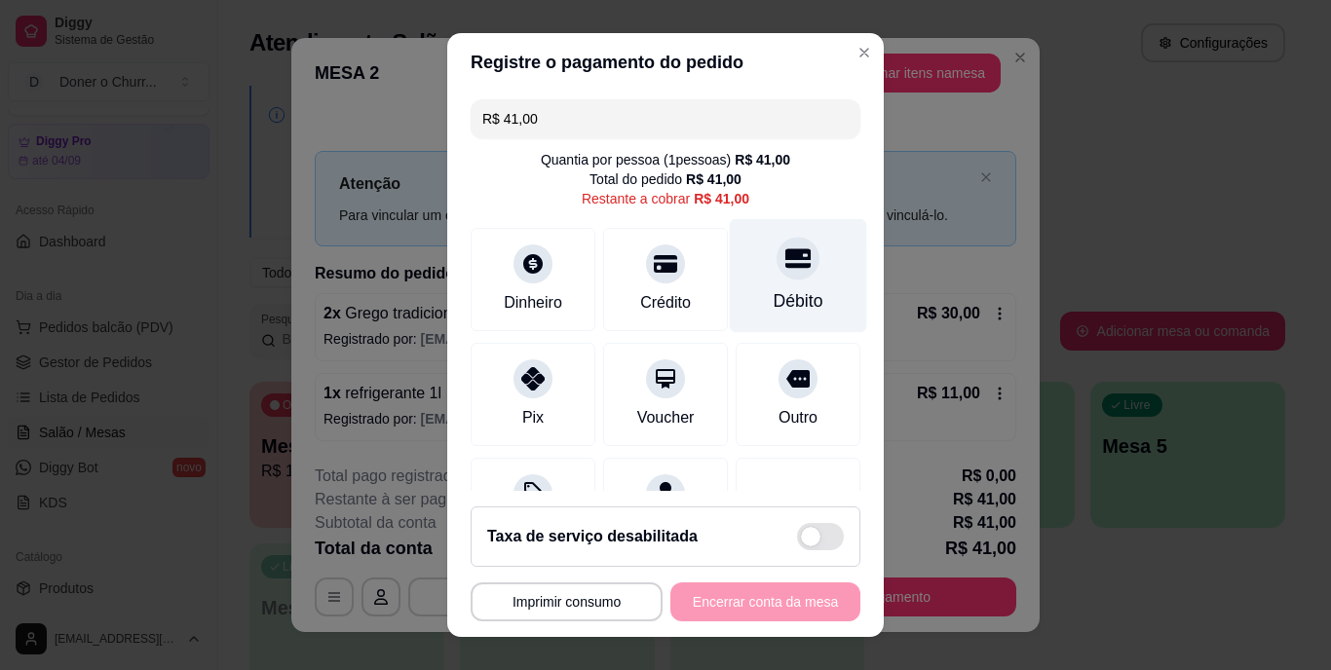
click at [754, 281] on div "Débito" at bounding box center [798, 276] width 137 height 114
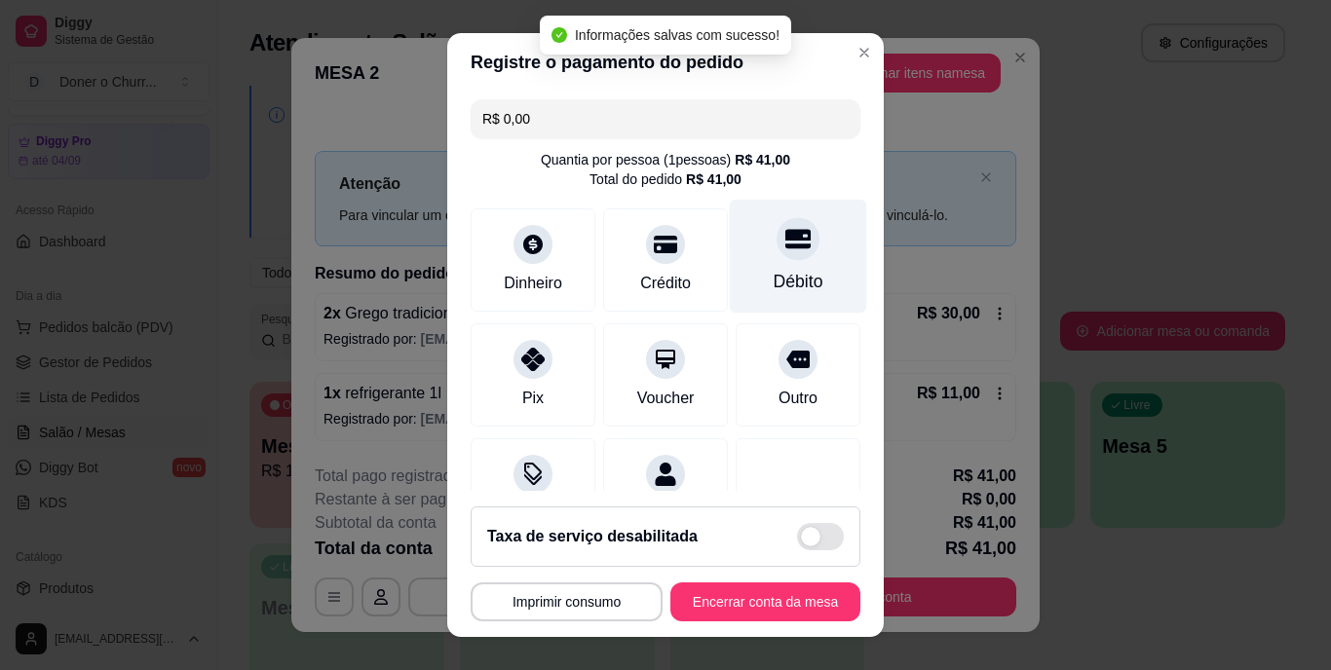
type input "R$ 0,00"
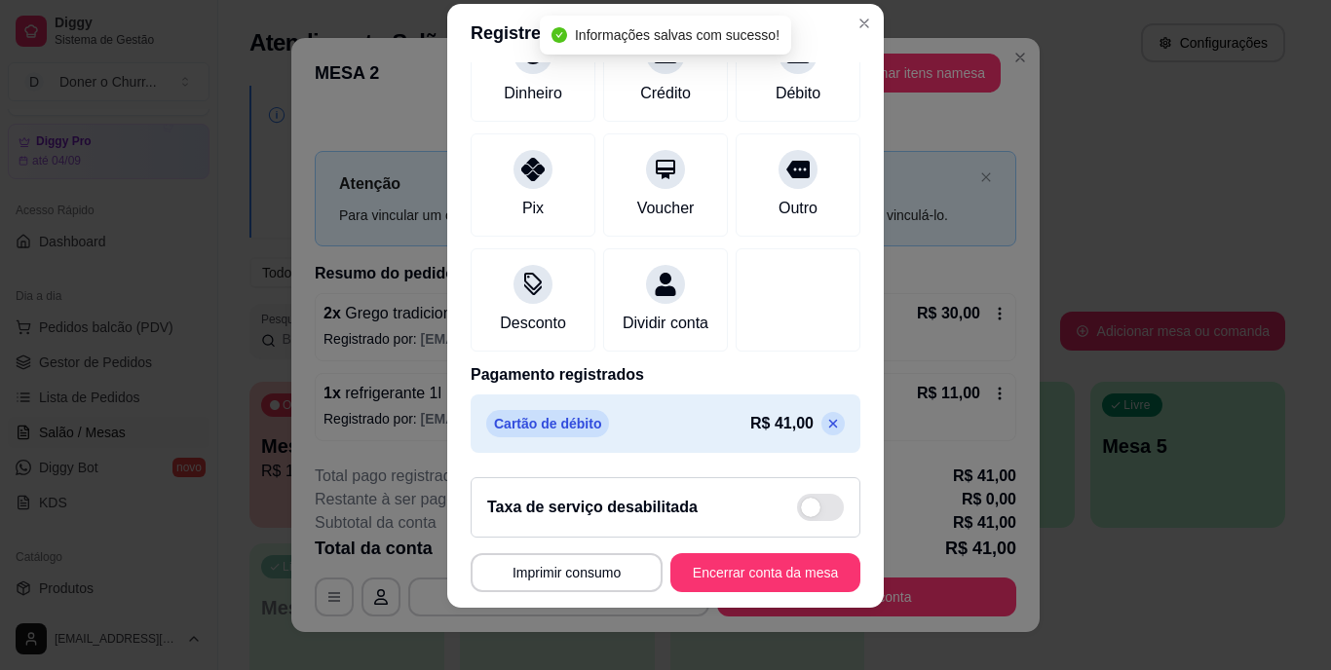
scroll to position [183, 0]
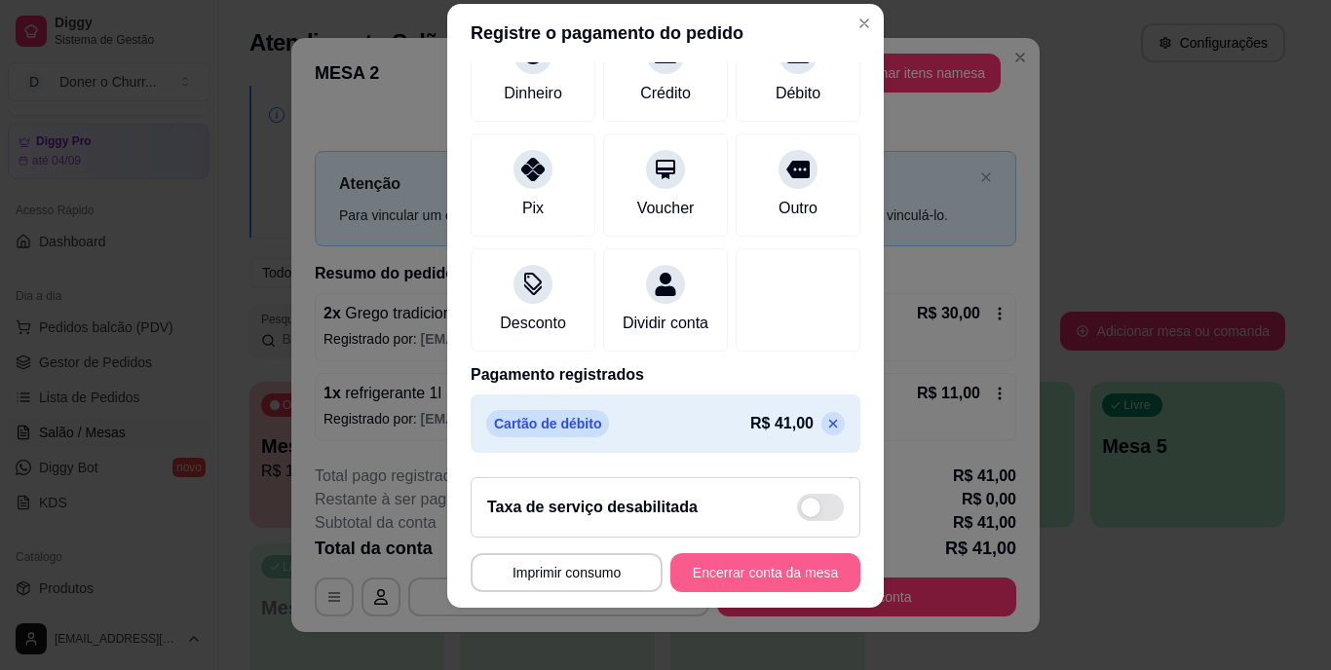
click at [734, 566] on button "Encerrar conta da mesa" at bounding box center [765, 572] width 190 height 39
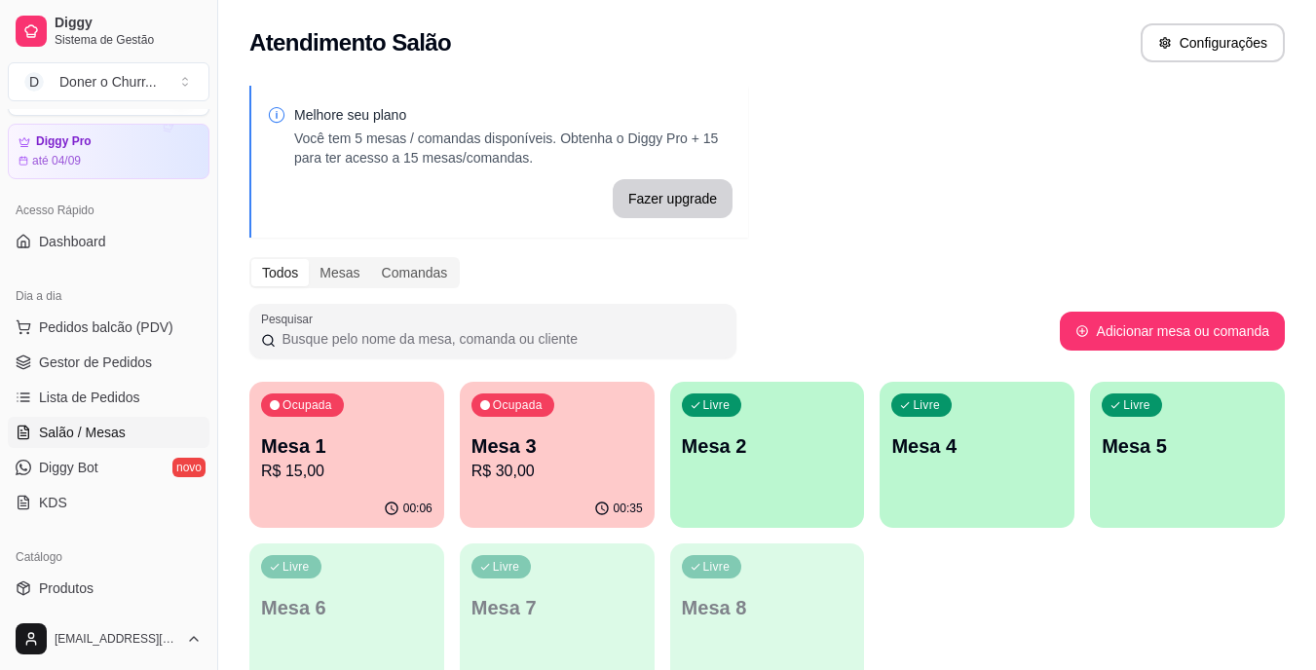
click at [568, 448] on p "Mesa 3" at bounding box center [558, 446] width 172 height 27
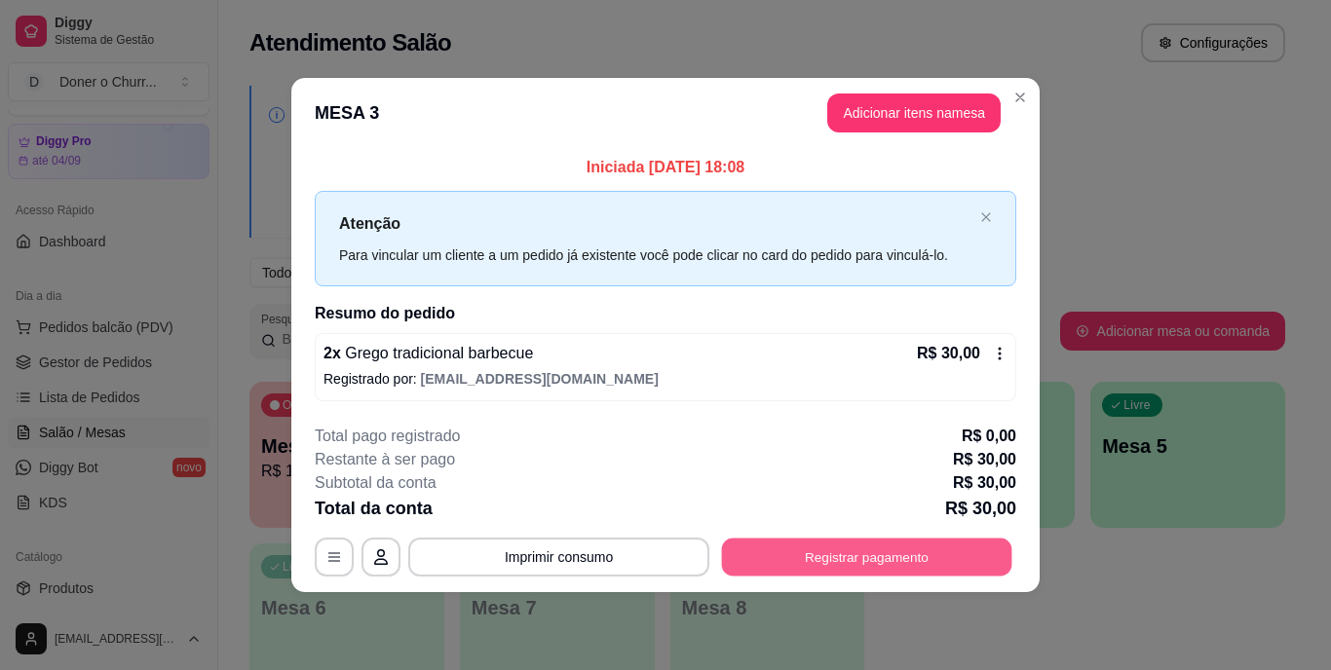
click at [888, 544] on button "Registrar pagamento" at bounding box center [867, 557] width 290 height 38
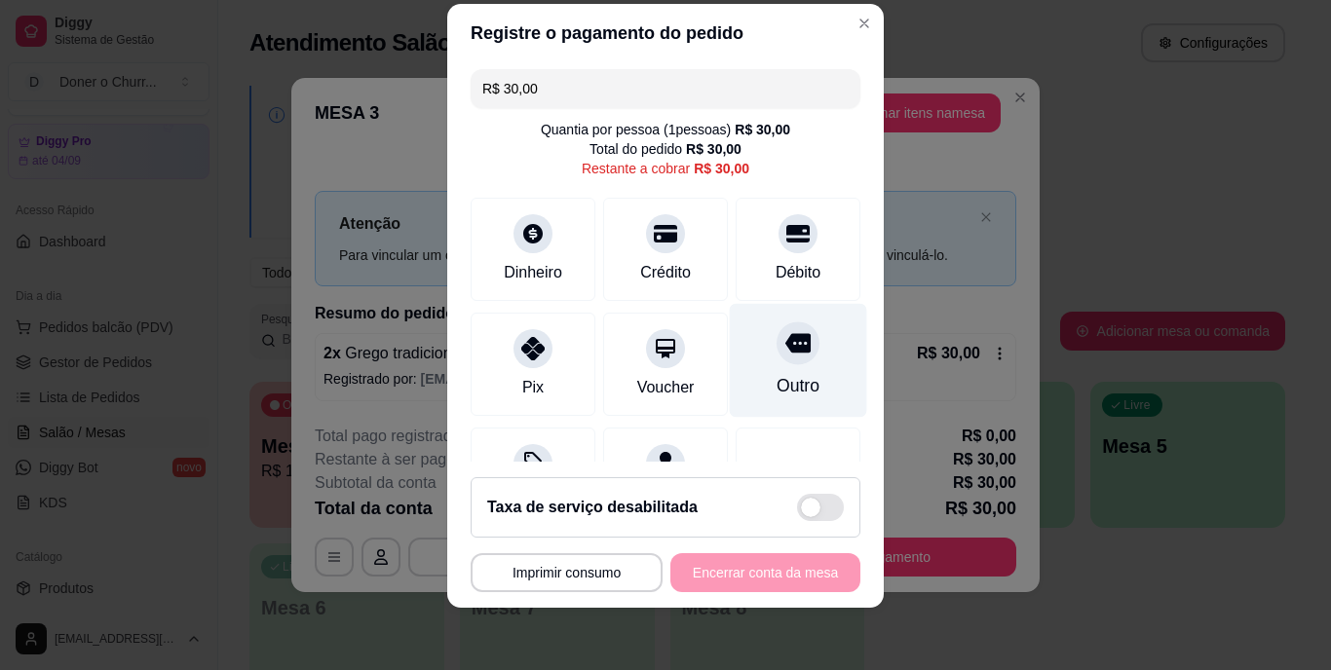
scroll to position [0, 0]
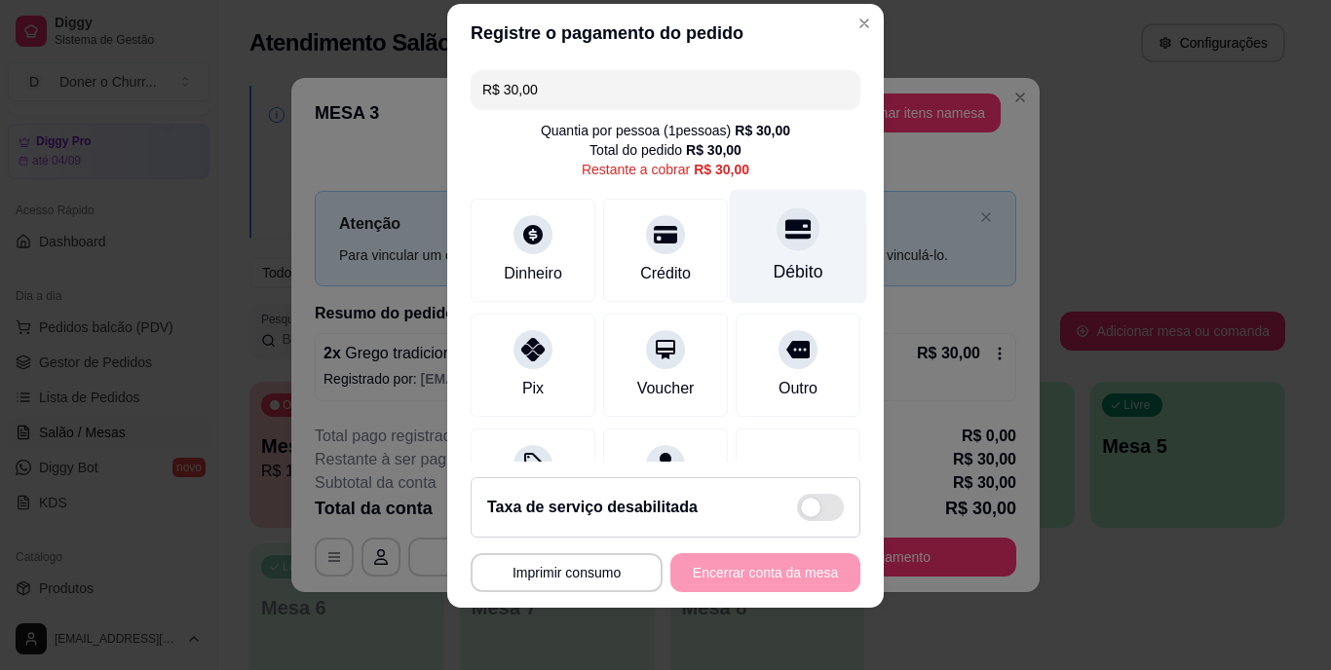
click at [761, 255] on div "Débito" at bounding box center [798, 247] width 137 height 114
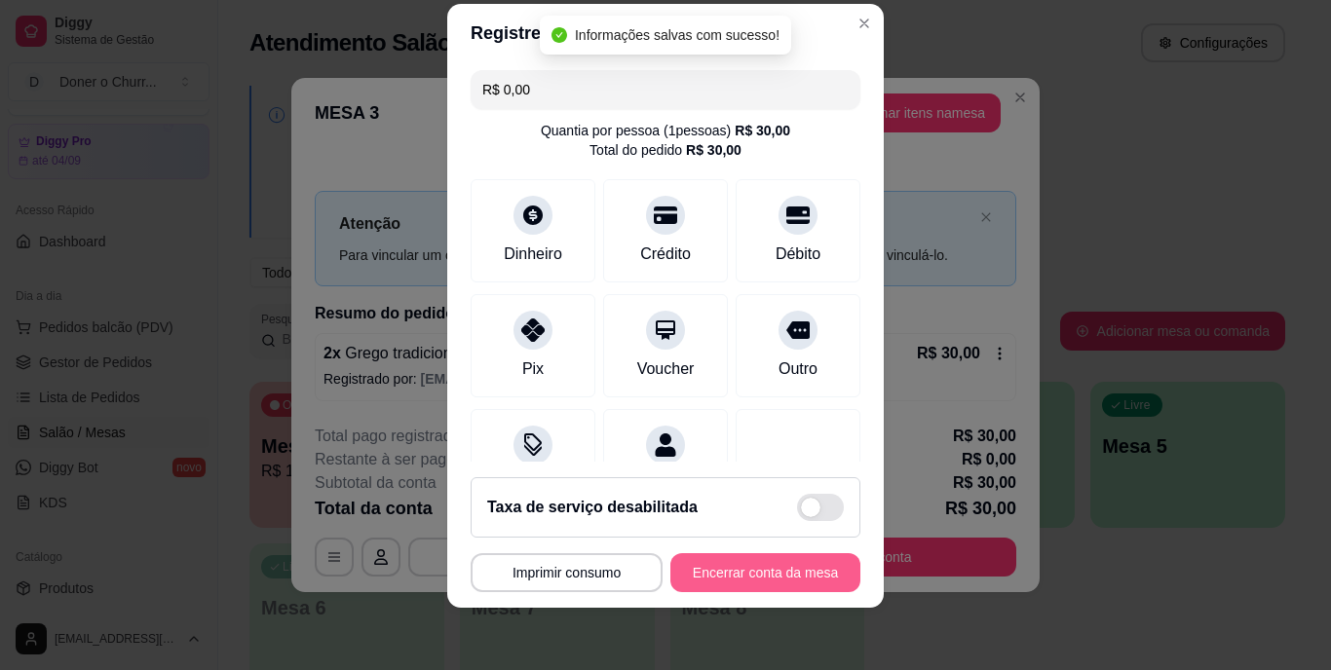
type input "R$ 0,00"
click at [746, 578] on button "Encerrar conta da mesa" at bounding box center [765, 572] width 184 height 38
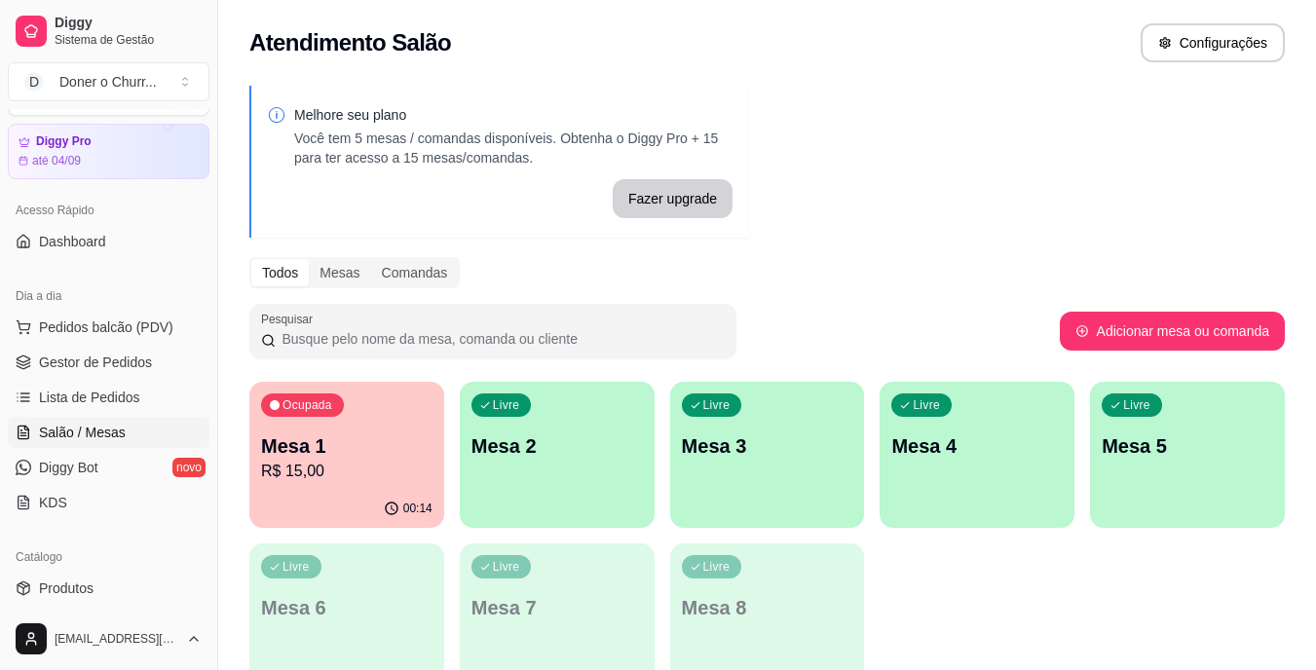
click at [402, 446] on p "Mesa 1" at bounding box center [347, 446] width 172 height 27
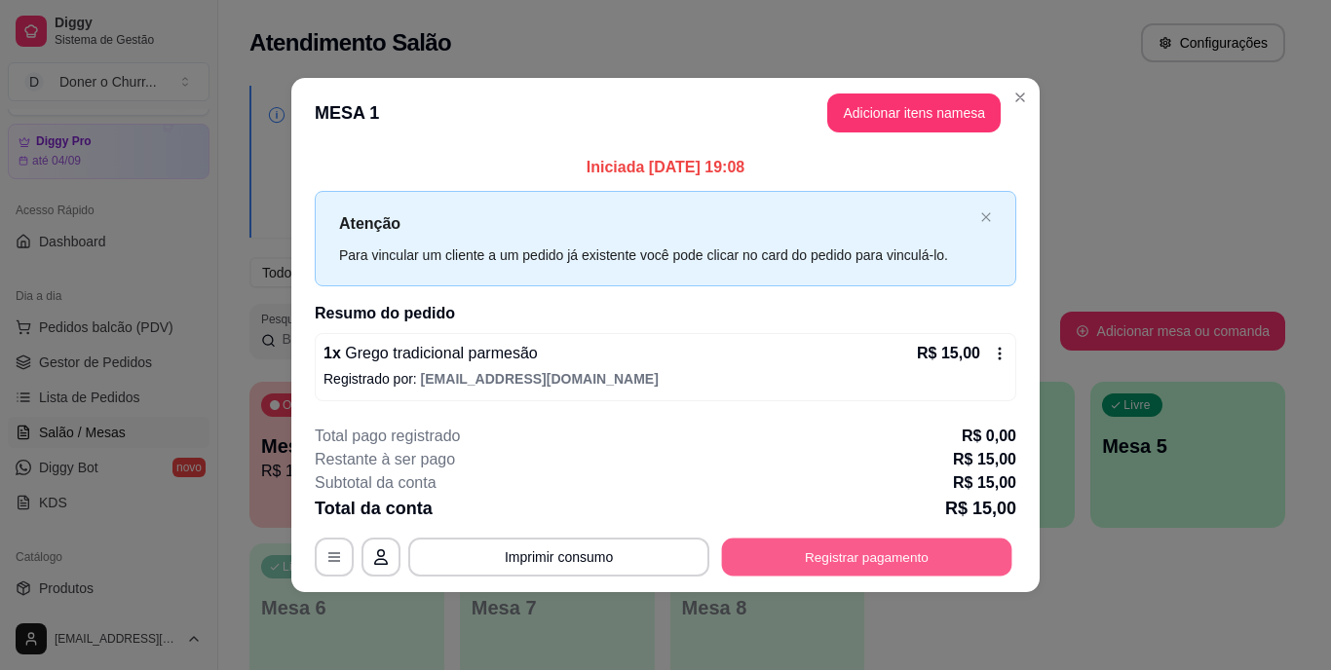
click at [869, 553] on button "Registrar pagamento" at bounding box center [867, 557] width 290 height 38
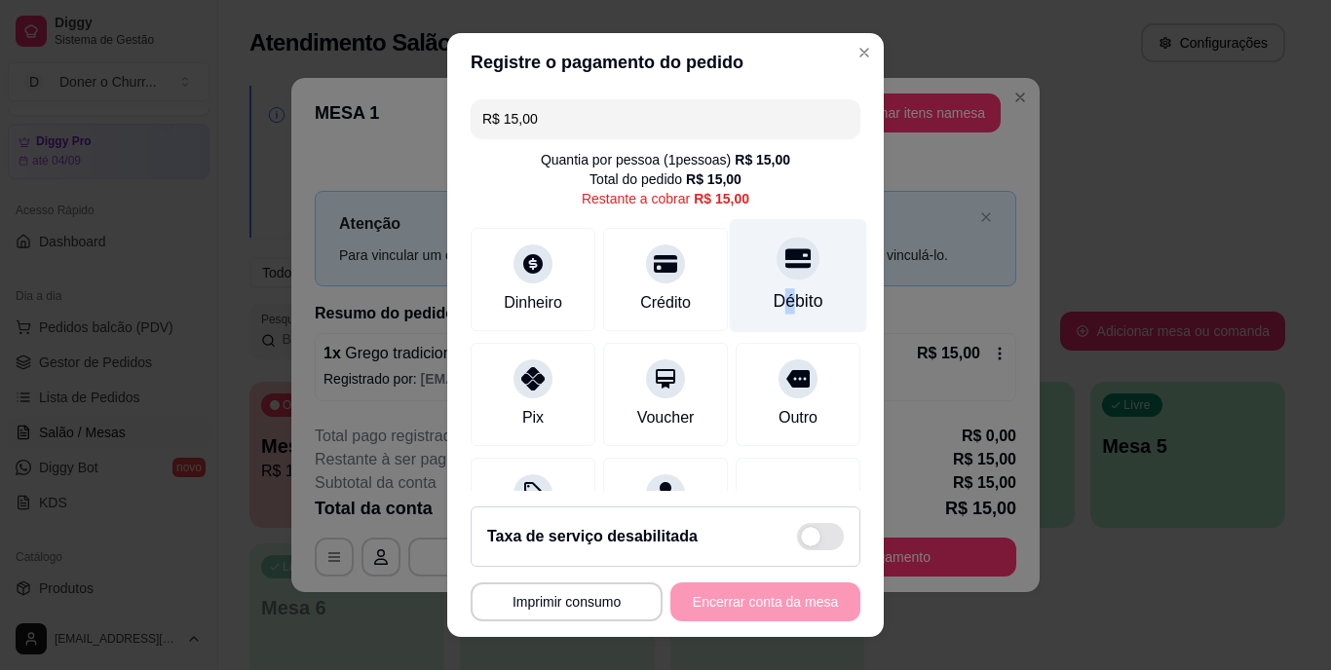
click at [774, 290] on div "Débito" at bounding box center [799, 301] width 50 height 25
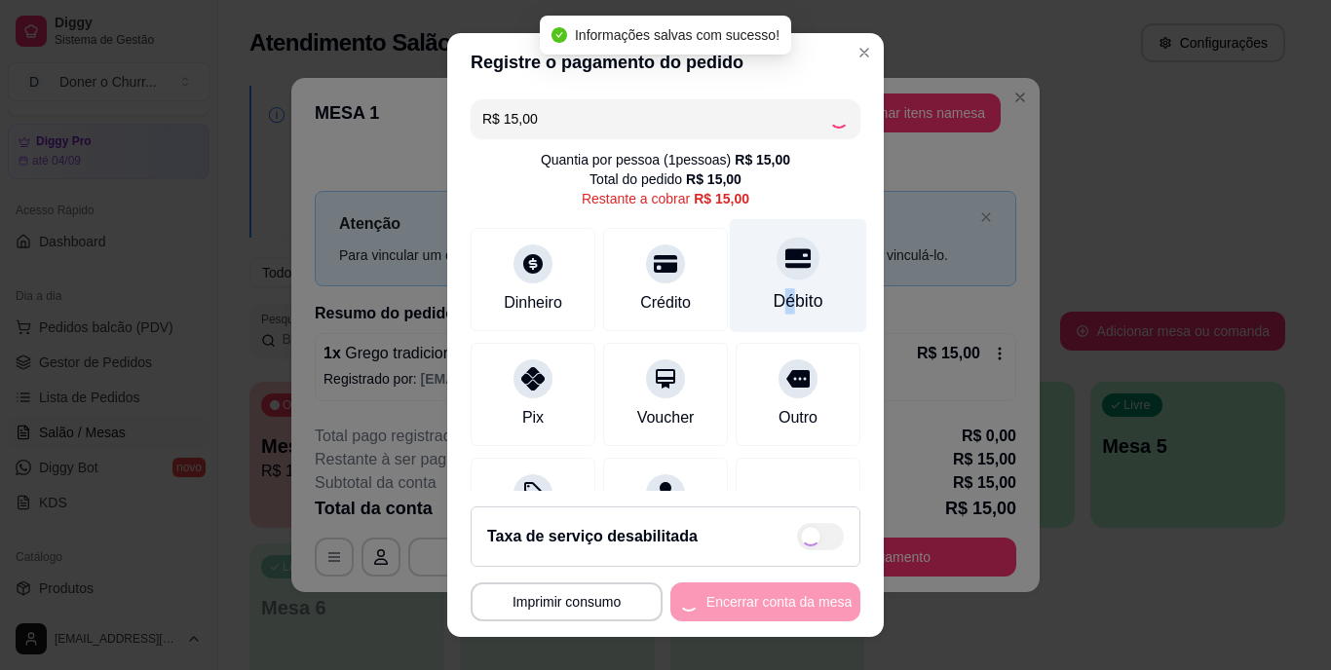
type input "R$ 0,00"
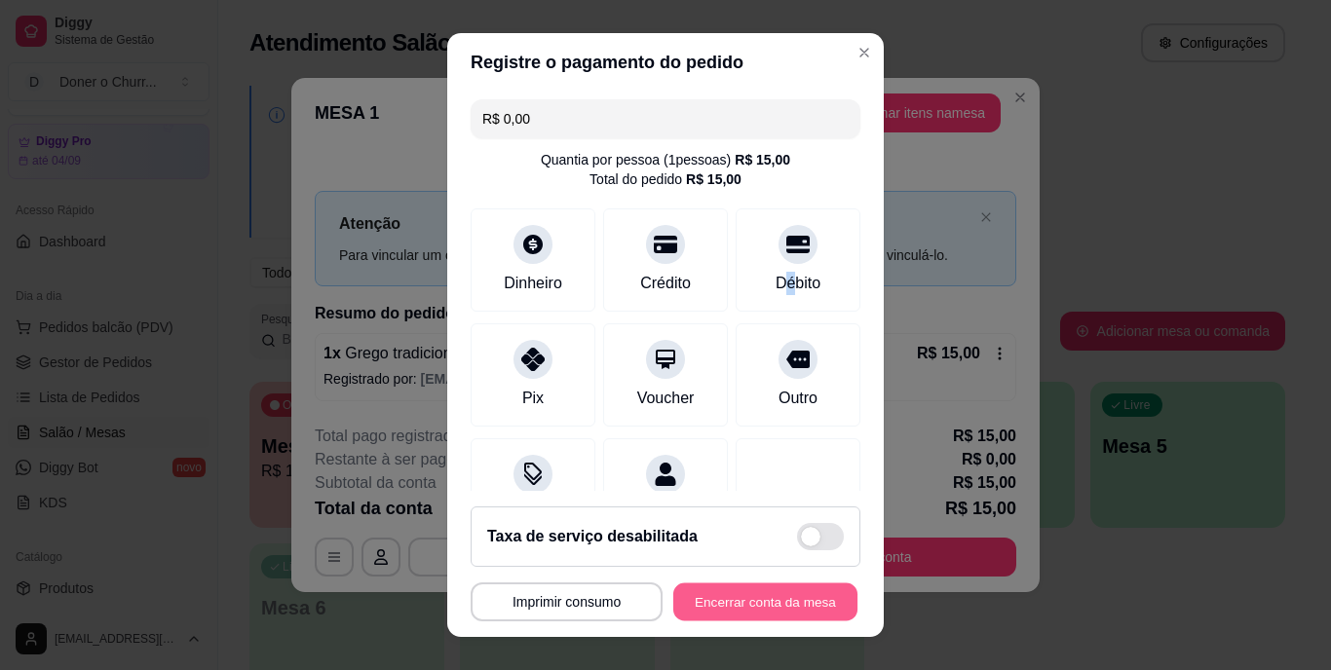
click at [733, 603] on button "Encerrar conta da mesa" at bounding box center [765, 602] width 184 height 38
